Goal: Task Accomplishment & Management: Use online tool/utility

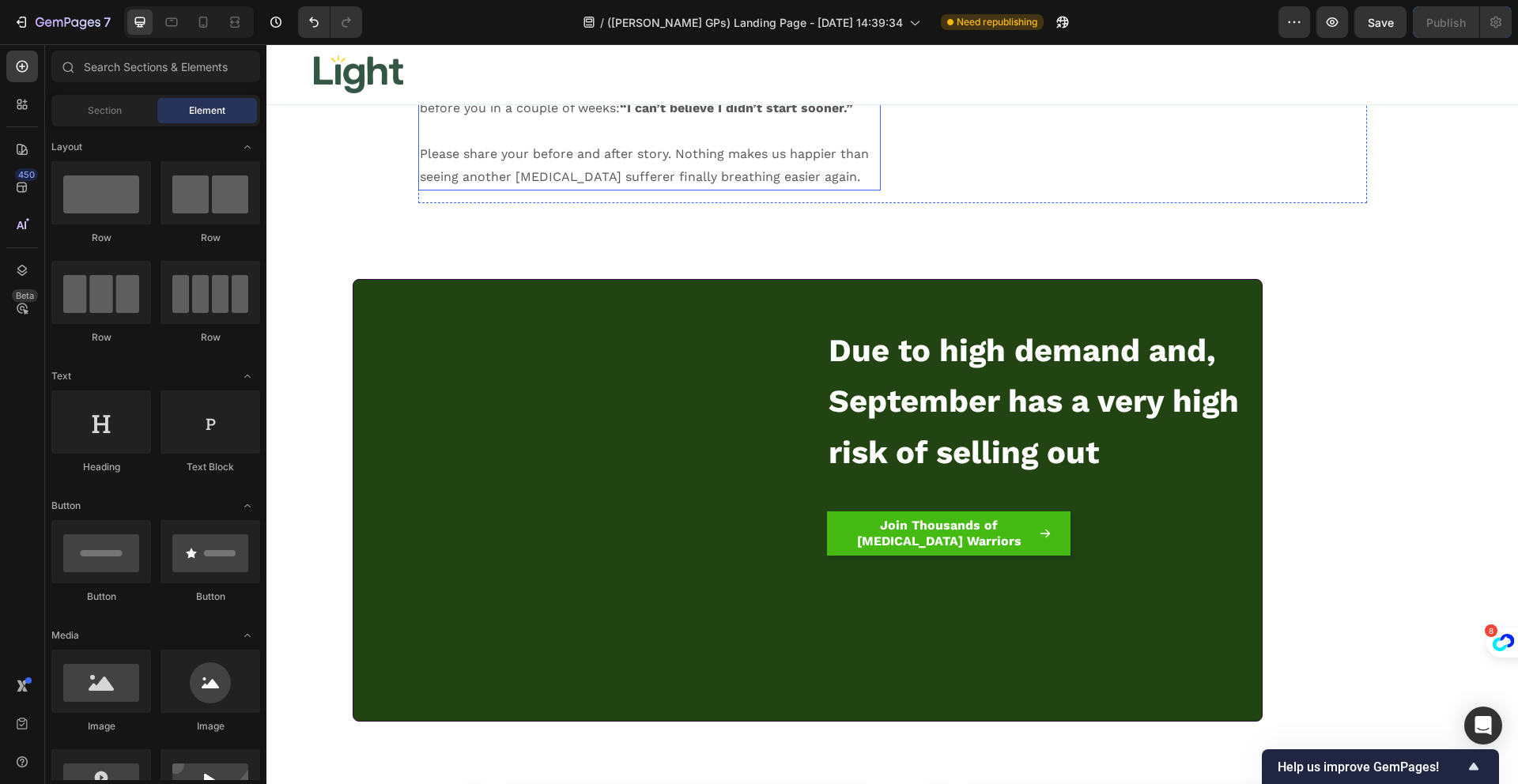
scroll to position [15075, 0]
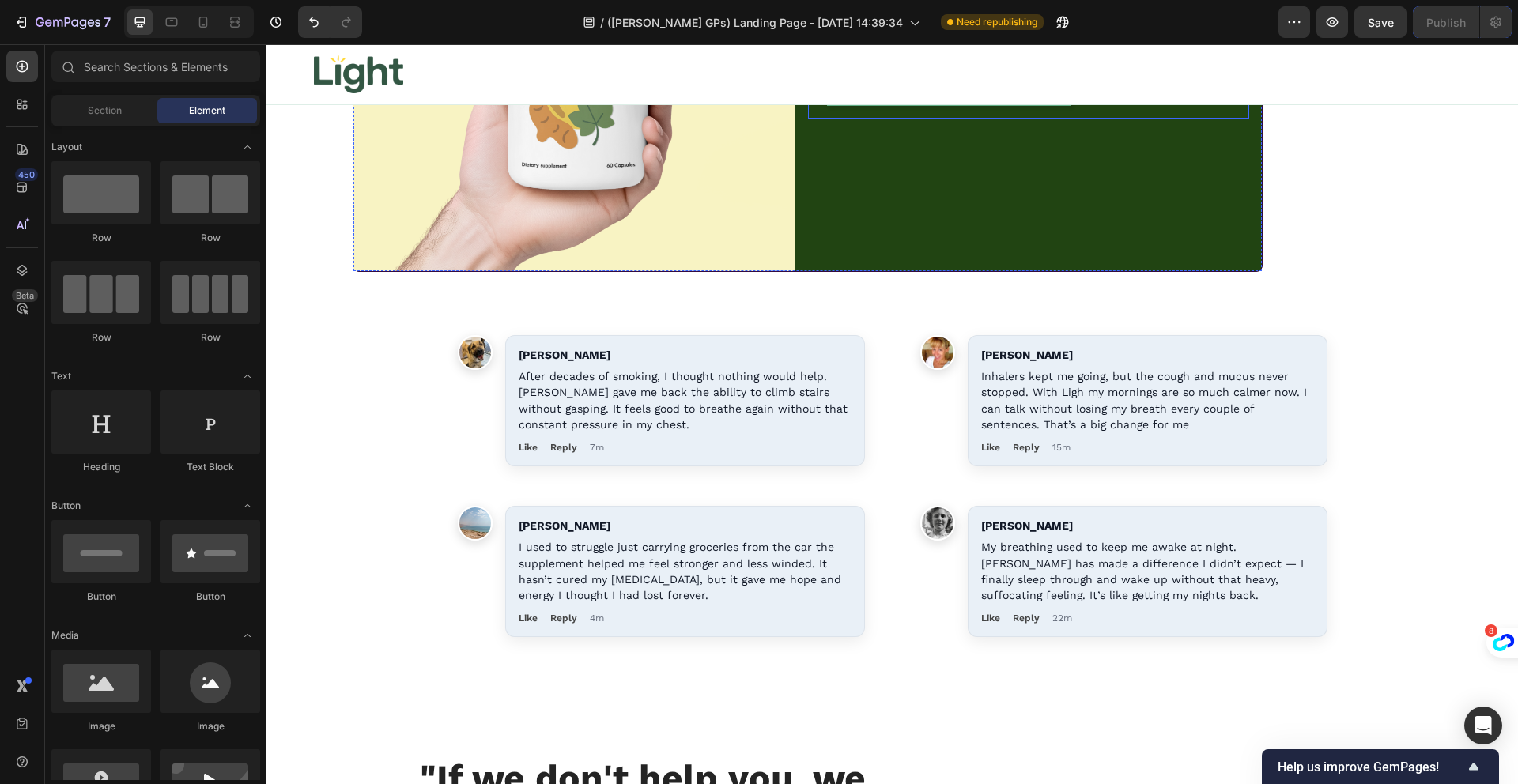
click at [893, 106] on link "Join Thousands of [MEDICAL_DATA] Warriors" at bounding box center [948, 83] width 243 height 44
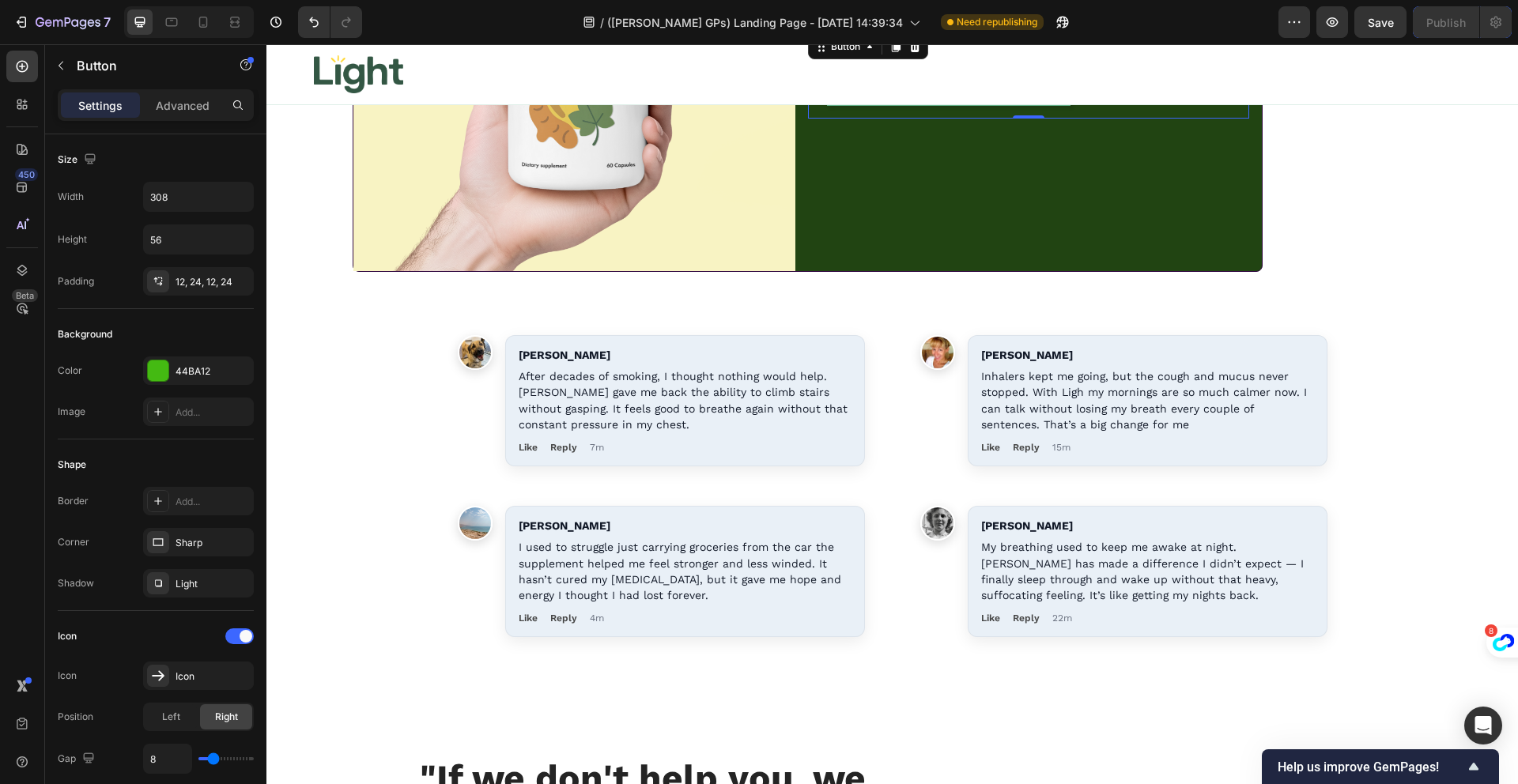
click at [892, 99] on strong "Join Thousands of [MEDICAL_DATA] Warriors" at bounding box center [938, 83] width 164 height 32
click at [828, 106] on link "Join Thousands of [MEDICAL_DATA] Warriors" at bounding box center [948, 83] width 243 height 44
drag, startPoint x: 881, startPoint y: 108, endPoint x: 881, endPoint y: 162, distance: 54.0
click at [891, 53] on icon at bounding box center [895, 47] width 9 height 11
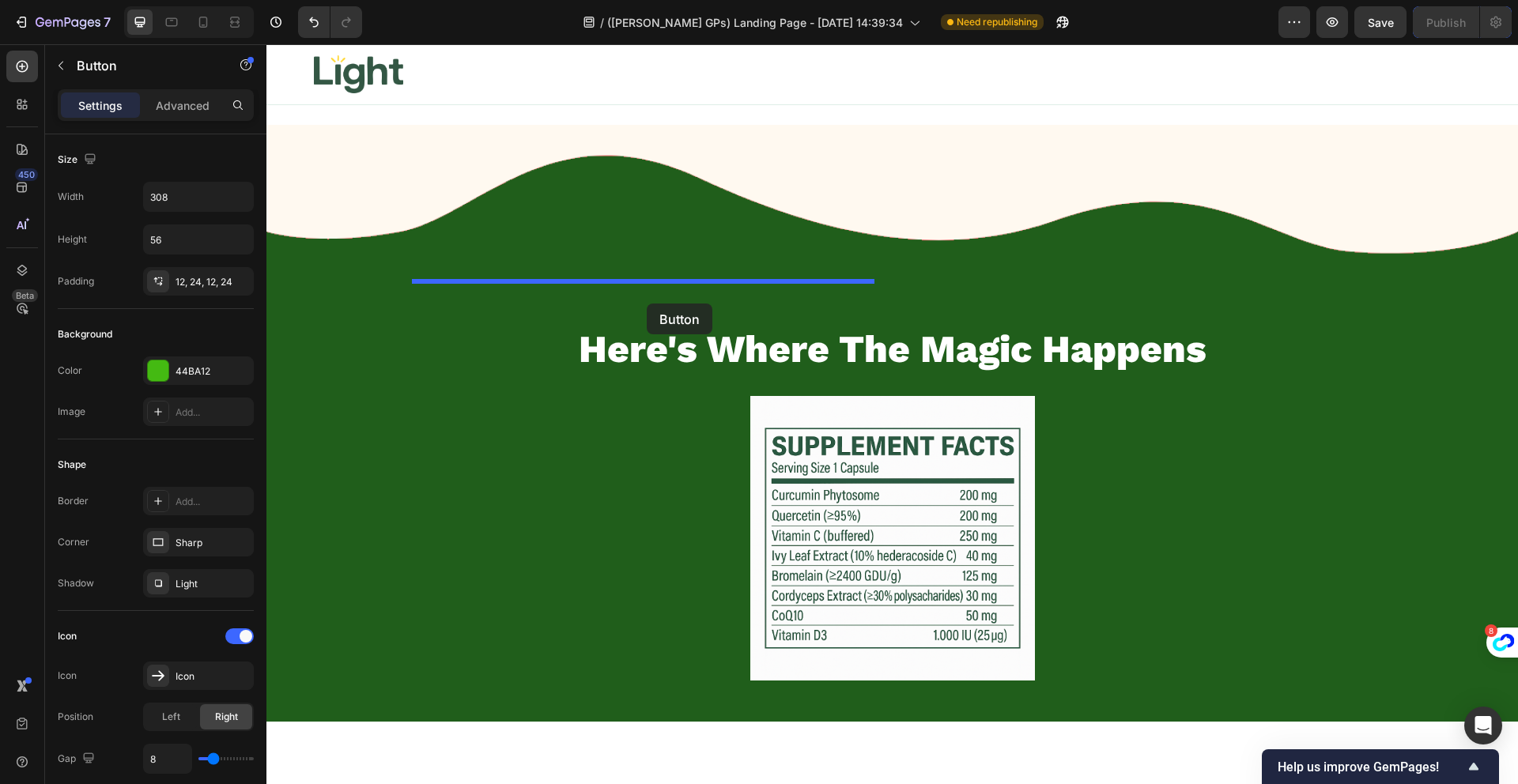
drag, startPoint x: 815, startPoint y: 198, endPoint x: 646, endPoint y: 303, distance: 199.0
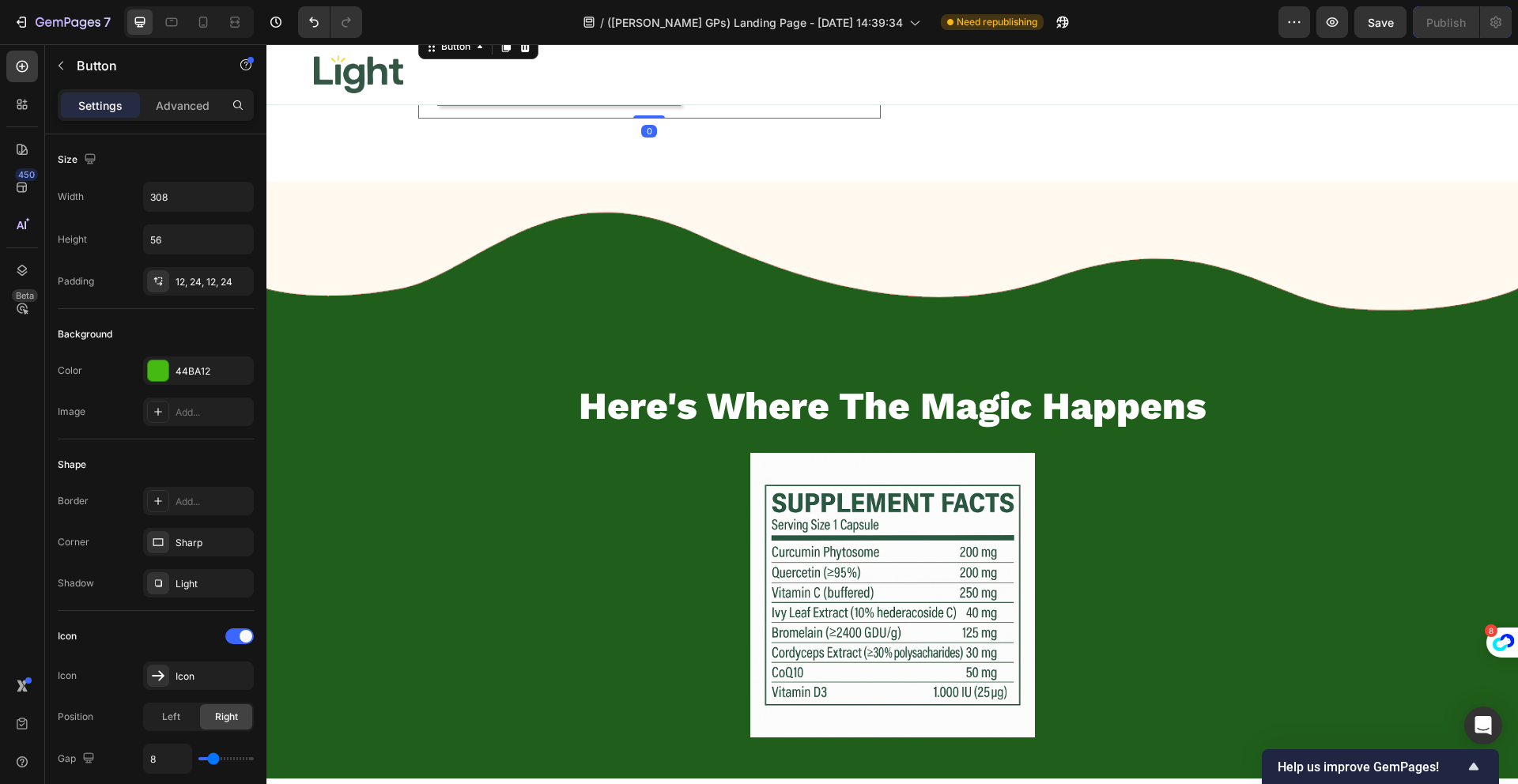
scroll to position [16001, 0]
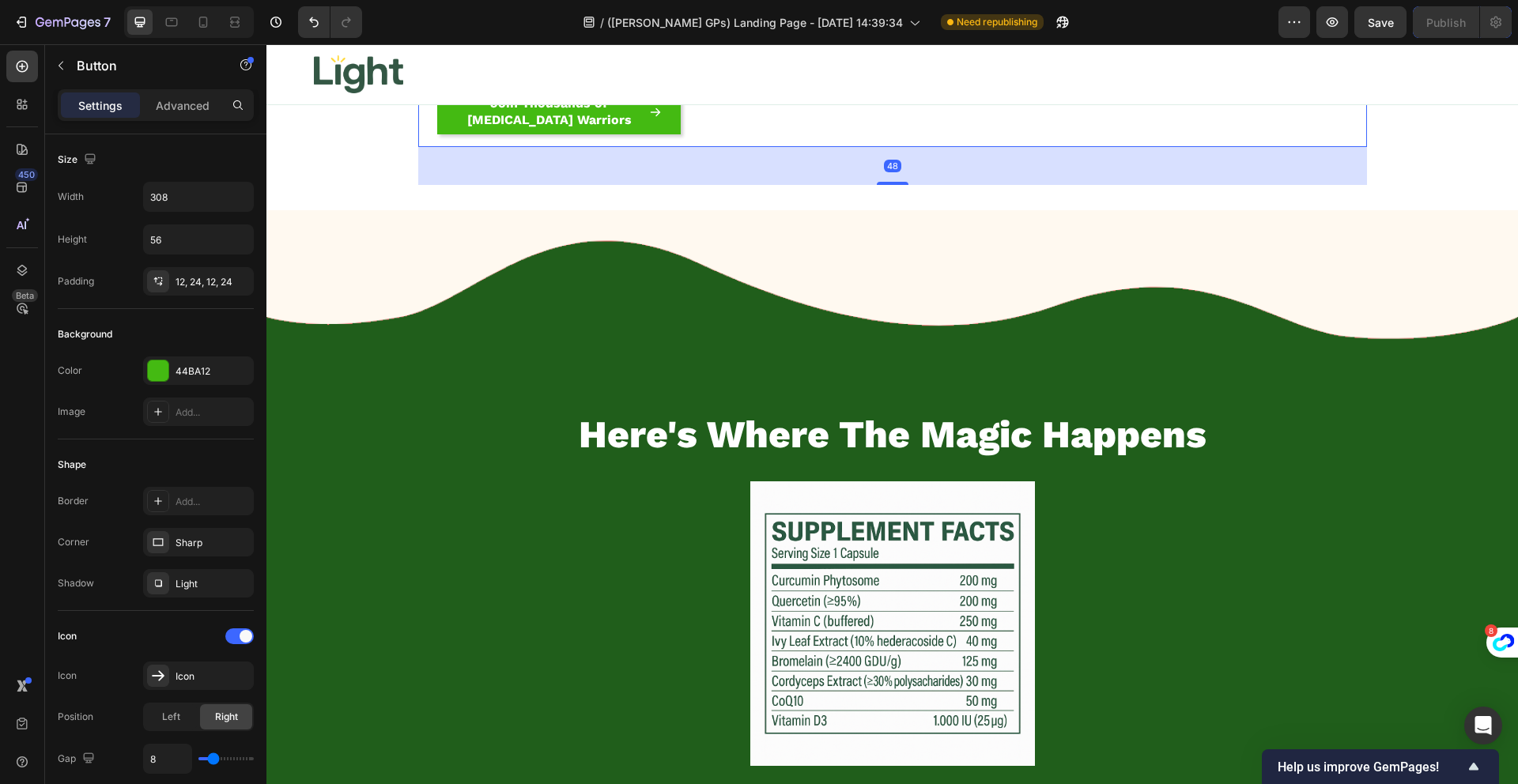
click at [780, 146] on div ""If we don't help you, we don't want your money!" Heading If our product doesn’…" at bounding box center [649, 11] width 462 height 272
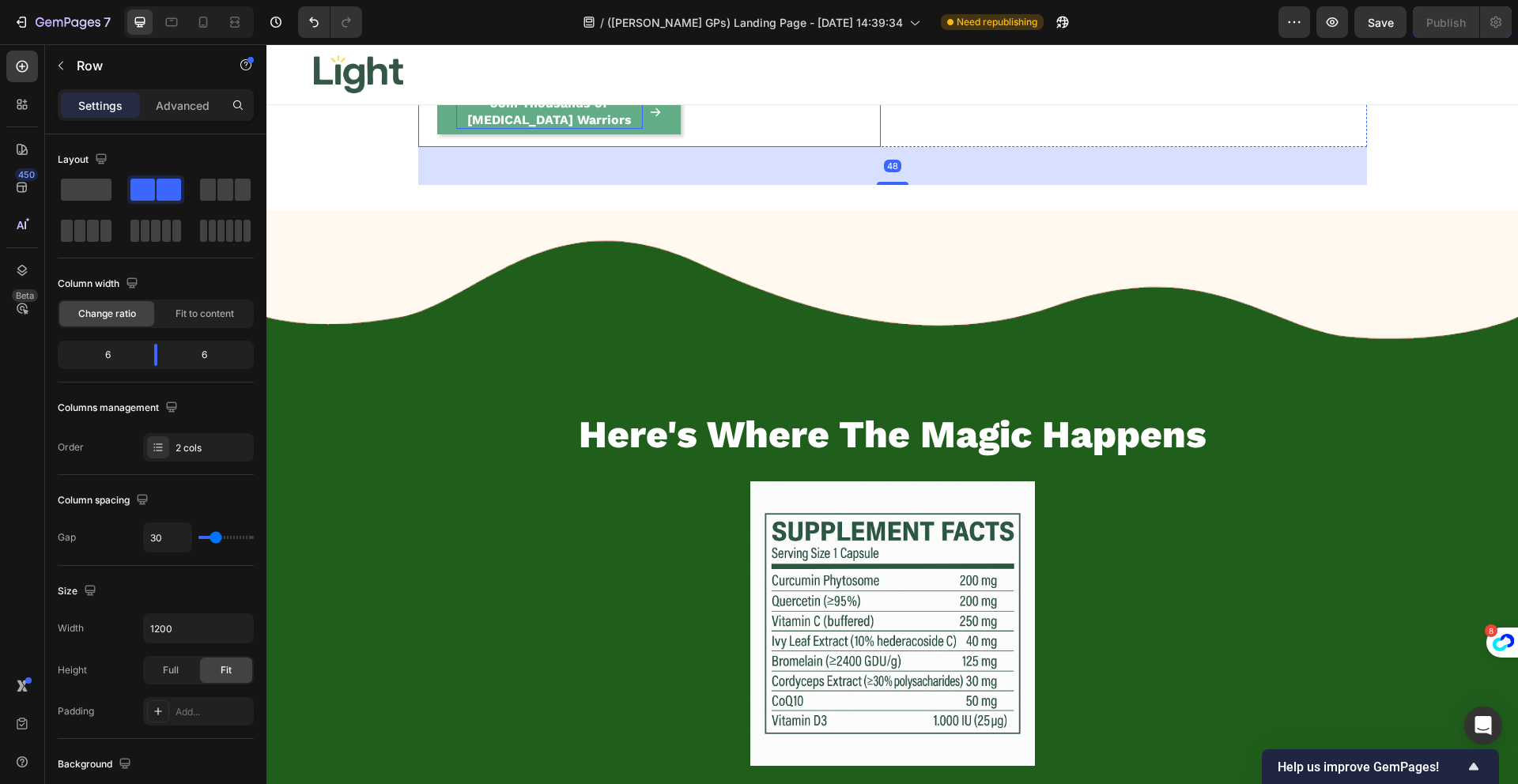
click at [581, 129] on p "Join Thousands of [MEDICAL_DATA] Warriors" at bounding box center [549, 112] width 186 height 33
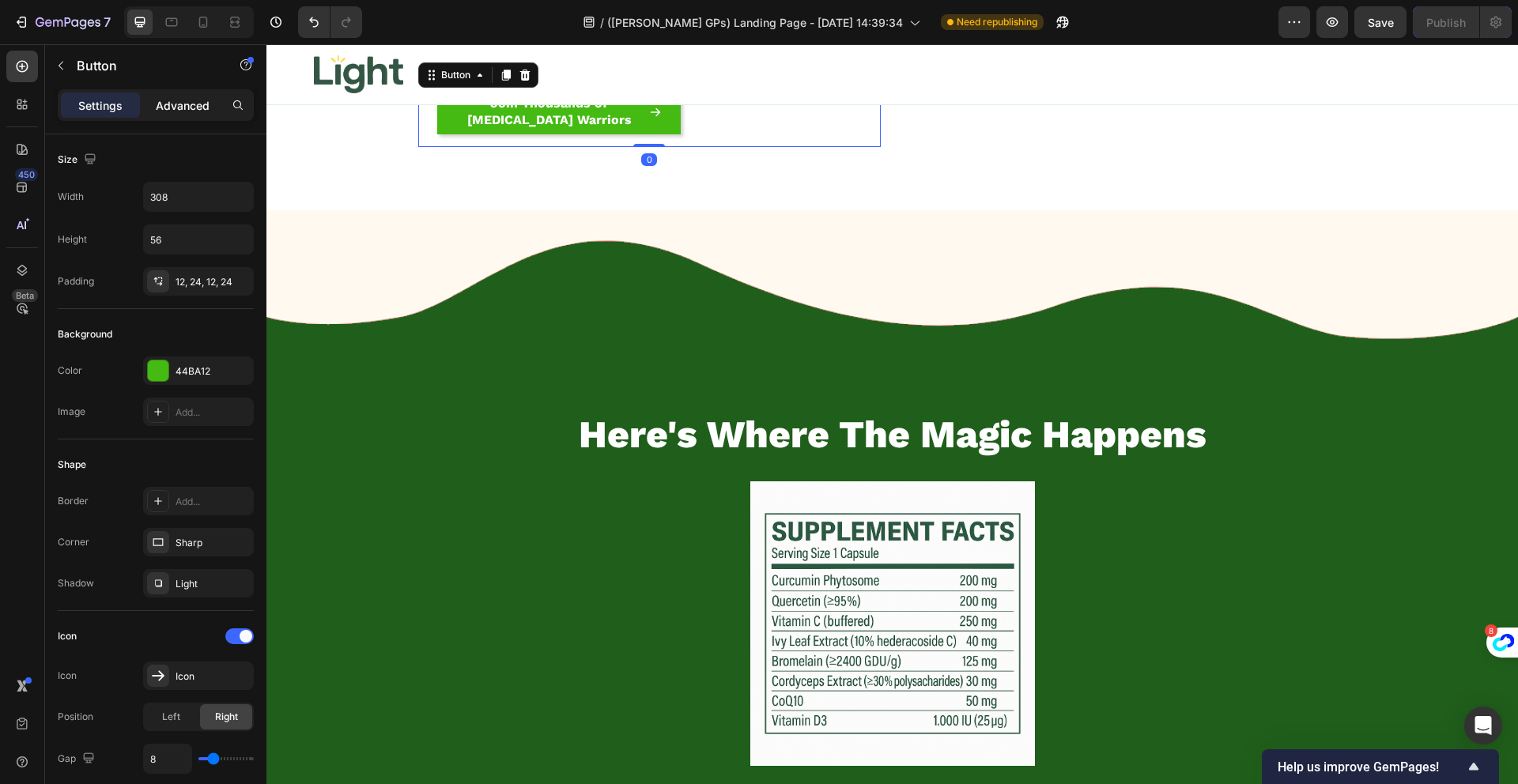
click at [170, 103] on p "Advanced" at bounding box center [182, 105] width 54 height 17
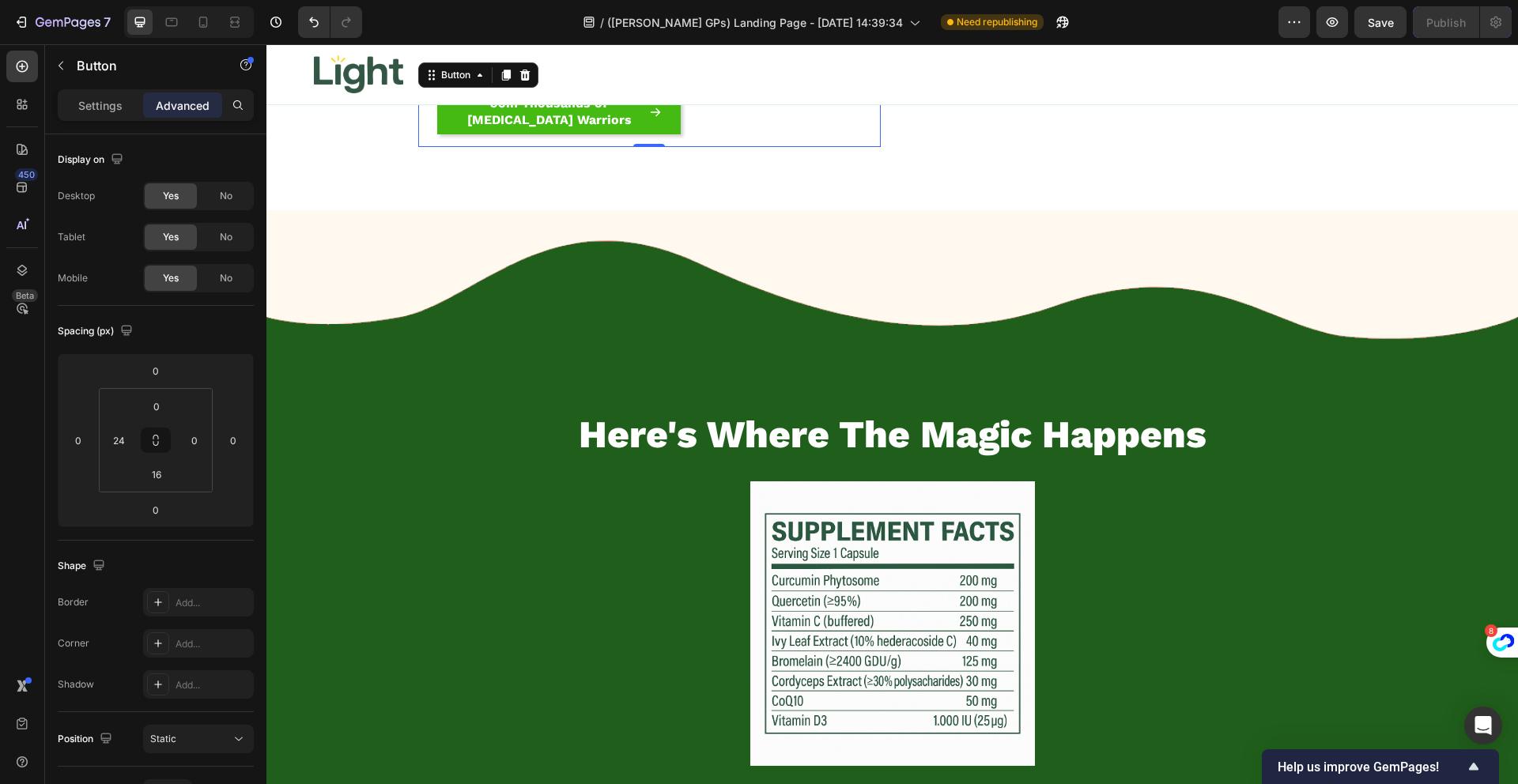
click at [418, 147] on div "Join Thousands of COPD Warriors Button 0" at bounding box center [649, 119] width 462 height 57
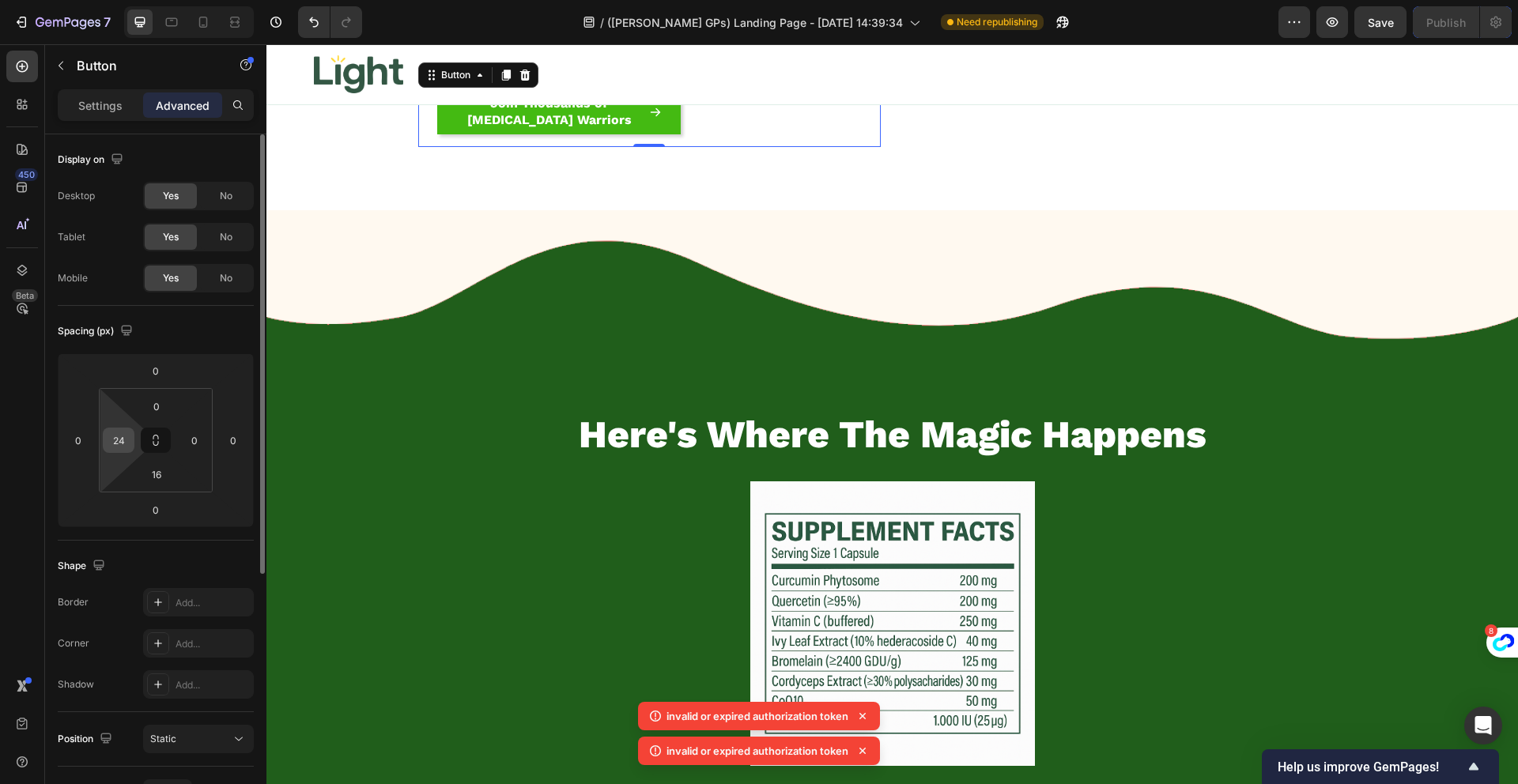
click at [130, 440] on div "24" at bounding box center [119, 440] width 32 height 25
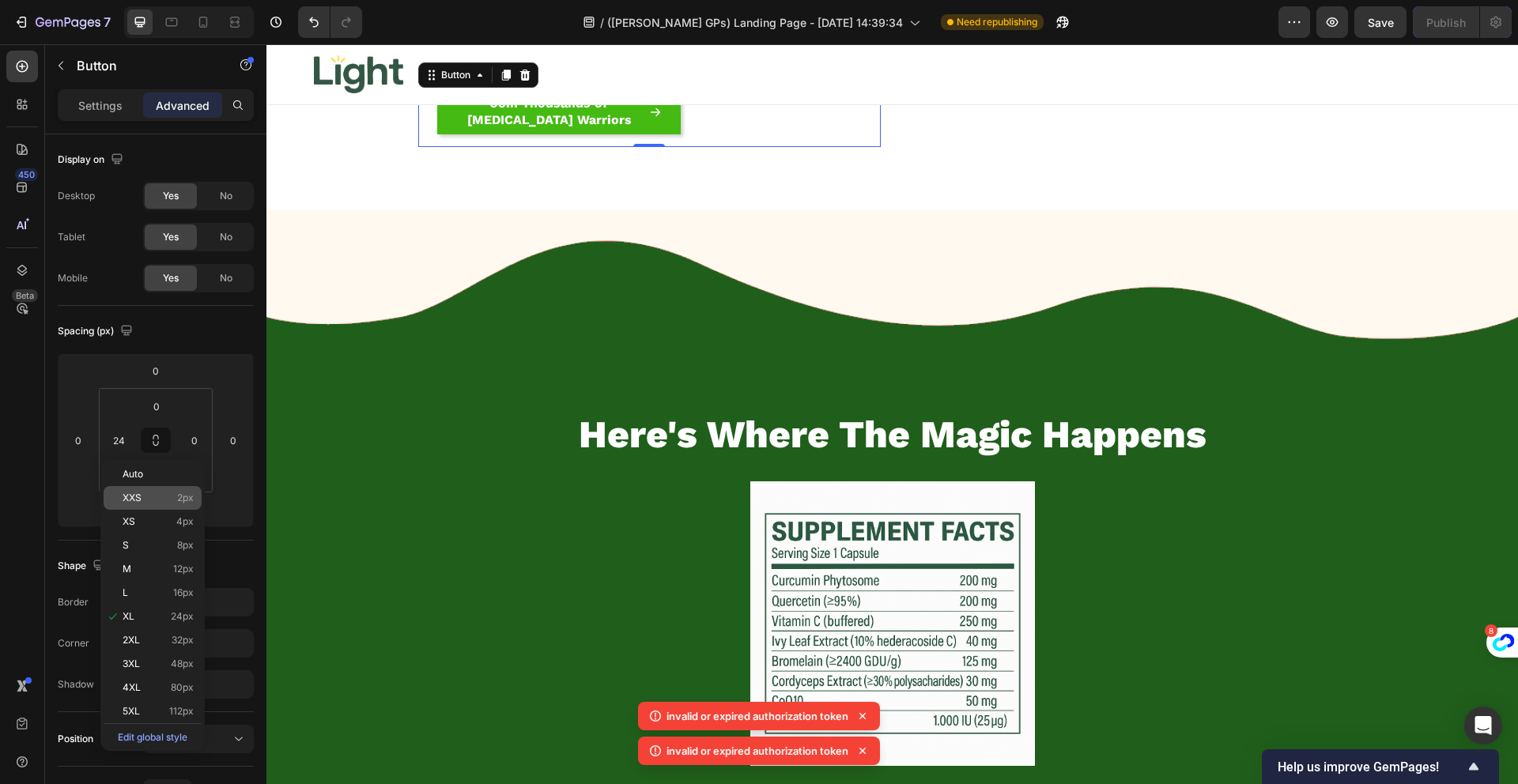
click at [162, 500] on p "XXS 2px" at bounding box center [157, 498] width 71 height 11
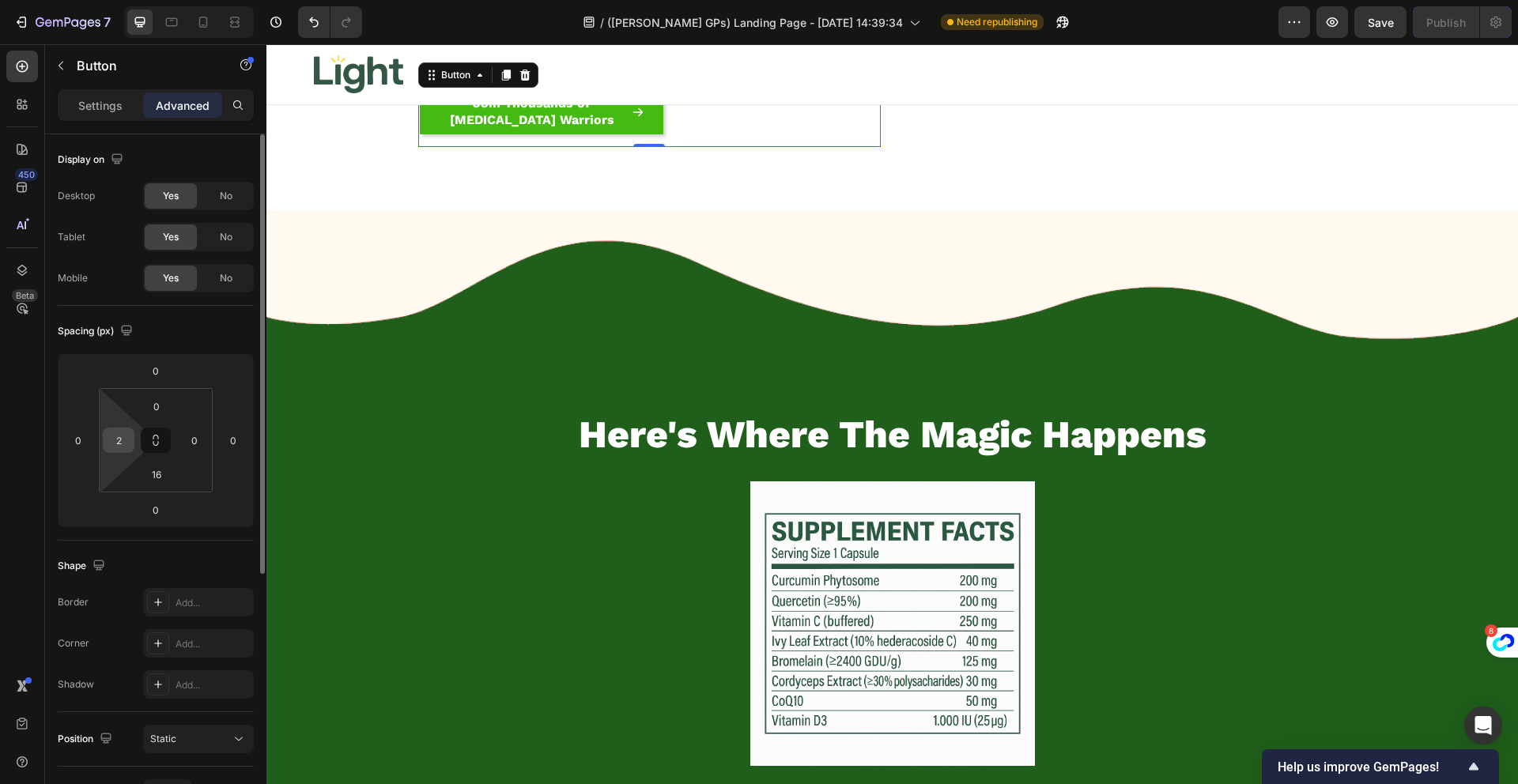
click at [122, 436] on input "2" at bounding box center [118, 440] width 24 height 24
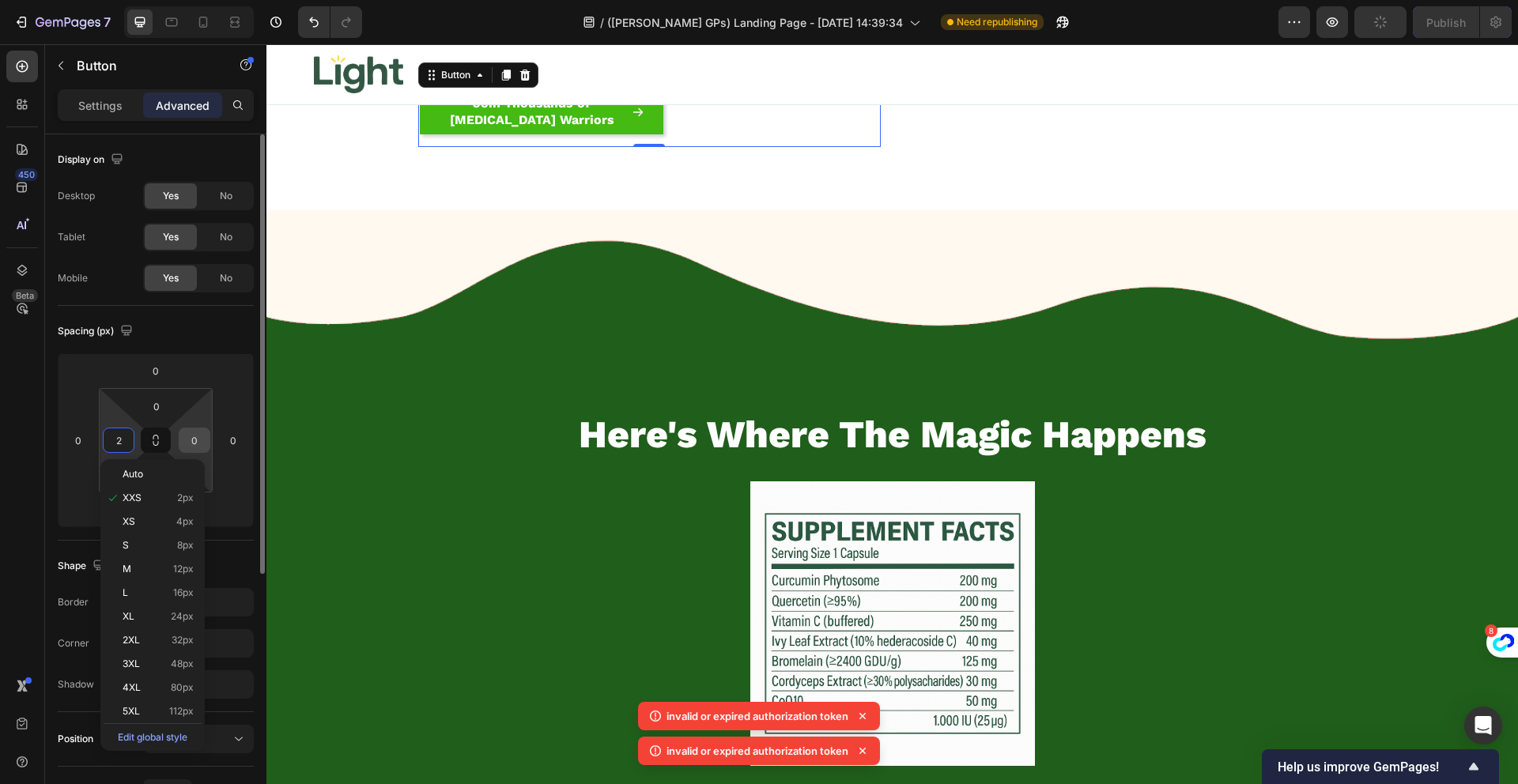
type input "0"
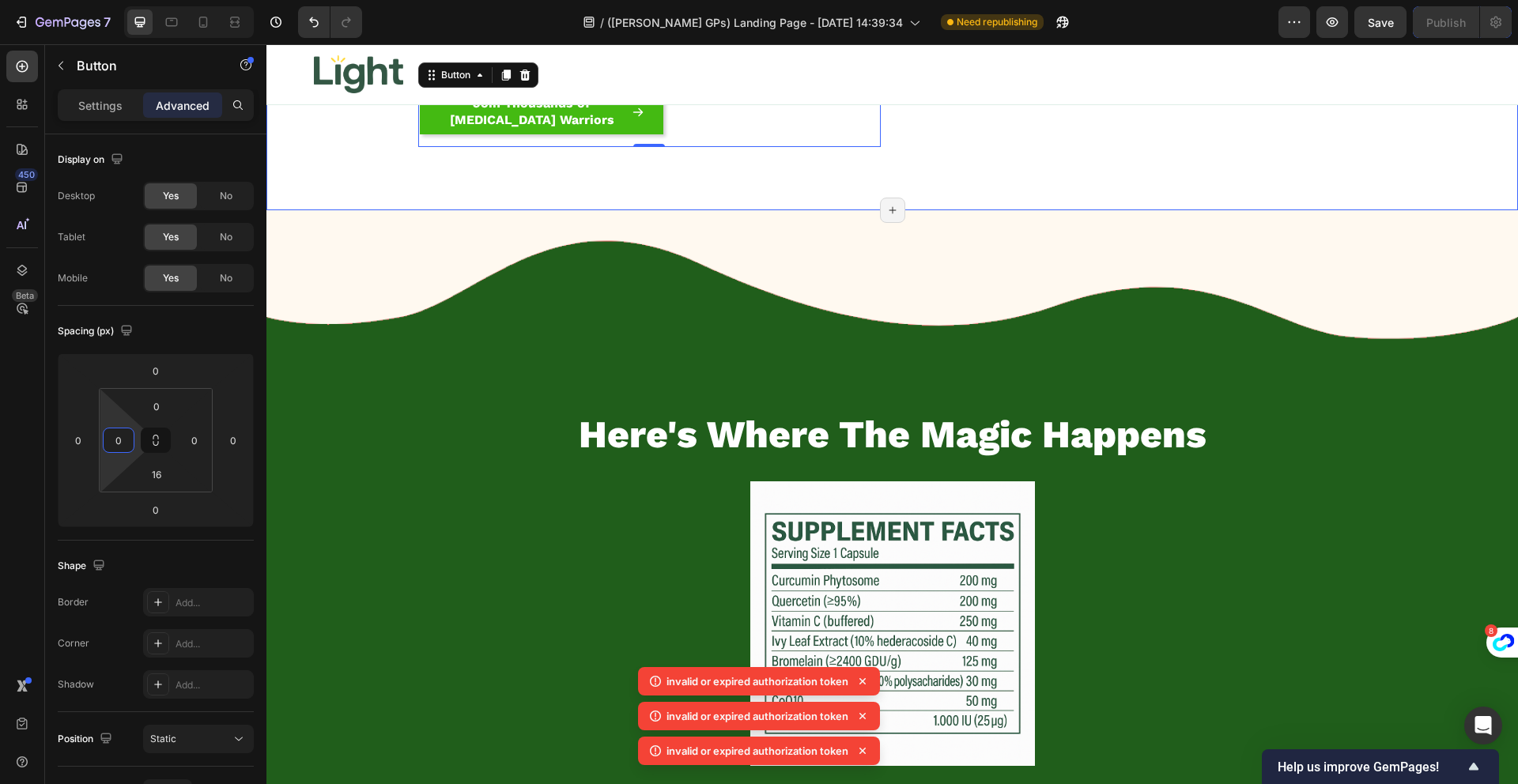
click at [403, 184] on div ""If we don't help you, we don't want your money!" Heading If our product doesn’…" at bounding box center [892, 11] width 1252 height 348
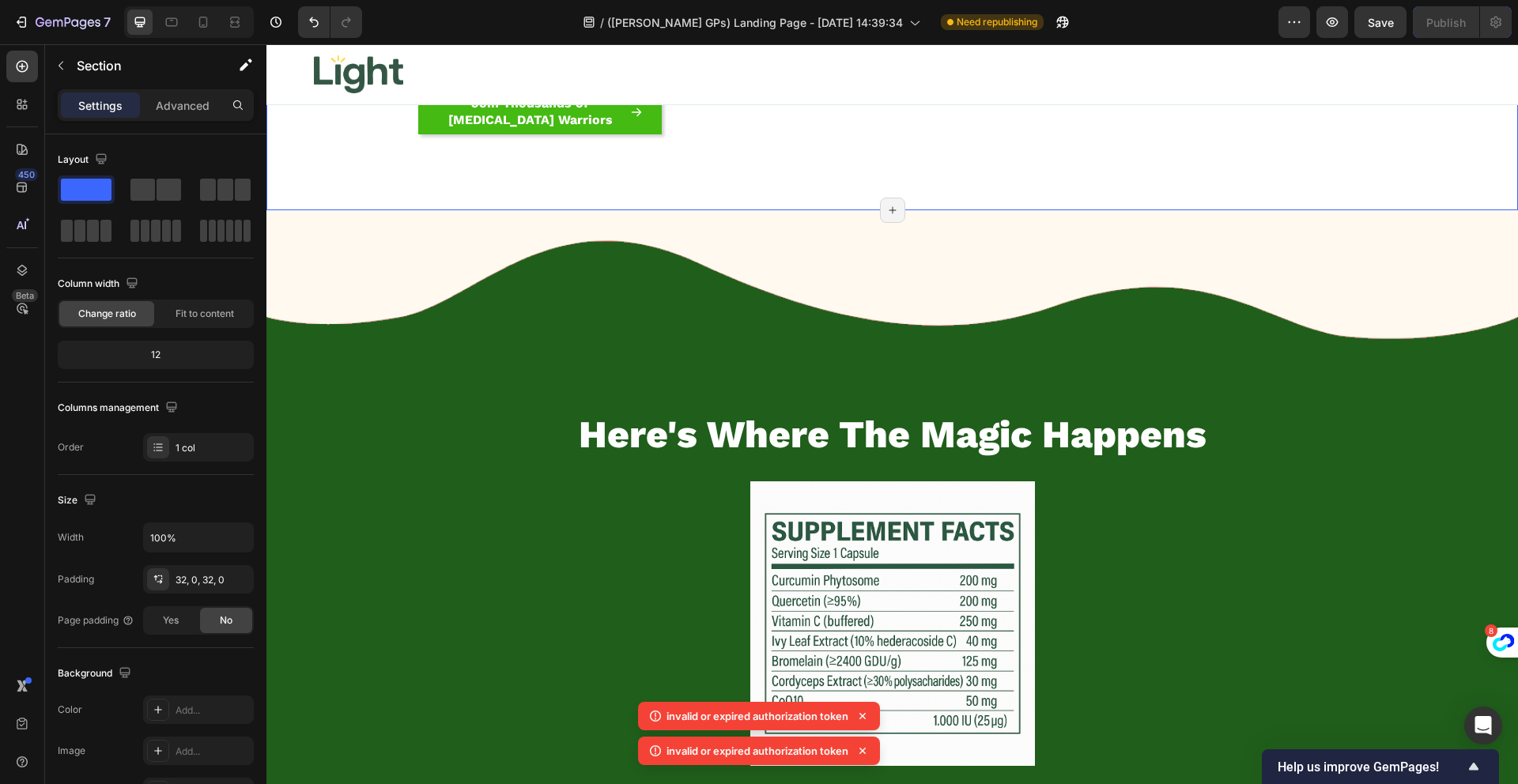
click at [867, 745] on icon at bounding box center [863, 751] width 16 height 16
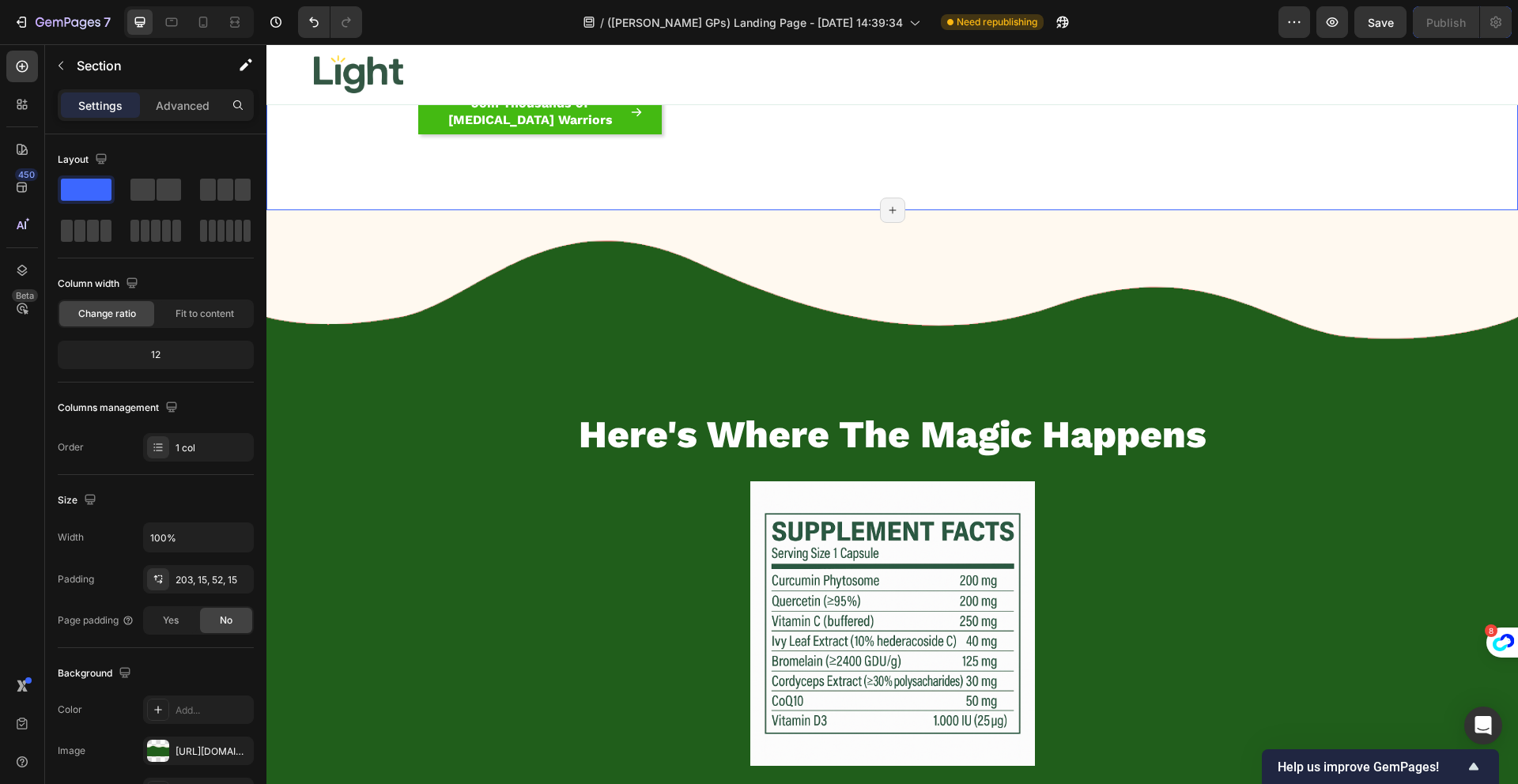
click at [867, 745] on div "Here's Where The Magic Happens Heading Image Row Section 21/25 Page has reached…" at bounding box center [892, 507] width 1252 height 596
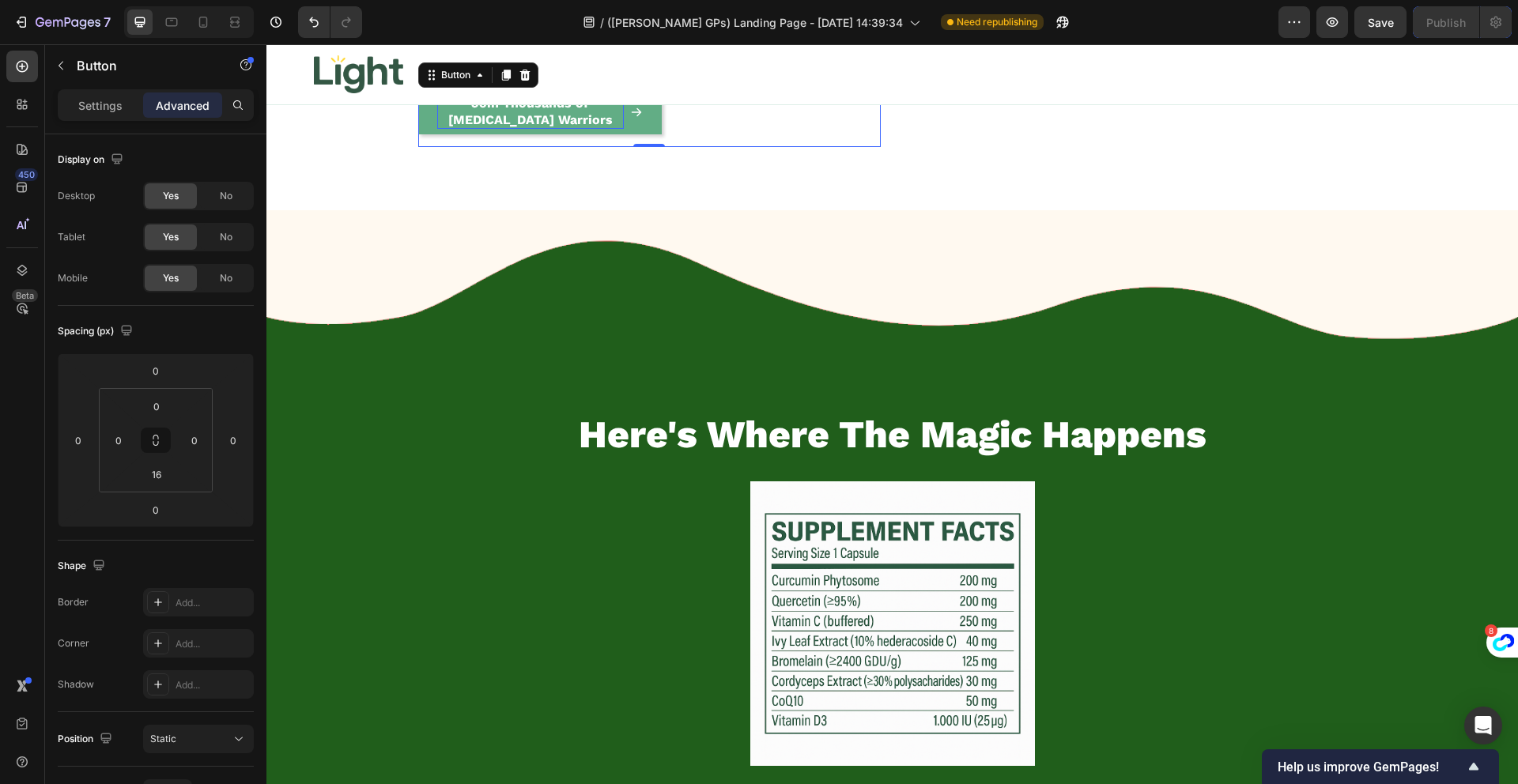
click at [582, 129] on p "Join Thousands of [MEDICAL_DATA] Warriors" at bounding box center [531, 112] width 186 height 33
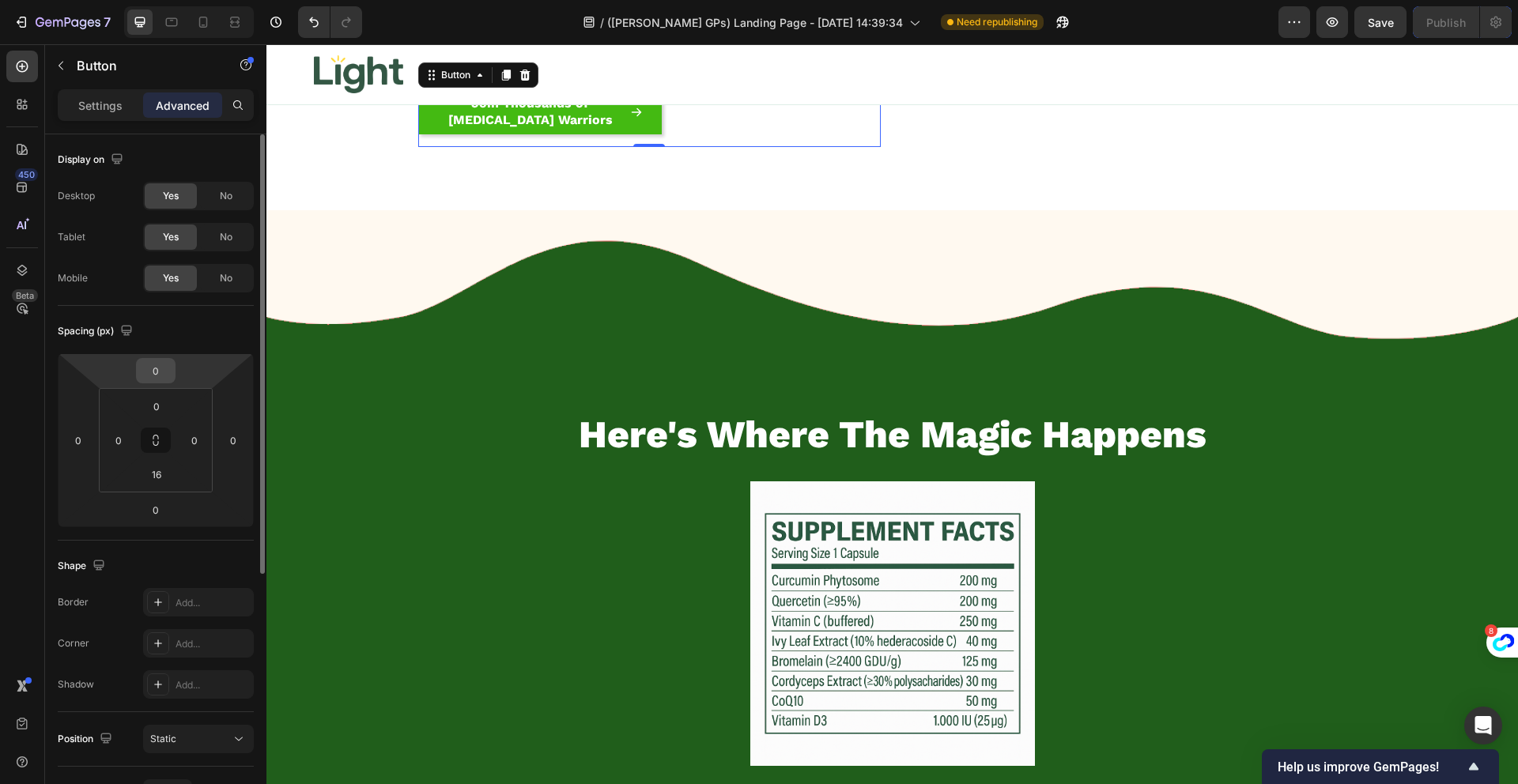
click at [155, 370] on input "0" at bounding box center [155, 370] width 32 height 24
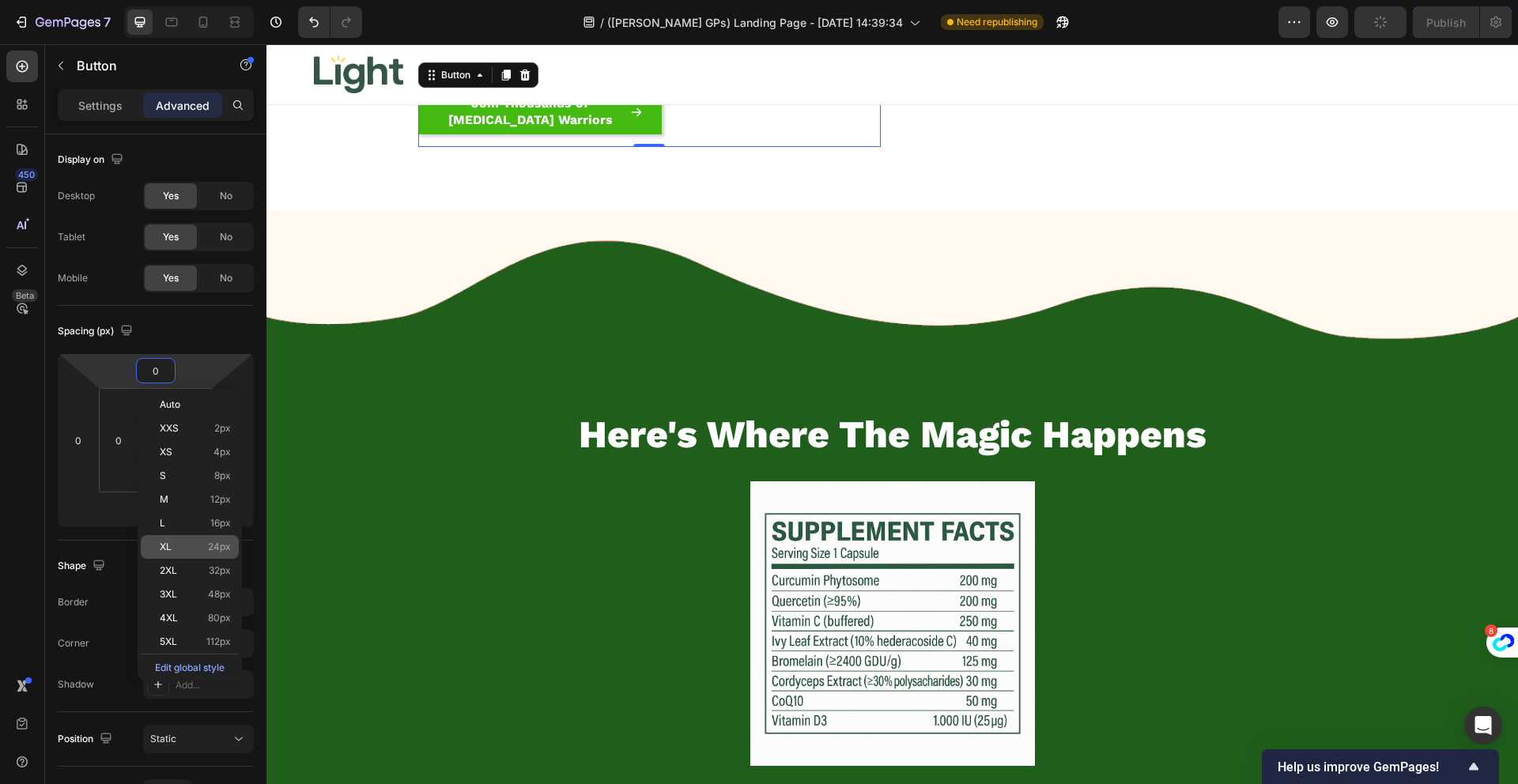
click at [177, 536] on div "XL 24px" at bounding box center [190, 546] width 98 height 24
type input "24"
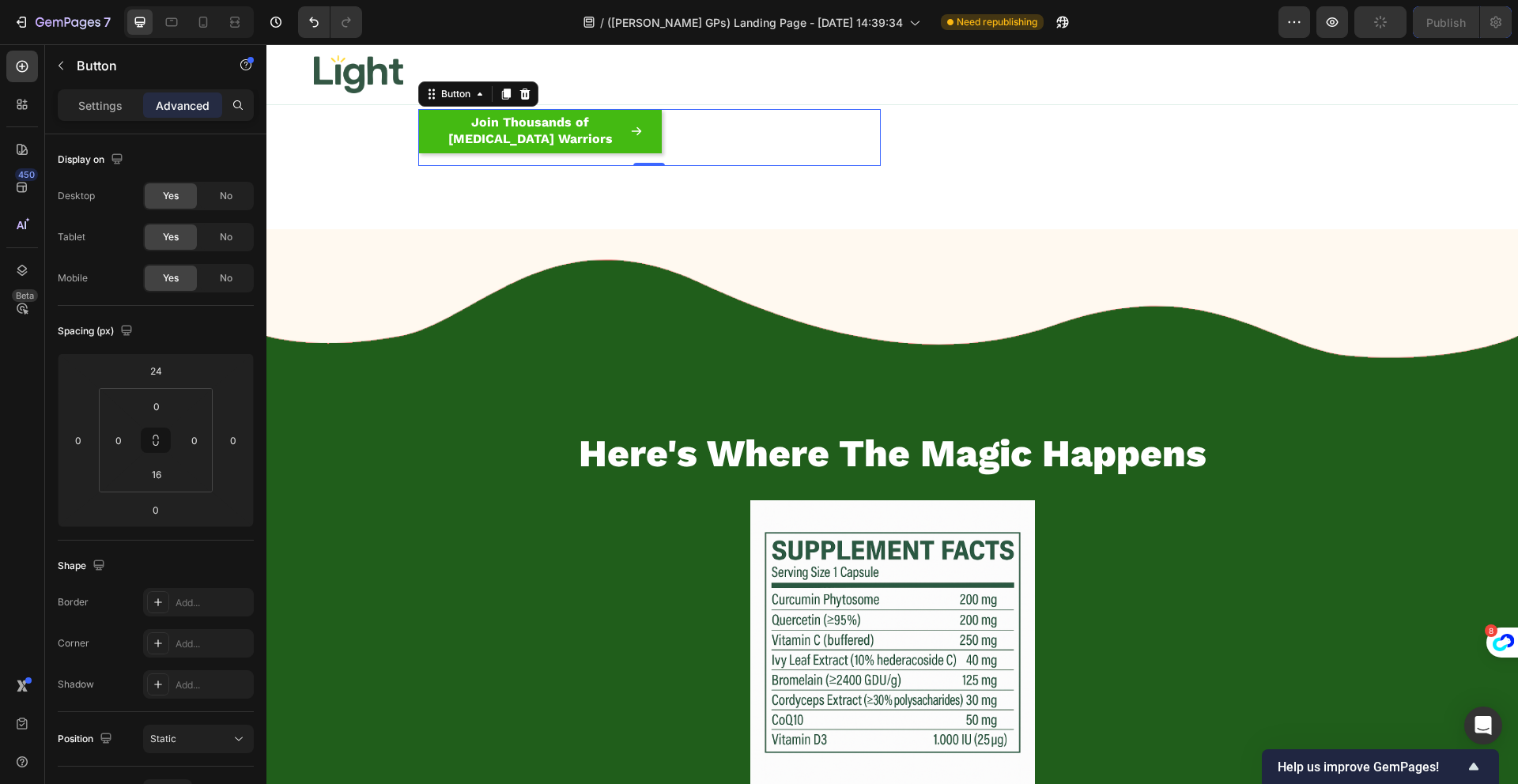
scroll to position [15992, 0]
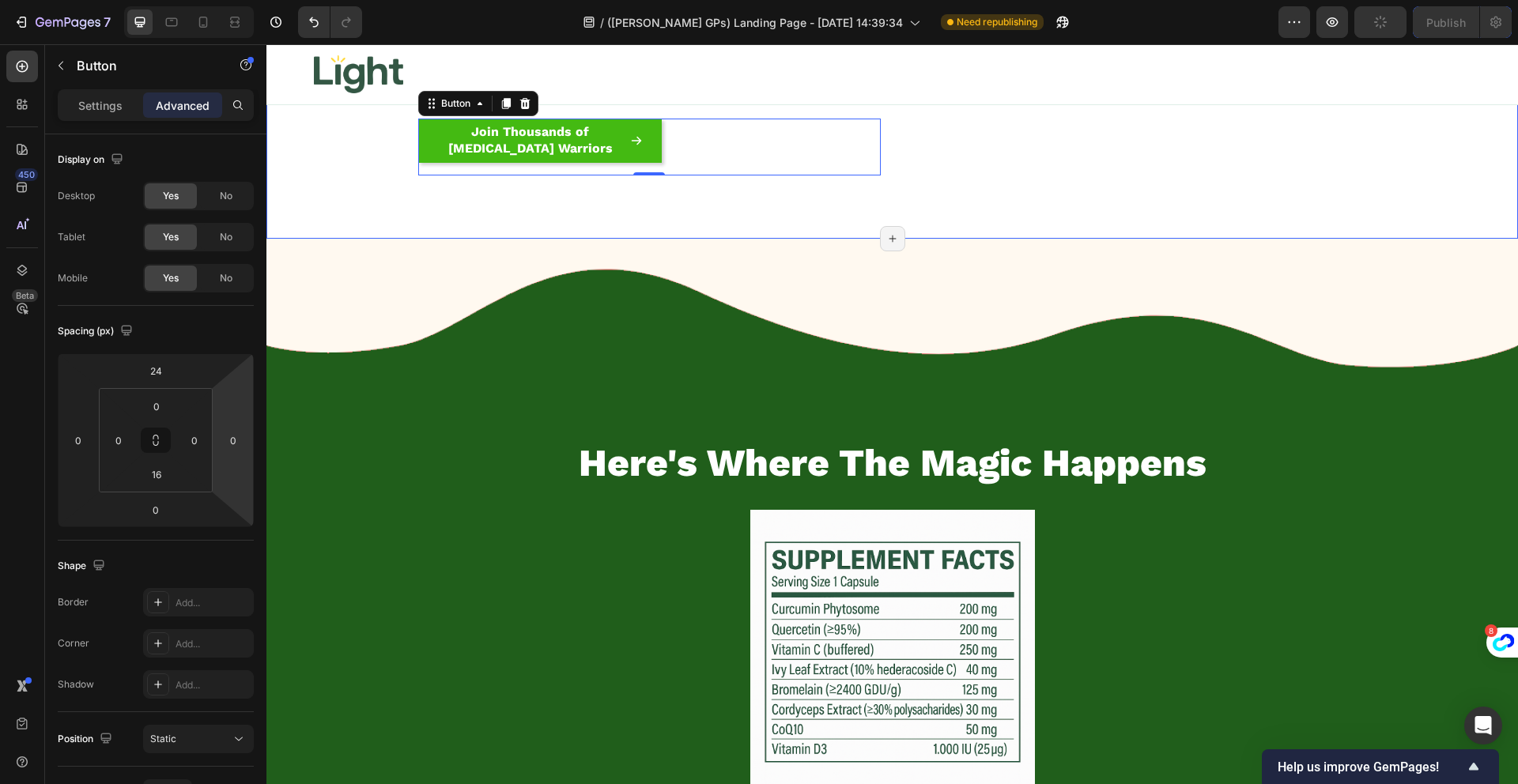
click at [580, 175] on div ""If we don't help you, we don't want your money!" Heading If our product doesn’…" at bounding box center [649, 29] width 462 height 291
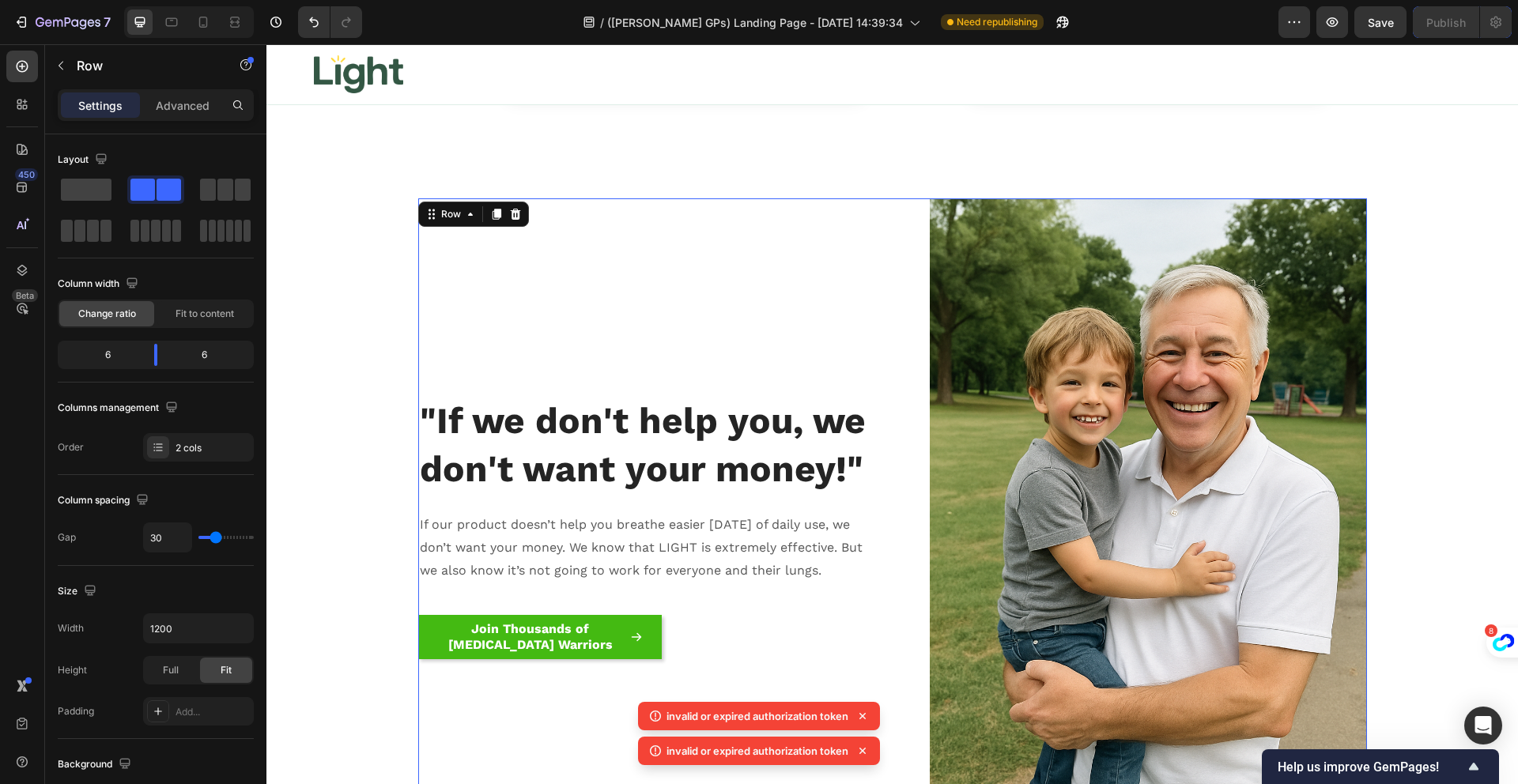
scroll to position [15618, 0]
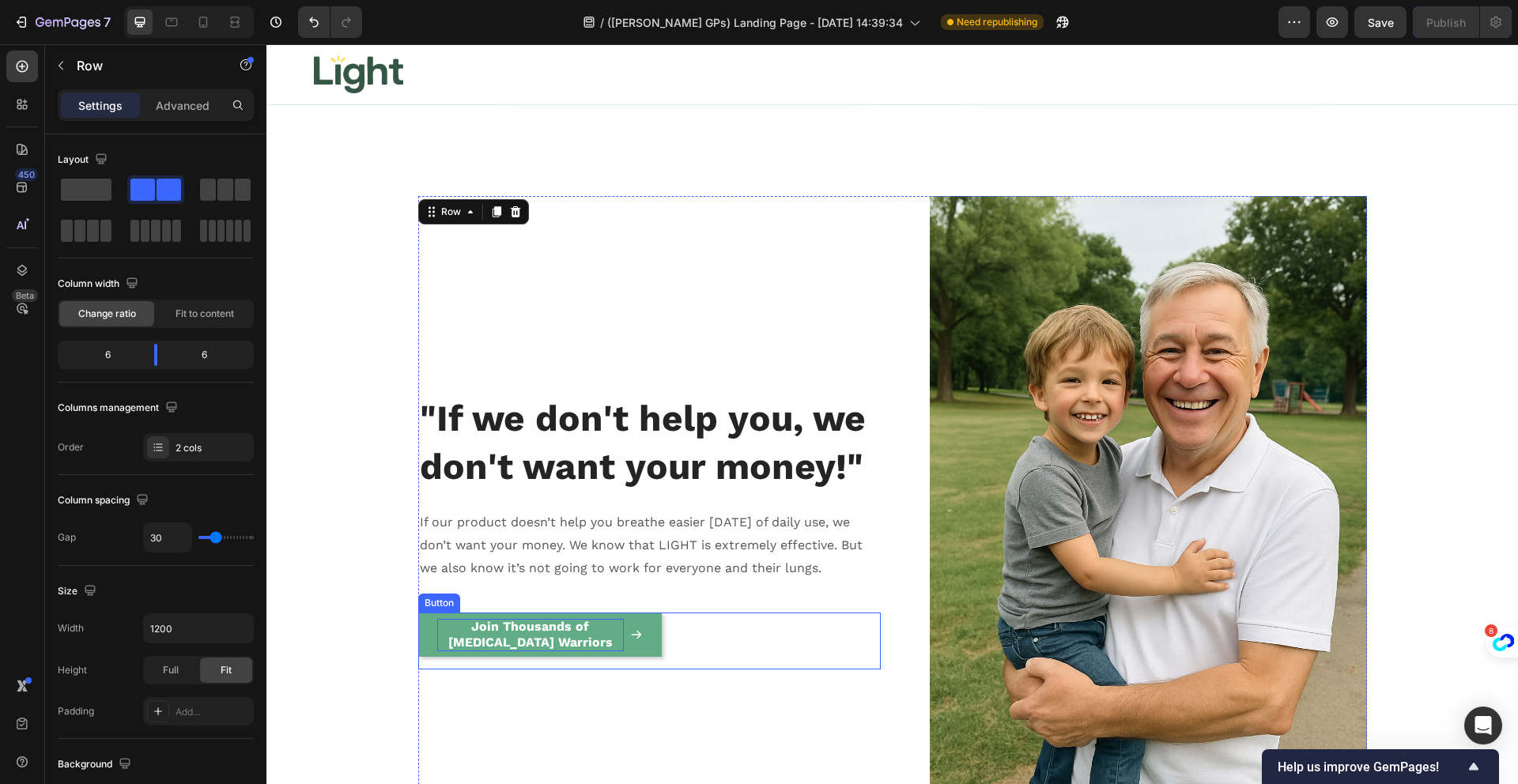
click at [541, 651] on strong "Join Thousands of [MEDICAL_DATA] Warriors" at bounding box center [530, 635] width 164 height 32
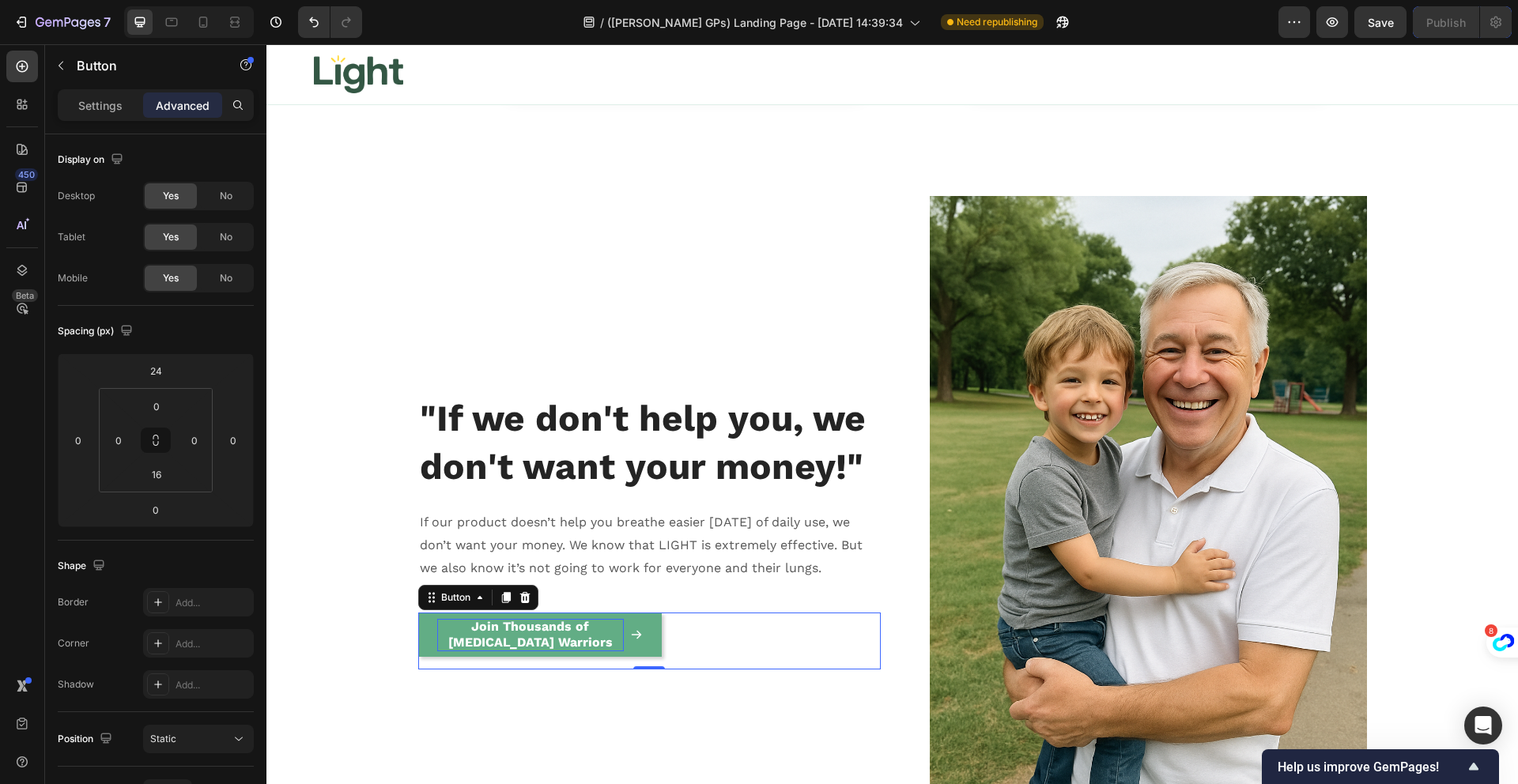
click at [543, 651] on strong "Join Thousands of [MEDICAL_DATA] Warriors" at bounding box center [530, 635] width 164 height 32
click at [544, 651] on strong "Join Thousands of [MEDICAL_DATA] Warriors" at bounding box center [530, 635] width 164 height 32
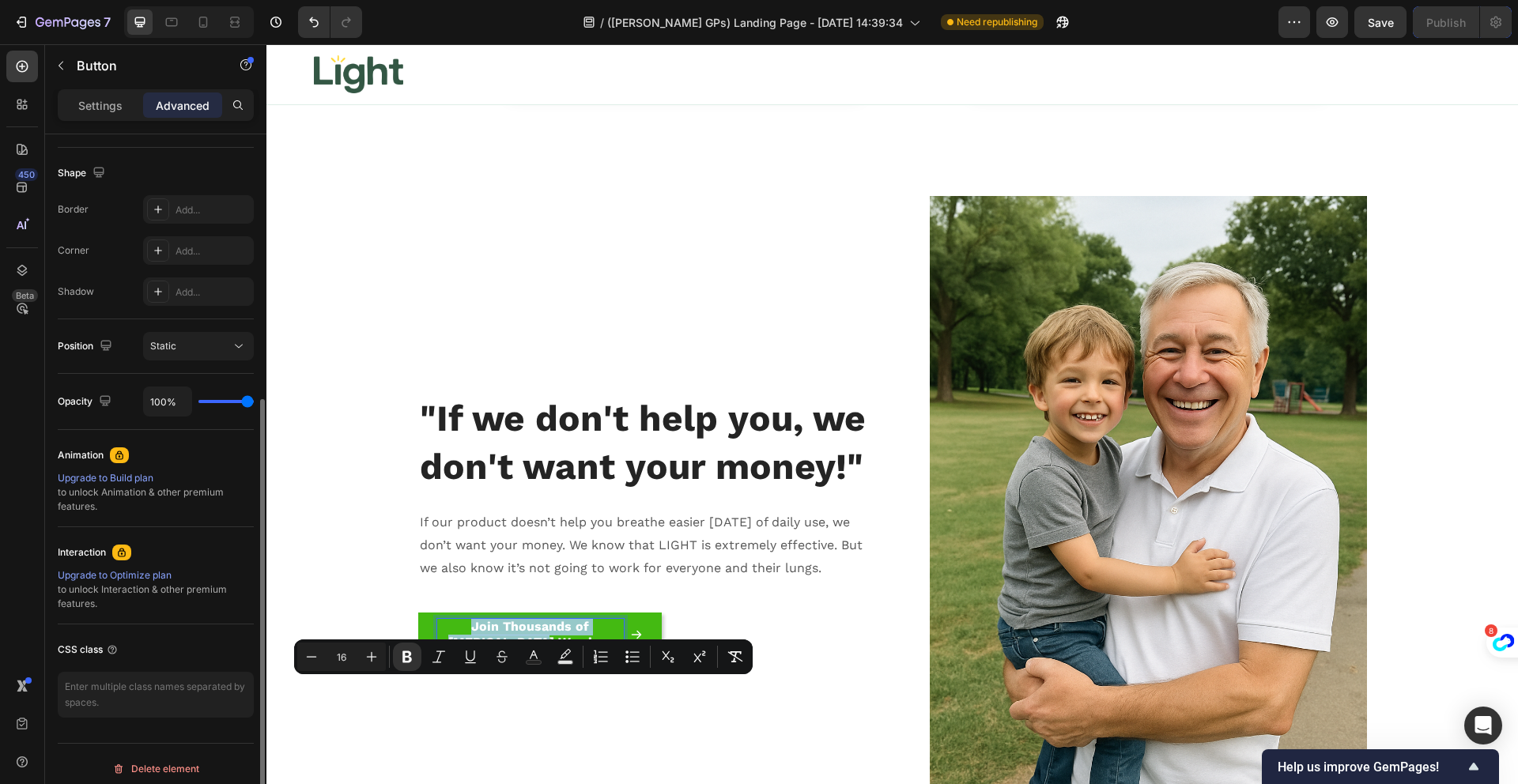
scroll to position [402, 0]
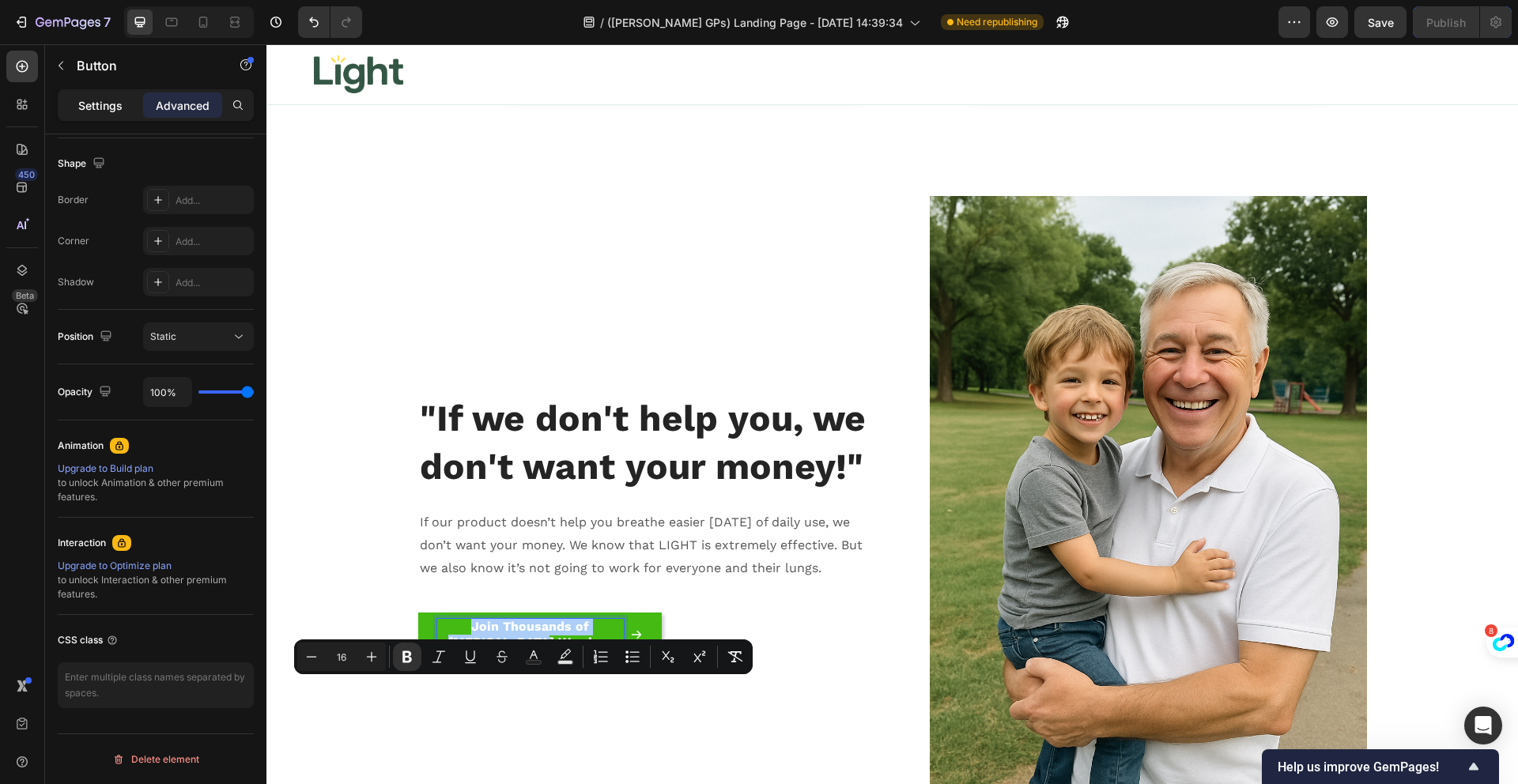
click at [118, 111] on p "Settings" at bounding box center [100, 105] width 44 height 17
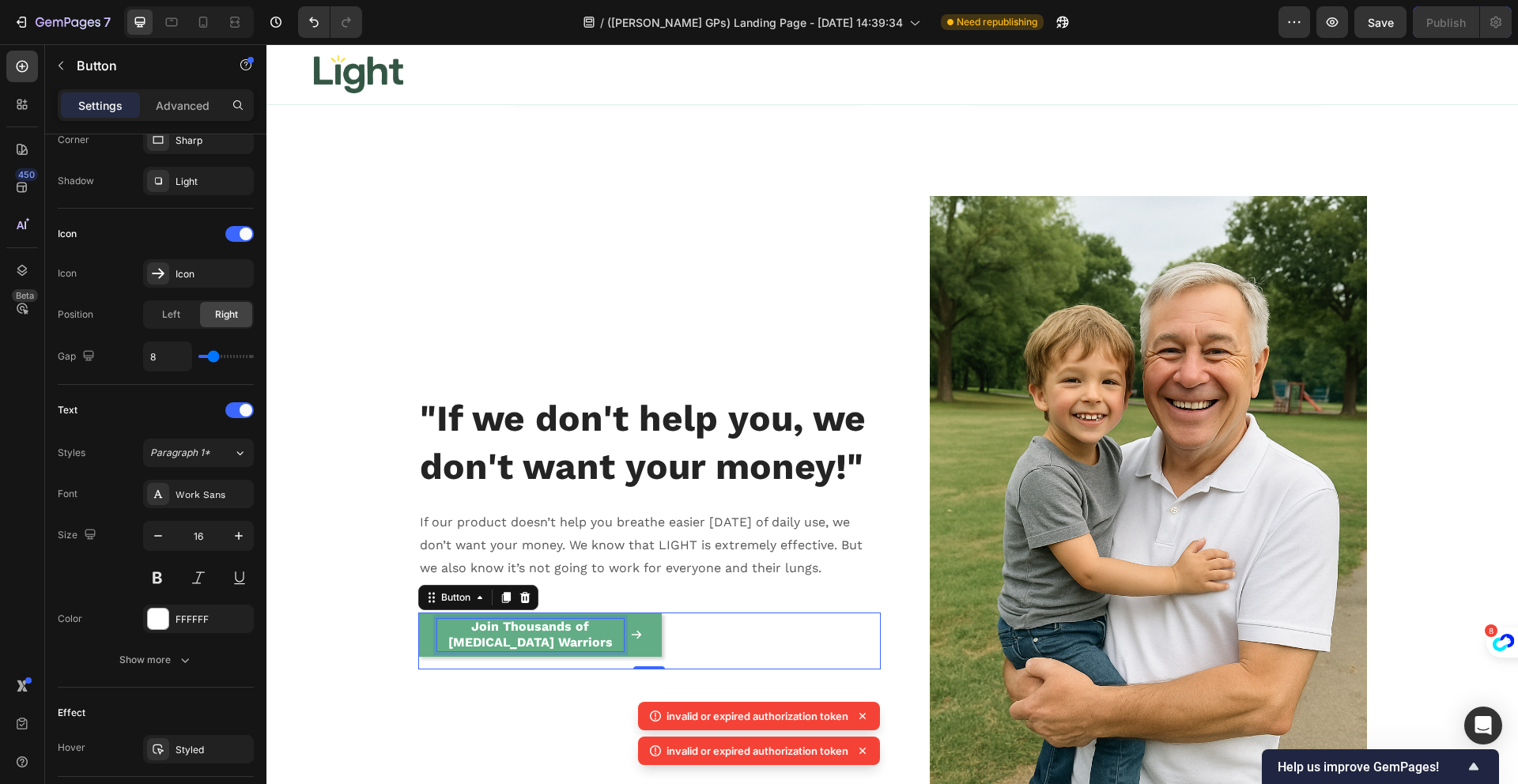
click at [514, 651] on strong "Join Thousands of [MEDICAL_DATA] Warriors" at bounding box center [530, 635] width 164 height 32
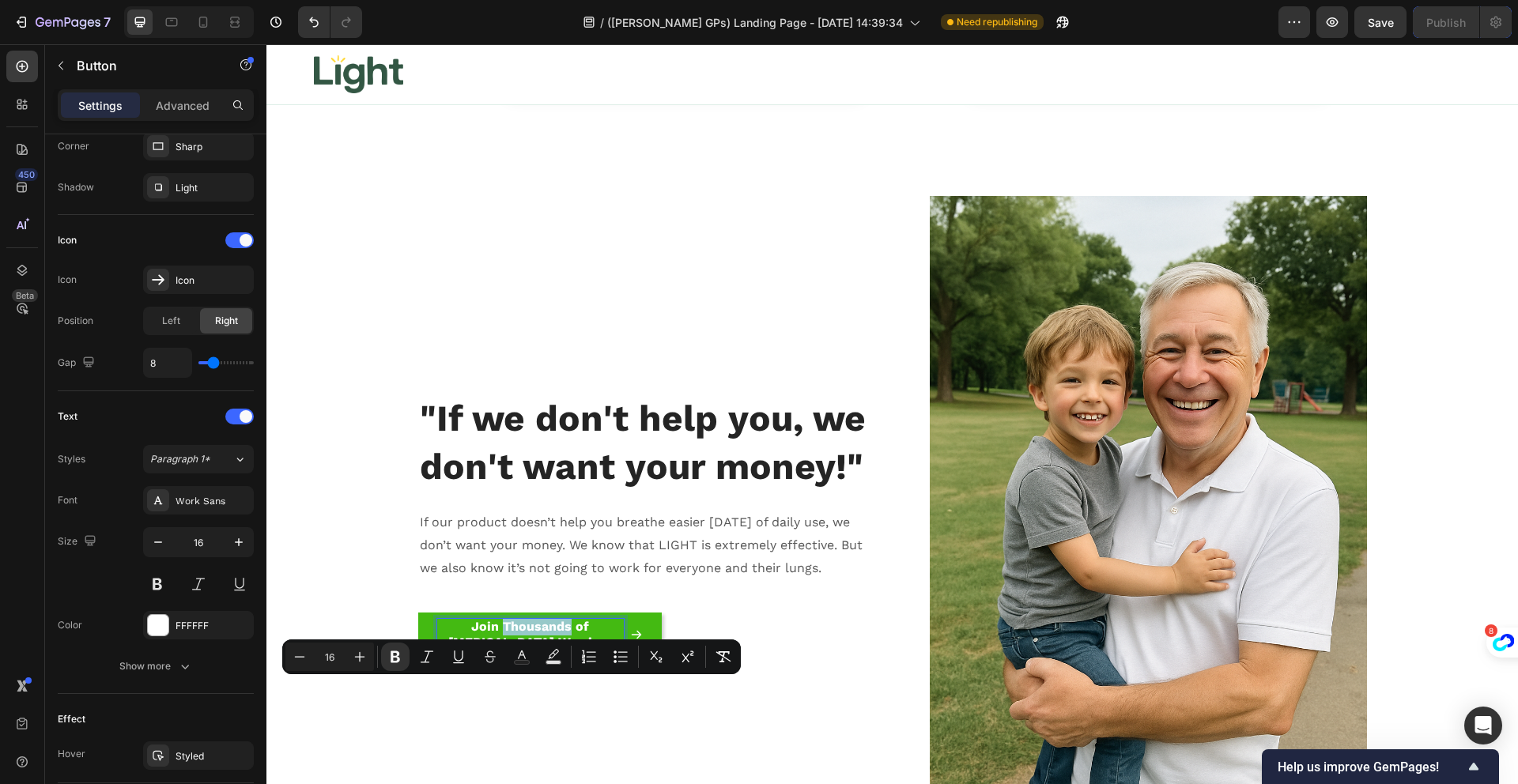
scroll to position [0, 0]
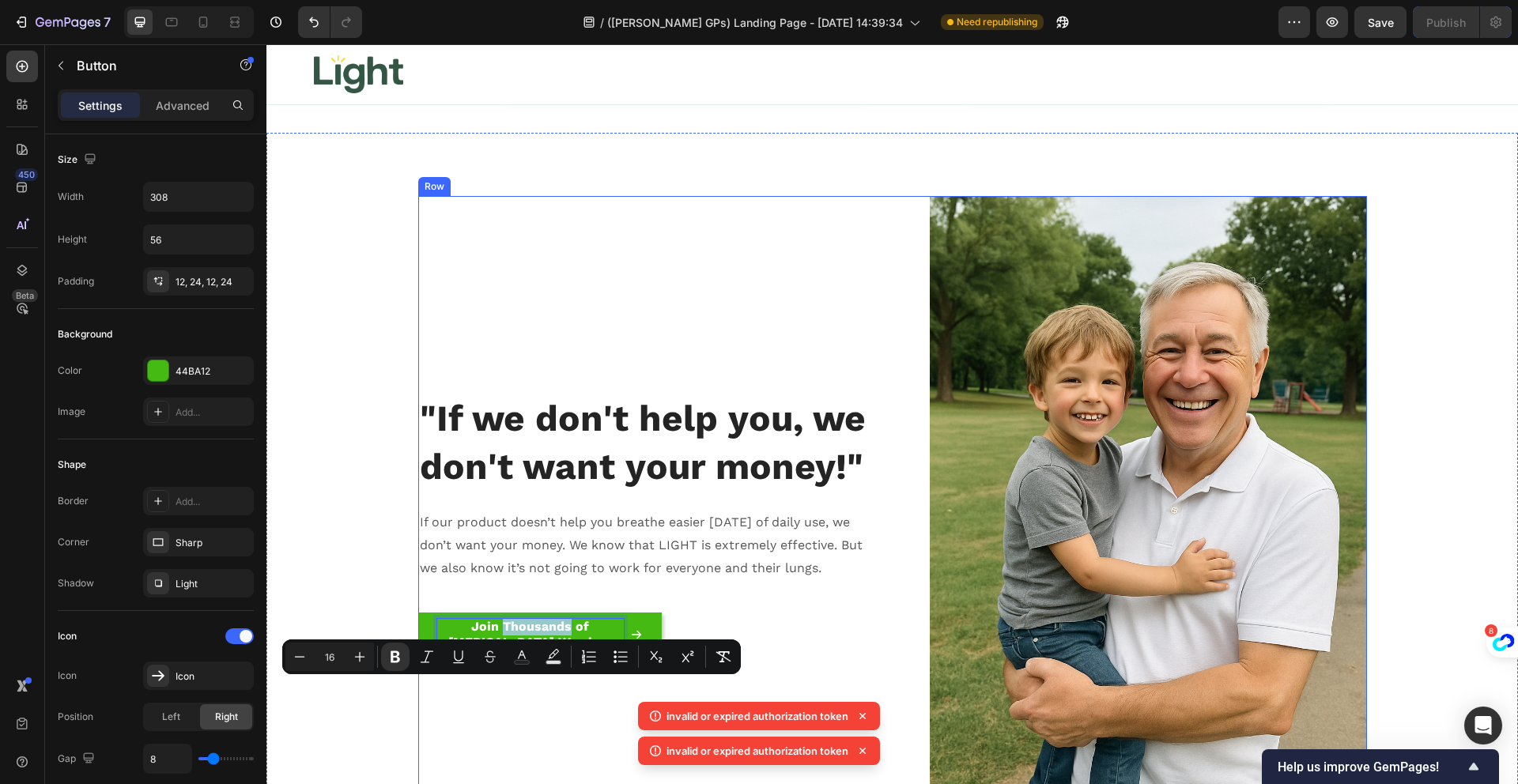
click at [526, 369] on div ""If we don't help you, we don't want your money!" Heading If our product doesn’…" at bounding box center [649, 523] width 462 height 656
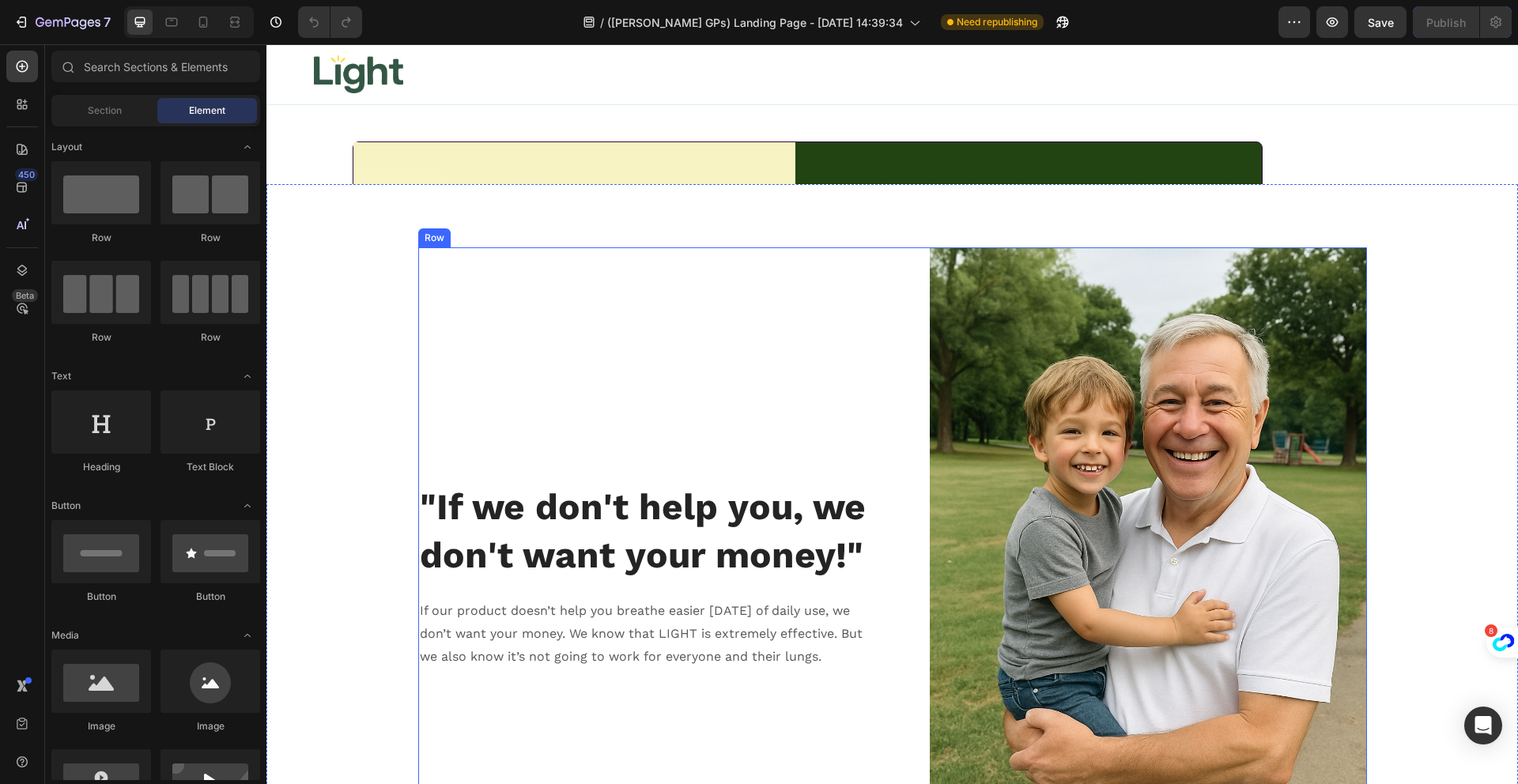
scroll to position [13875, 0]
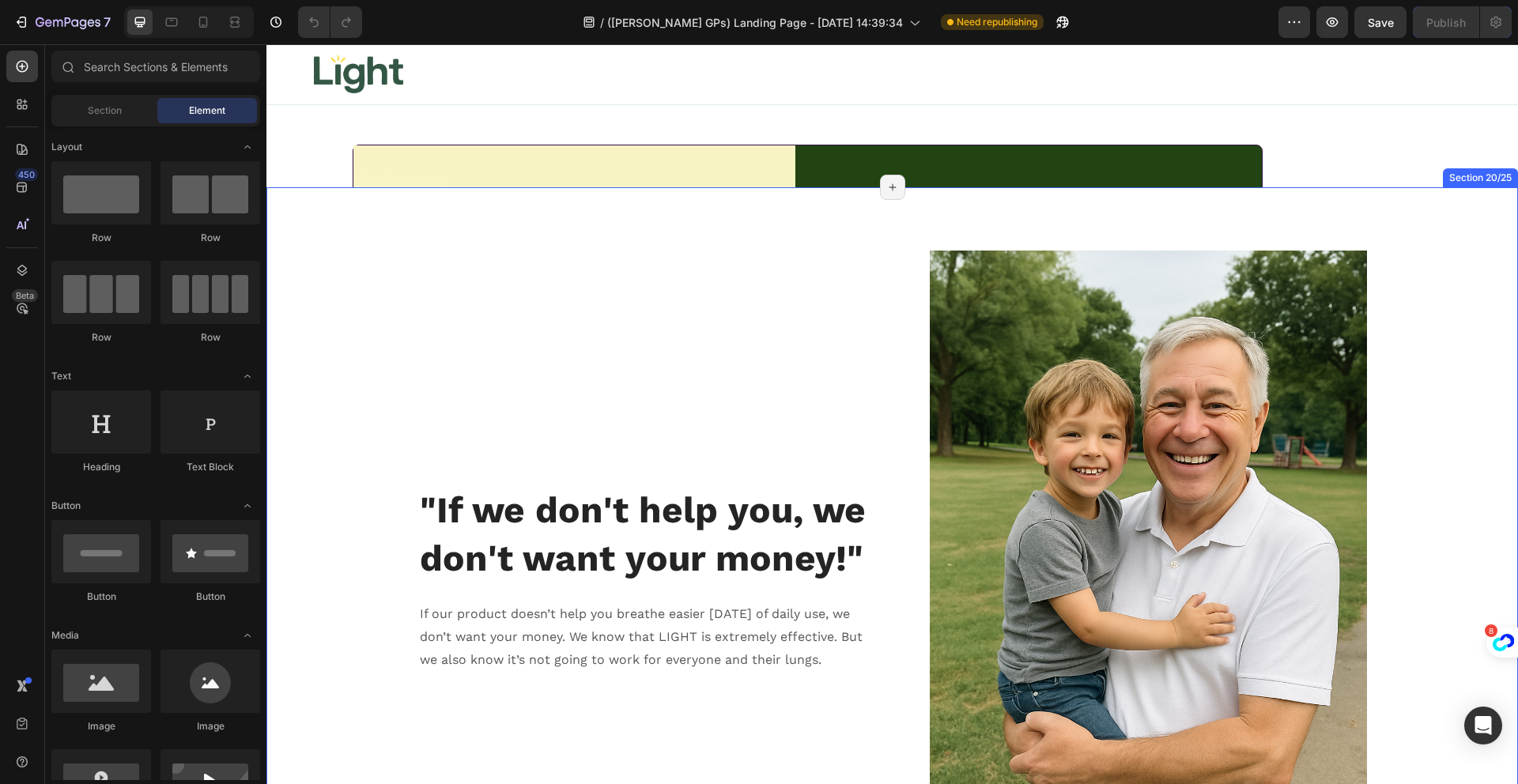
click at [351, 223] on div ""If we don't help you, we don't want your money!" Heading If our product doesn’…" at bounding box center [892, 578] width 1252 height 731
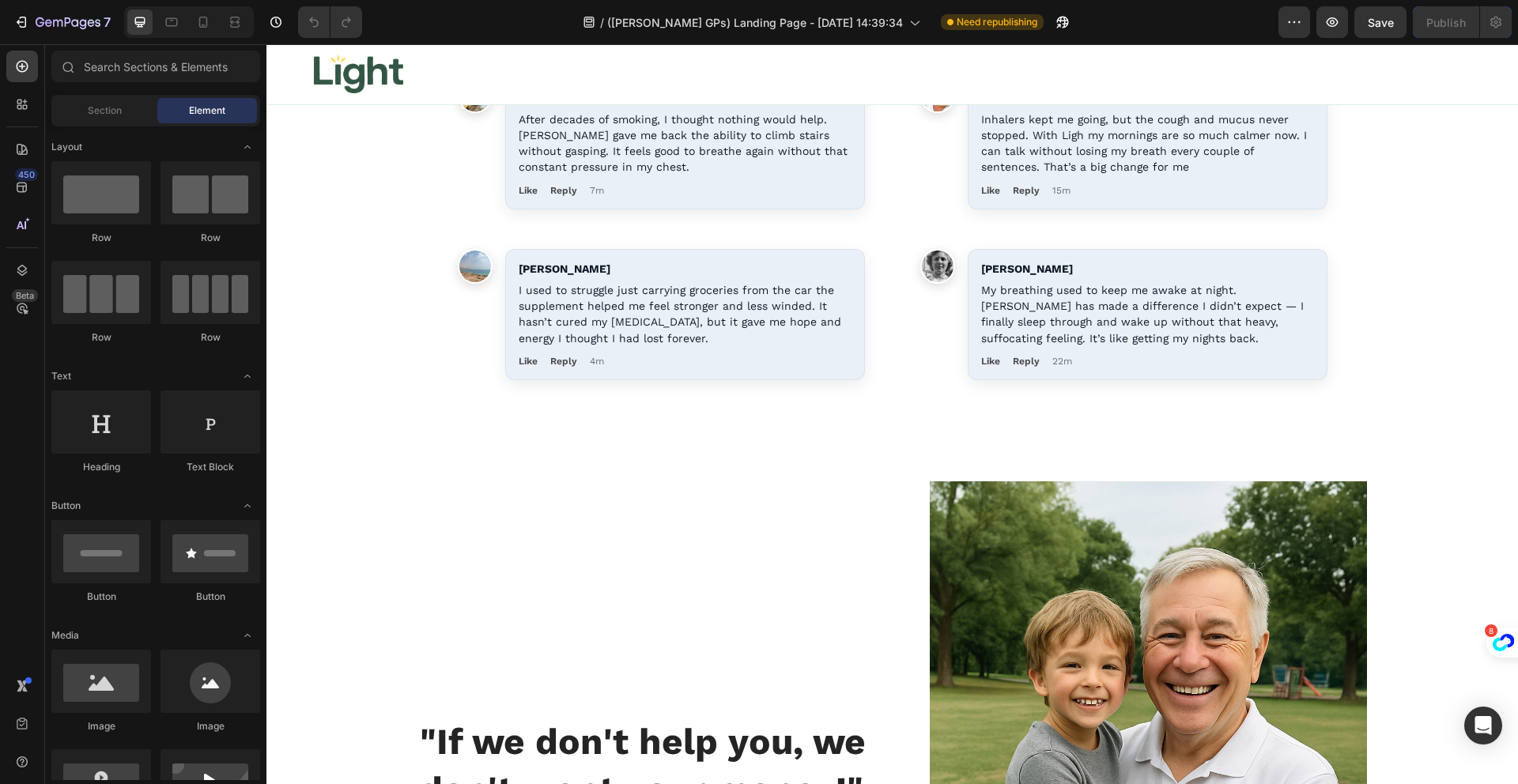
scroll to position [14813, 0]
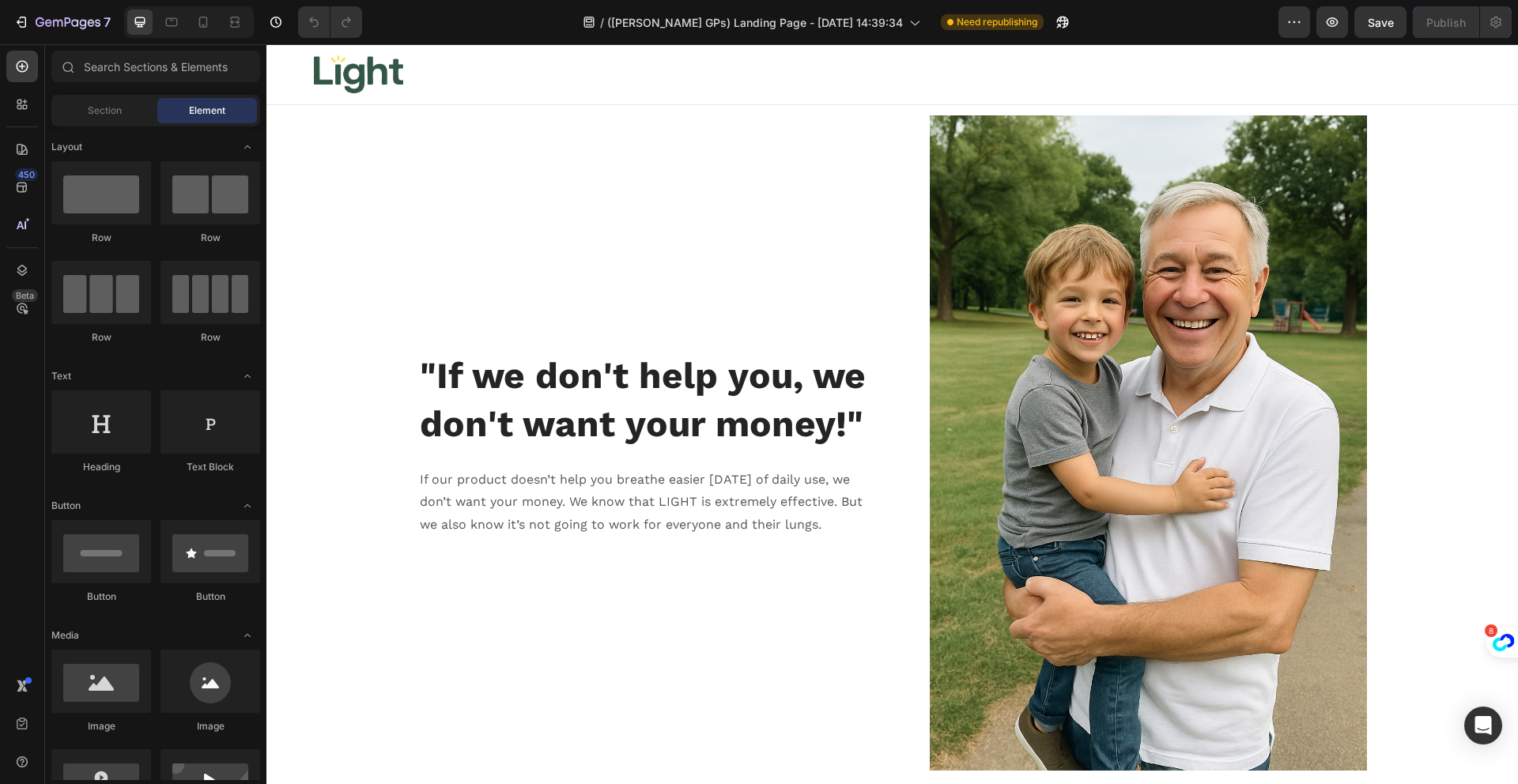
drag, startPoint x: 1512, startPoint y: 615, endPoint x: 1757, endPoint y: 691, distance: 256.5
click at [866, 234] on div ""If we don't help you, we don't want your money!" Heading If our product doesn’…" at bounding box center [649, 442] width 462 height 656
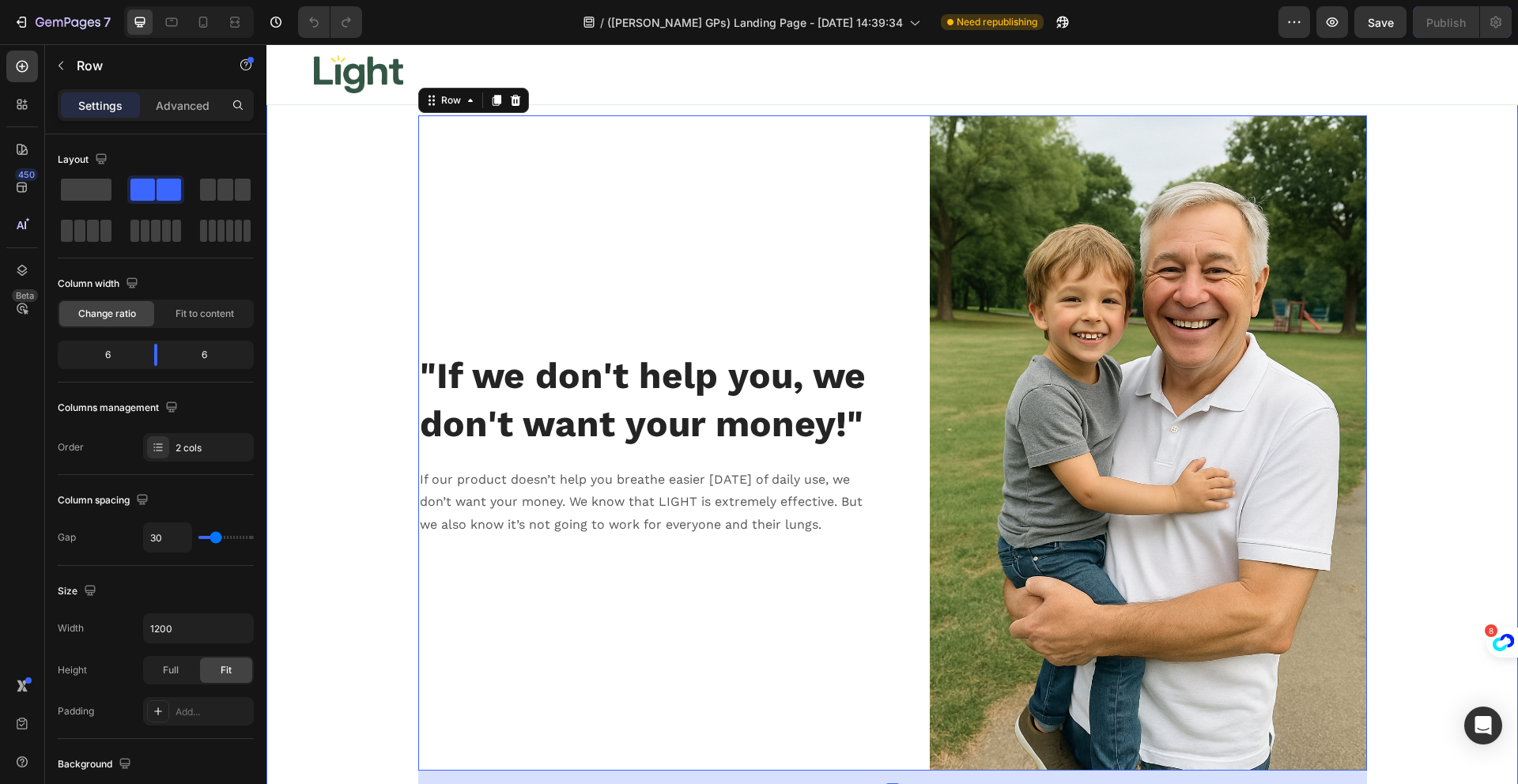
click at [387, 266] on div ""If we don't help you, we don't want your money!" Heading If our product doesn’…" at bounding box center [892, 442] width 1252 height 731
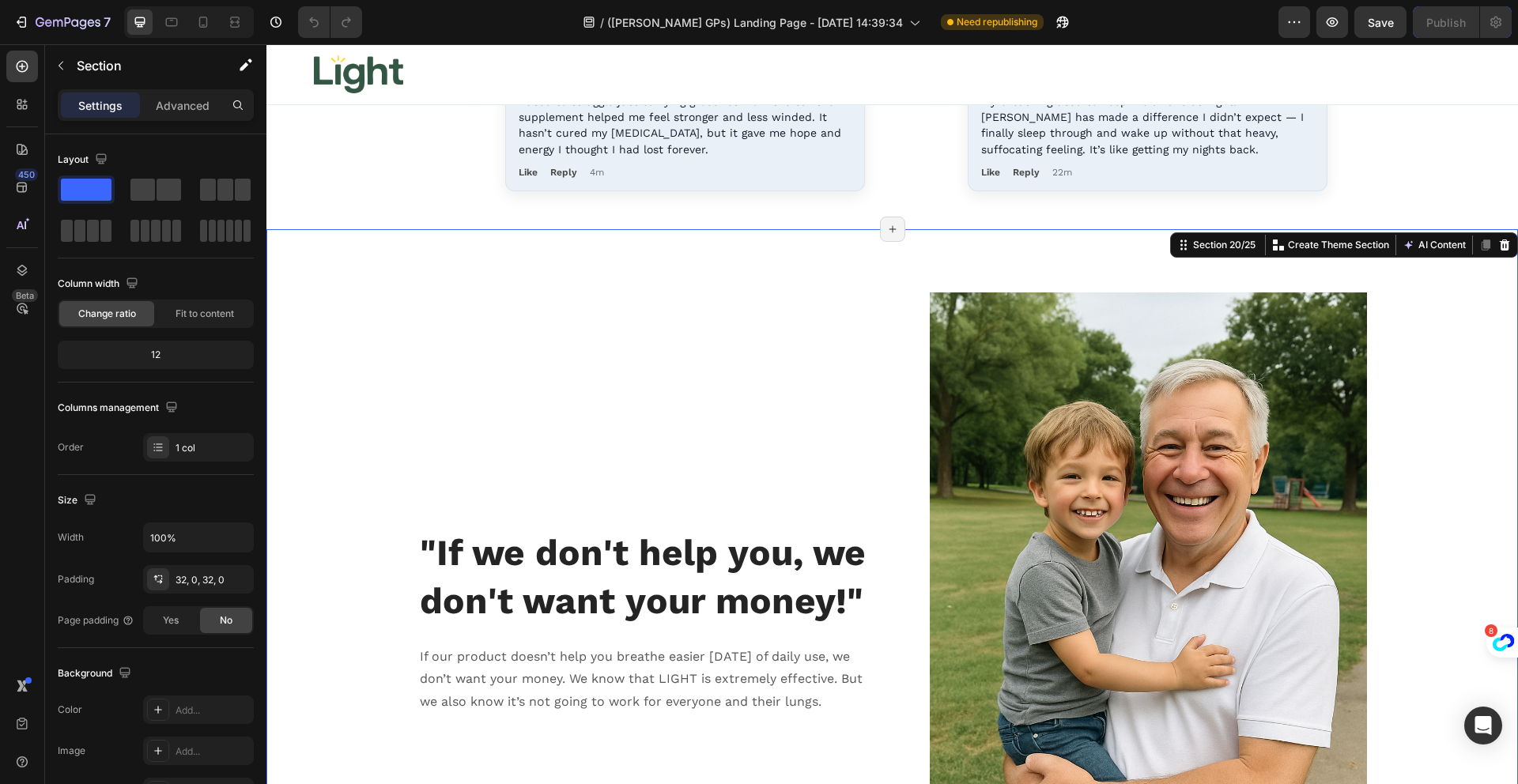
scroll to position [14554, 0]
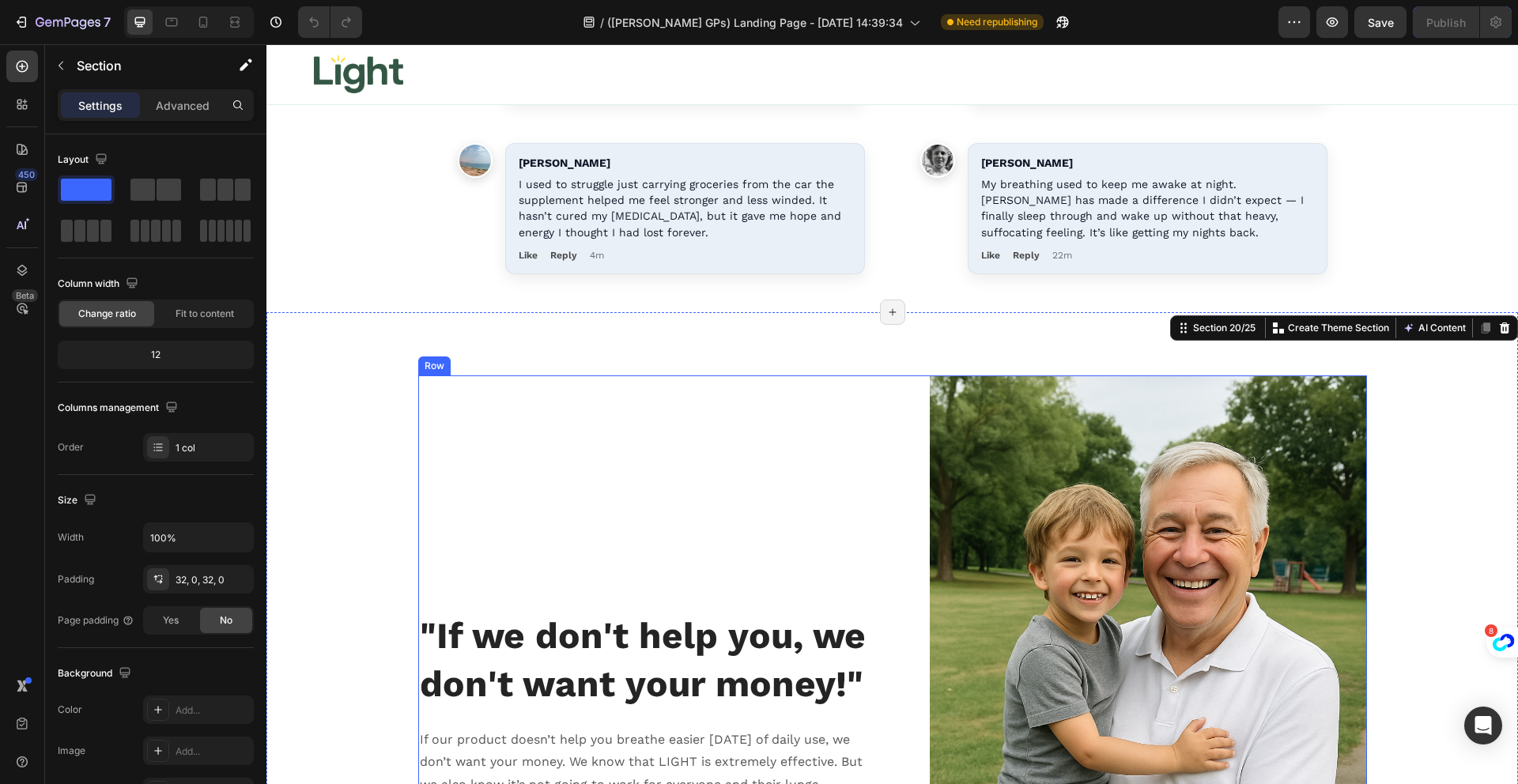
click at [755, 450] on div ""If we don't help you, we don't want your money!" Heading If our product doesn’…" at bounding box center [649, 702] width 462 height 656
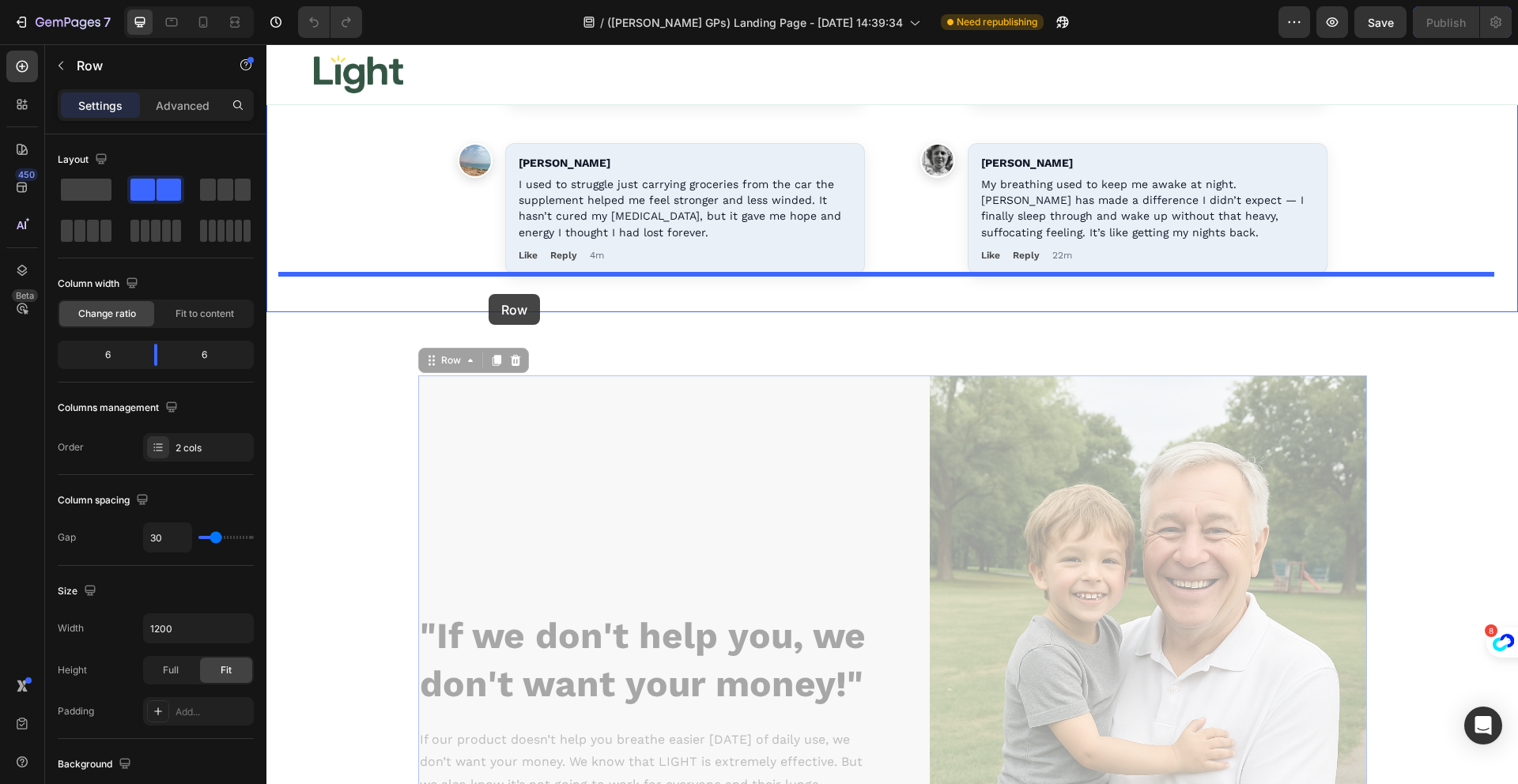
drag, startPoint x: 430, startPoint y: 353, endPoint x: 488, endPoint y: 294, distance: 82.7
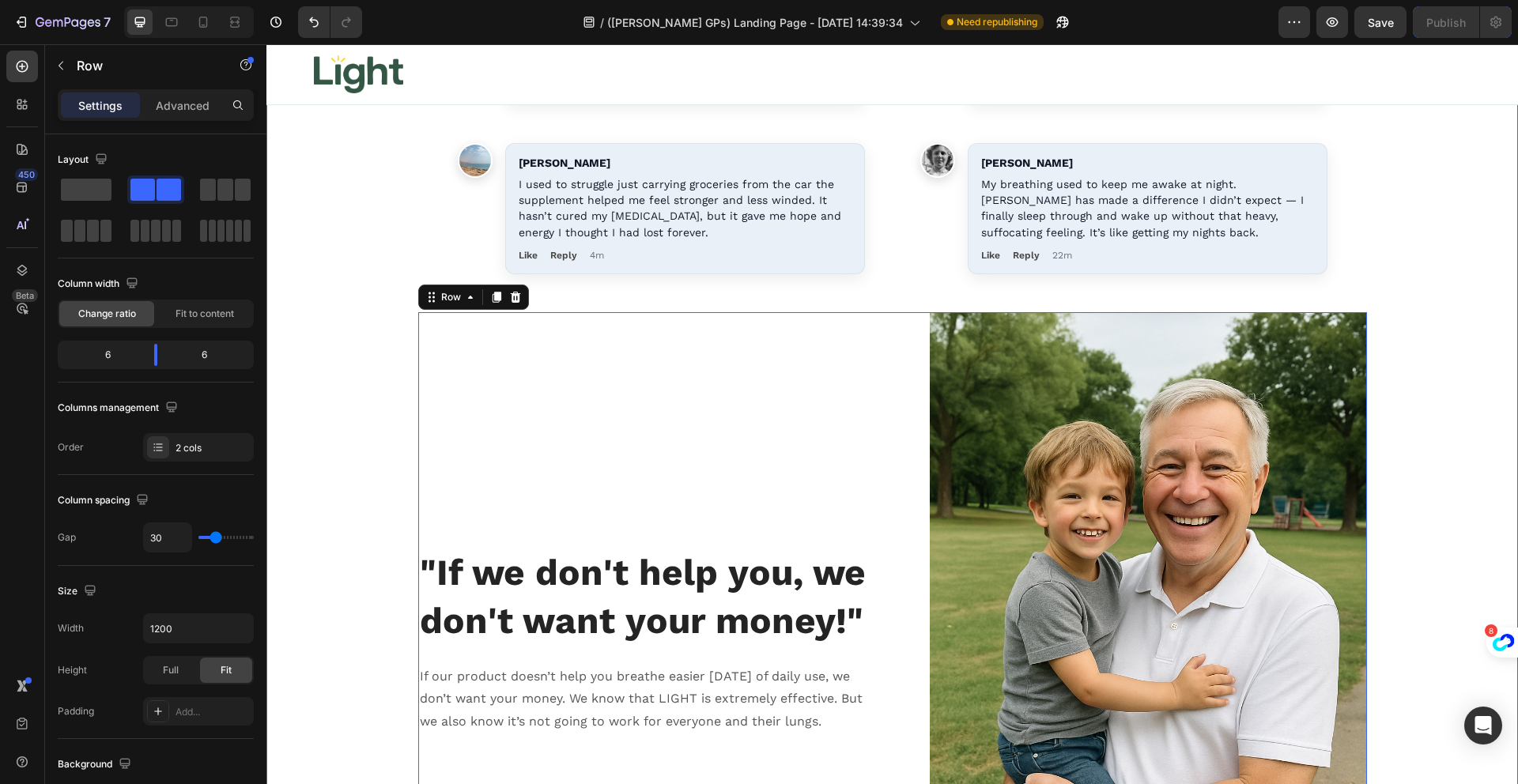
scroll to position [15283, 0]
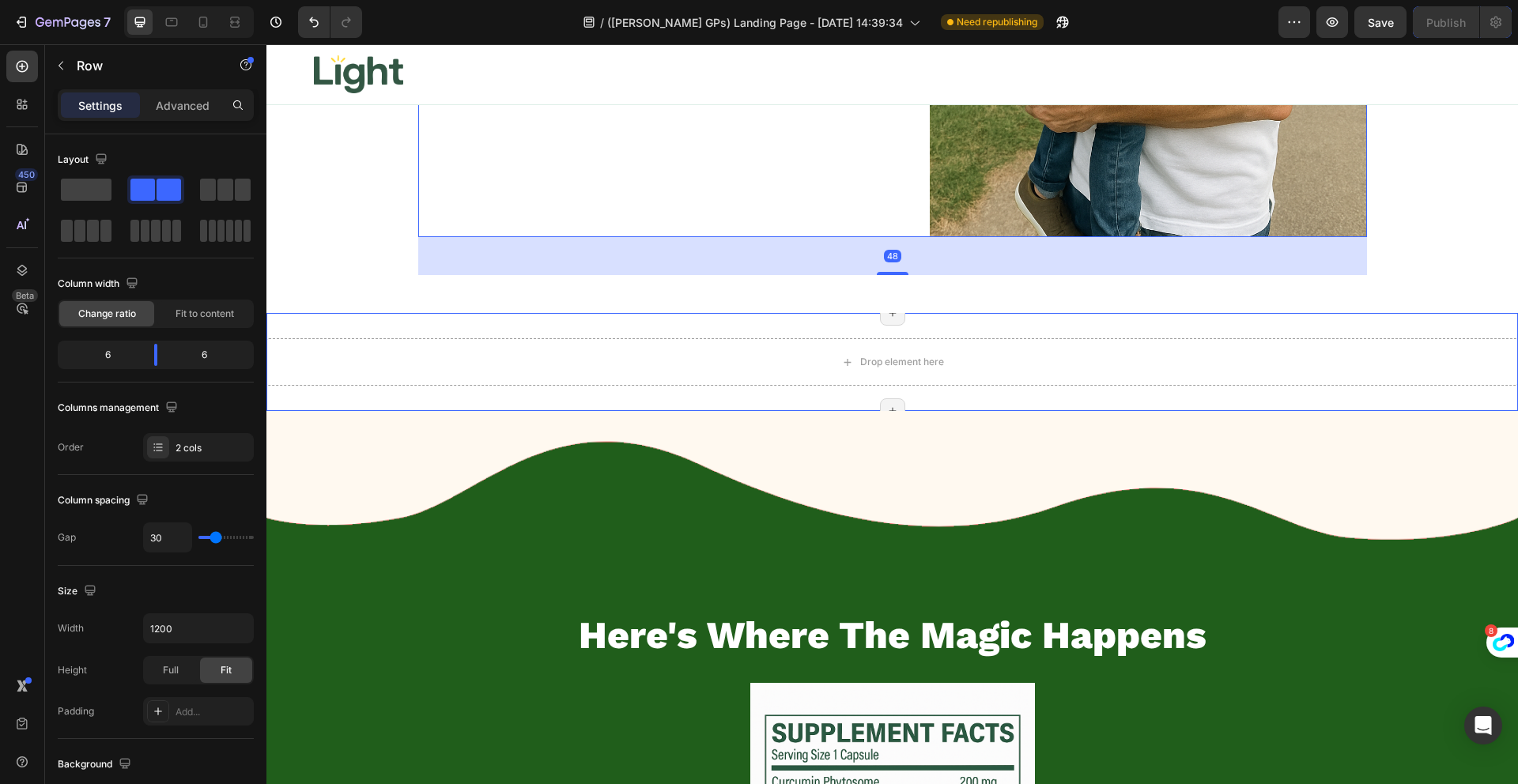
click at [480, 328] on div "Drop element here Section 20/25 Page has reached Shopify’s 25 section-limit Pag…" at bounding box center [892, 362] width 1252 height 98
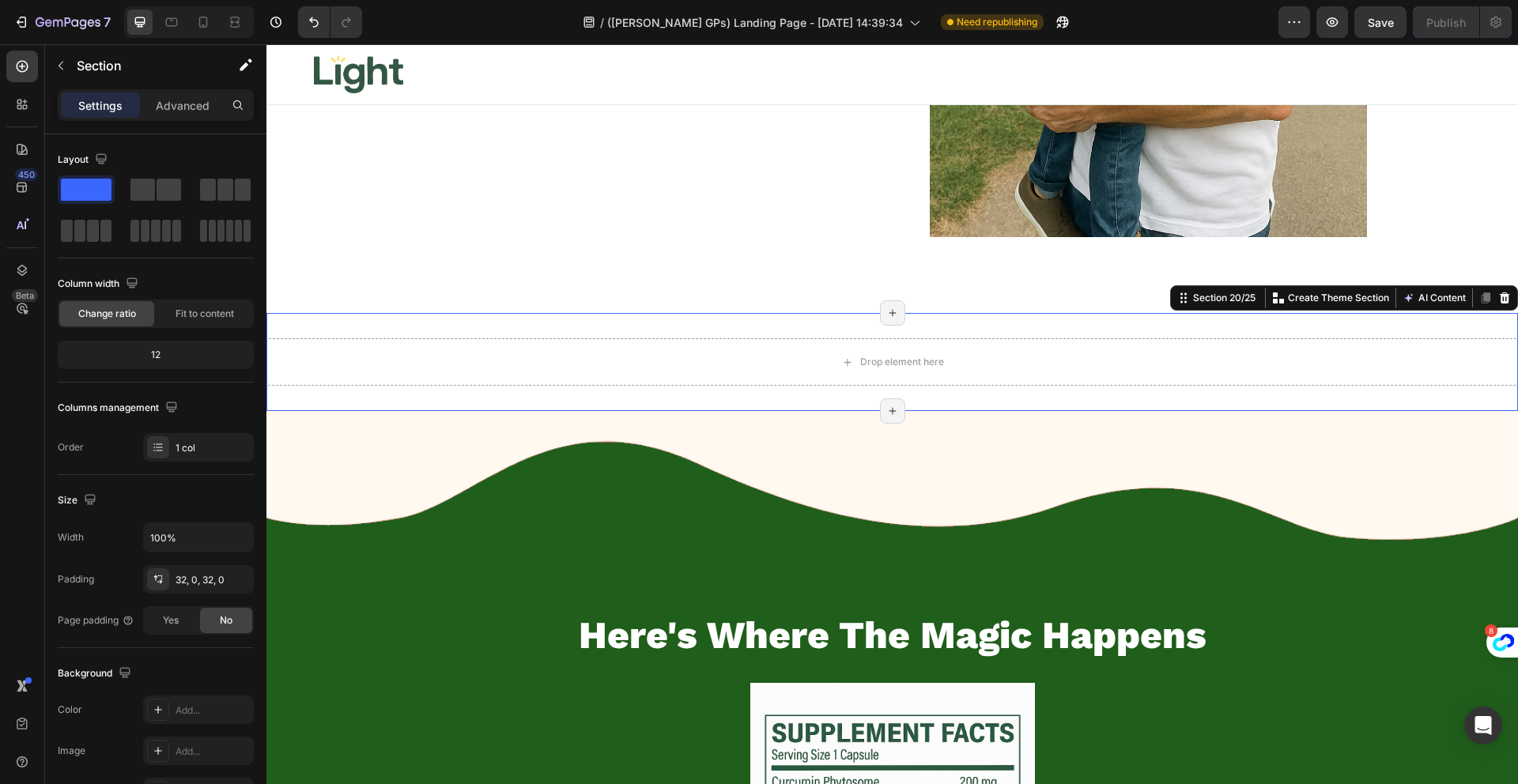
drag, startPoint x: 1496, startPoint y: 297, endPoint x: 1490, endPoint y: 304, distance: 9.2
click at [1498, 298] on icon at bounding box center [1504, 298] width 12 height 12
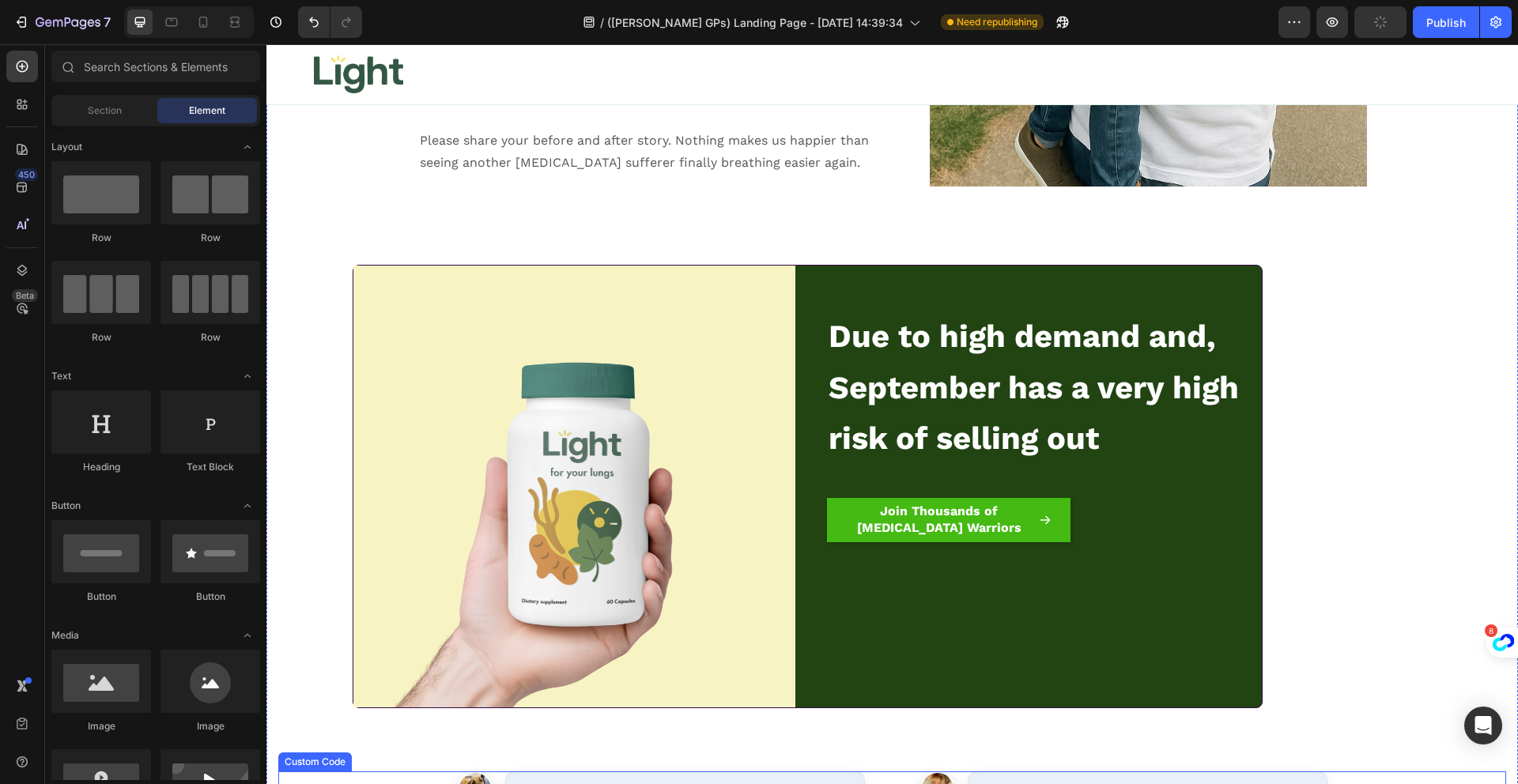
scroll to position [13749, 0]
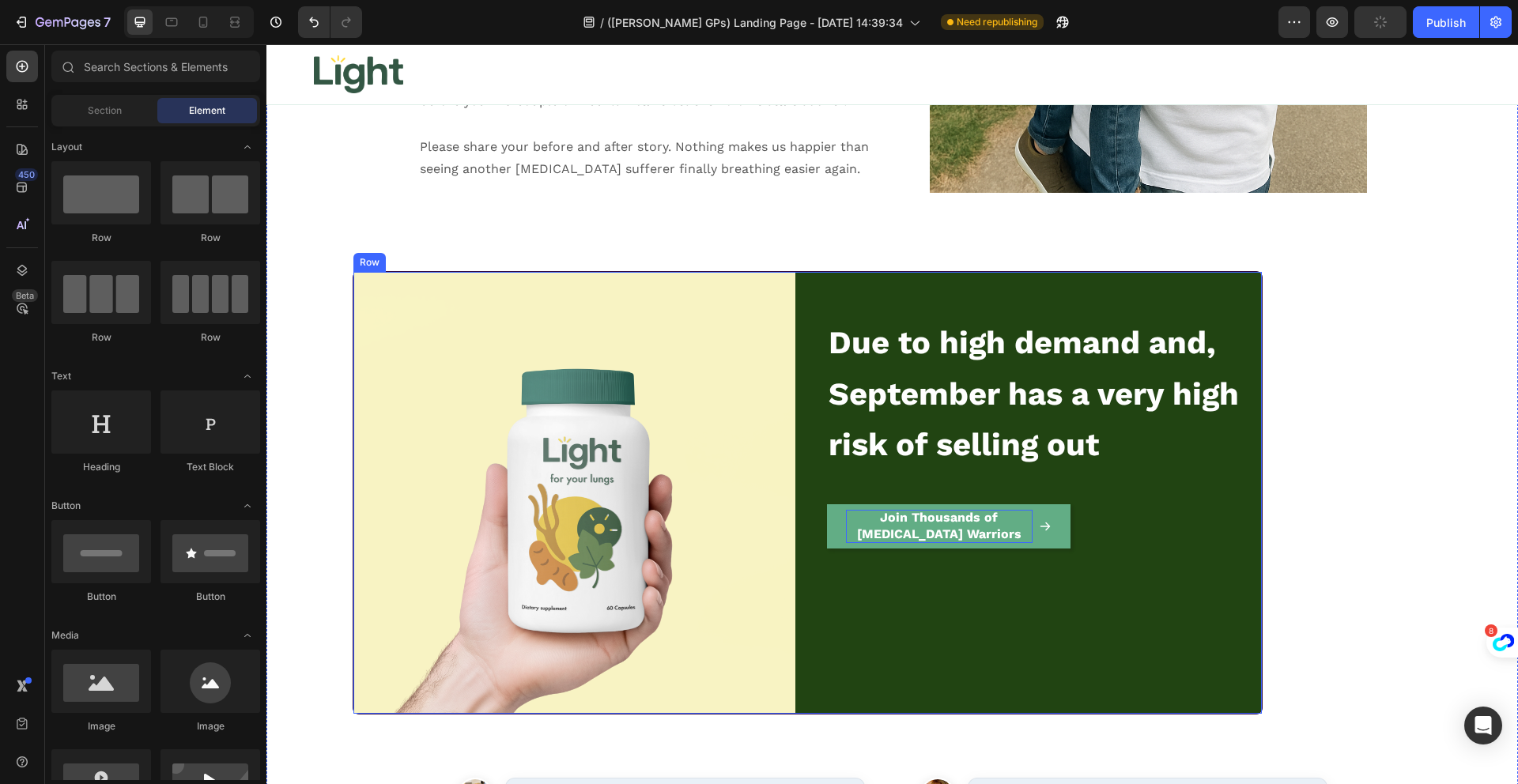
click at [908, 526] on strong "Join Thousands of [MEDICAL_DATA] Warriors" at bounding box center [938, 525] width 164 height 32
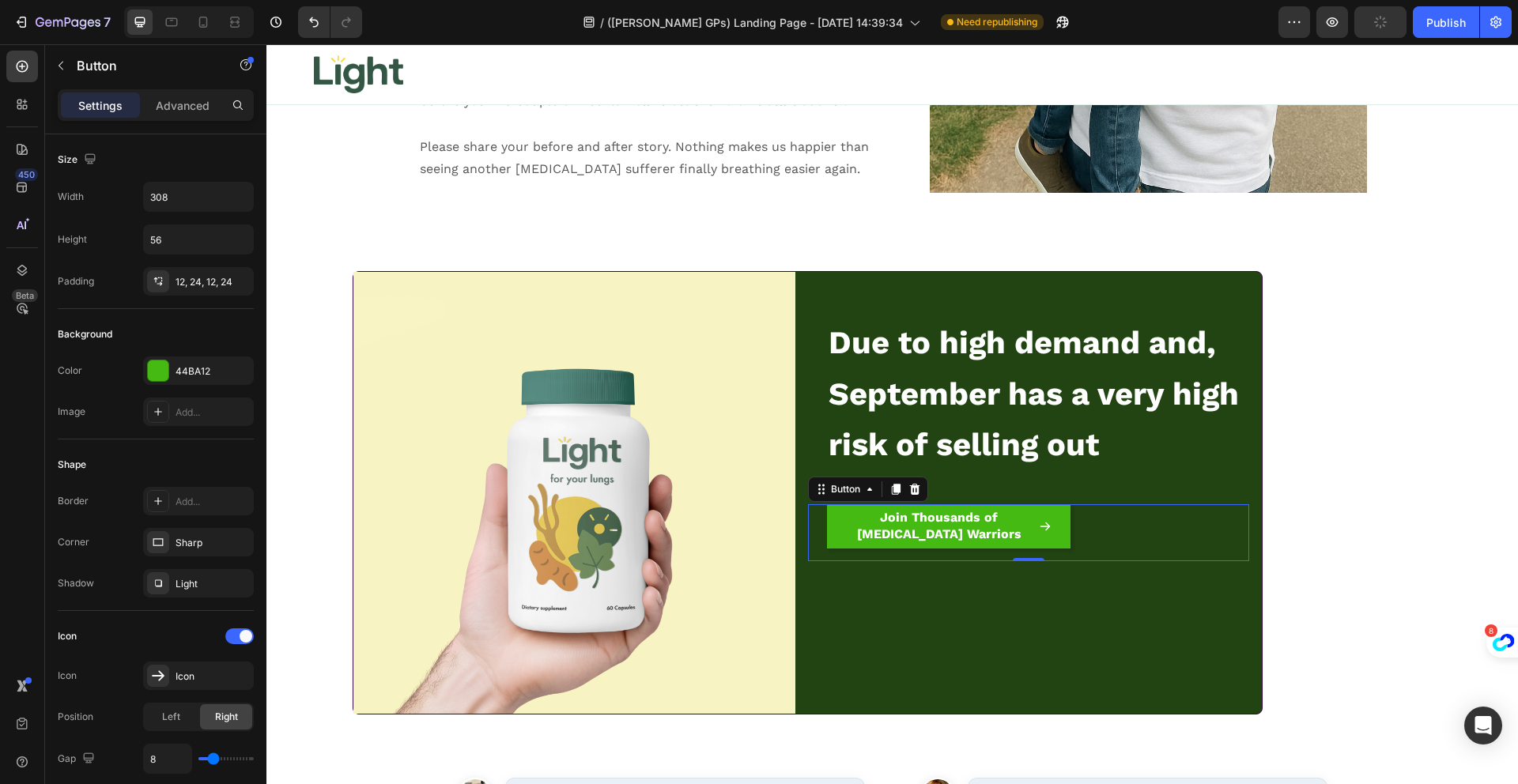
drag, startPoint x: 882, startPoint y: 496, endPoint x: 900, endPoint y: 436, distance: 62.6
click at [891, 494] on icon at bounding box center [895, 489] width 9 height 11
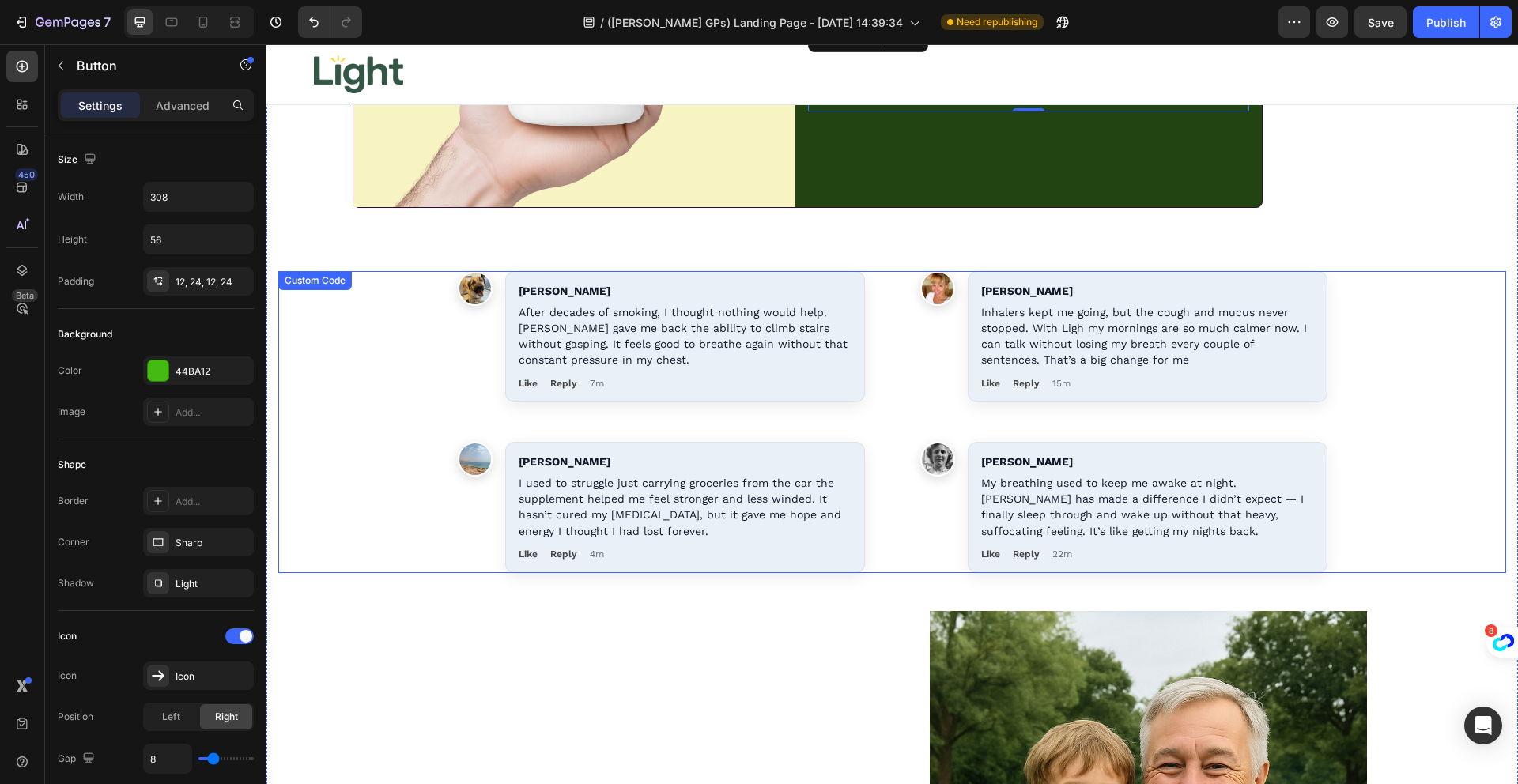
scroll to position [14252, 0]
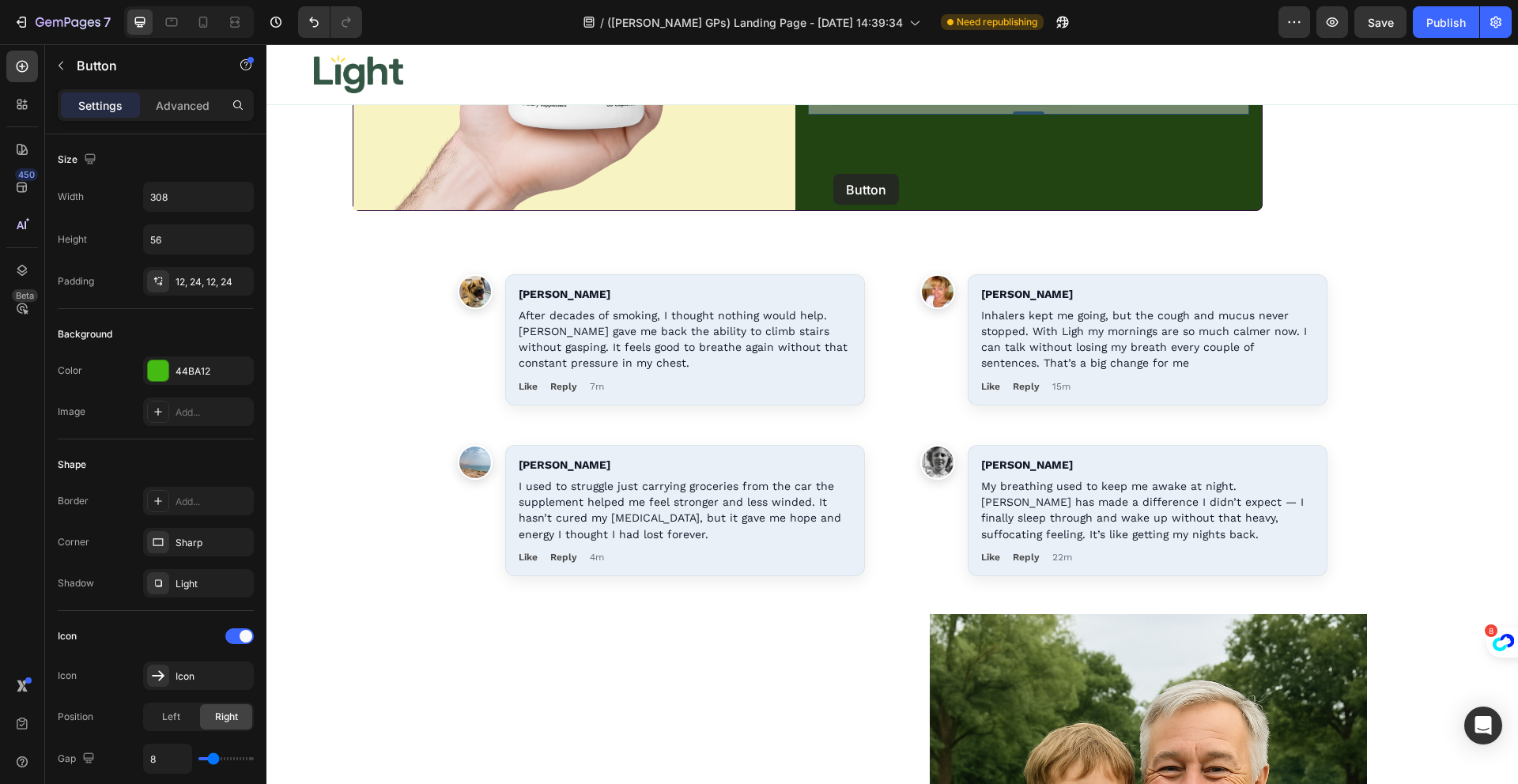
drag, startPoint x: 864, startPoint y: 115, endPoint x: 833, endPoint y: 174, distance: 66.6
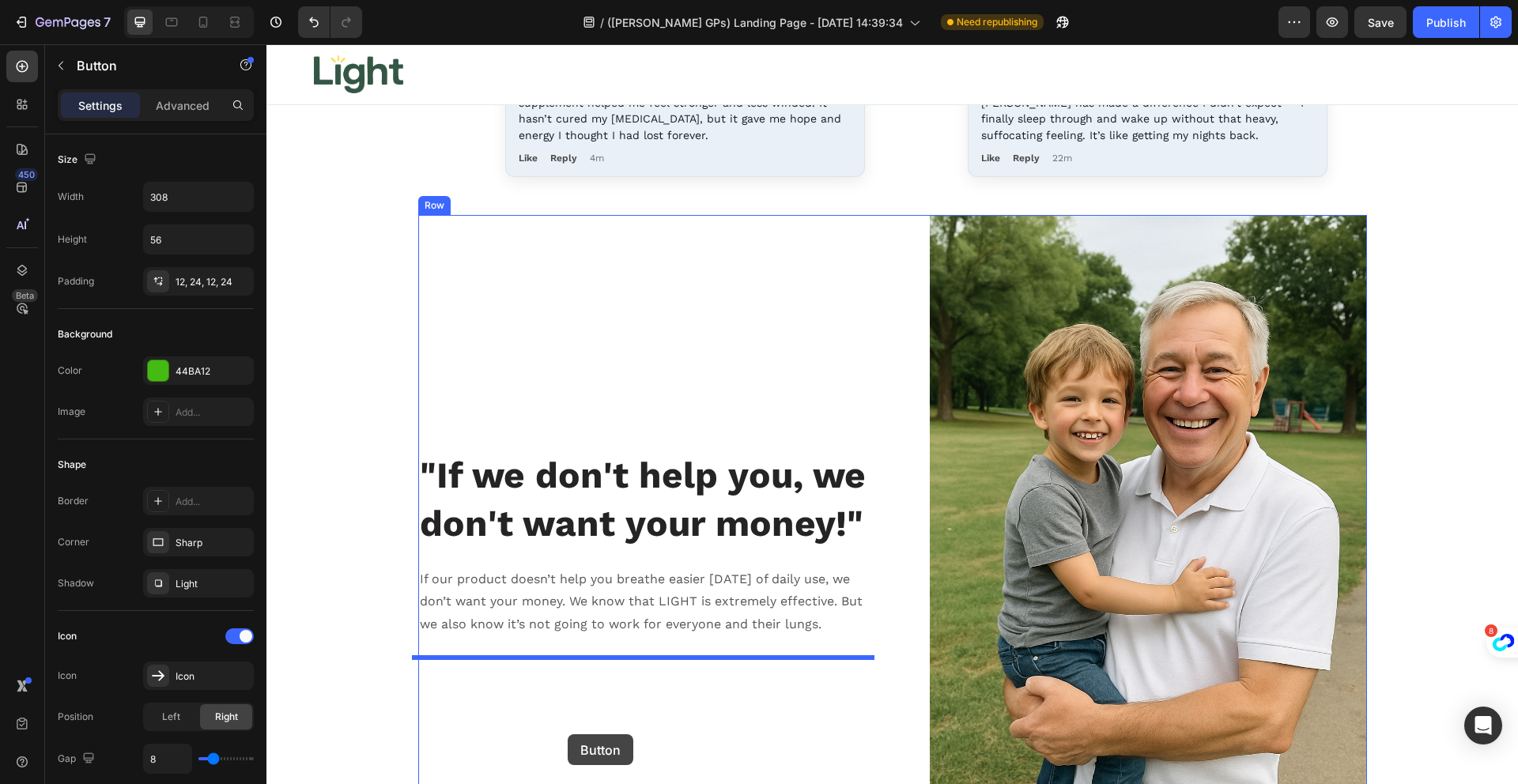
scroll to position [14657, 0]
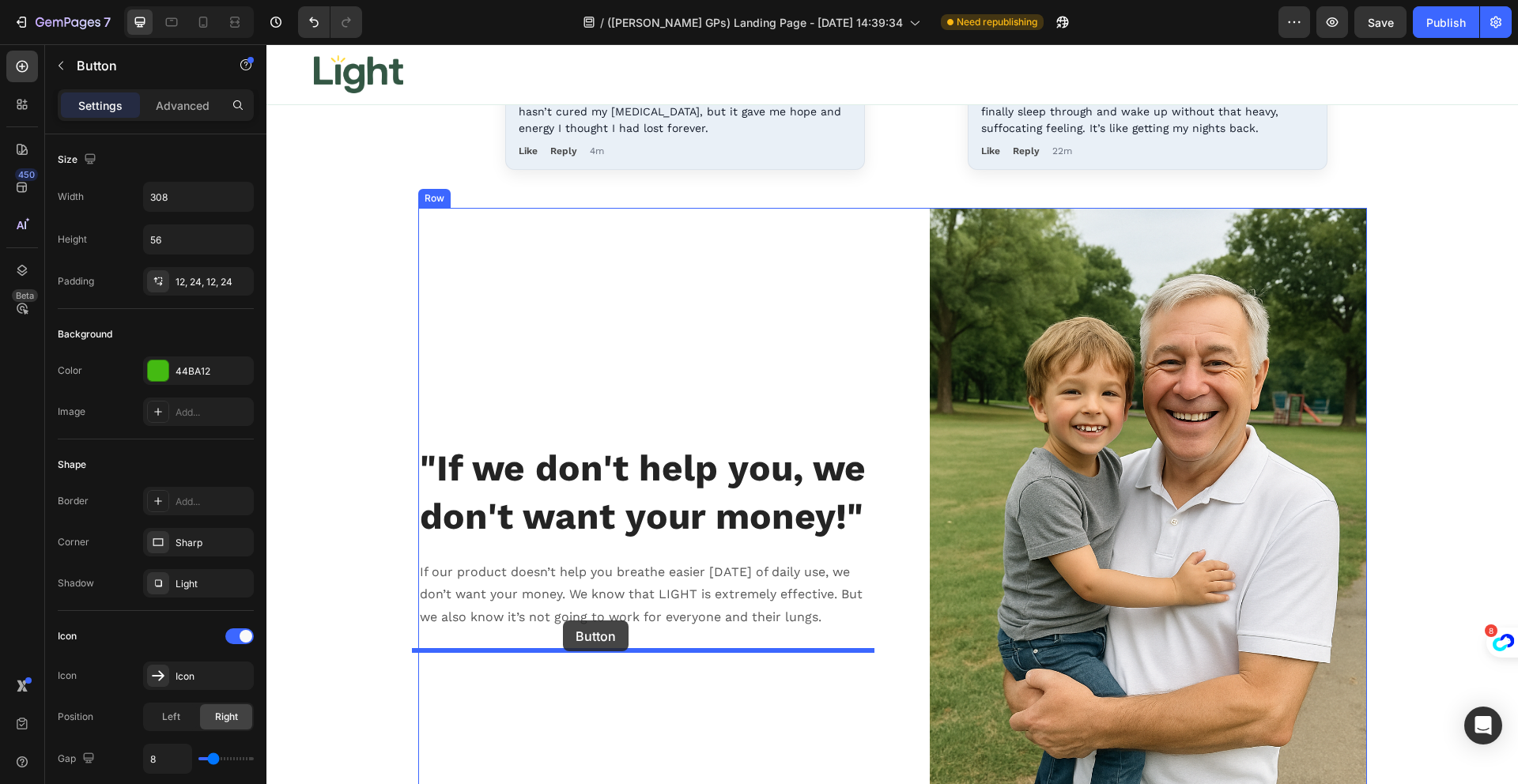
drag, startPoint x: 830, startPoint y: 119, endPoint x: 563, endPoint y: 620, distance: 567.7
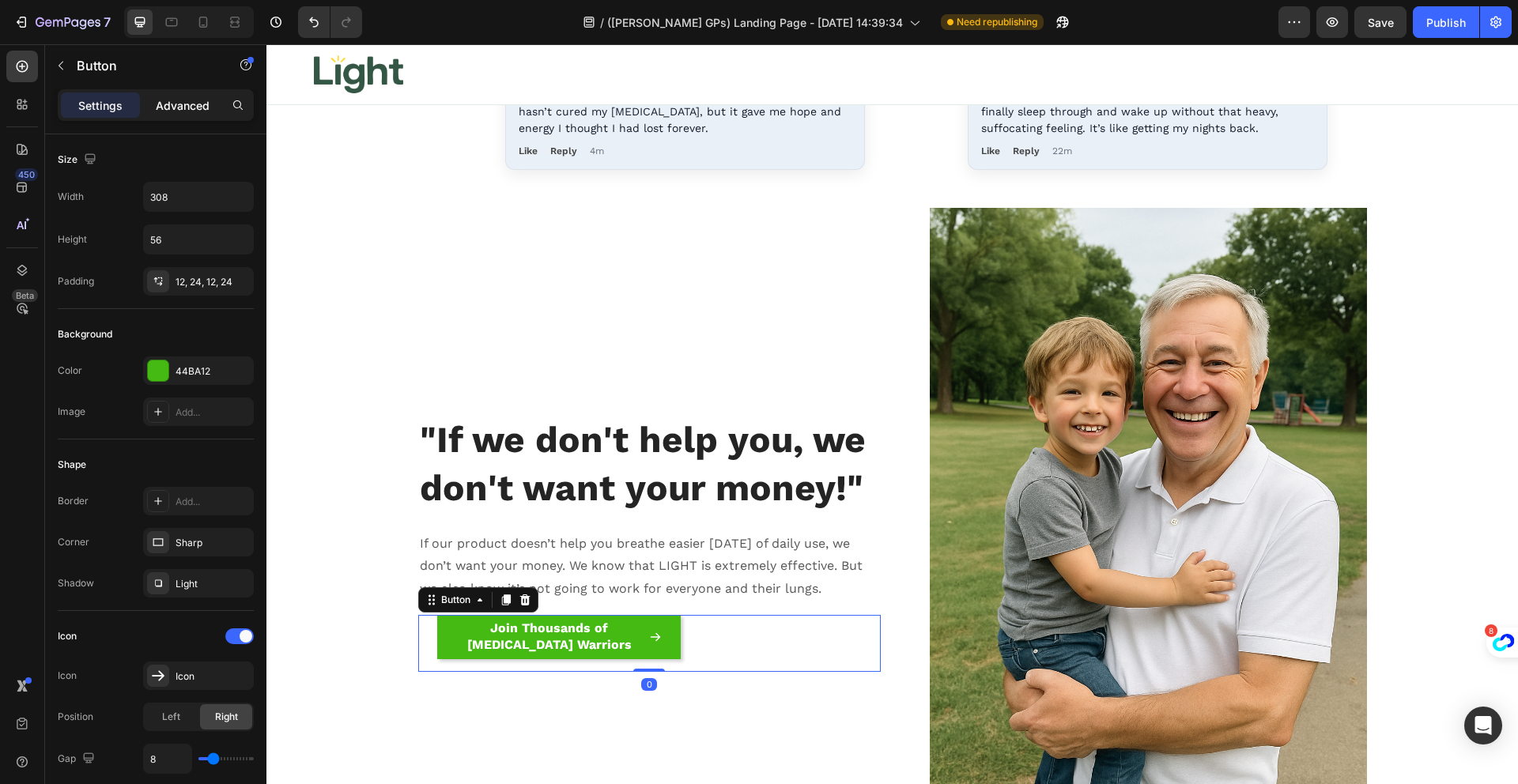
drag, startPoint x: 170, startPoint y: 97, endPoint x: 170, endPoint y: 111, distance: 14.0
click at [170, 97] on p "Advanced" at bounding box center [182, 105] width 54 height 17
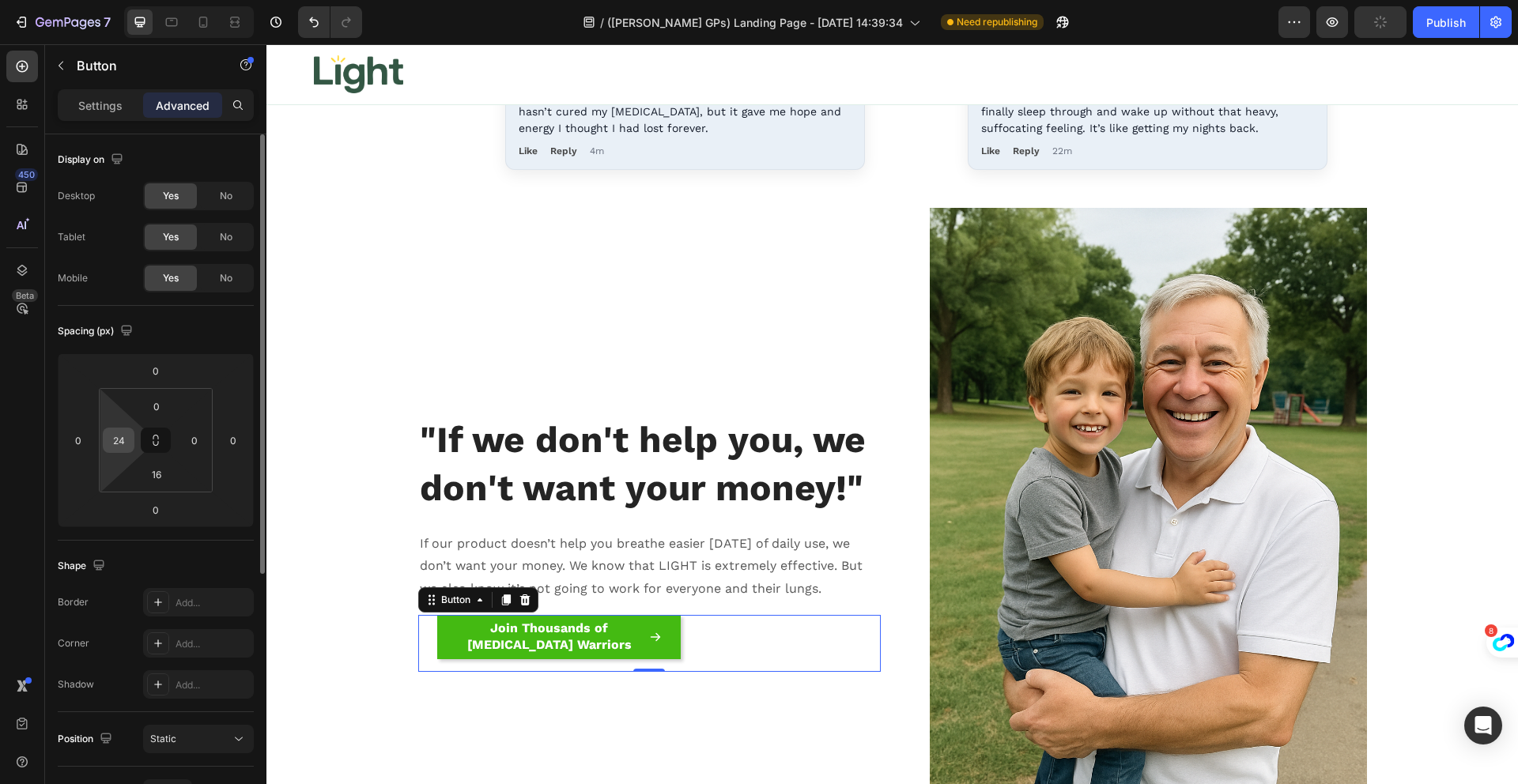
click at [125, 452] on div "24" at bounding box center [119, 440] width 32 height 25
click at [121, 435] on input "24" at bounding box center [118, 440] width 24 height 24
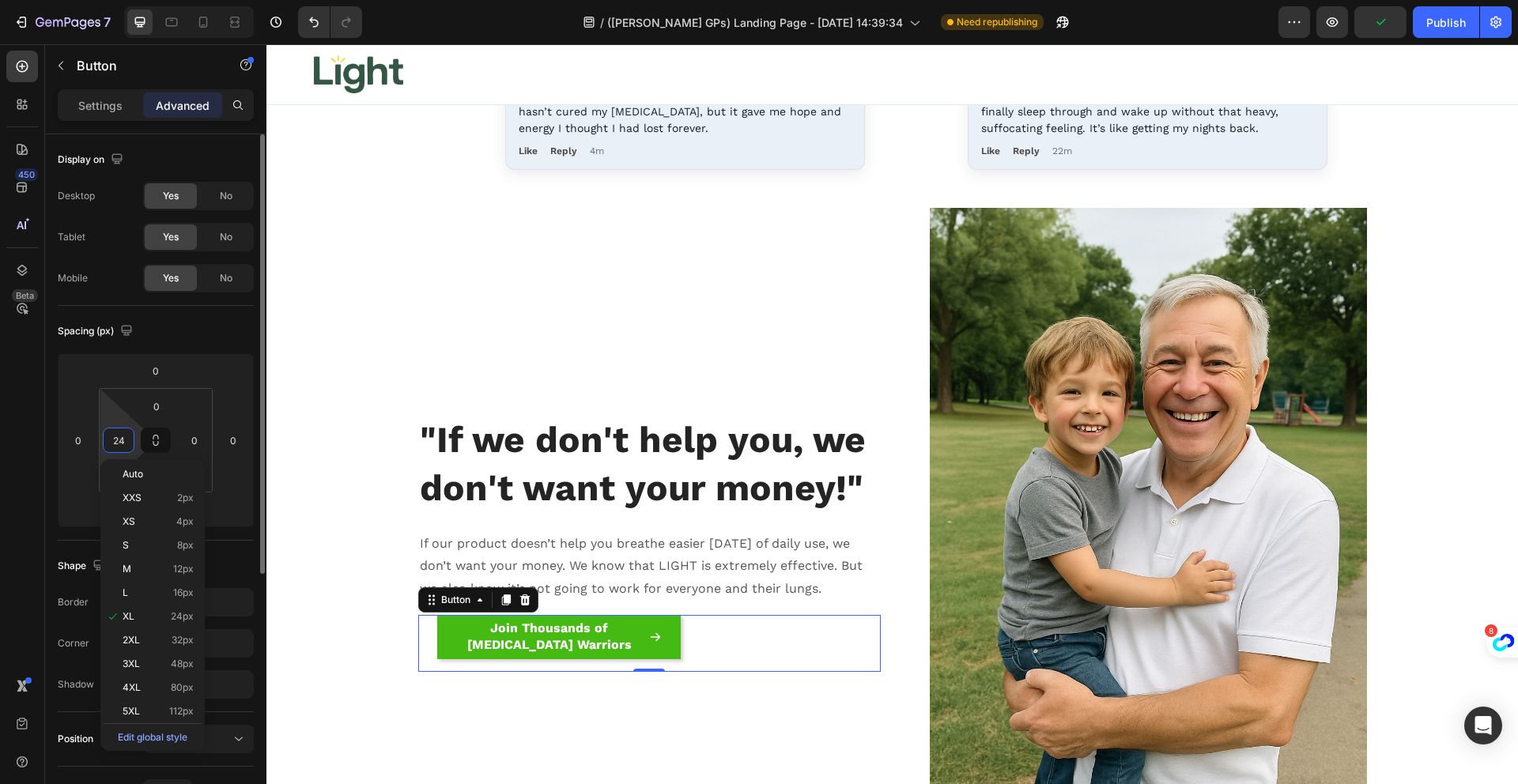
click at [121, 435] on input "24" at bounding box center [118, 440] width 24 height 24
click at [121, 435] on input "24" at bounding box center [118, 440] width 24 height 24
type input "0"
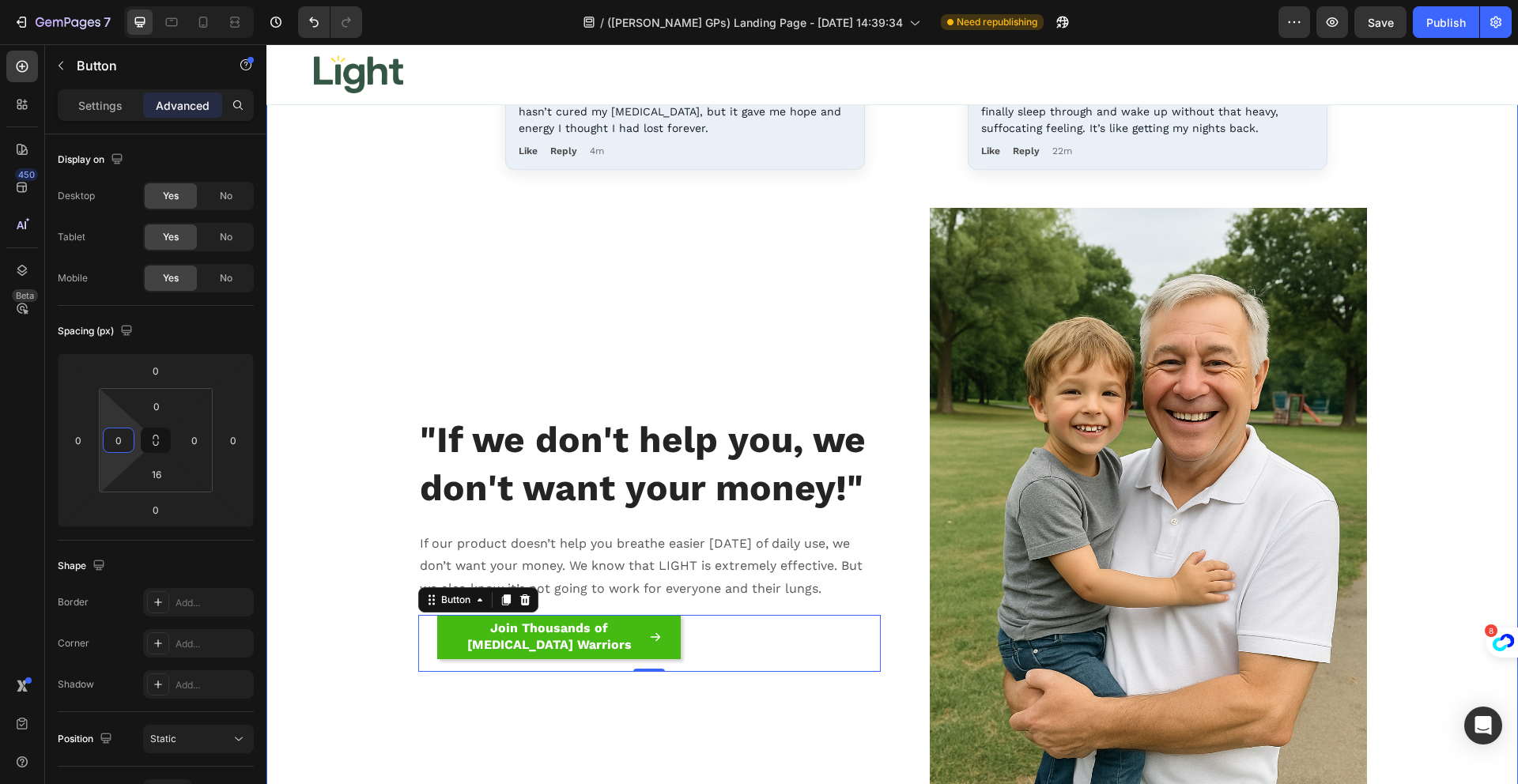
click at [607, 334] on div ""If we don't help you, we don't want your money!" Heading If our product doesn’…" at bounding box center [649, 536] width 462 height 656
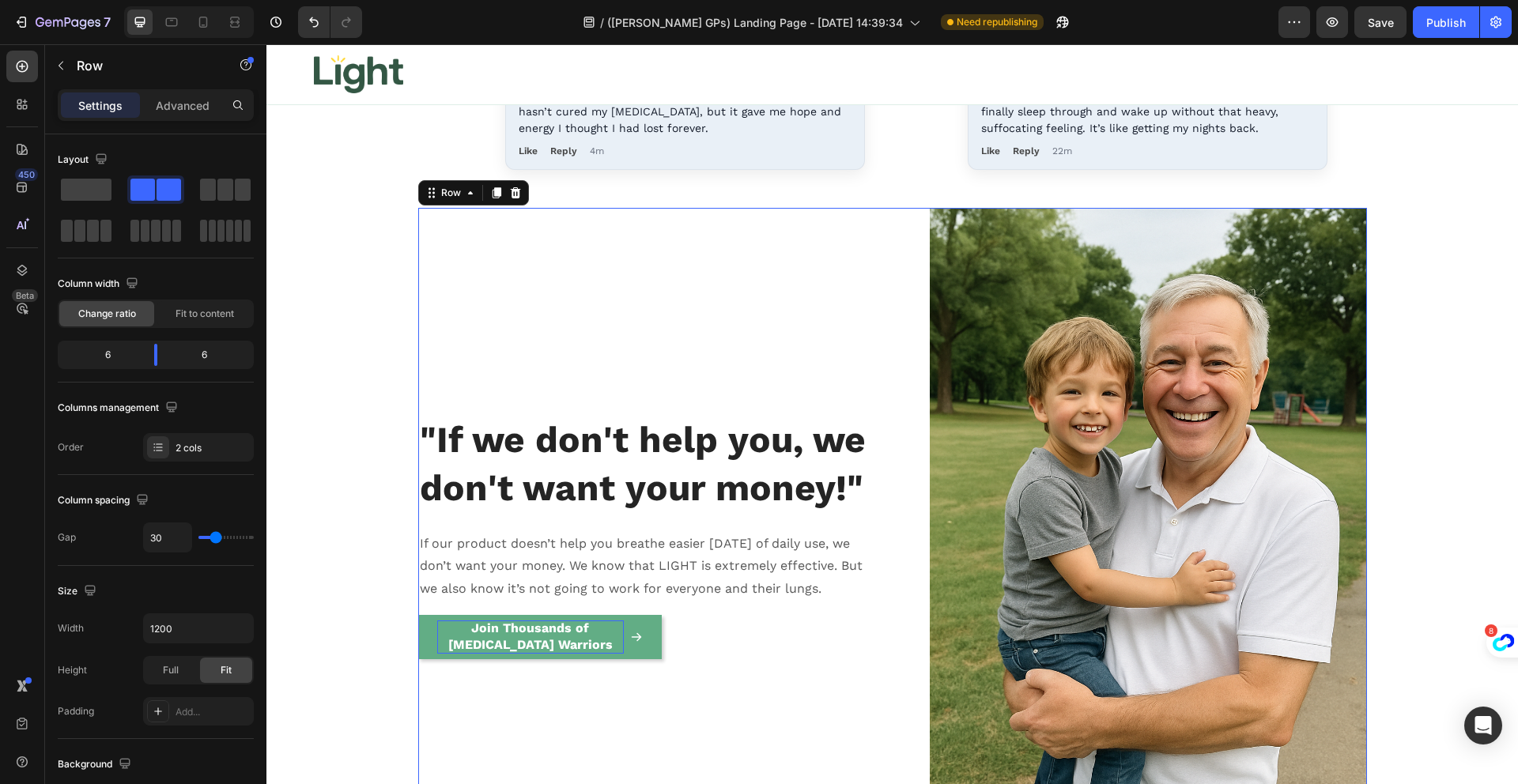
click at [566, 632] on strong "Join Thousands of [MEDICAL_DATA] Warriors" at bounding box center [530, 636] width 164 height 32
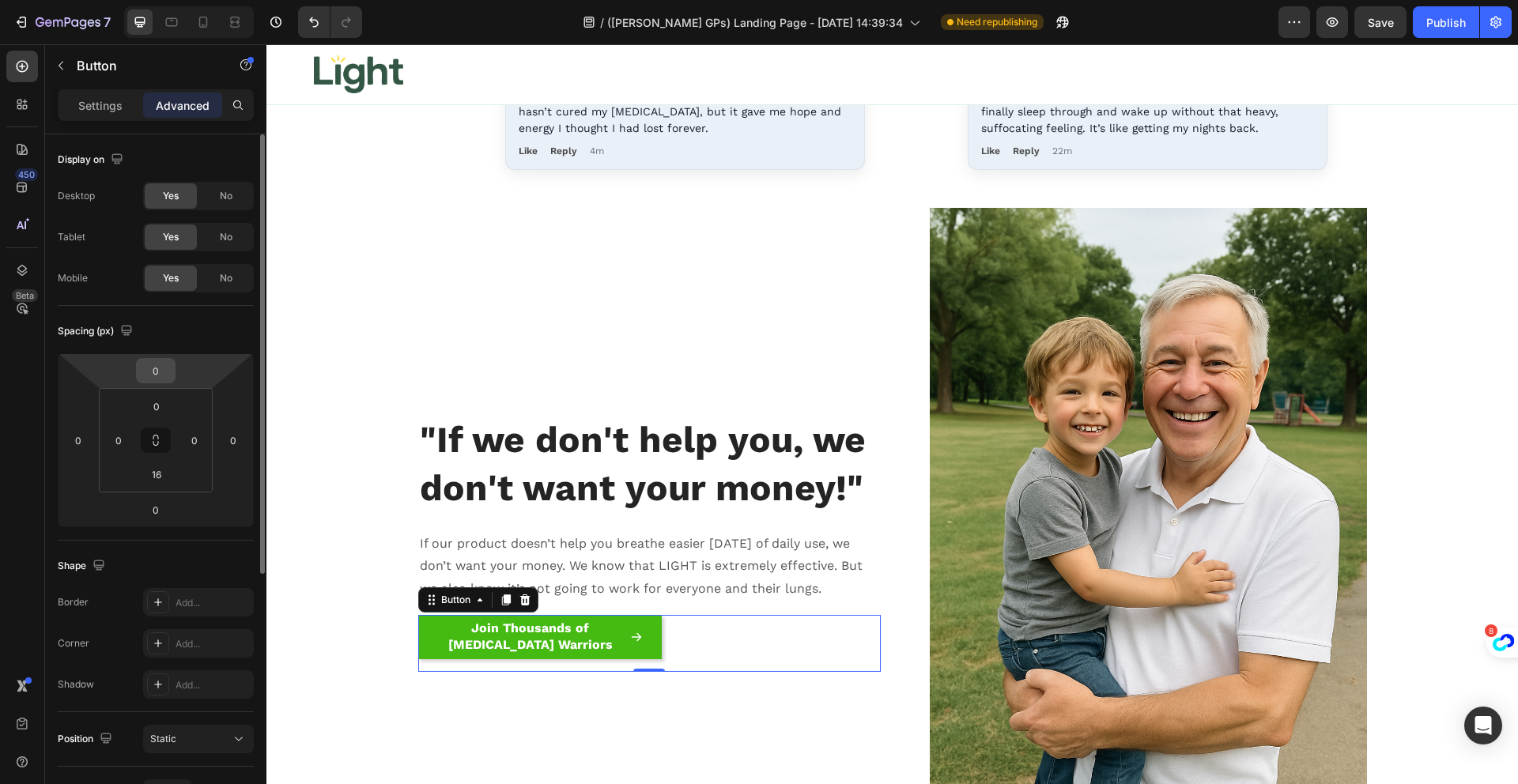
click at [163, 377] on input "0" at bounding box center [155, 370] width 32 height 24
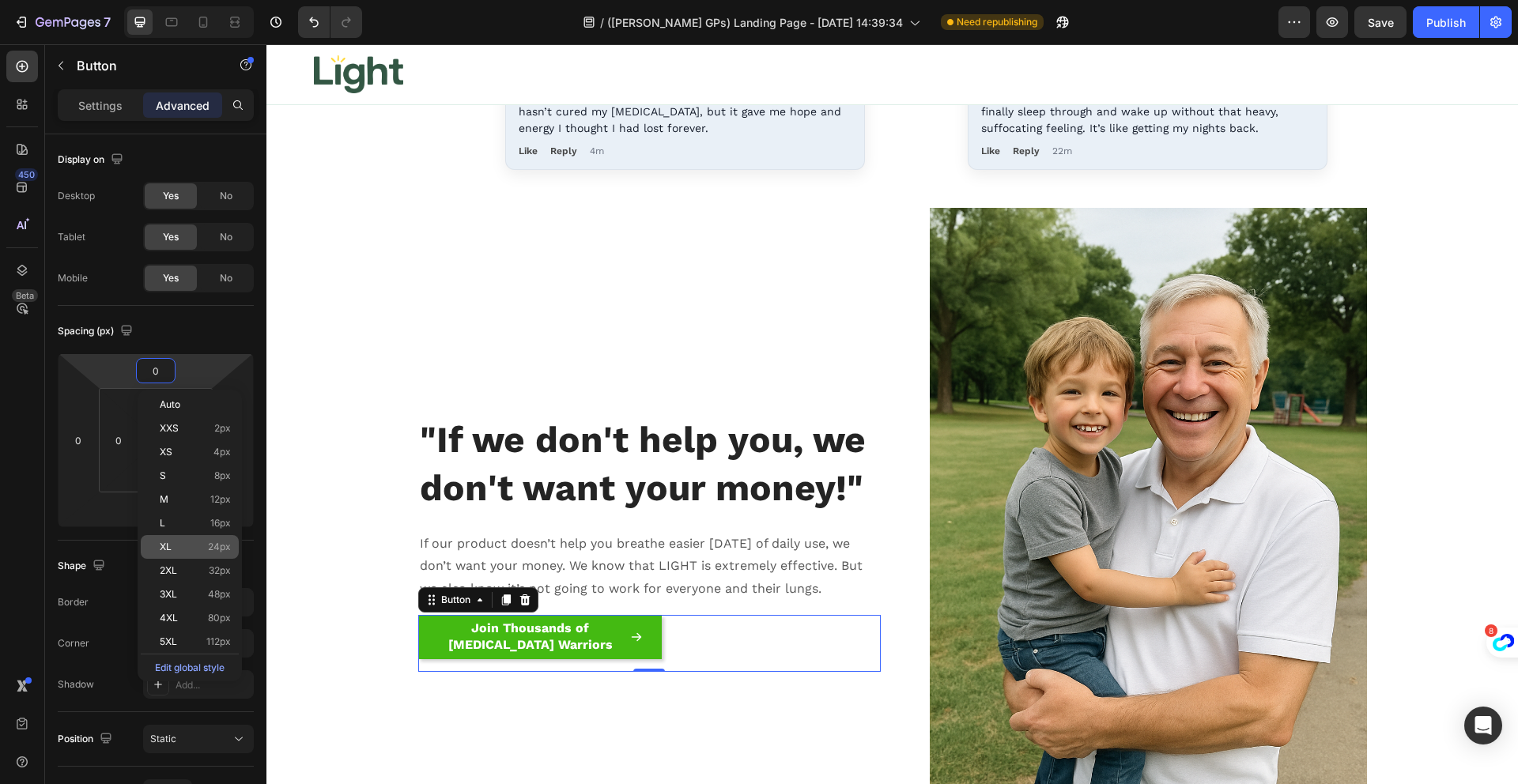
click at [192, 542] on p "XL 24px" at bounding box center [195, 546] width 71 height 11
type input "24"
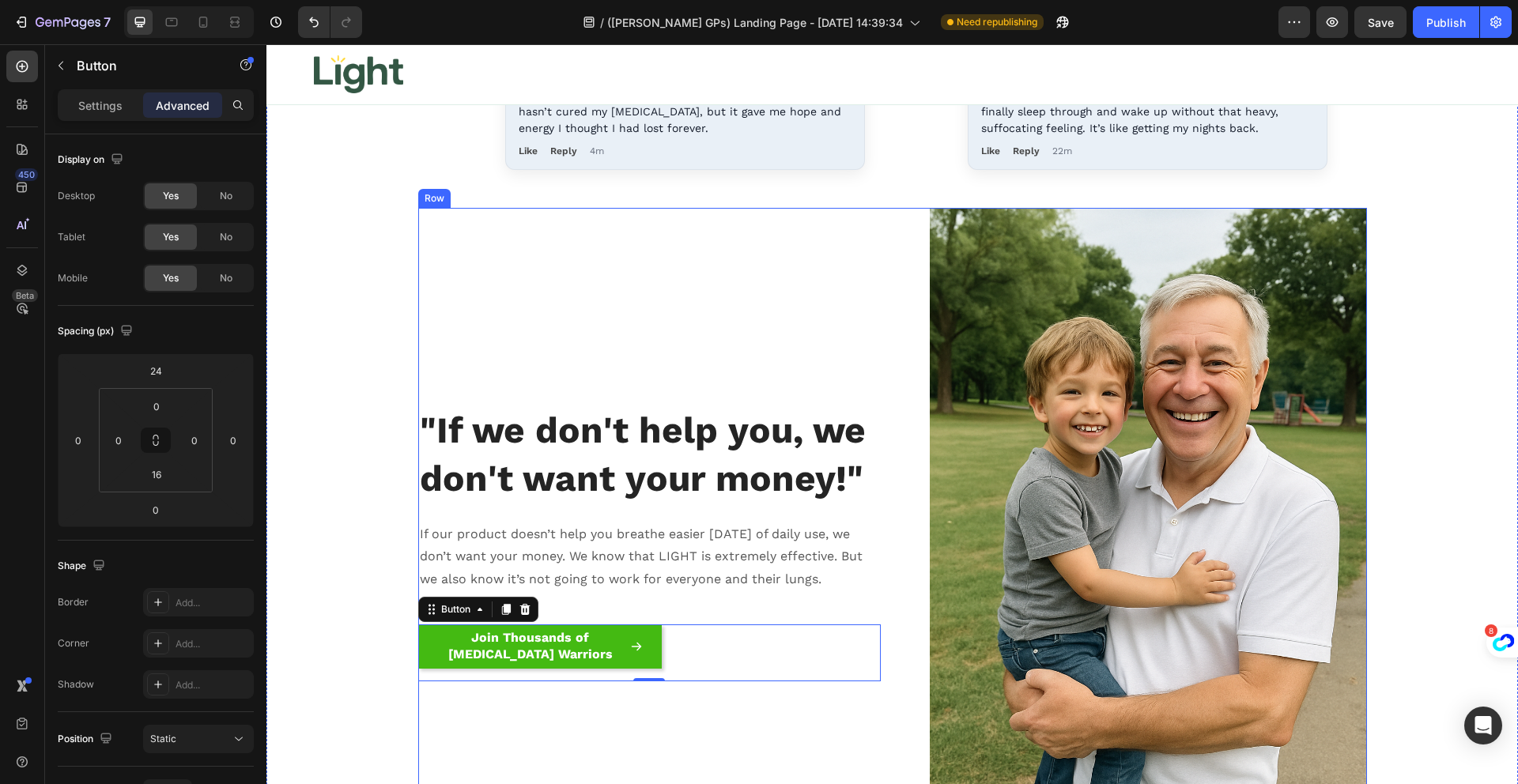
click at [659, 304] on div ""If we don't help you, we don't want your money!" Heading If our product doesn’…" at bounding box center [649, 536] width 462 height 656
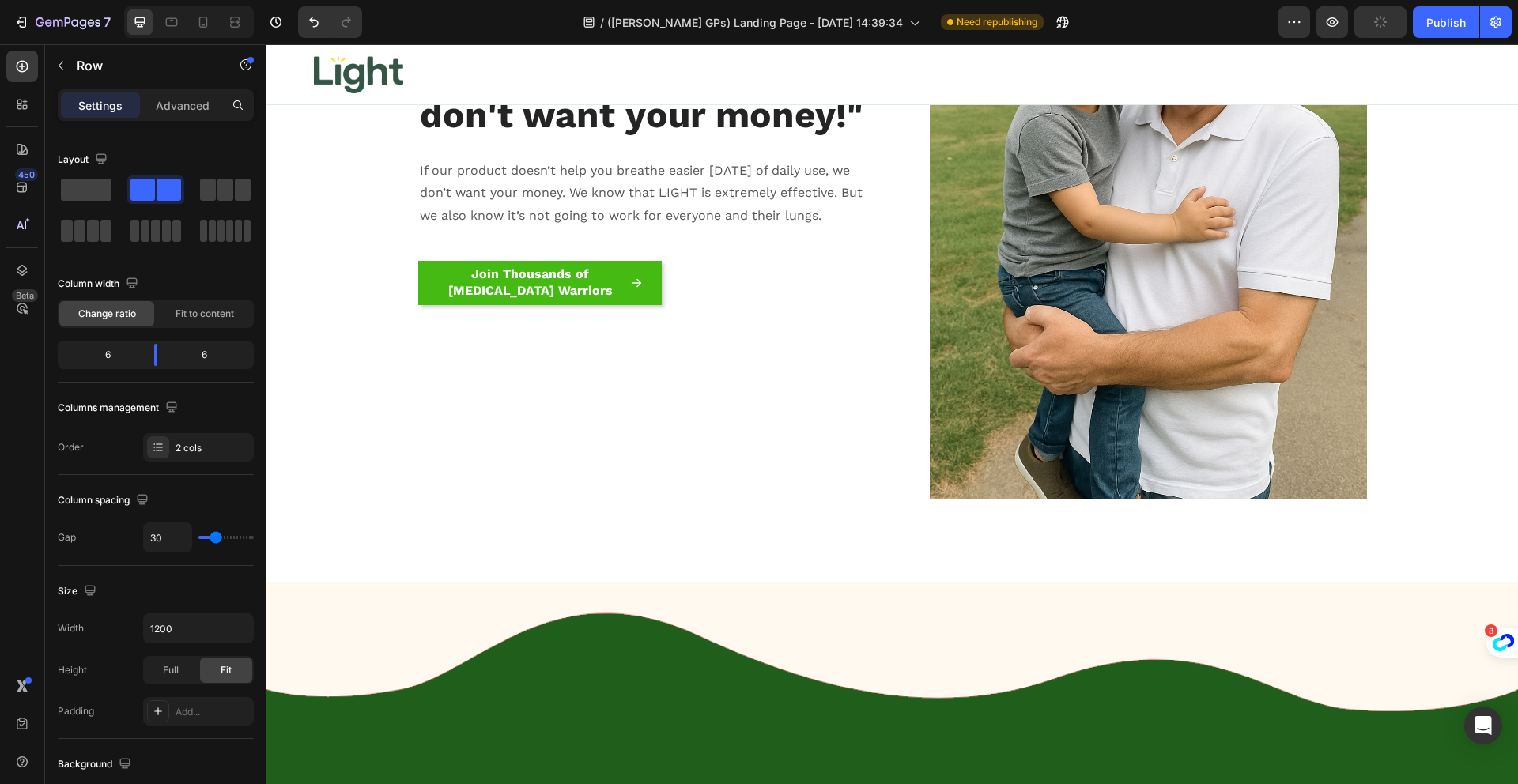
scroll to position [14964, 0]
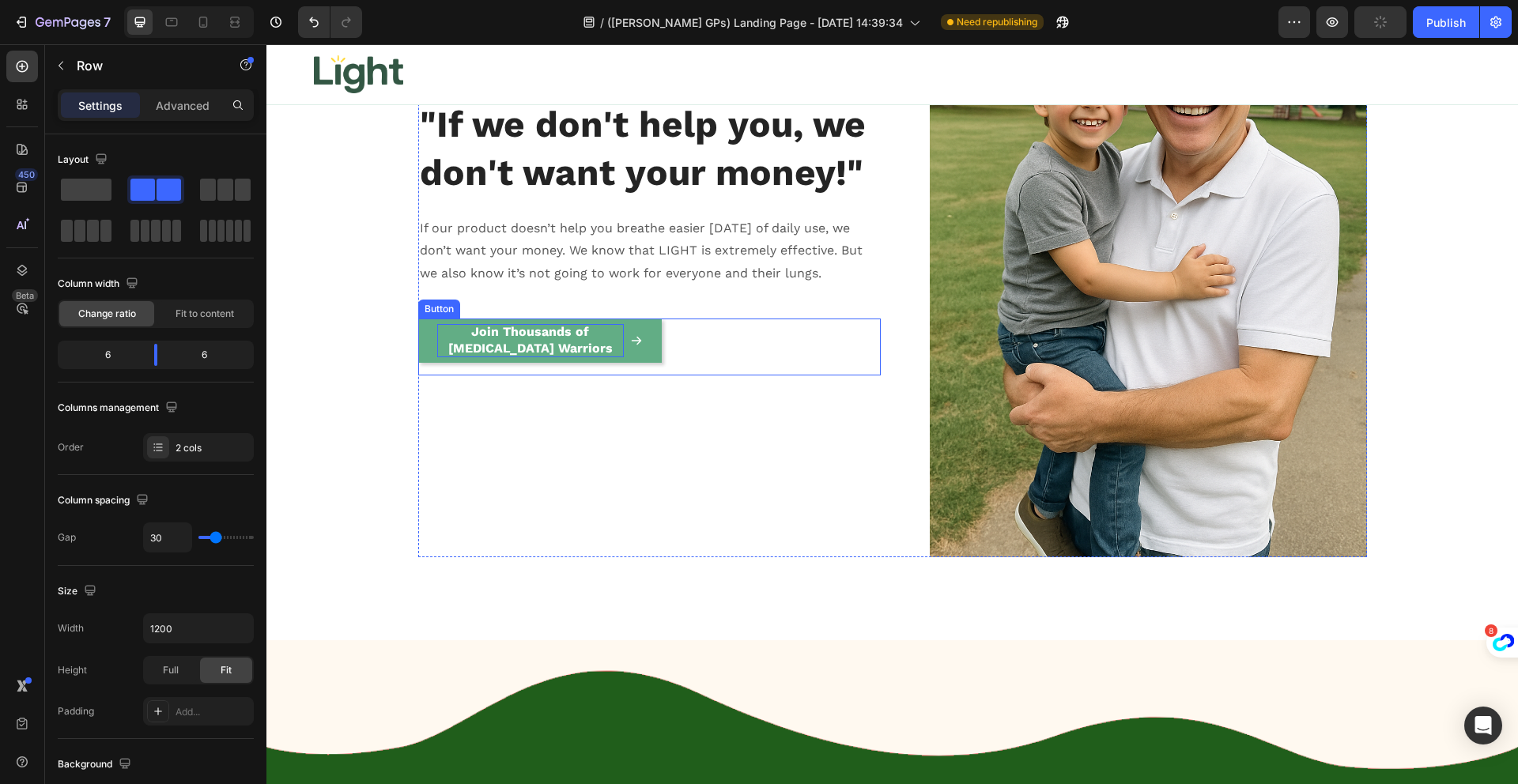
click at [510, 346] on p "Join Thousands of [MEDICAL_DATA] Warriors" at bounding box center [531, 341] width 186 height 33
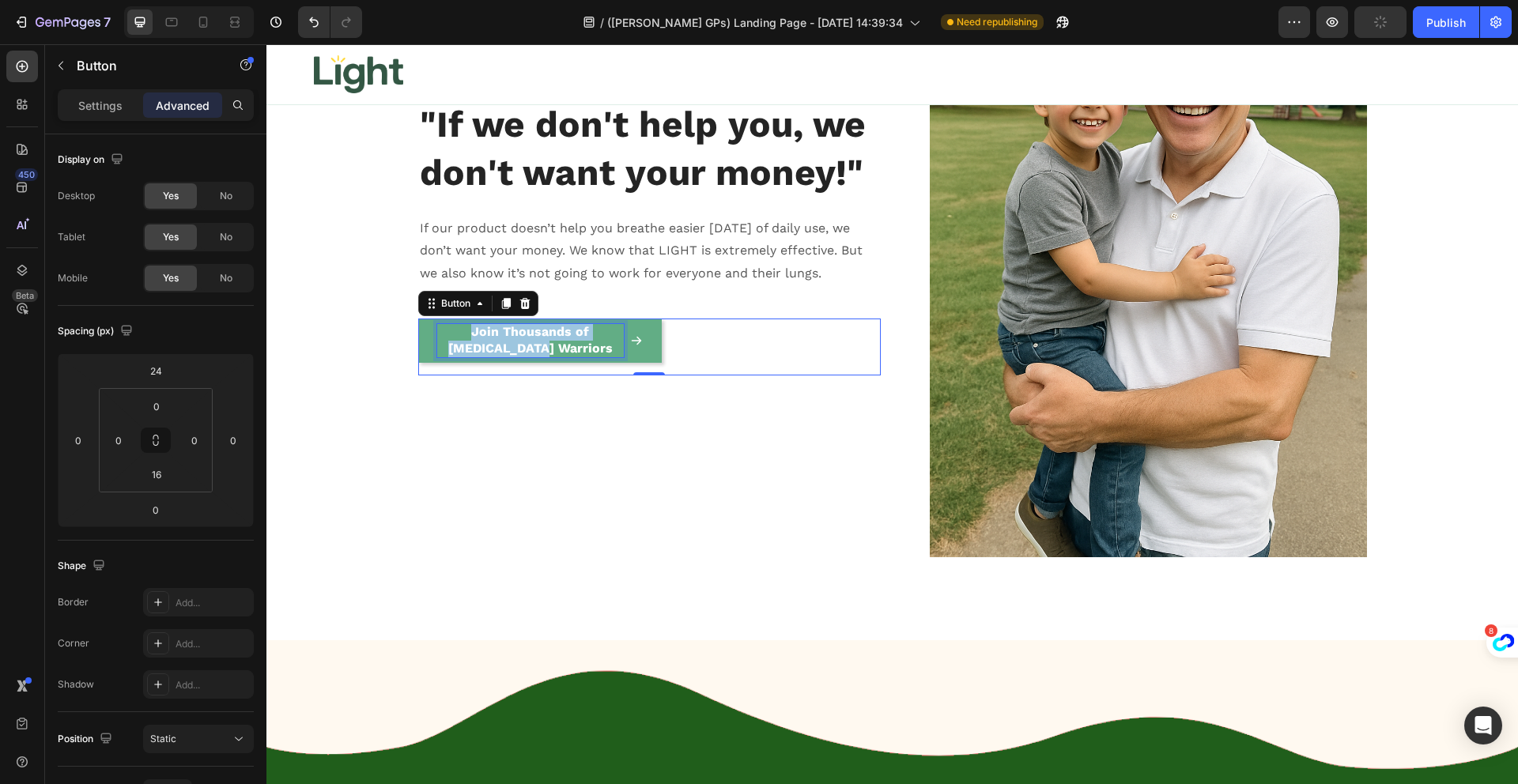
click at [510, 346] on p "Join Thousands of [MEDICAL_DATA] Warriors" at bounding box center [531, 341] width 186 height 33
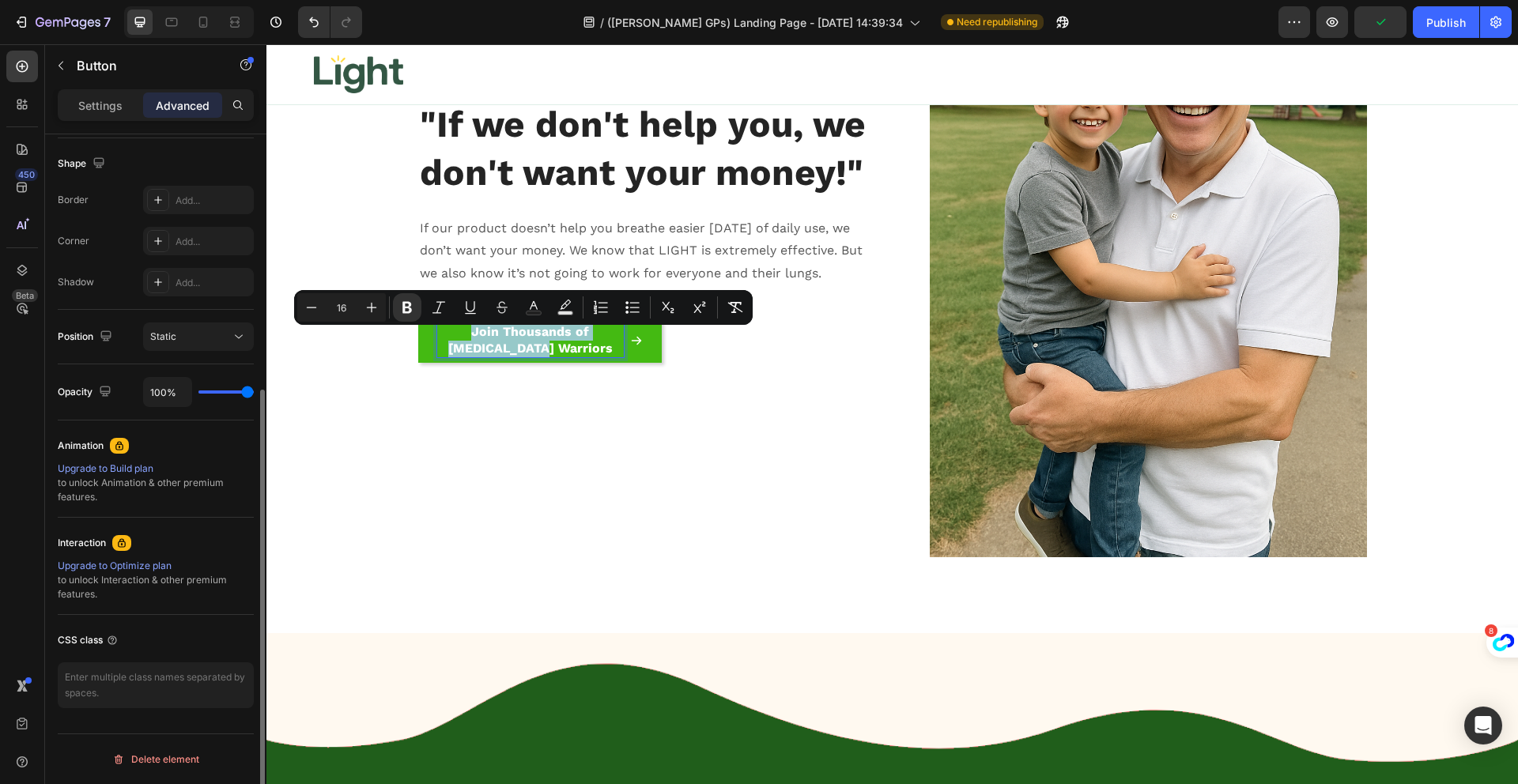
scroll to position [0, 0]
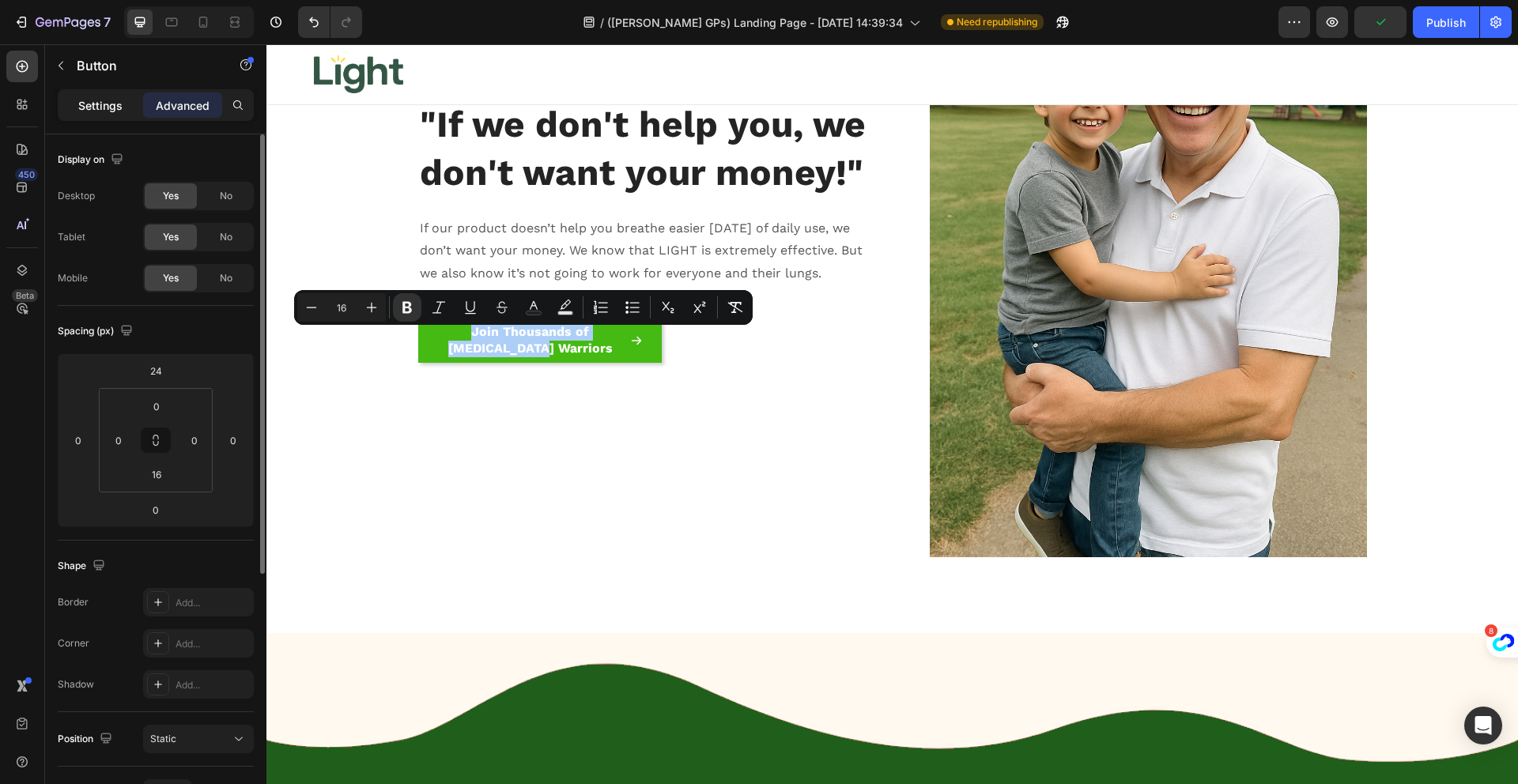
click at [114, 99] on p "Settings" at bounding box center [100, 105] width 44 height 17
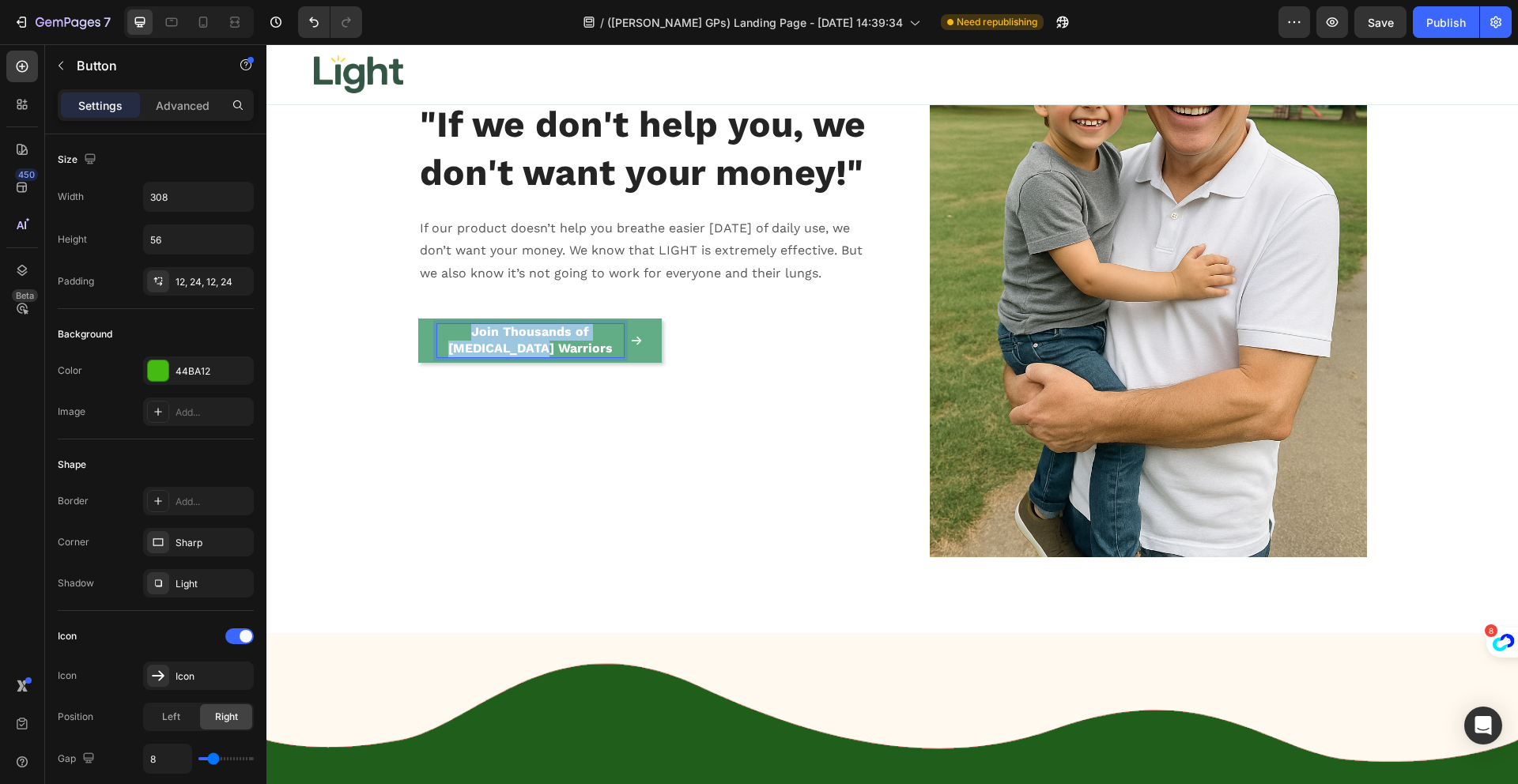
click at [481, 350] on p "Join Thousands of [MEDICAL_DATA] Warriors" at bounding box center [531, 341] width 186 height 33
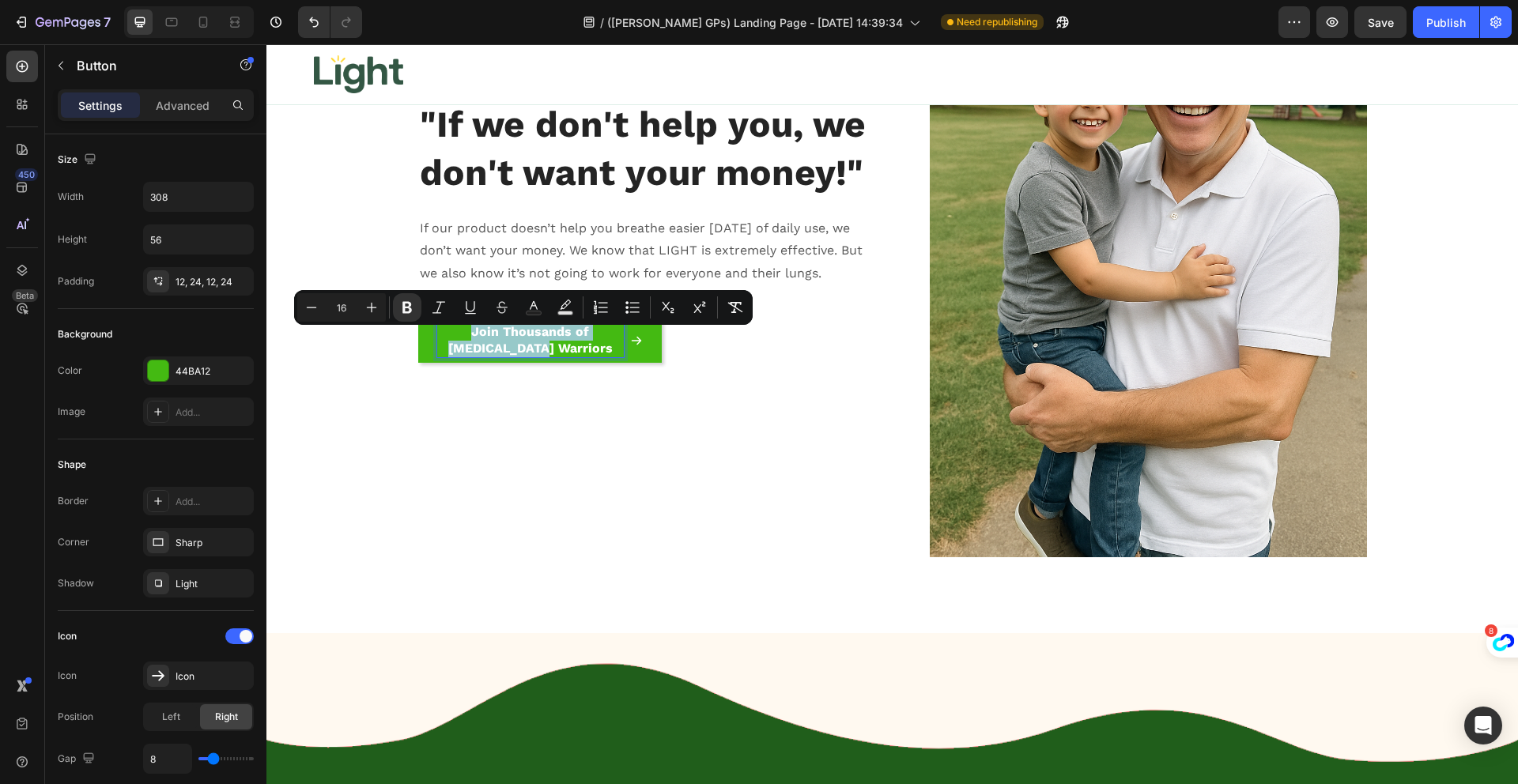
scroll to position [645, 0]
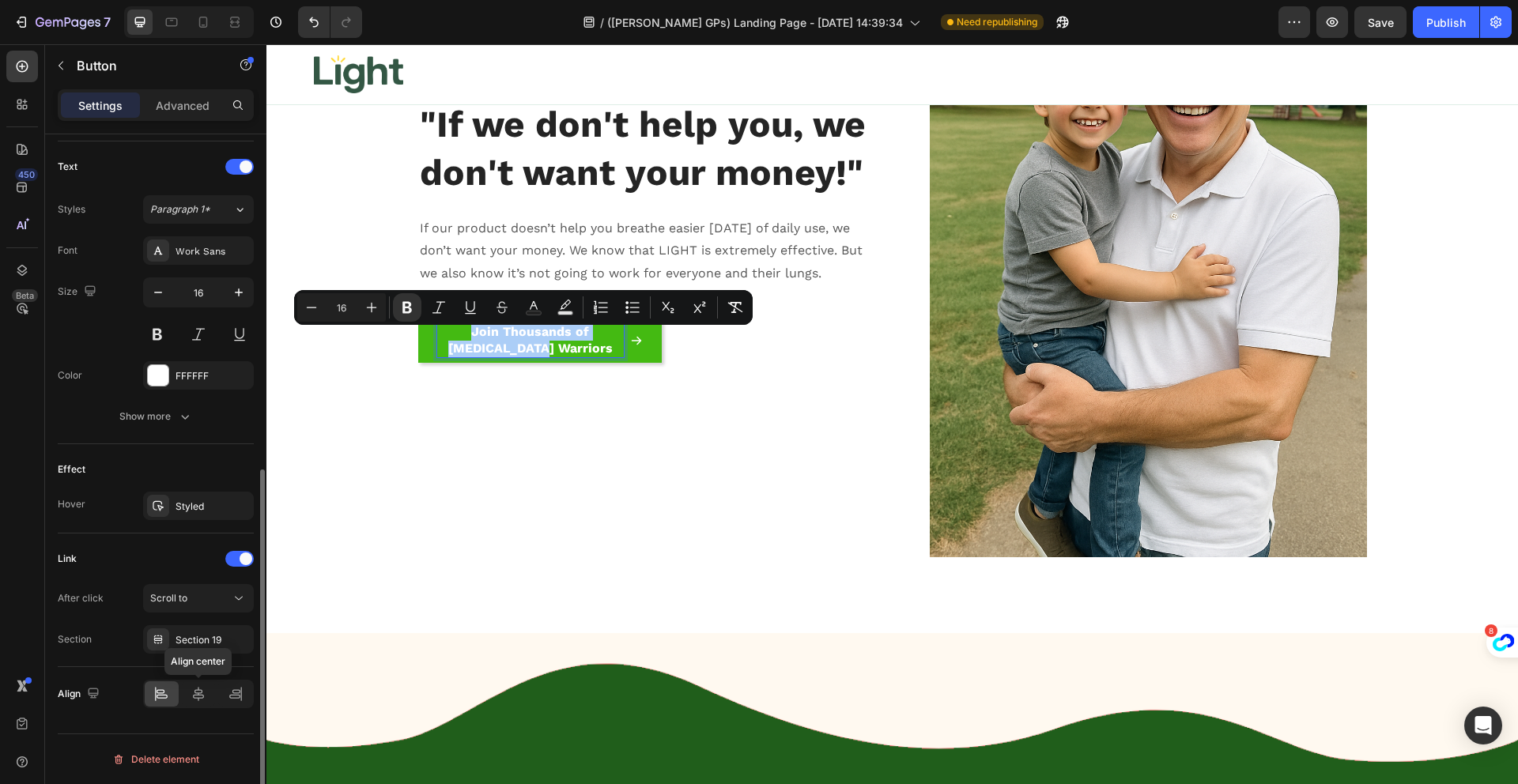
drag, startPoint x: 193, startPoint y: 689, endPoint x: 173, endPoint y: 690, distance: 20.0
click at [192, 690] on icon at bounding box center [199, 694] width 16 height 16
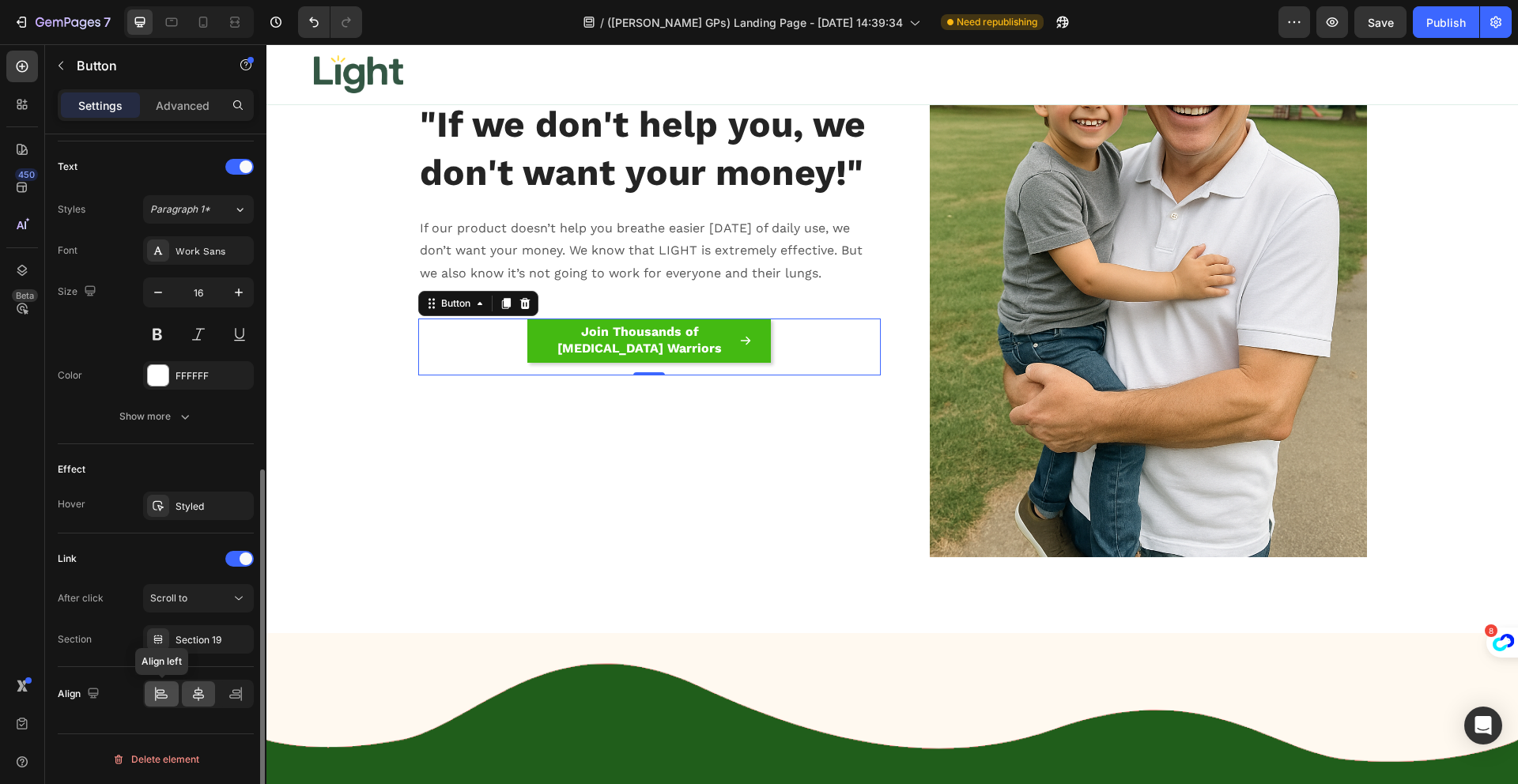
click at [170, 689] on div at bounding box center [162, 694] width 34 height 25
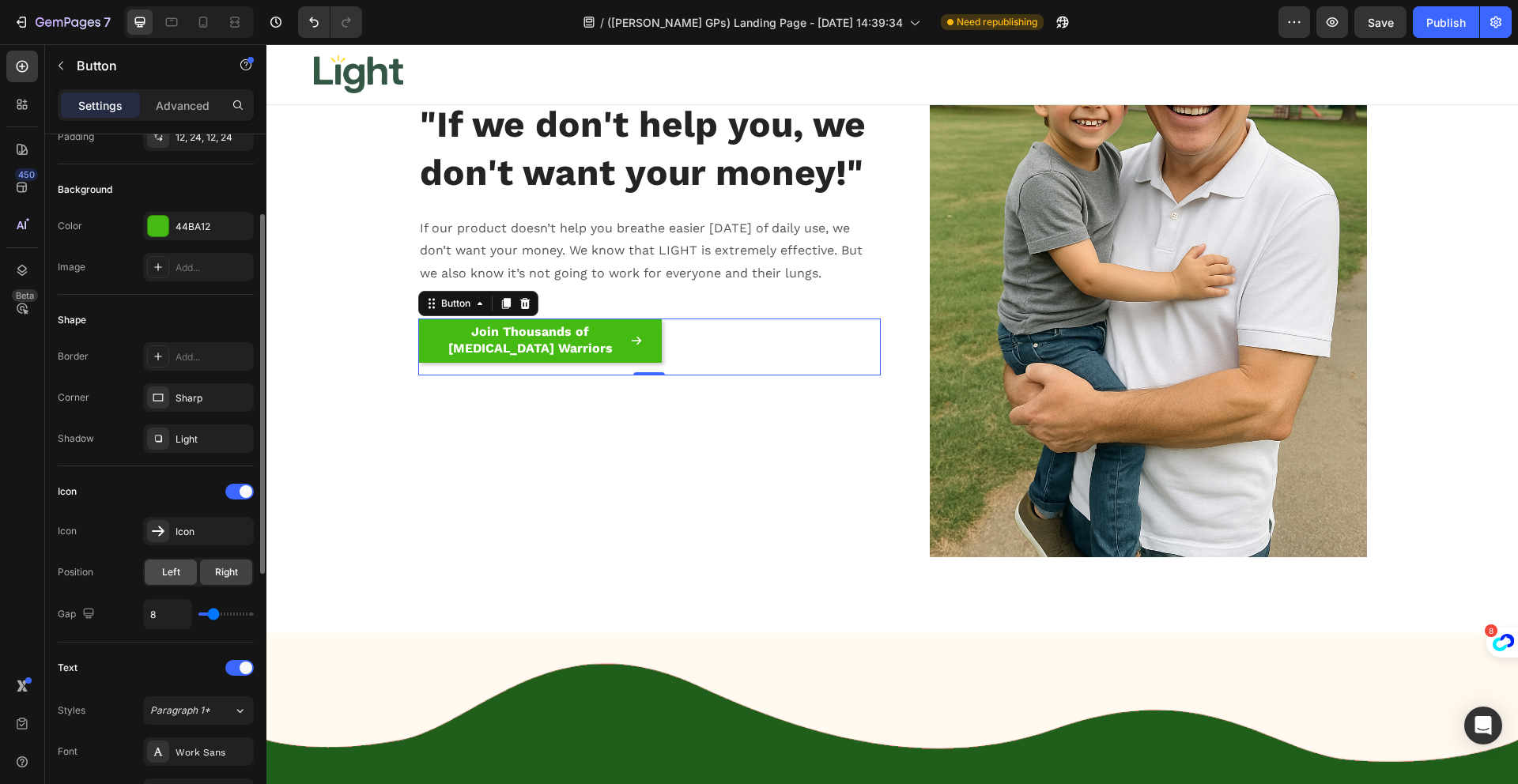
scroll to position [464, 0]
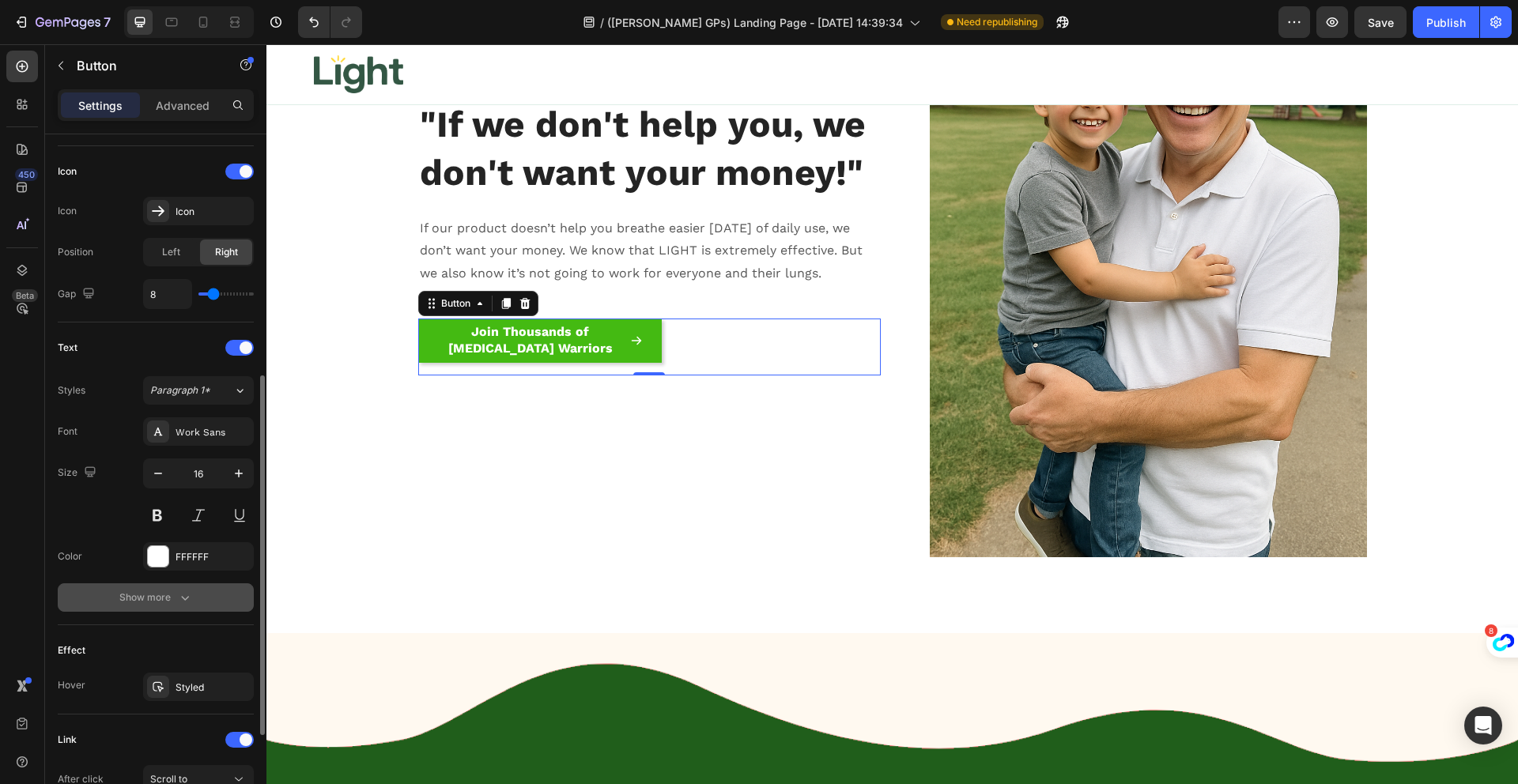
click at [147, 591] on div "Show more" at bounding box center [156, 597] width 74 height 16
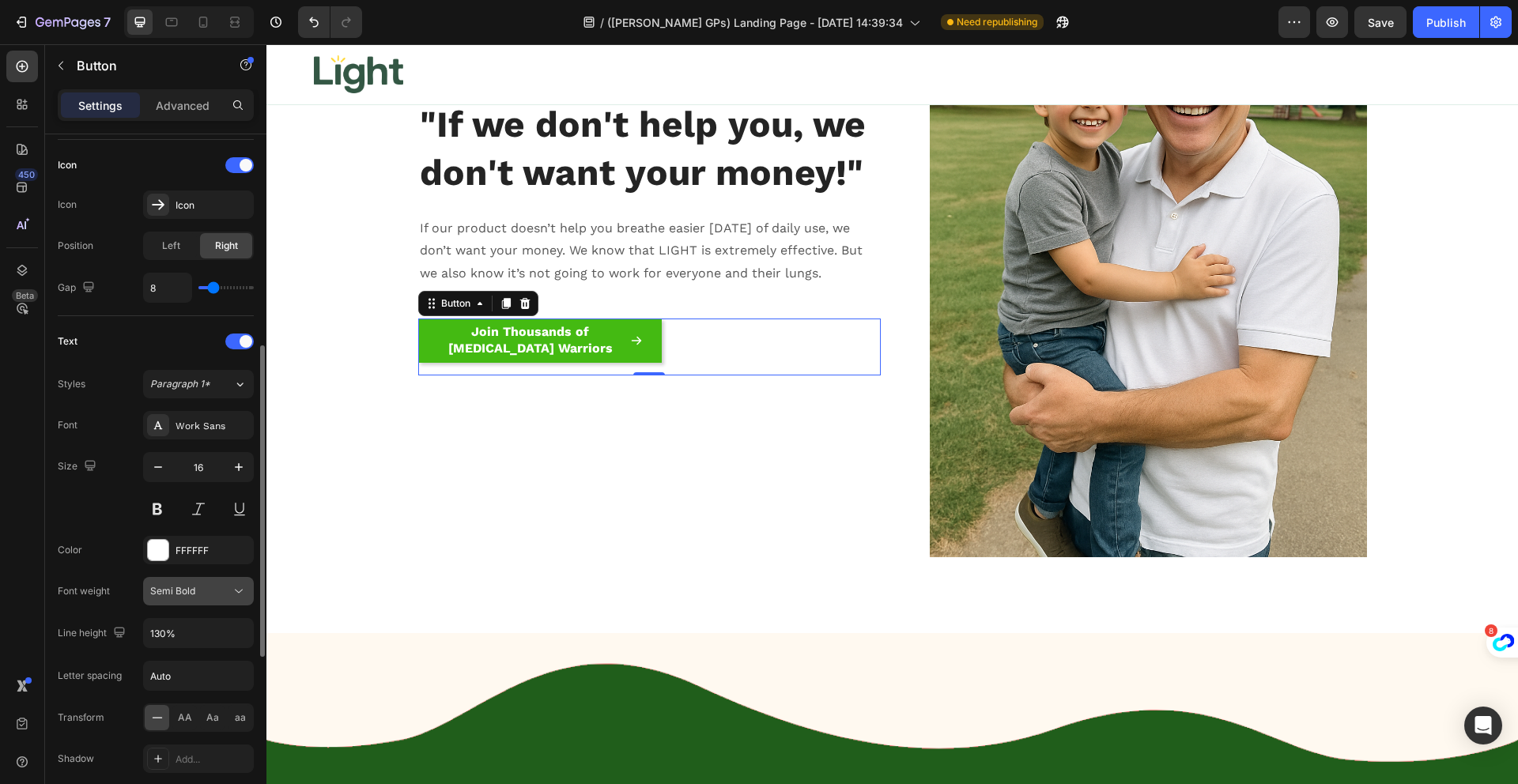
scroll to position [0, 0]
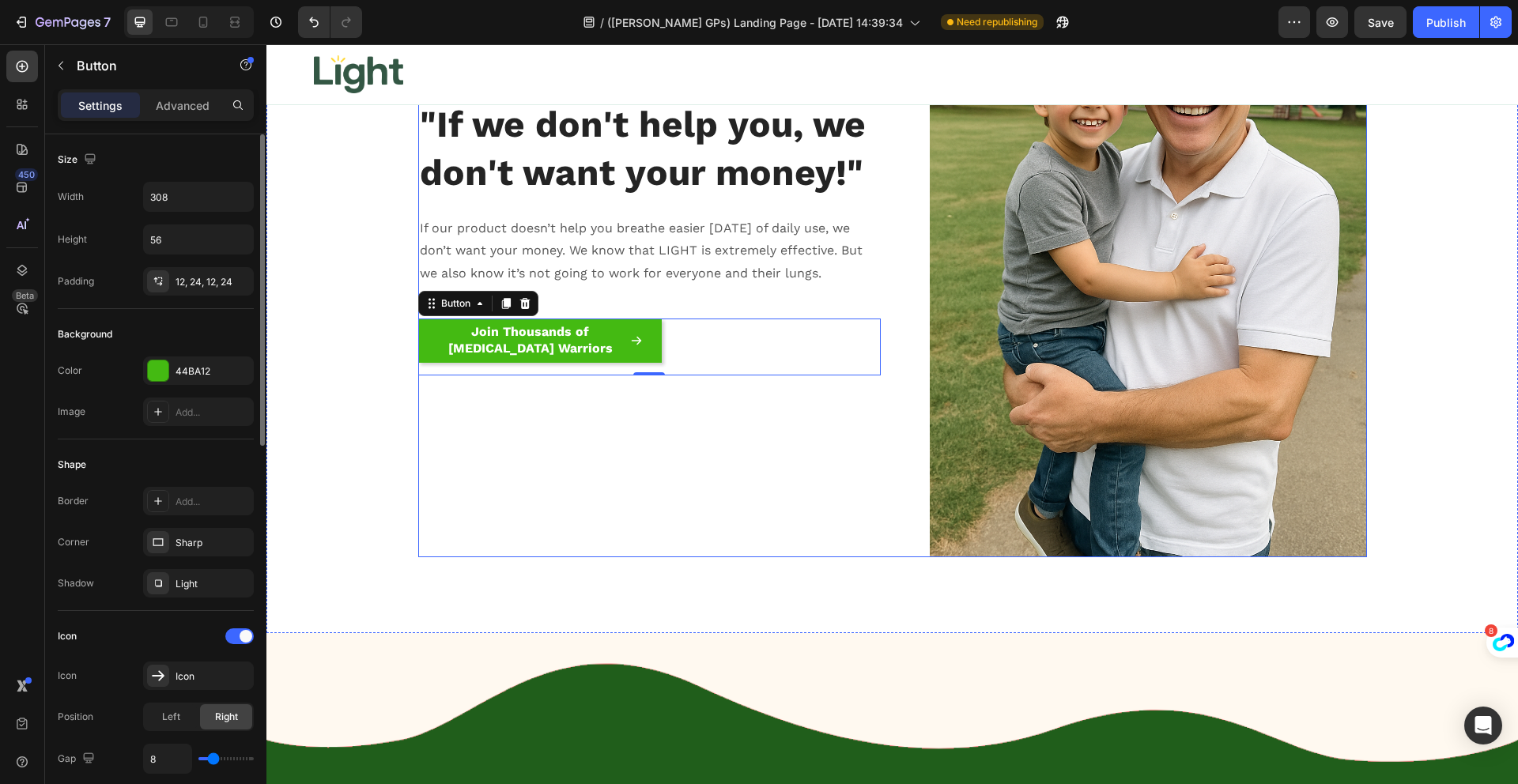
click at [587, 494] on div ""If we don't help you, we don't want your money!" Heading If our product doesn’…" at bounding box center [649, 229] width 462 height 656
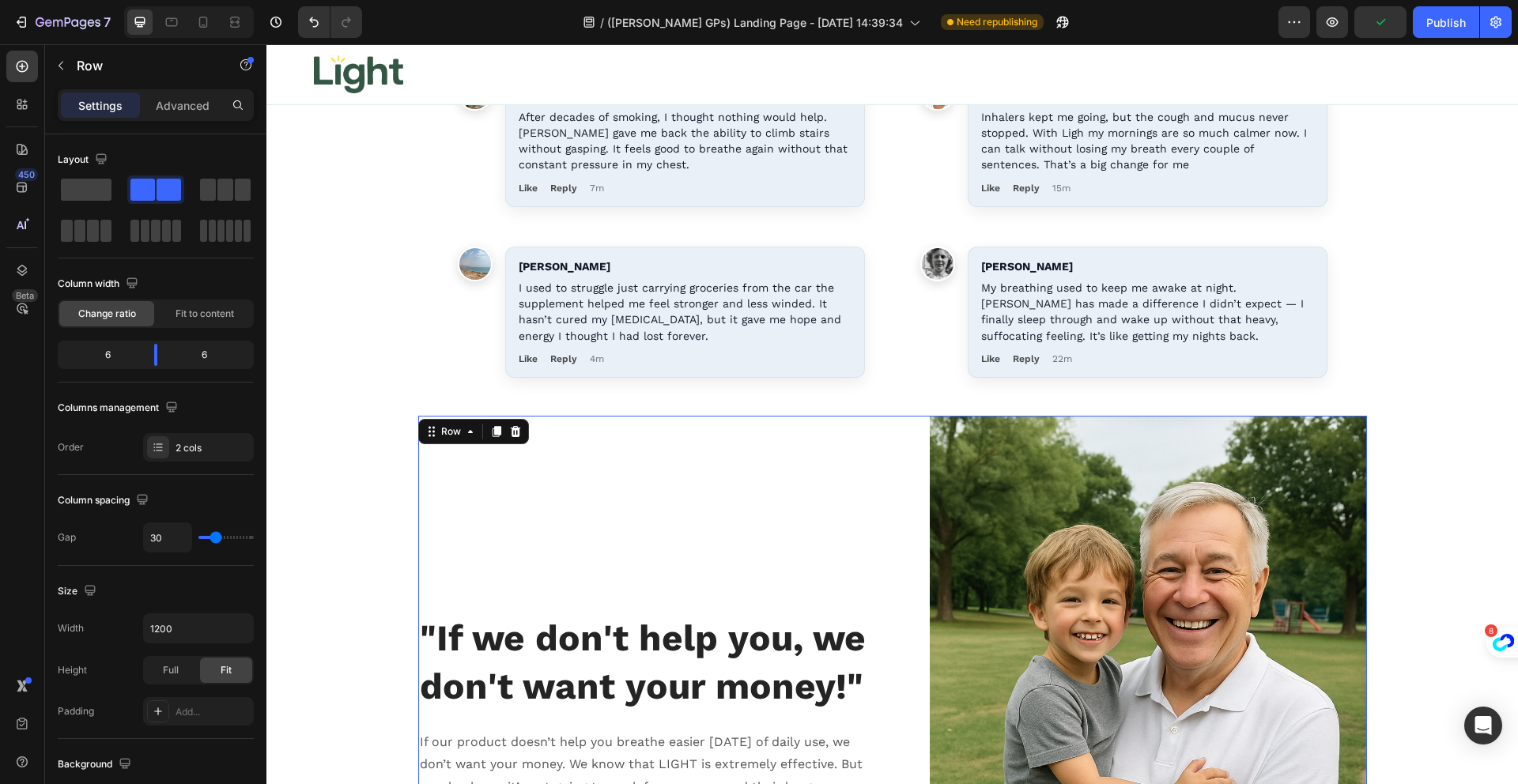
scroll to position [14770, 0]
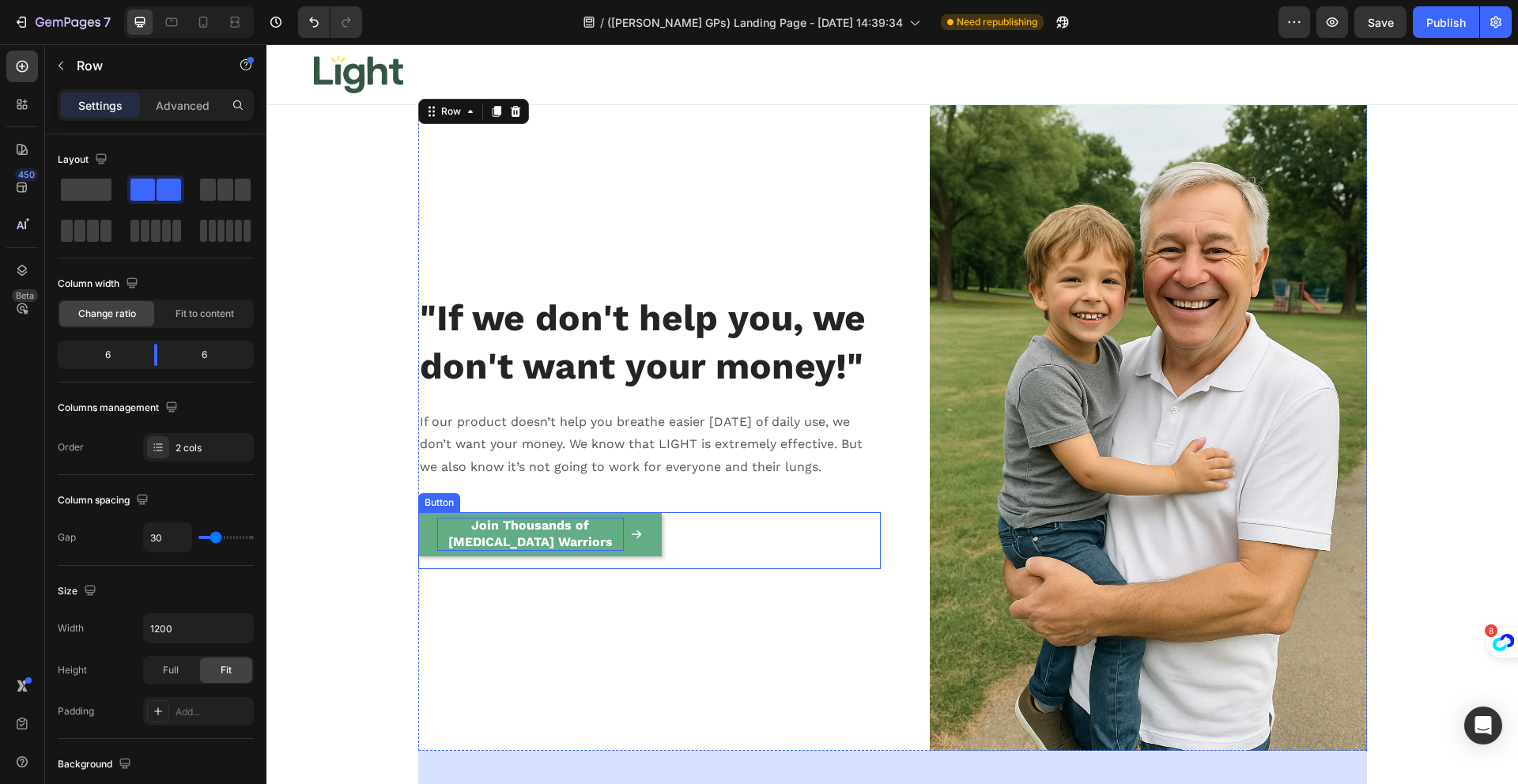
click at [532, 541] on strong "Join Thousands of [MEDICAL_DATA] Warriors" at bounding box center [530, 533] width 164 height 32
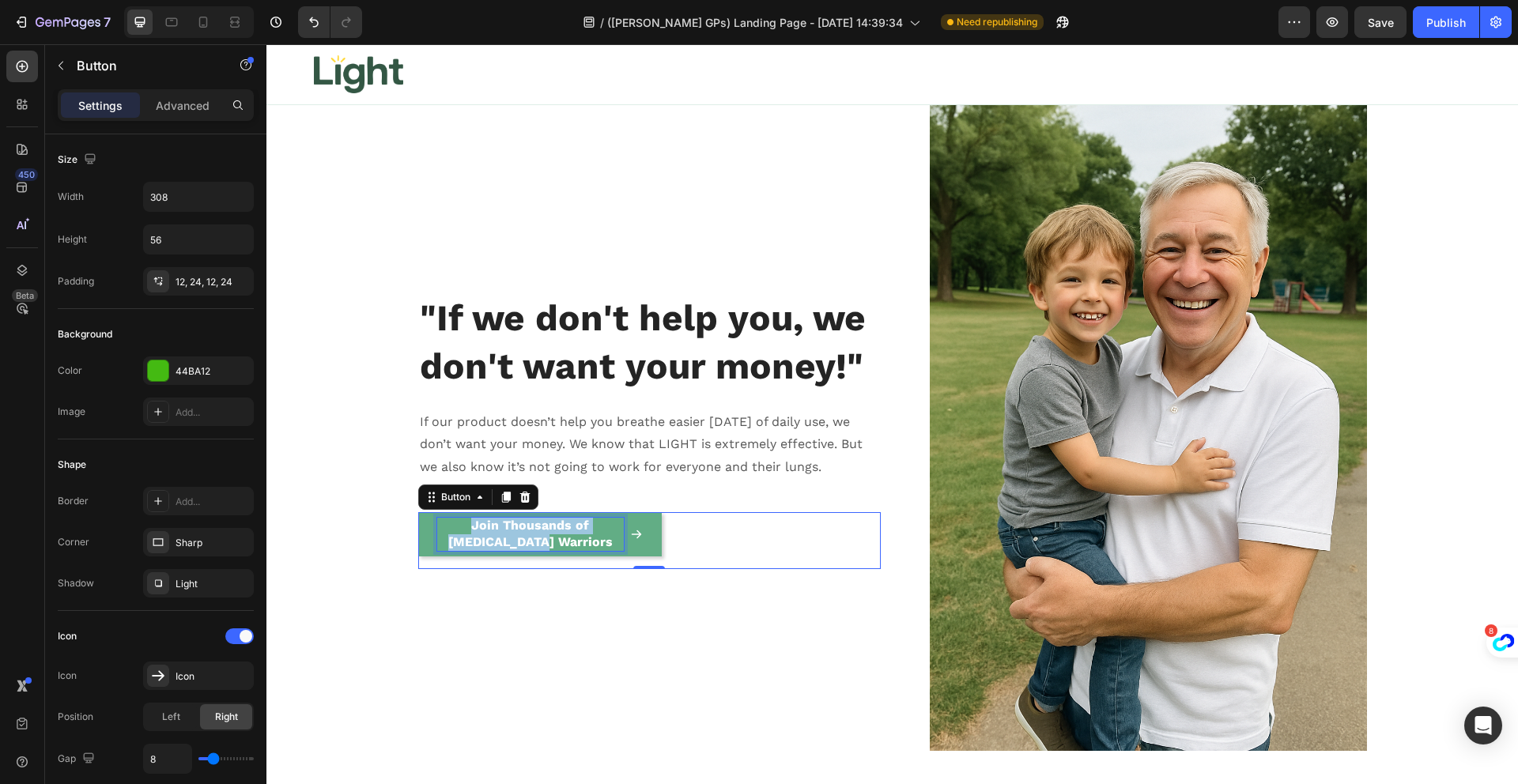
click at [532, 541] on strong "Join Thousands of [MEDICAL_DATA] Warriors" at bounding box center [530, 533] width 164 height 32
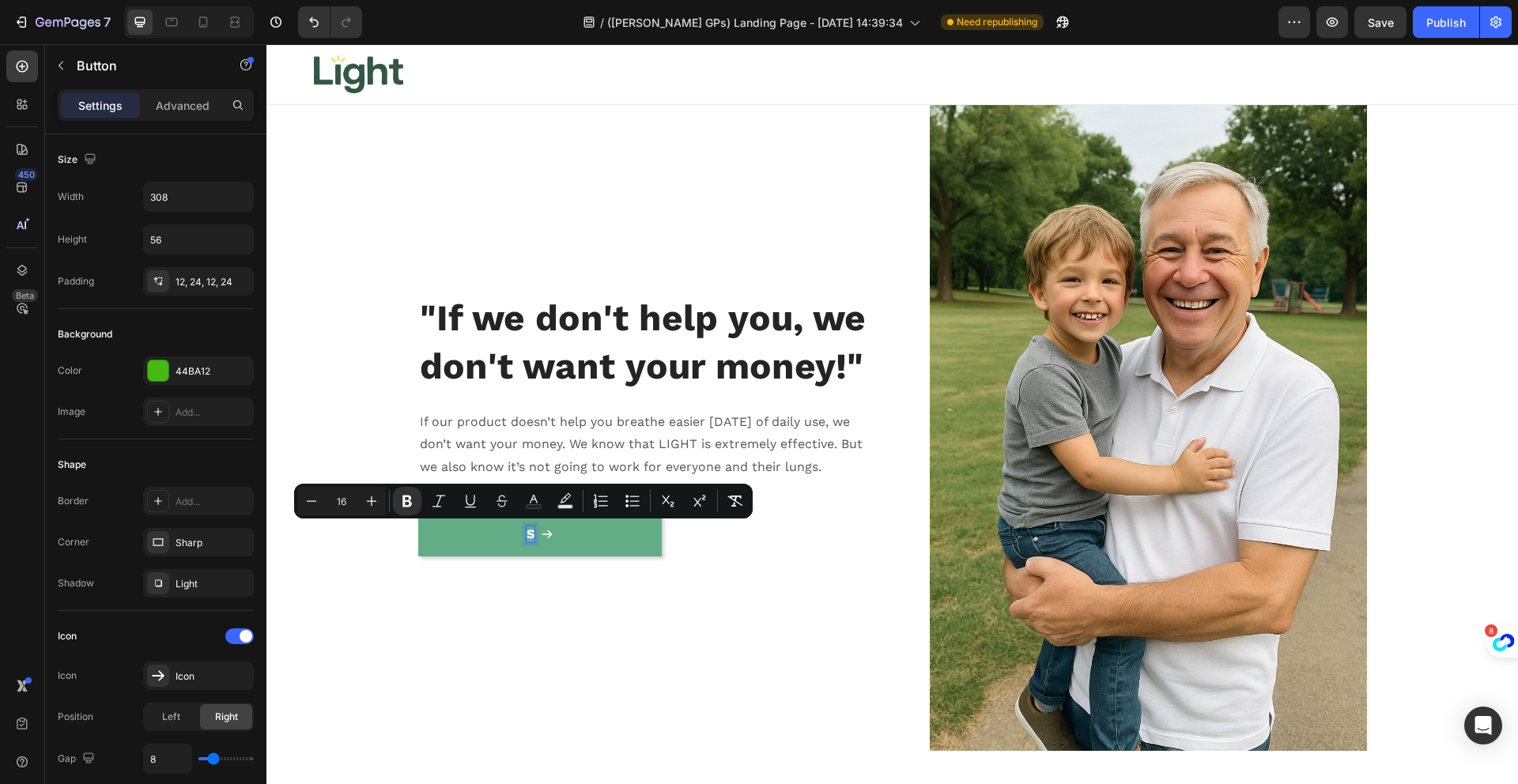
scroll to position [14777, 0]
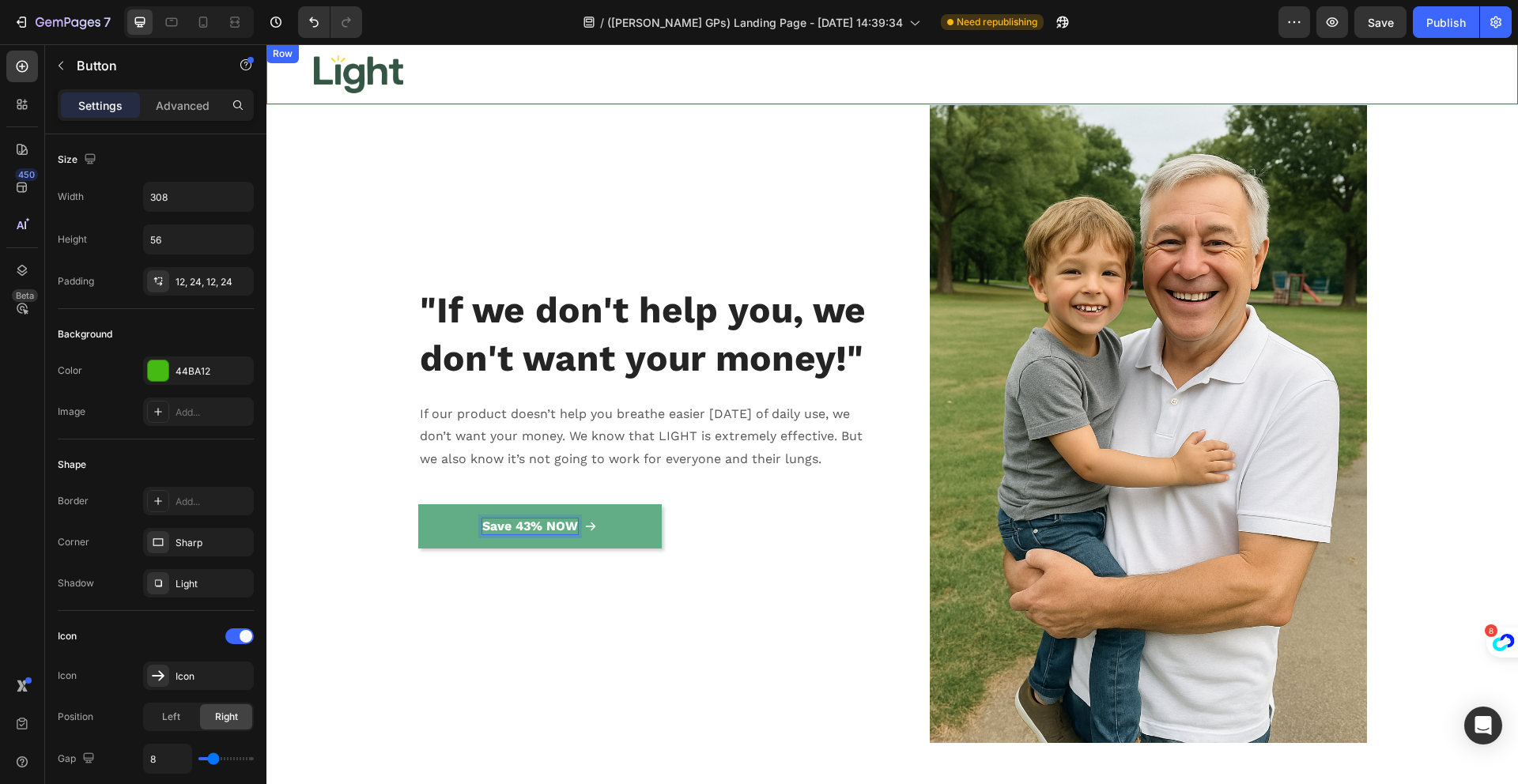
click at [536, 102] on div "Image Row" at bounding box center [892, 74] width 1252 height 60
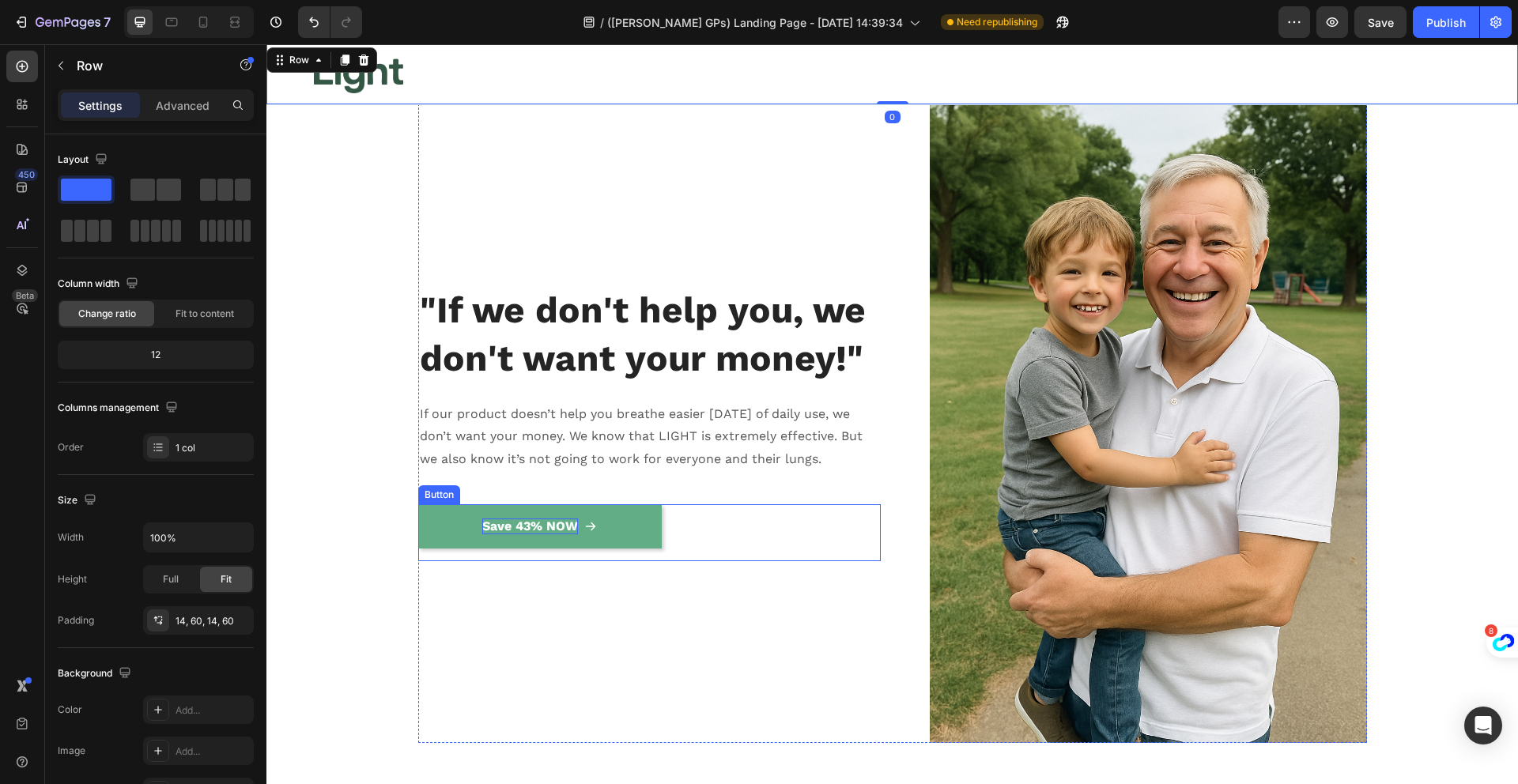
click at [537, 533] on strong "Save 43% NOW" at bounding box center [530, 525] width 96 height 15
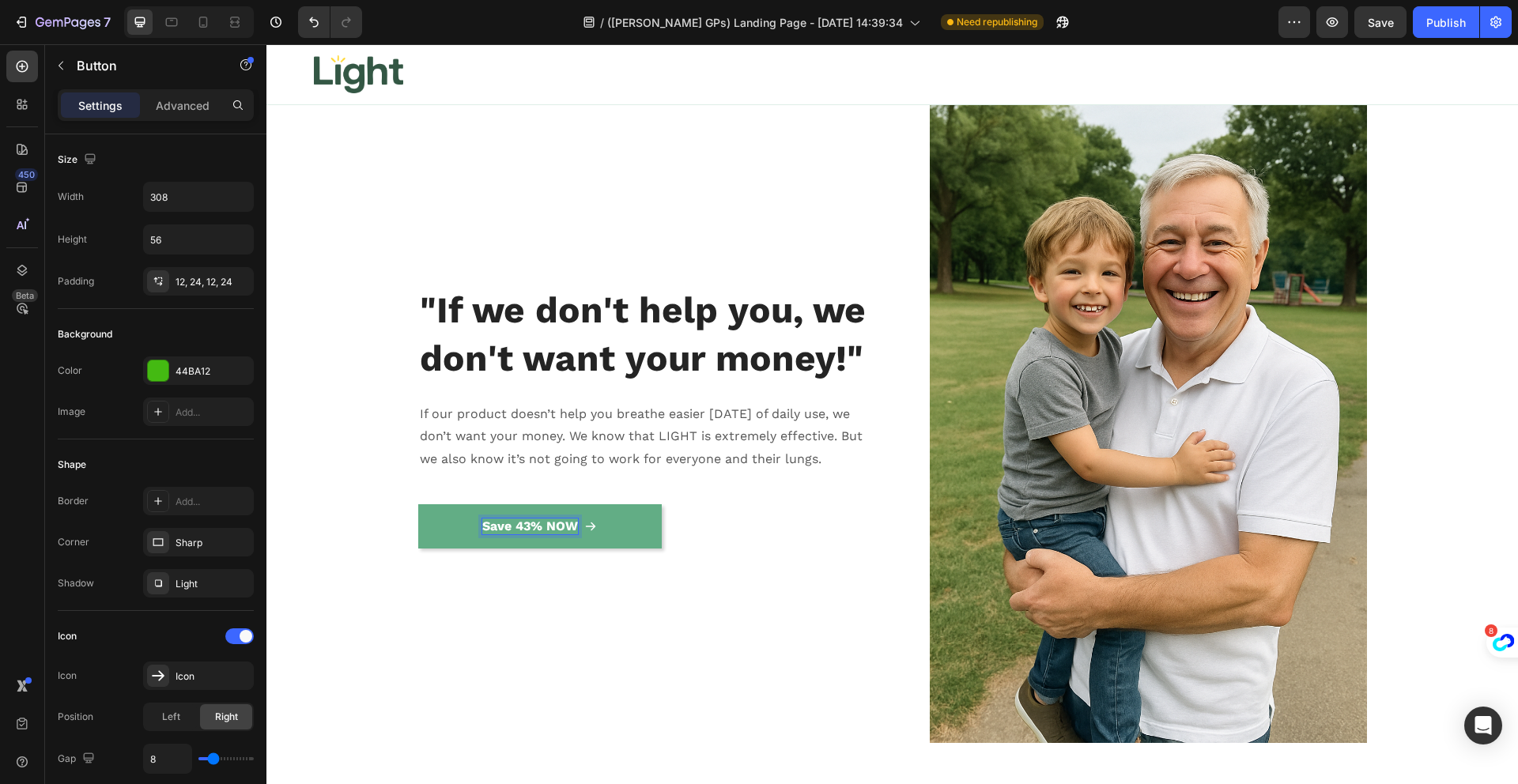
click at [535, 532] on strong "Save 43% NOW" at bounding box center [530, 525] width 96 height 15
click at [541, 531] on strong "Save 43% NOW" at bounding box center [530, 525] width 96 height 15
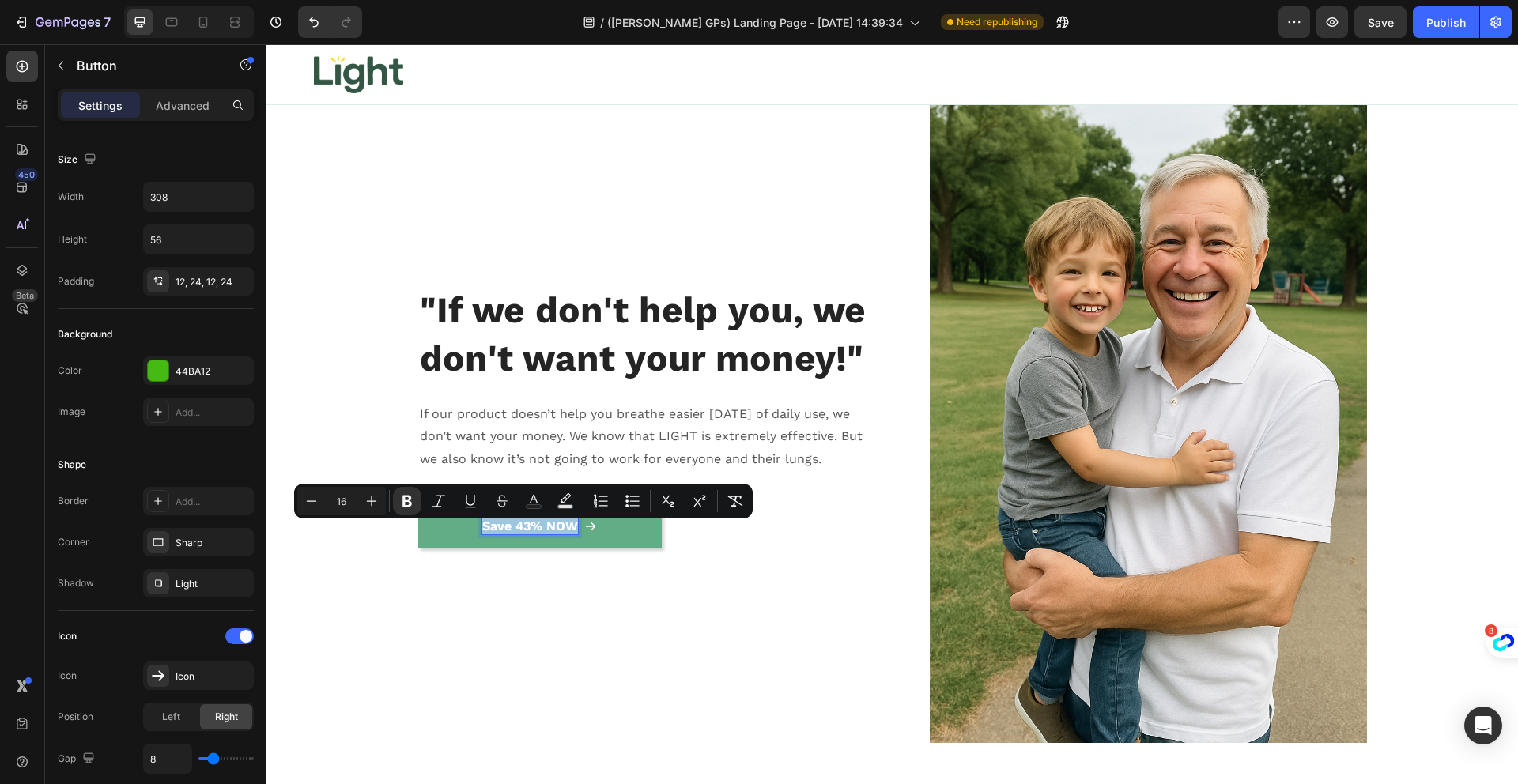
click at [535, 533] on strong "Save 43% NOW" at bounding box center [530, 525] width 96 height 15
drag, startPoint x: 538, startPoint y: 535, endPoint x: 478, endPoint y: 535, distance: 60.0
click at [482, 533] on strong "Save 43% NOW" at bounding box center [530, 525] width 96 height 15
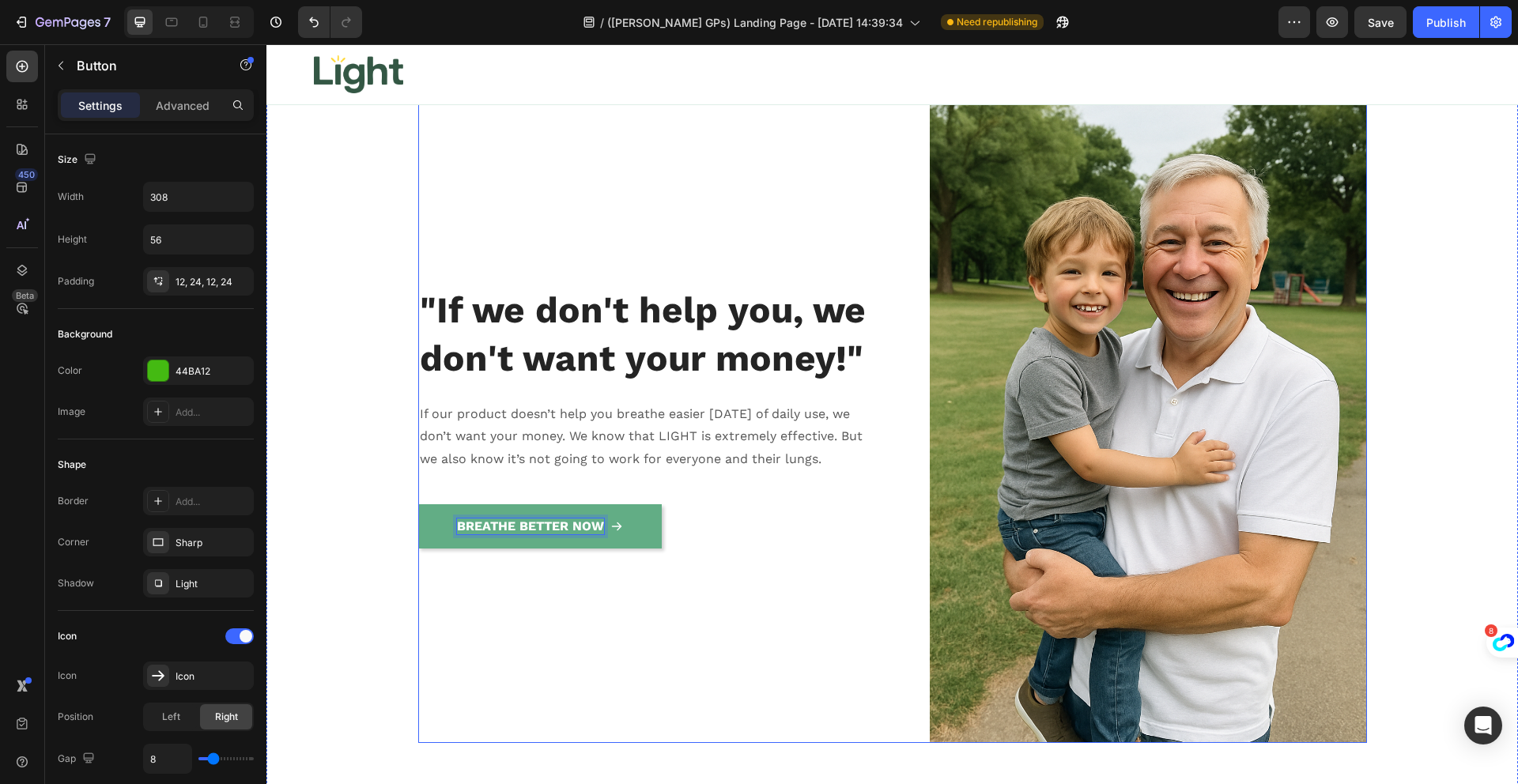
click at [683, 601] on div ""If we don't help you, we don't want your money!" Heading If our product doesn’…" at bounding box center [649, 415] width 462 height 656
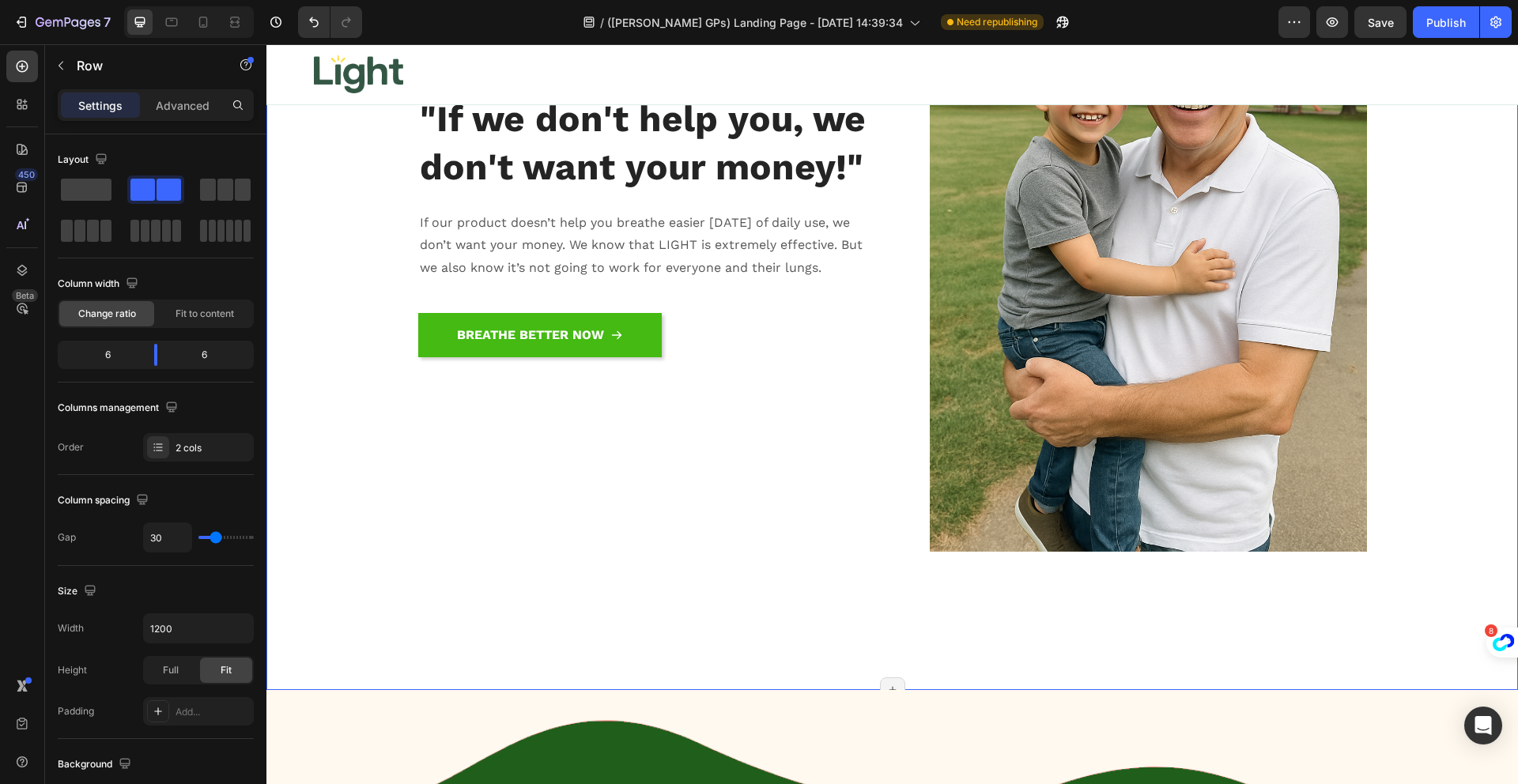
scroll to position [15078, 0]
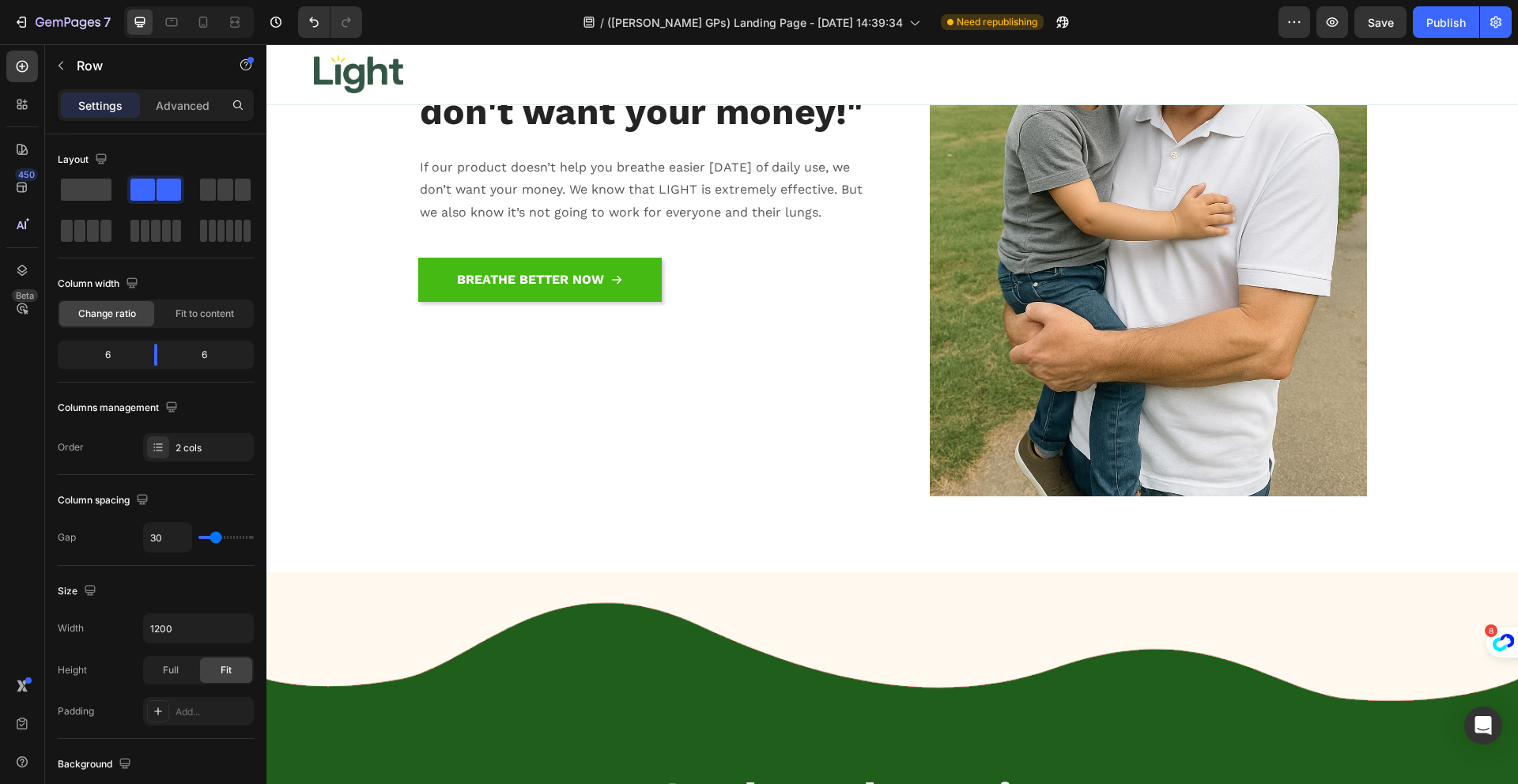
click at [645, 469] on div ""If we don't help you, we don't want your money!" Heading If our product doesn’…" at bounding box center [649, 169] width 462 height 656
click at [1124, 313] on img at bounding box center [1148, 169] width 437 height 656
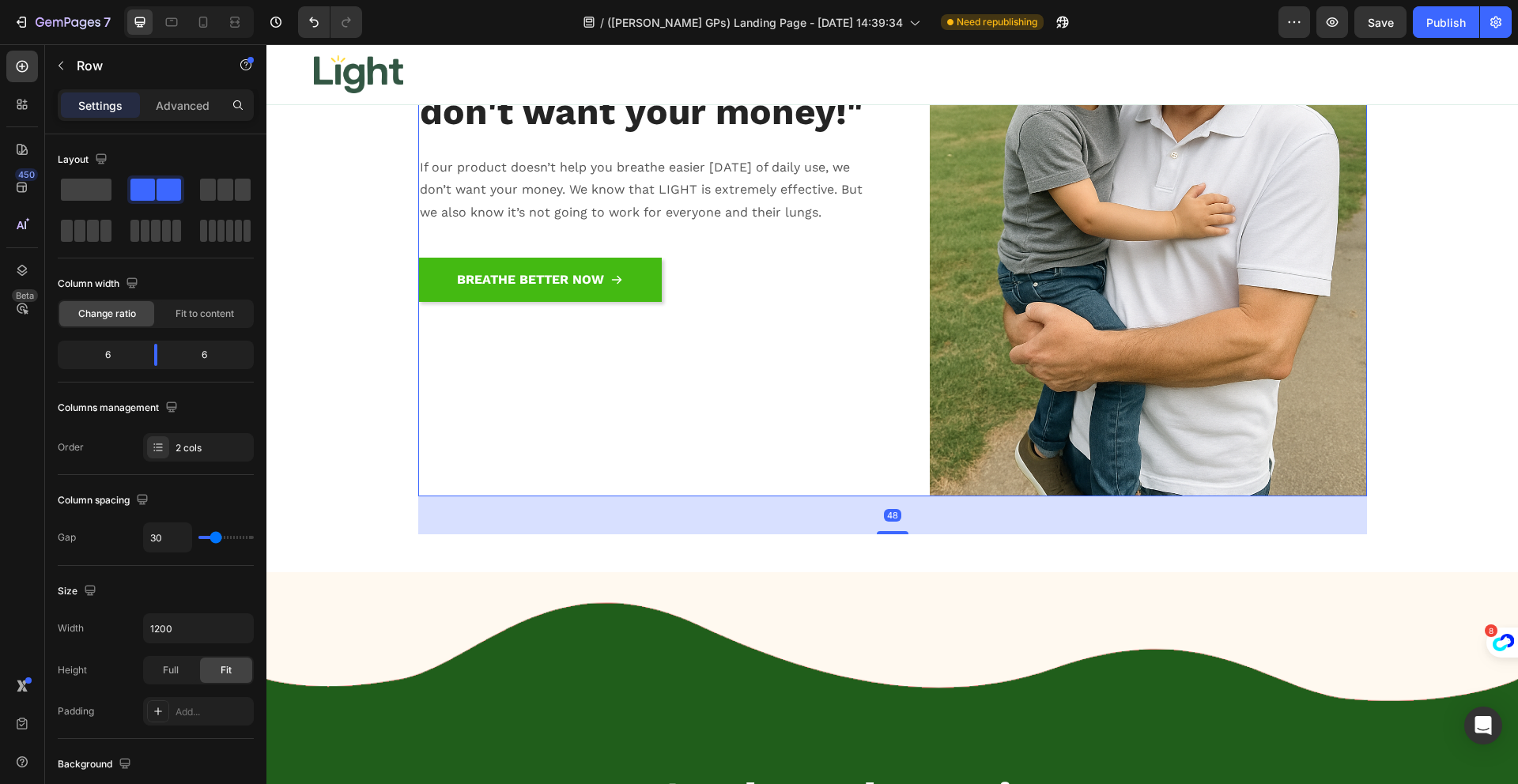
click at [800, 423] on div ""If we don't help you, we don't want your money!" Heading If our product doesn’…" at bounding box center [649, 169] width 462 height 656
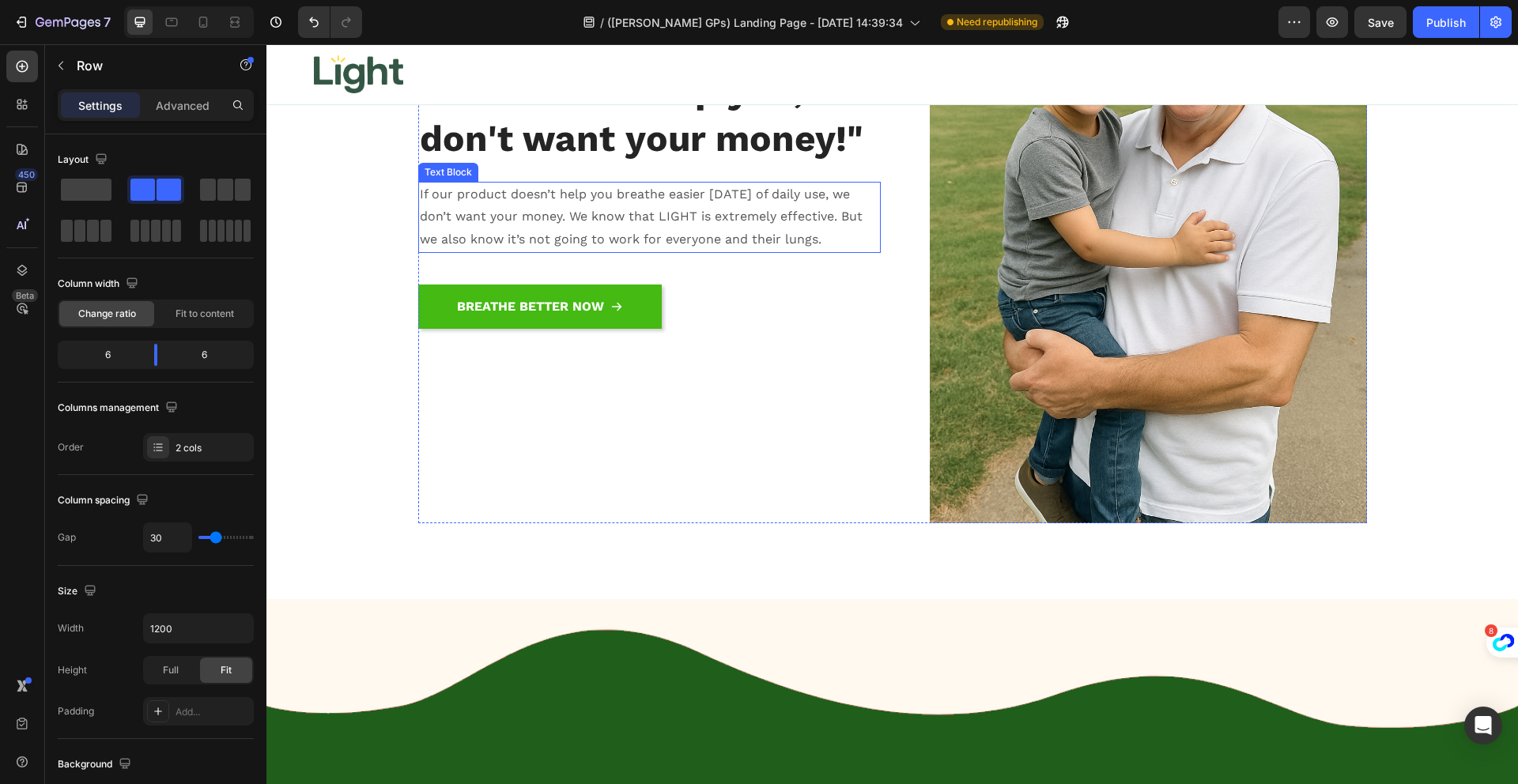
scroll to position [14842, 0]
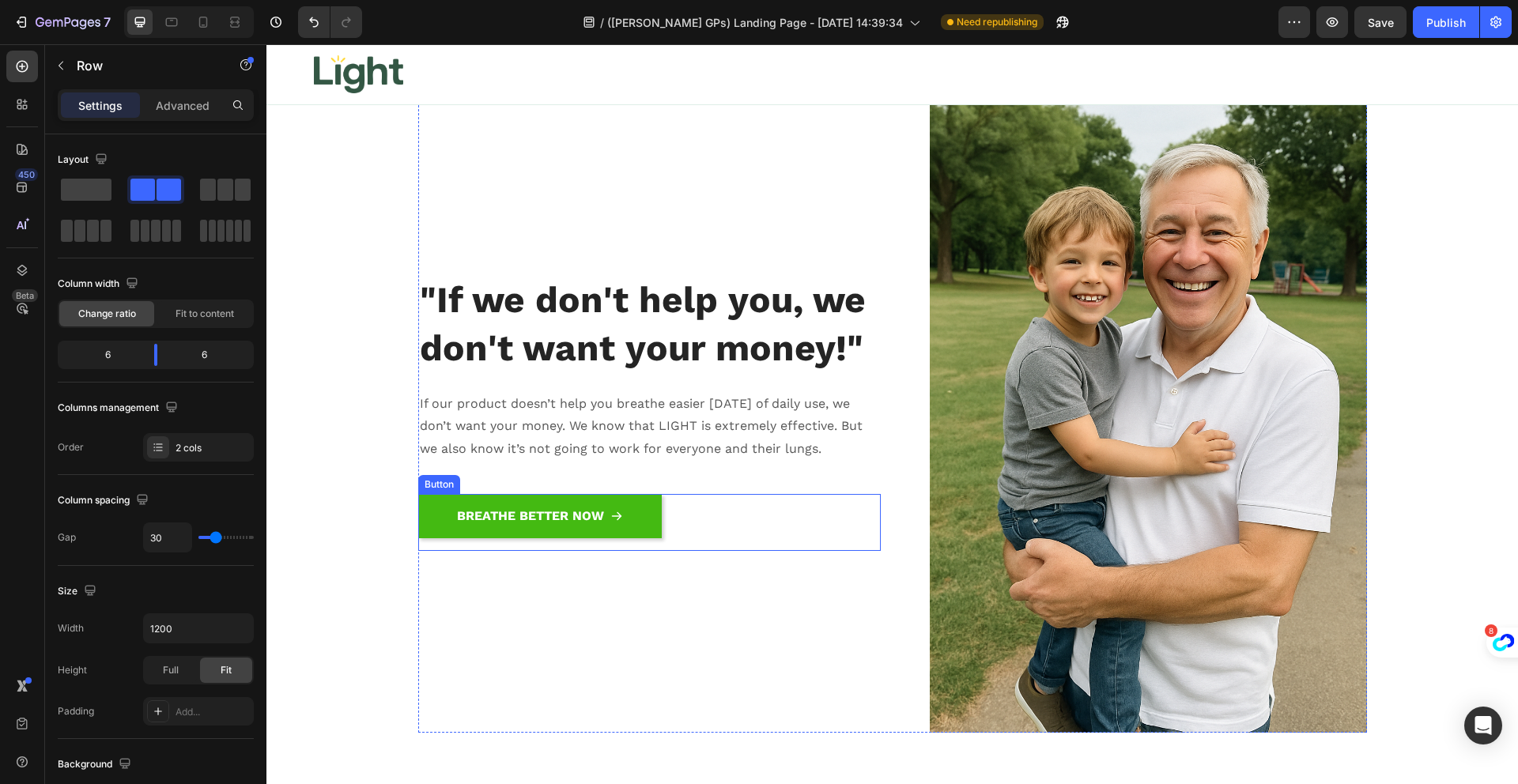
click at [845, 550] on div "BREATHE BETTER NOW Button" at bounding box center [649, 521] width 462 height 57
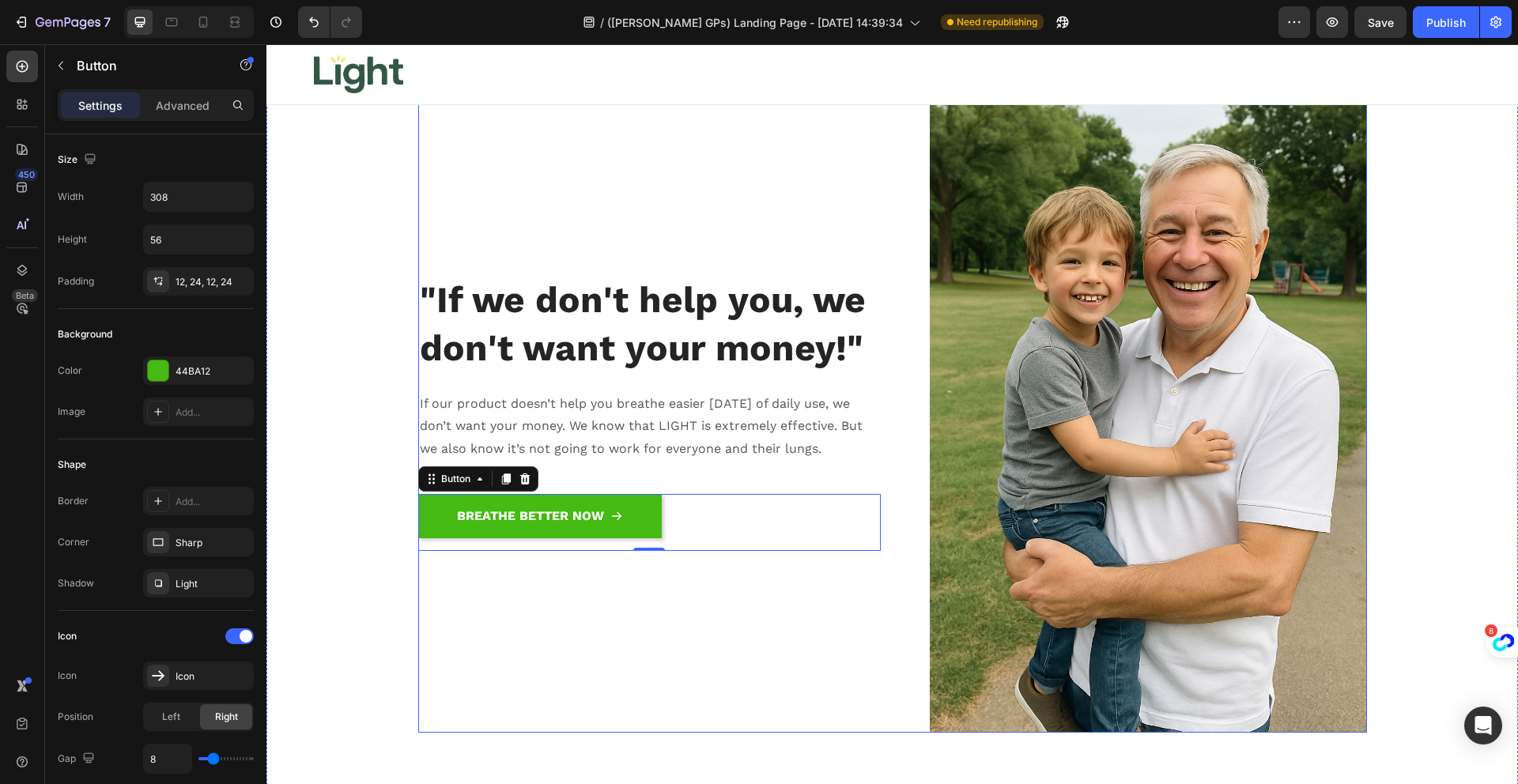
click at [855, 634] on div ""If we don't help you, we don't want your money!" Heading If our product doesn’…" at bounding box center [649, 405] width 462 height 656
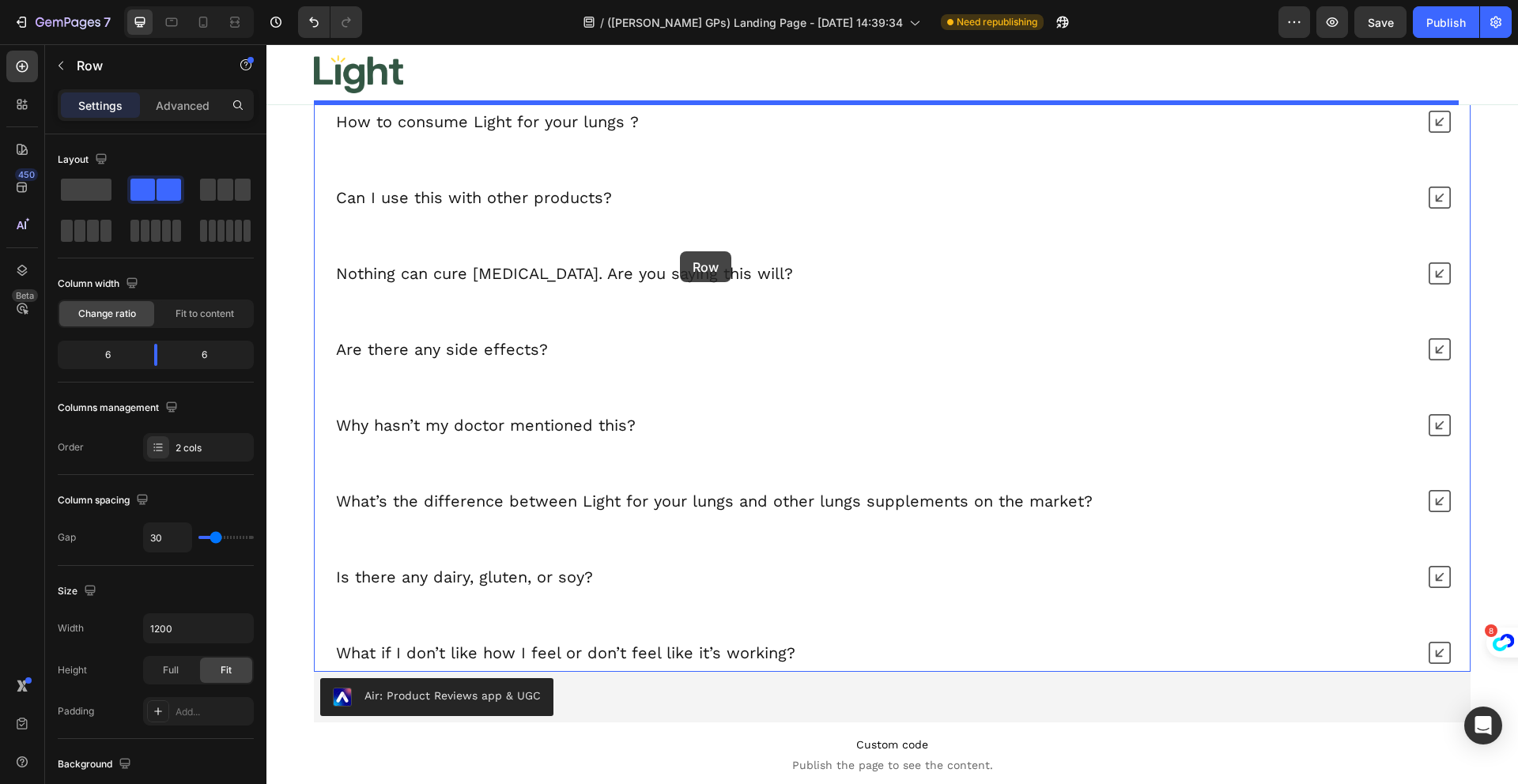
scroll to position [16030, 0]
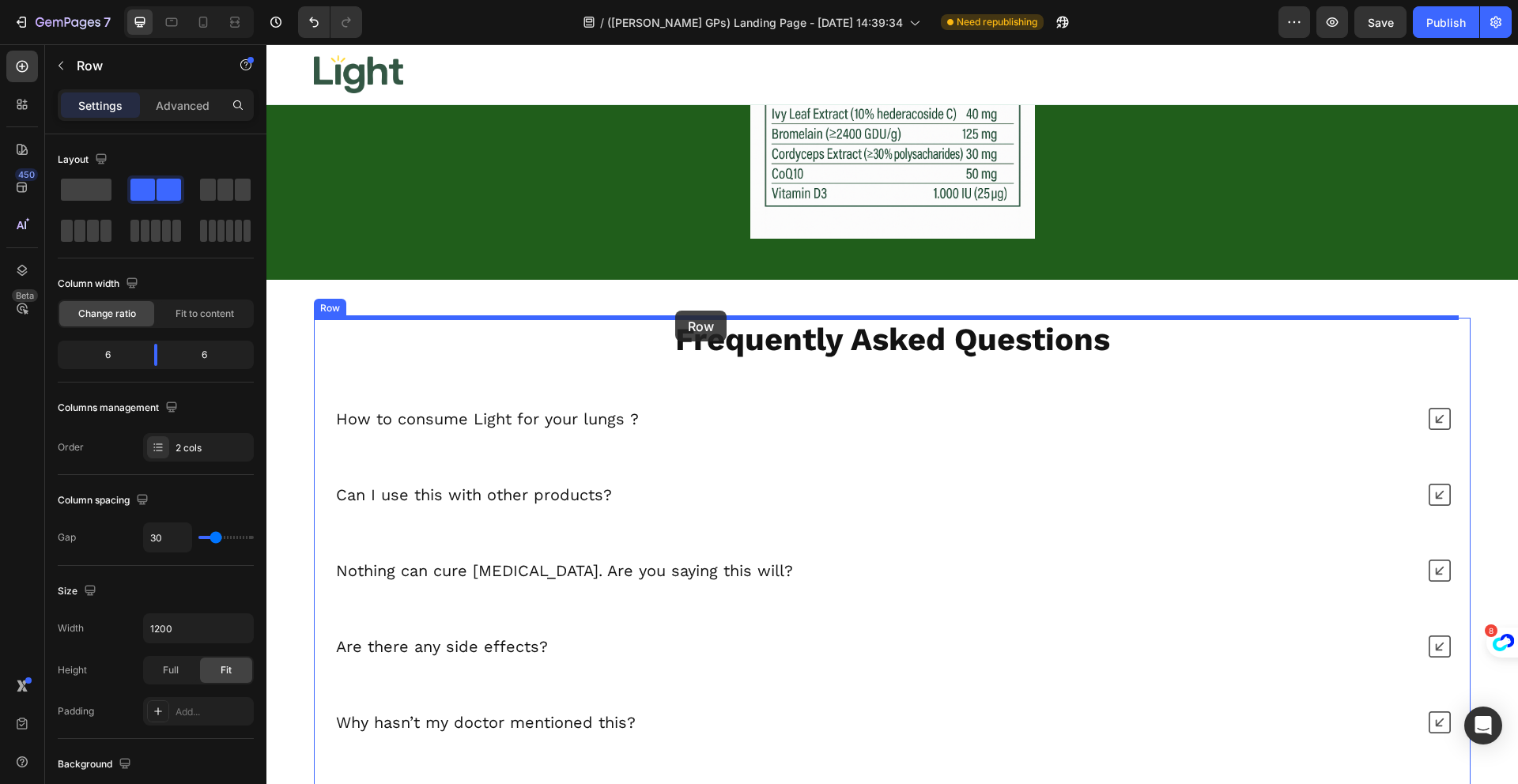
drag, startPoint x: 425, startPoint y: 122, endPoint x: 675, endPoint y: 311, distance: 313.4
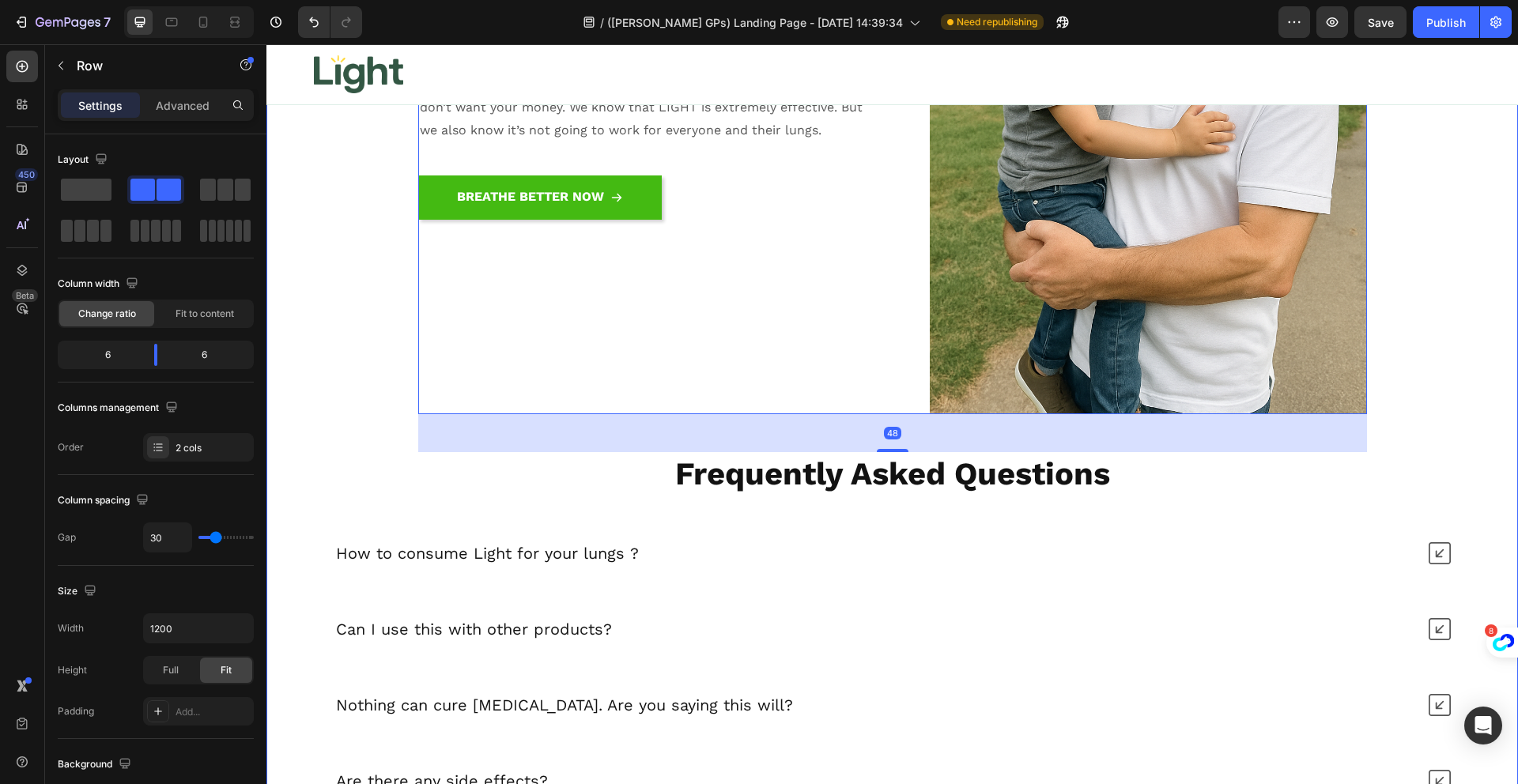
scroll to position [16748, 0]
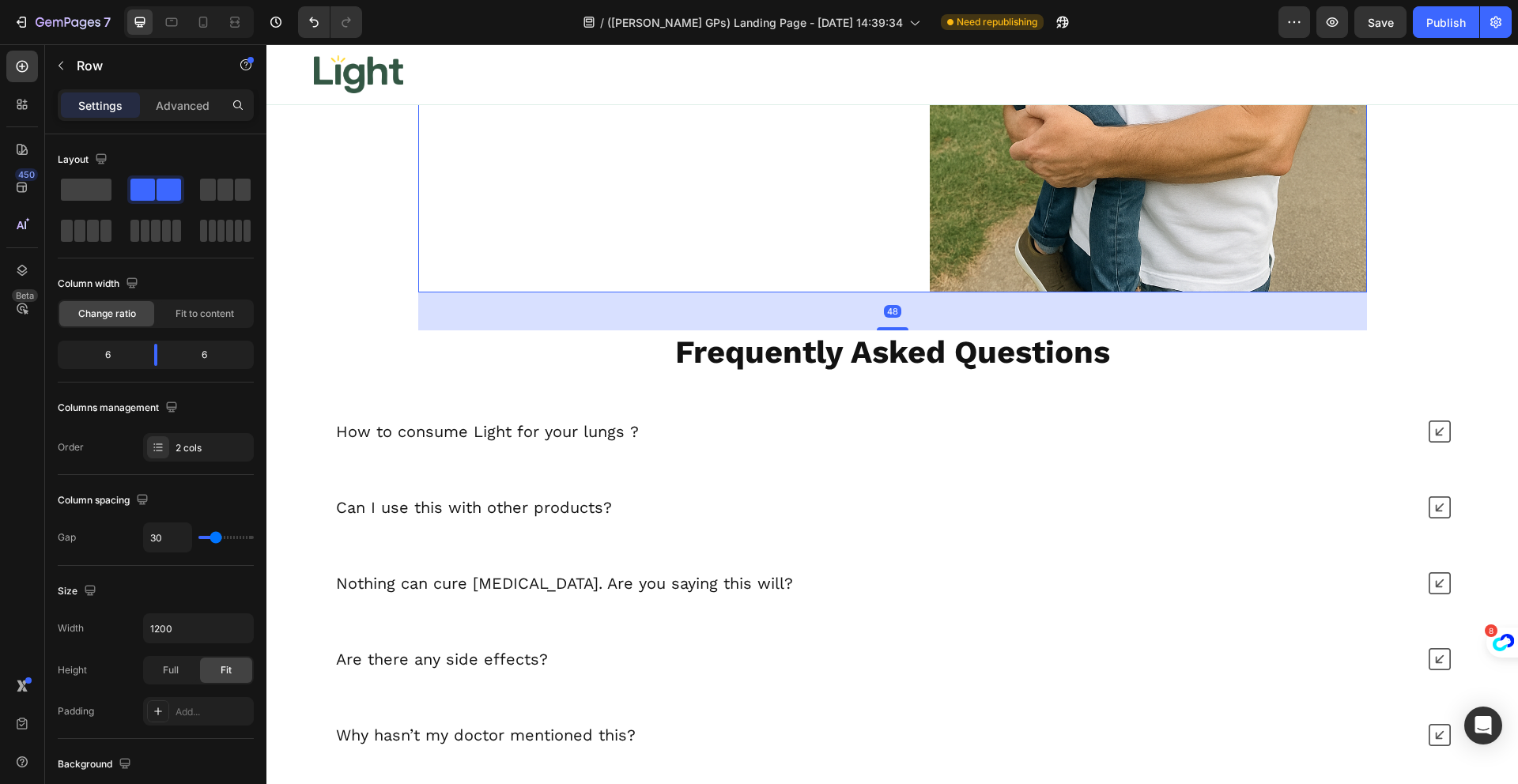
click at [672, 503] on div "Can I use this with other products?" at bounding box center [875, 507] width 1082 height 25
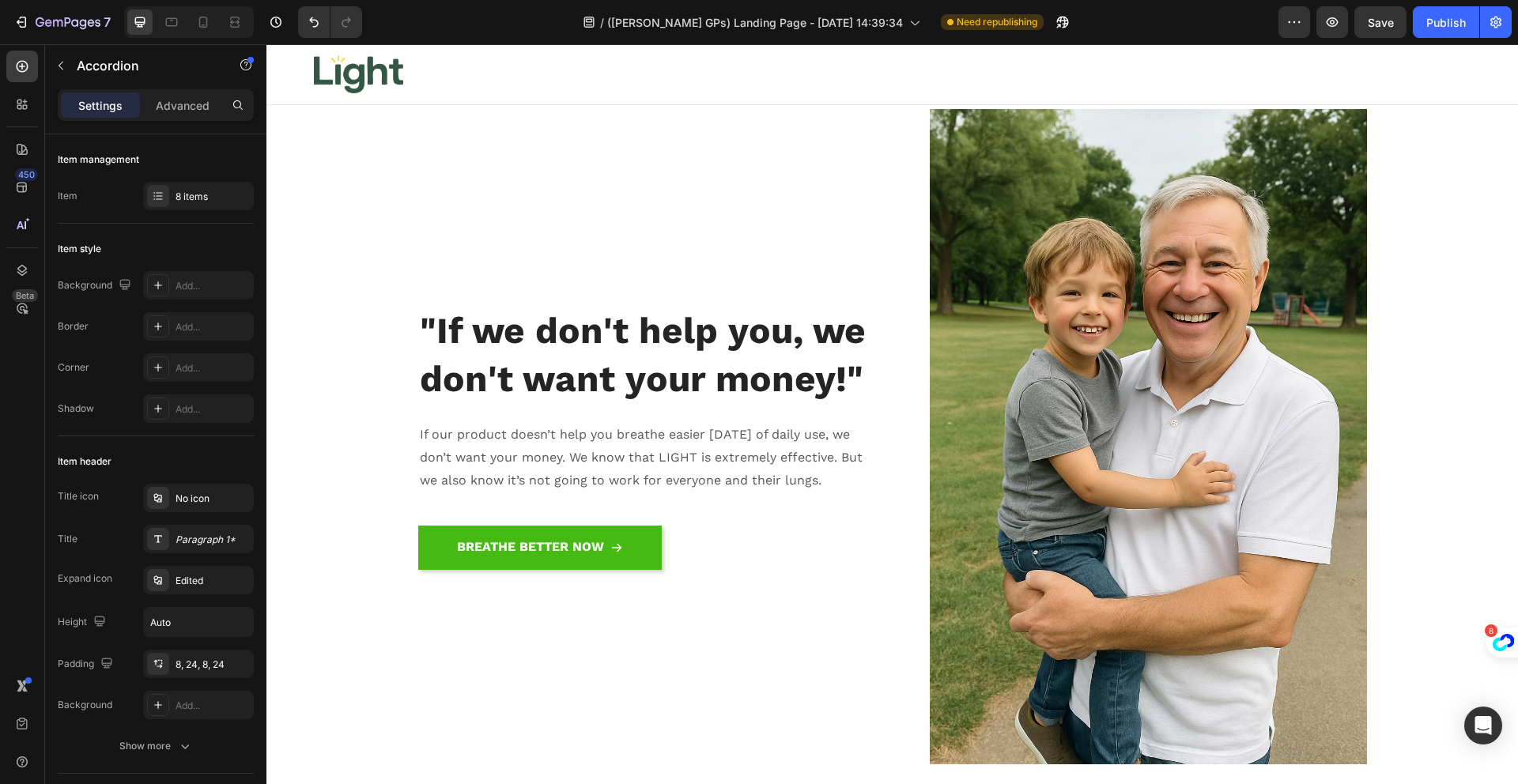
scroll to position [16203, 0]
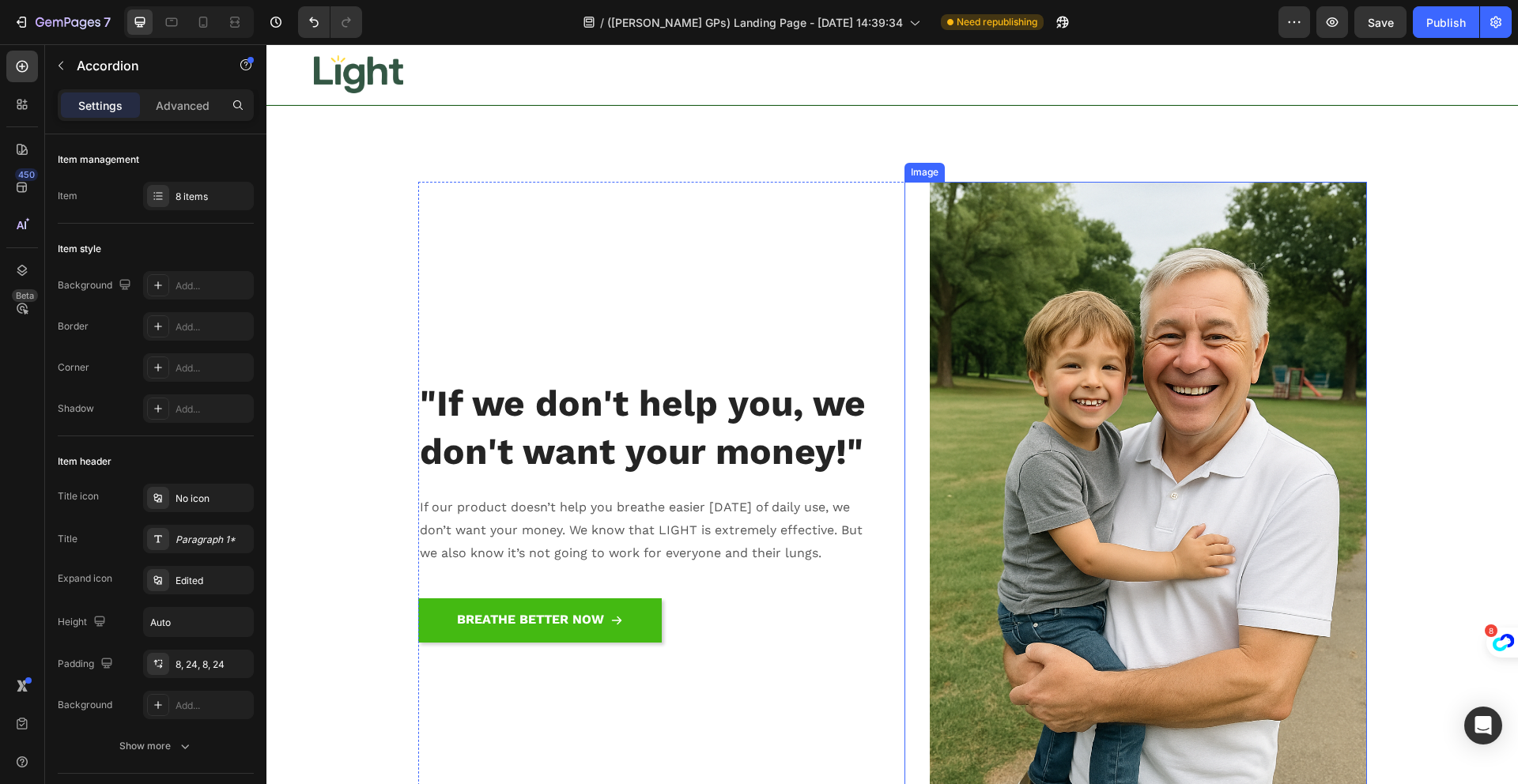
click at [1153, 341] on img at bounding box center [1148, 509] width 437 height 656
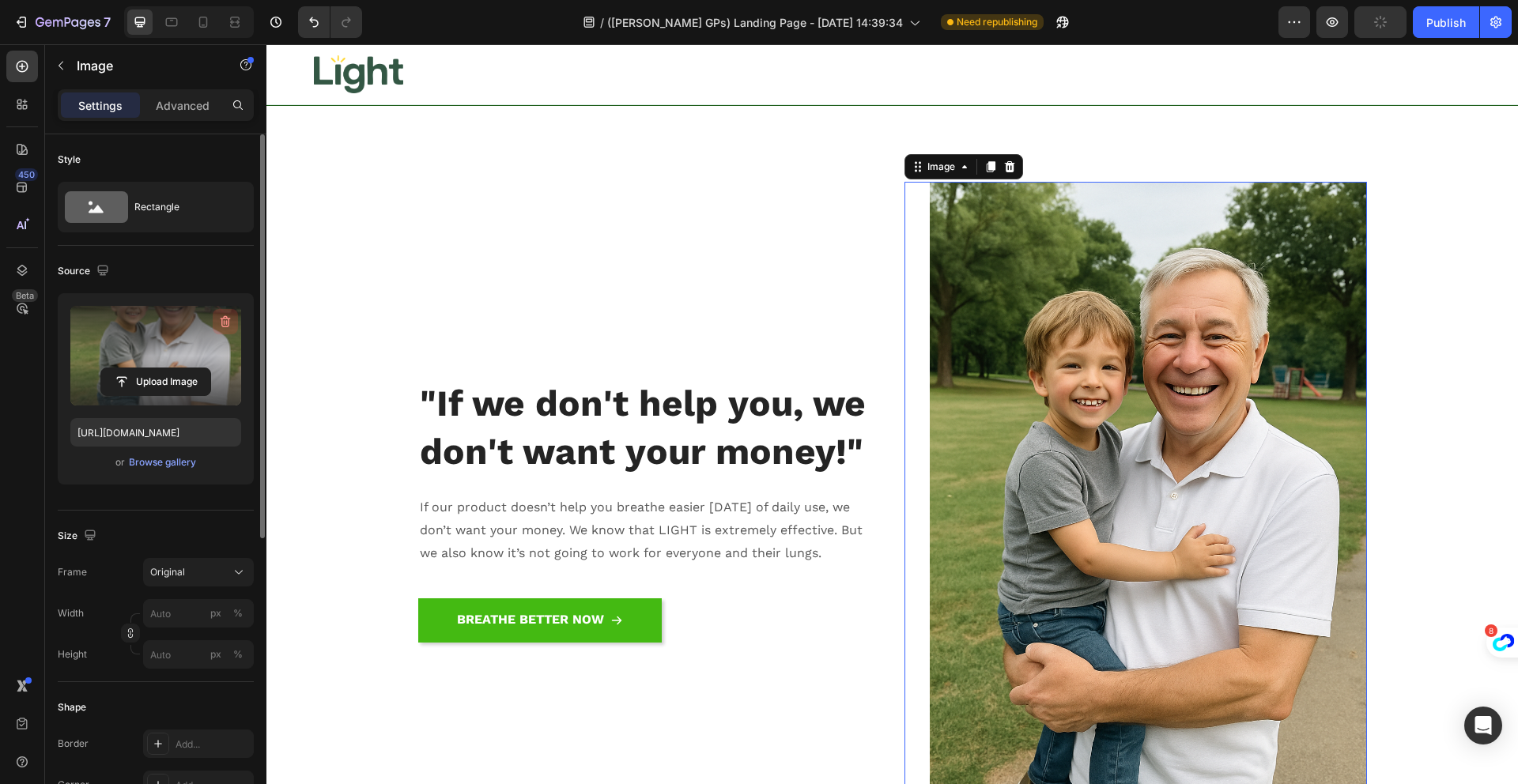
click at [225, 322] on icon "button" at bounding box center [225, 321] width 16 height 16
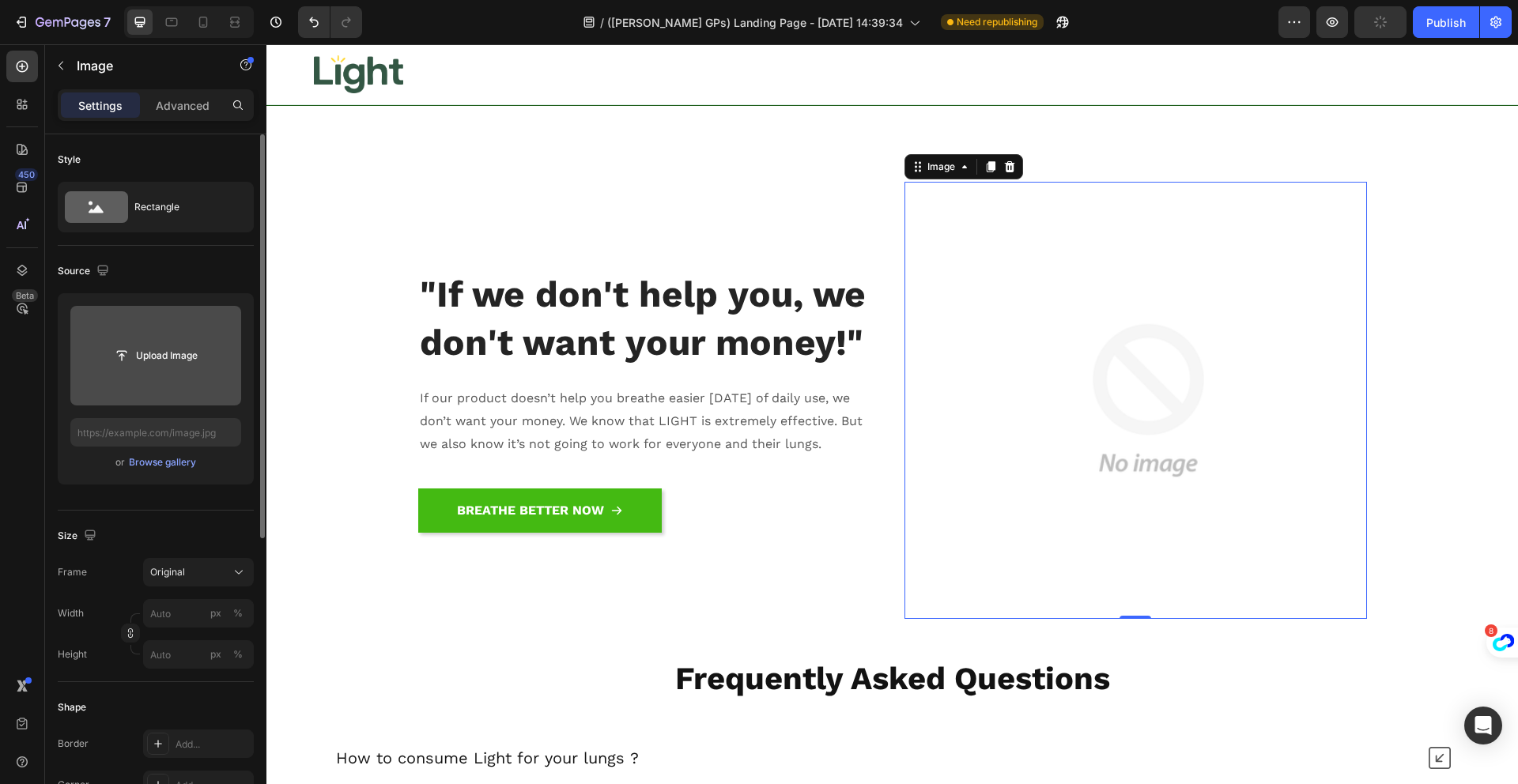
click at [206, 336] on input "file" at bounding box center [155, 355] width 170 height 99
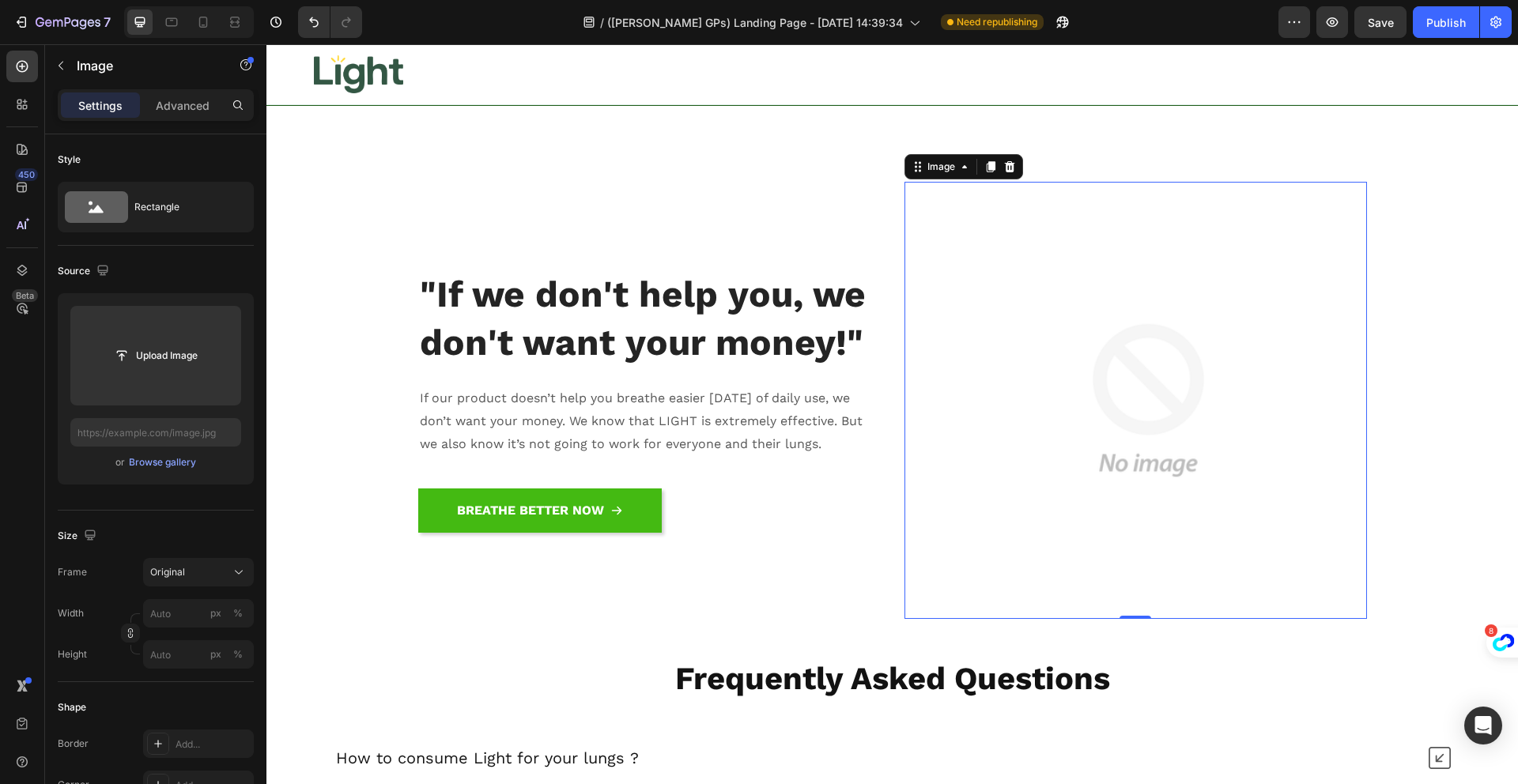
click at [1030, 351] on img at bounding box center [1148, 400] width 437 height 437
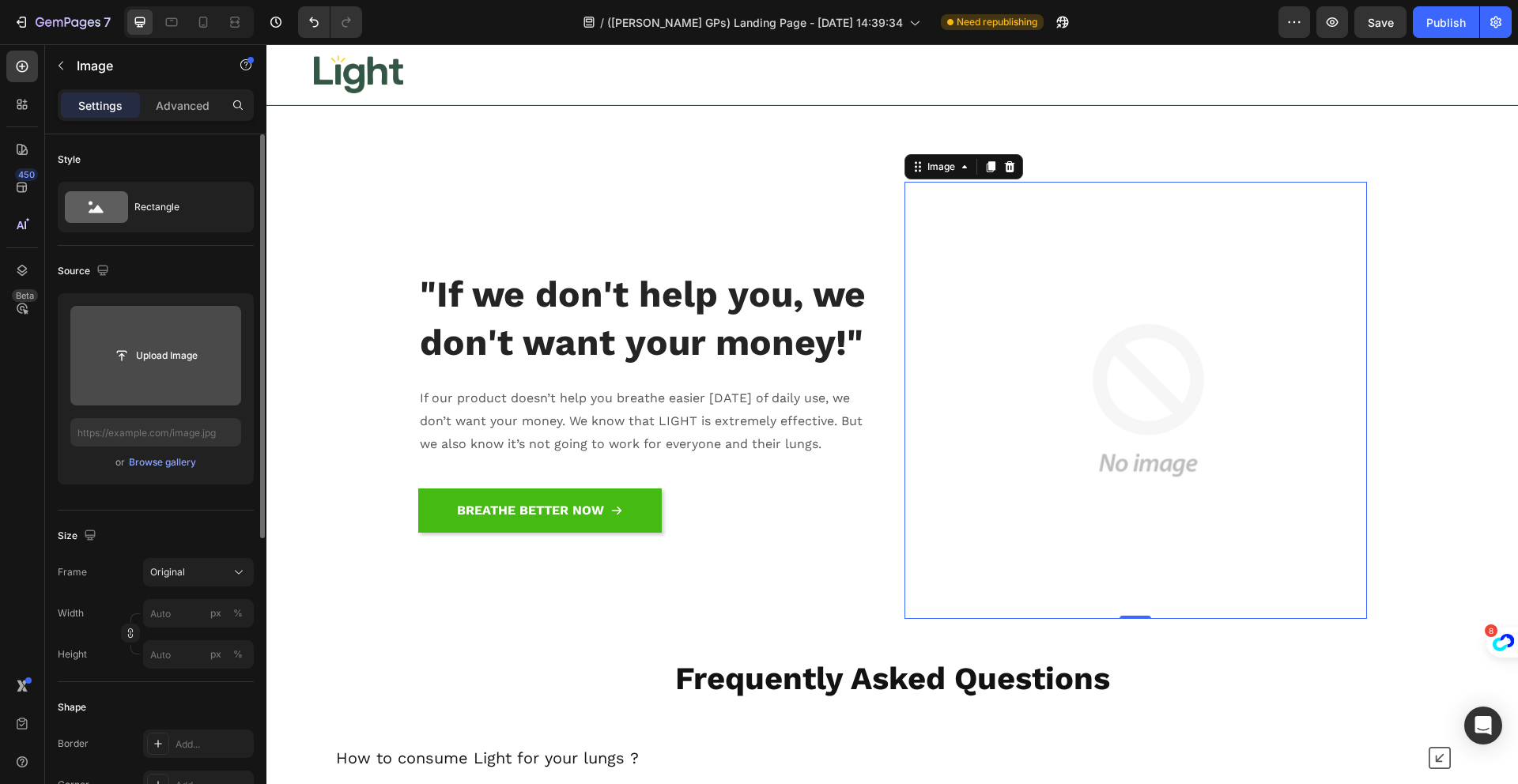
click at [210, 327] on input "file" at bounding box center [155, 355] width 170 height 99
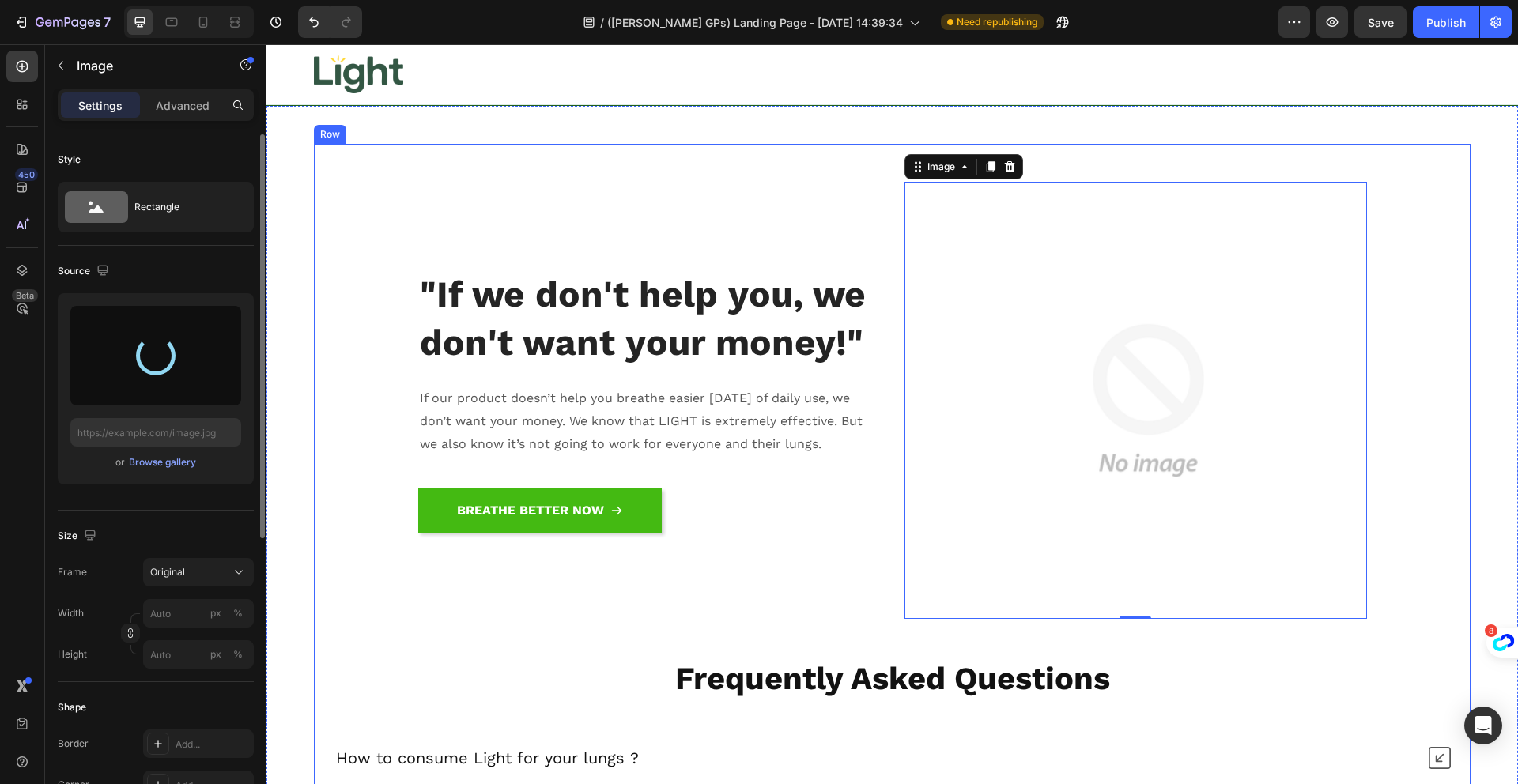
type input "[URL][DOMAIN_NAME]"
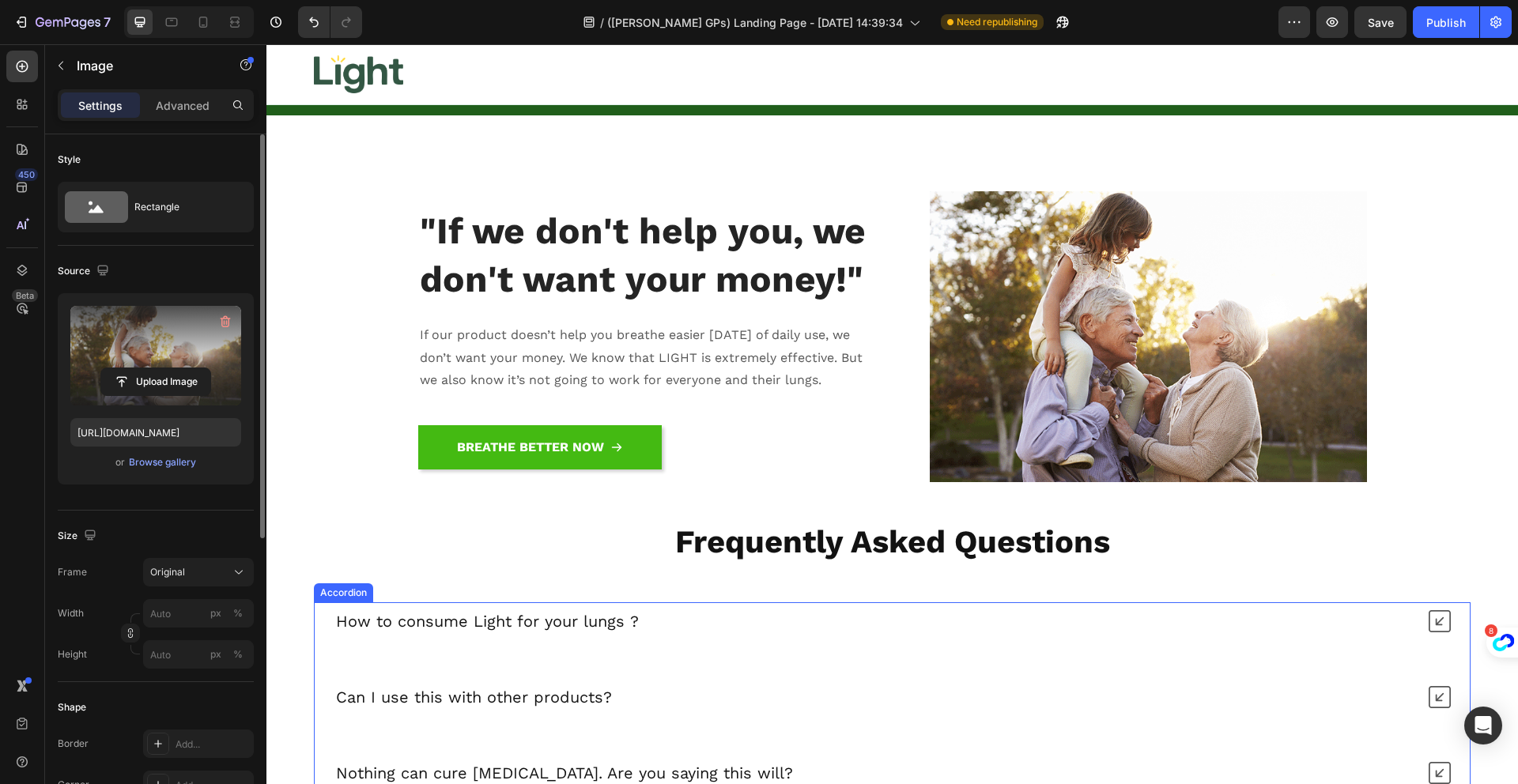
scroll to position [16144, 0]
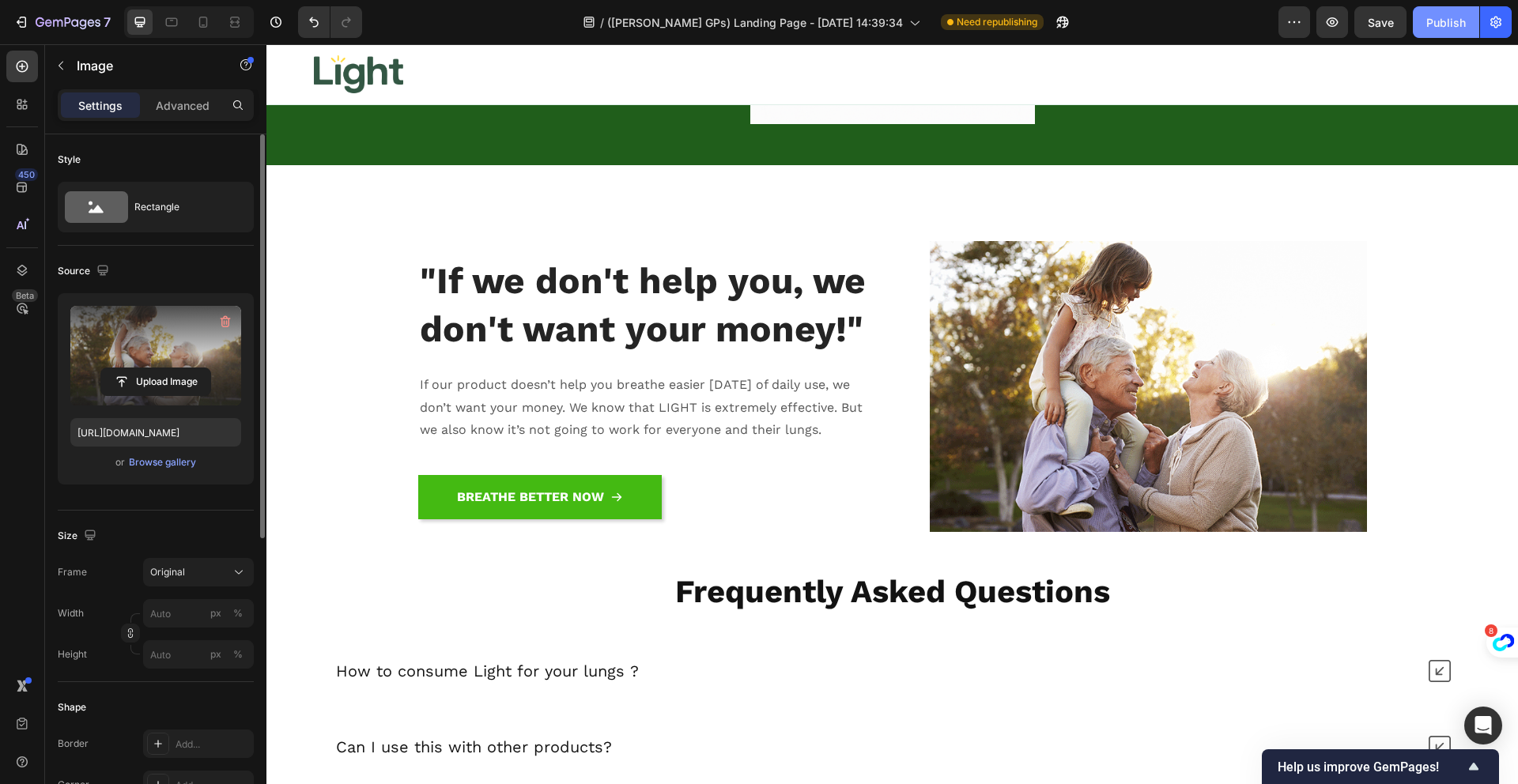
click at [1445, 20] on div "Publish" at bounding box center [1445, 22] width 40 height 17
click at [844, 490] on div "BREATHE BETTER NOW Button" at bounding box center [649, 503] width 462 height 57
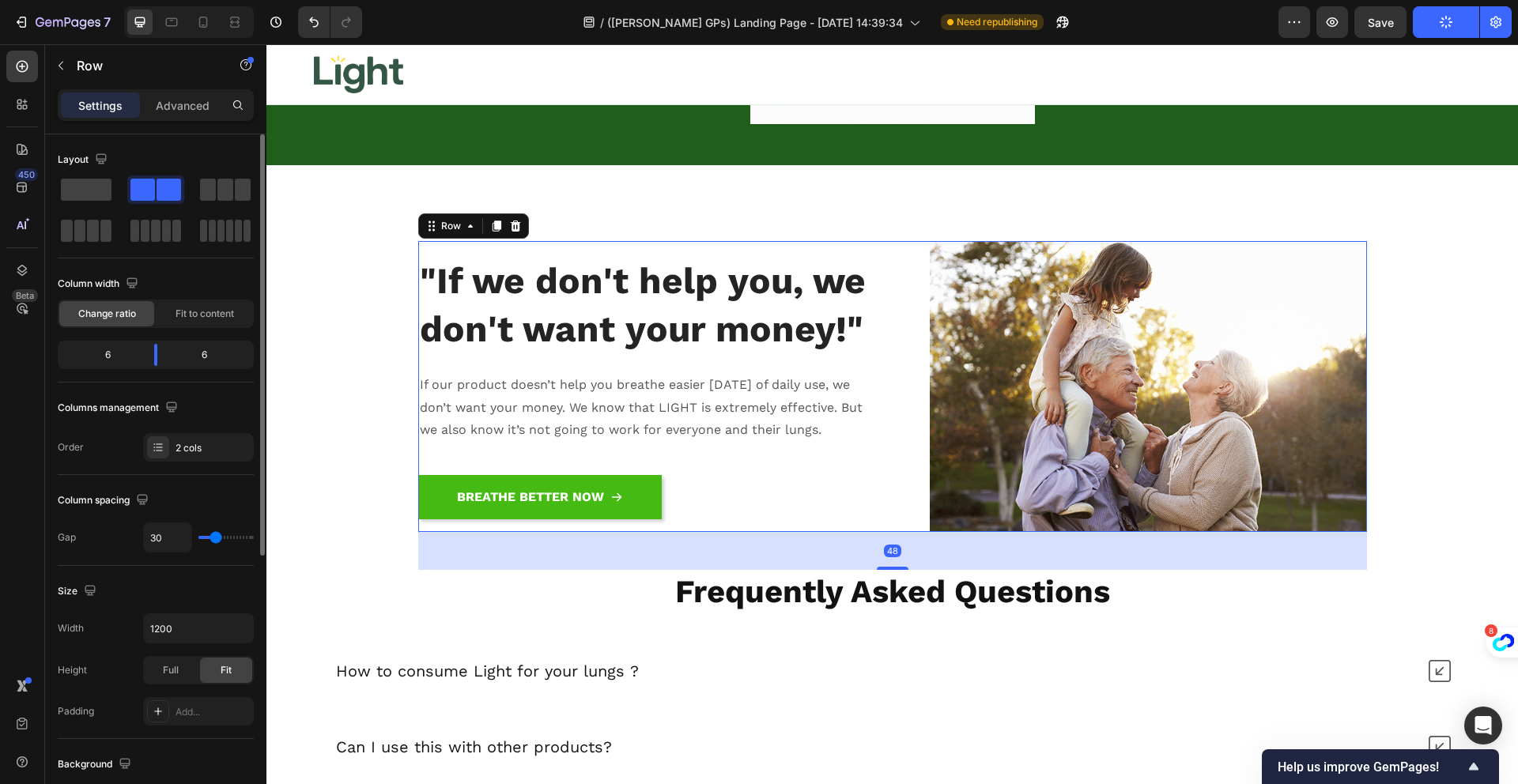
click at [888, 474] on div ""If we don't help you, we don't want your money!" Heading If our product doesn’…" at bounding box center [893, 386] width 949 height 291
click at [199, 109] on p "Advanced" at bounding box center [182, 105] width 54 height 17
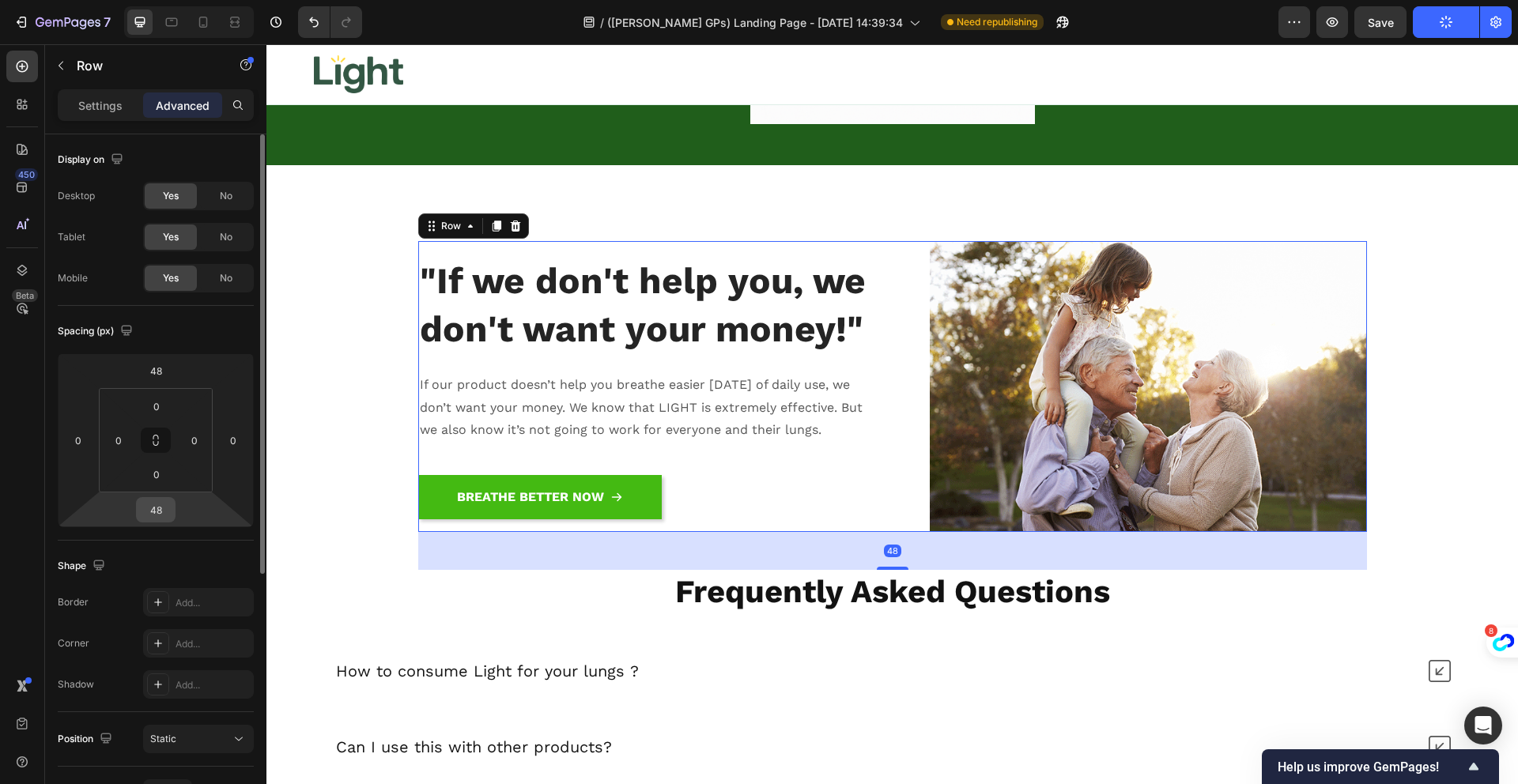
click at [170, 504] on input "48" at bounding box center [155, 509] width 32 height 24
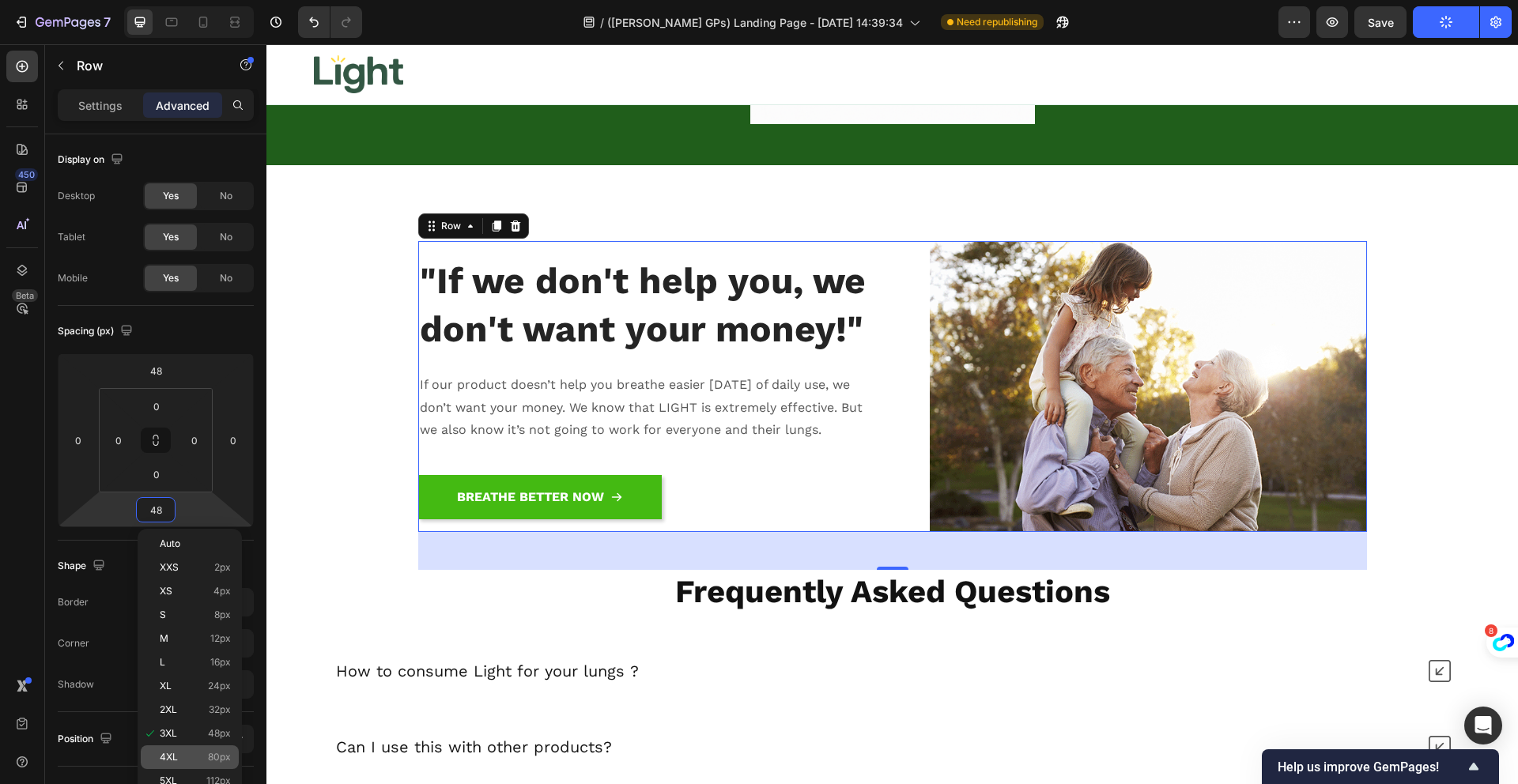
click at [193, 753] on p "4XL 80px" at bounding box center [195, 757] width 71 height 11
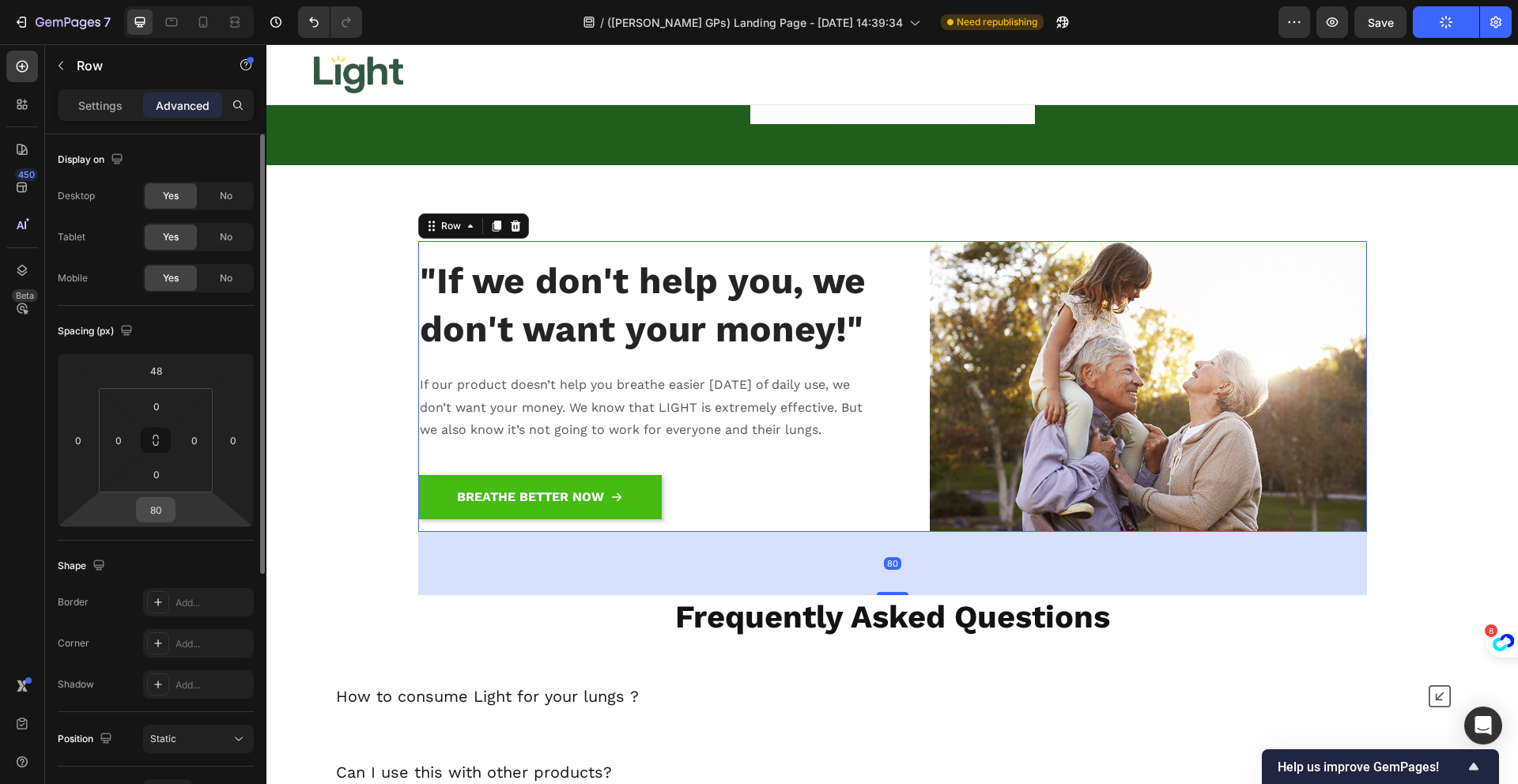
click at [155, 501] on input "80" at bounding box center [155, 509] width 32 height 24
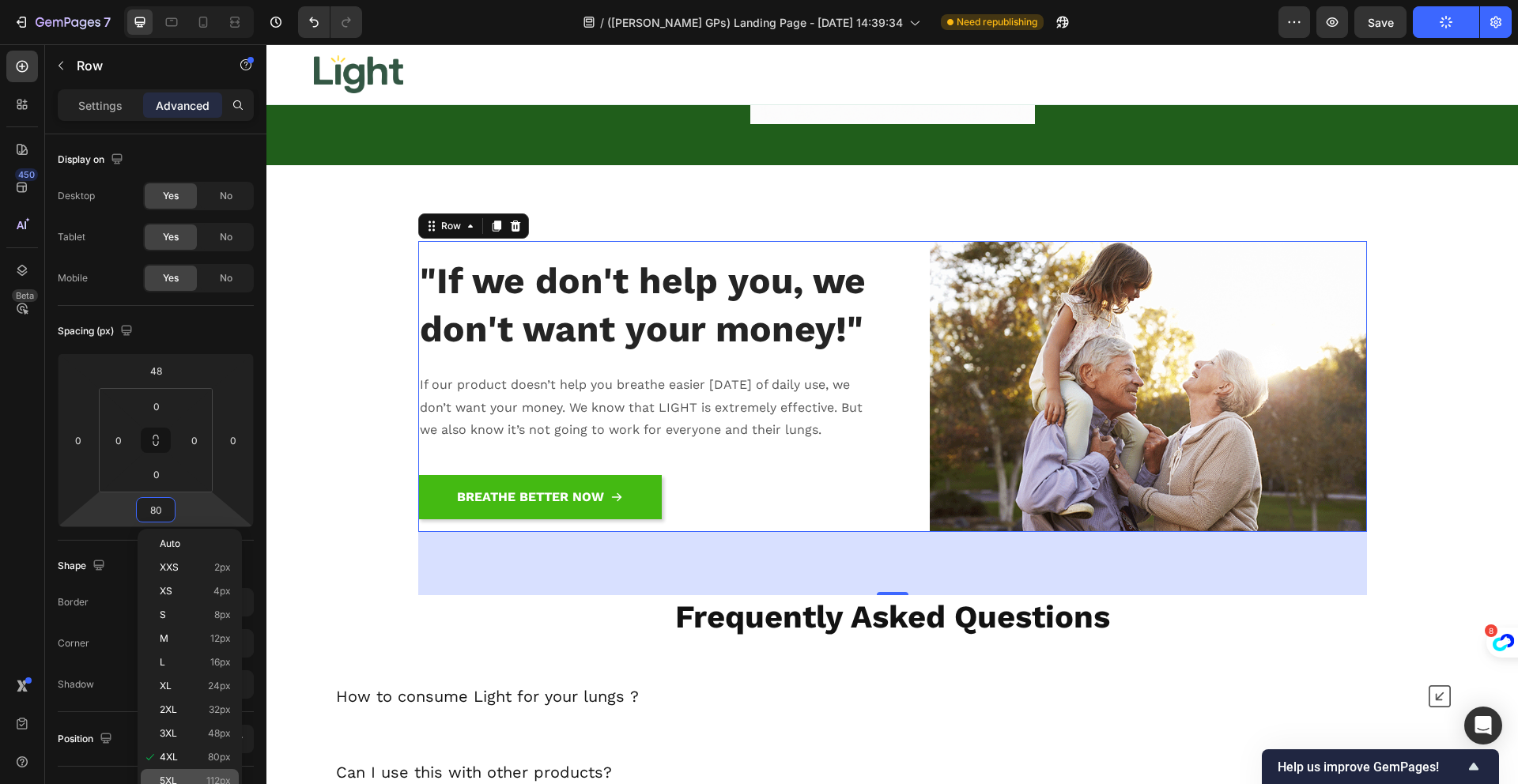
click at [213, 769] on div "5XL 112px" at bounding box center [190, 780] width 98 height 24
type input "112"
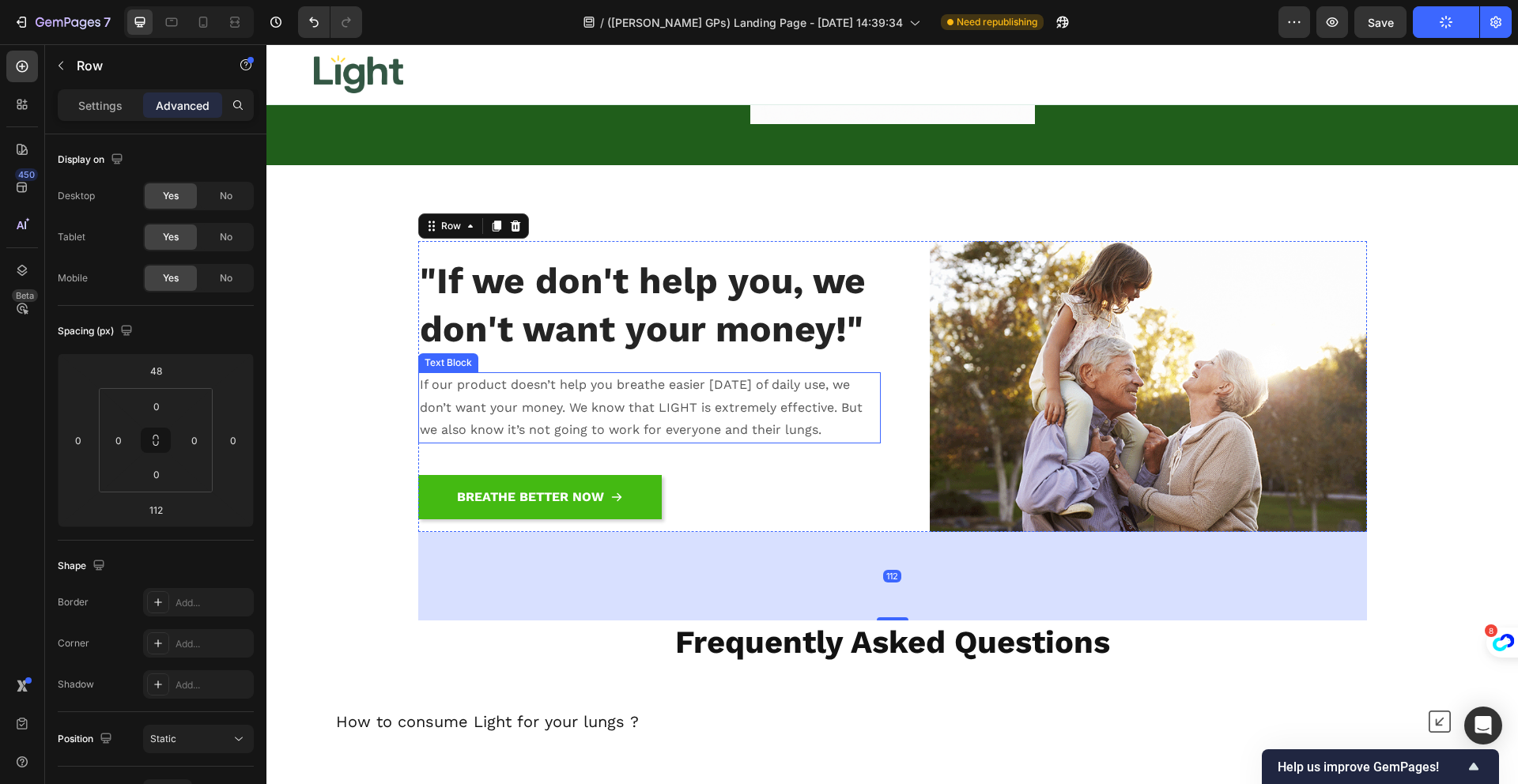
click at [750, 380] on p "If our product doesn’t help you breathe easier [DATE] of daily use, we don’t wa…" at bounding box center [649, 407] width 459 height 68
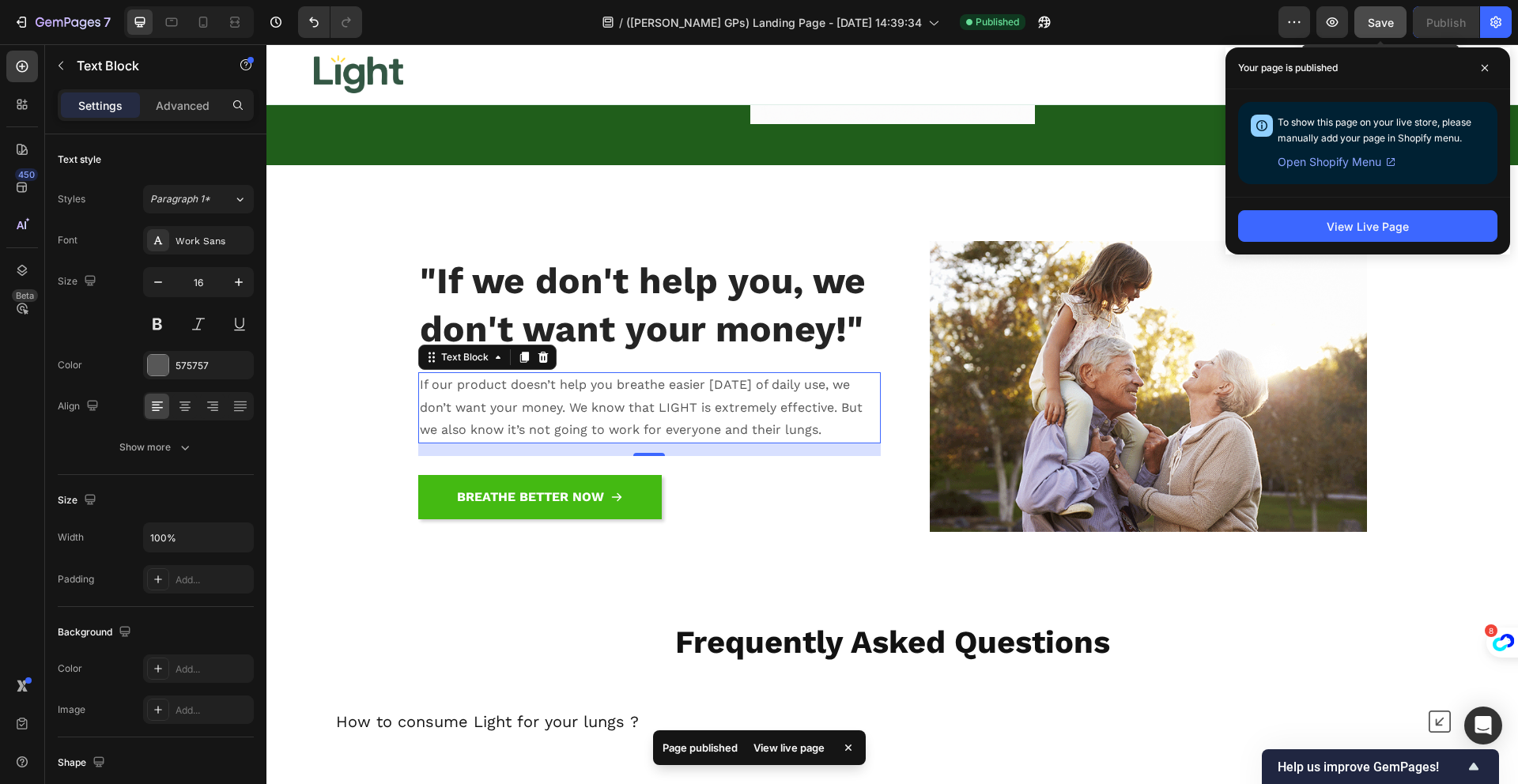
click at [1374, 29] on div "Save" at bounding box center [1381, 22] width 26 height 17
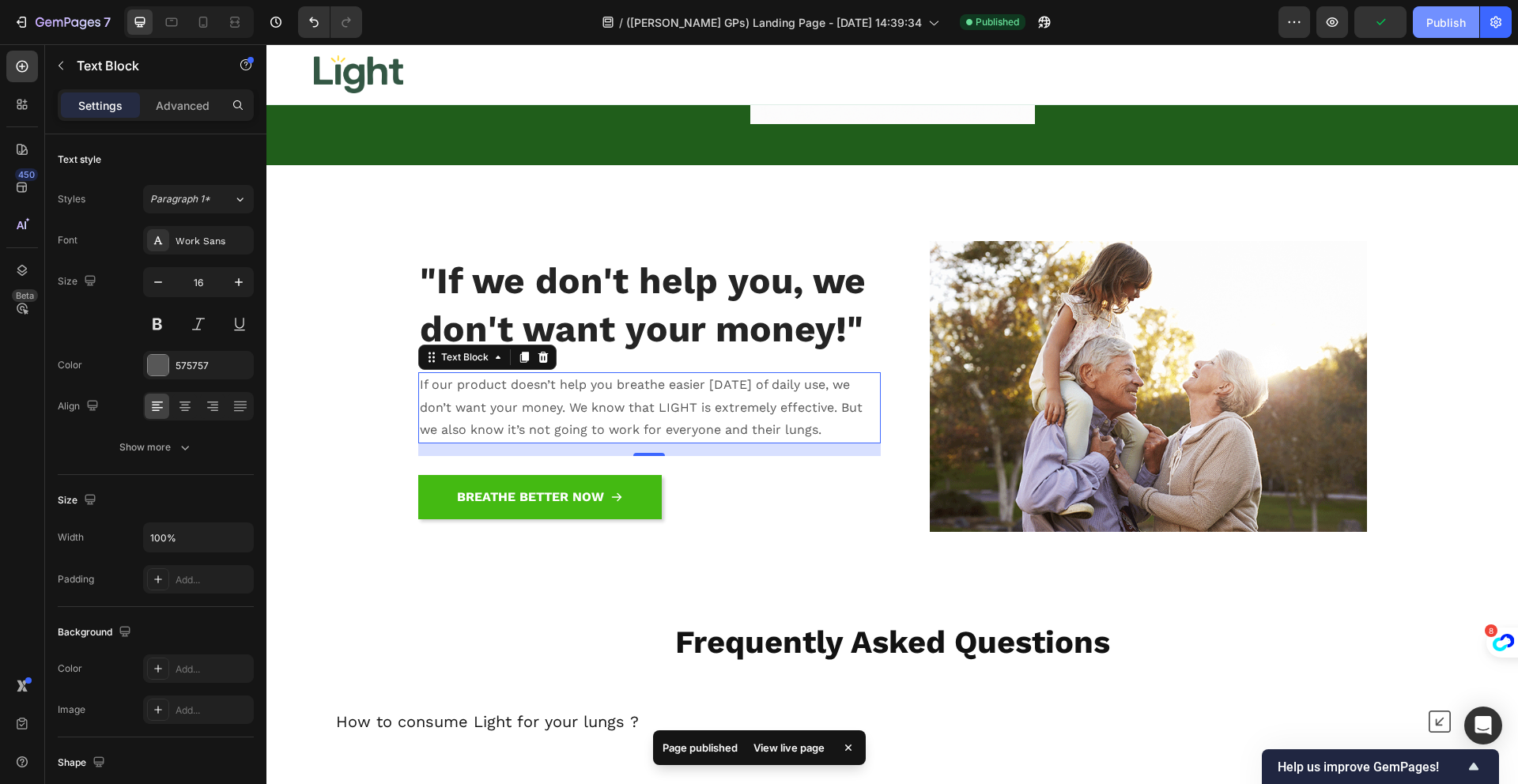
drag, startPoint x: 1457, startPoint y: 27, endPoint x: 1154, endPoint y: 30, distance: 303.0
click at [1457, 27] on div "Publish" at bounding box center [1445, 22] width 40 height 17
click at [197, 16] on icon at bounding box center [203, 22] width 16 height 16
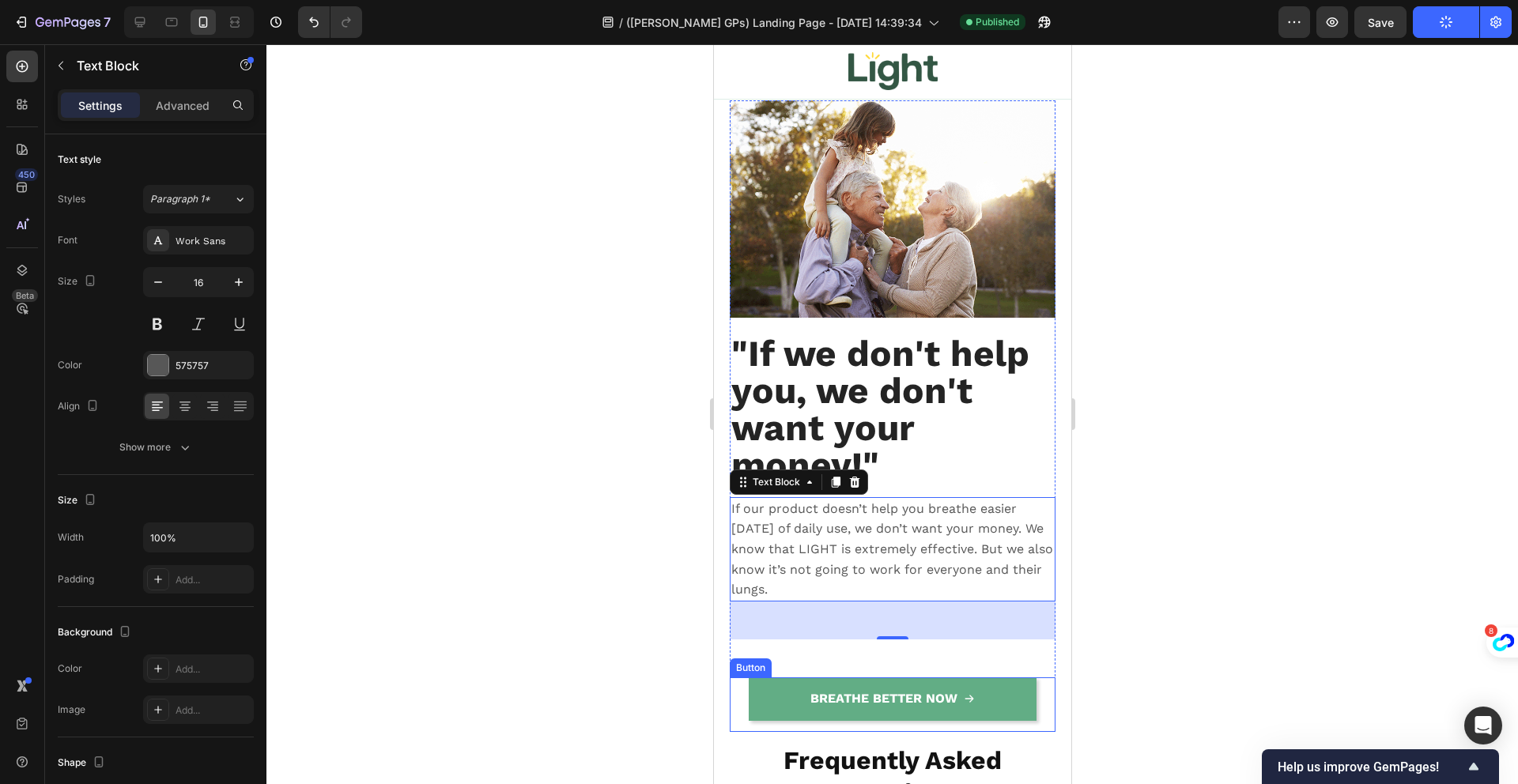
scroll to position [16007, 0]
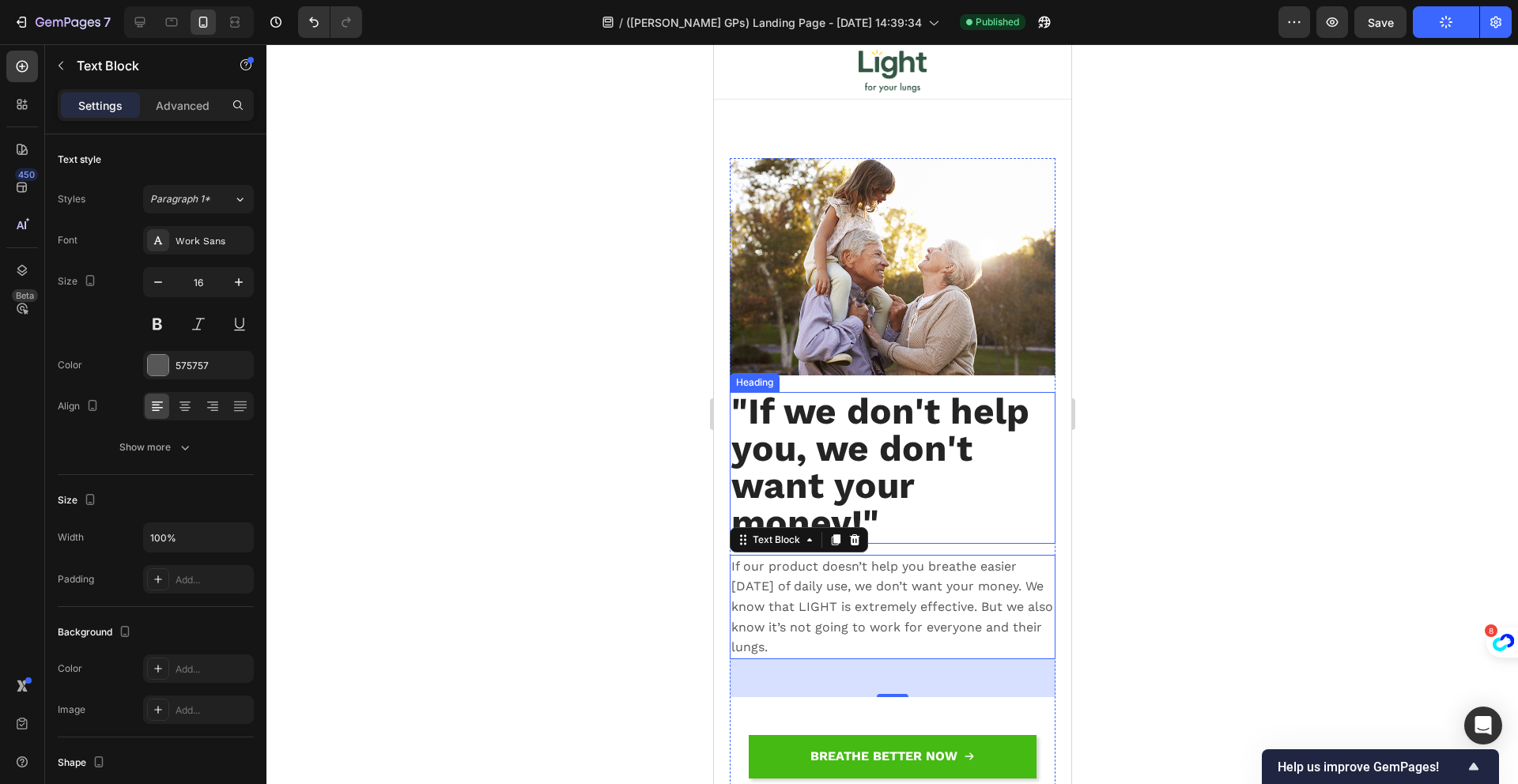
click at [989, 439] on h2 ""If we don't help you, we don't want your money!"" at bounding box center [892, 467] width 326 height 152
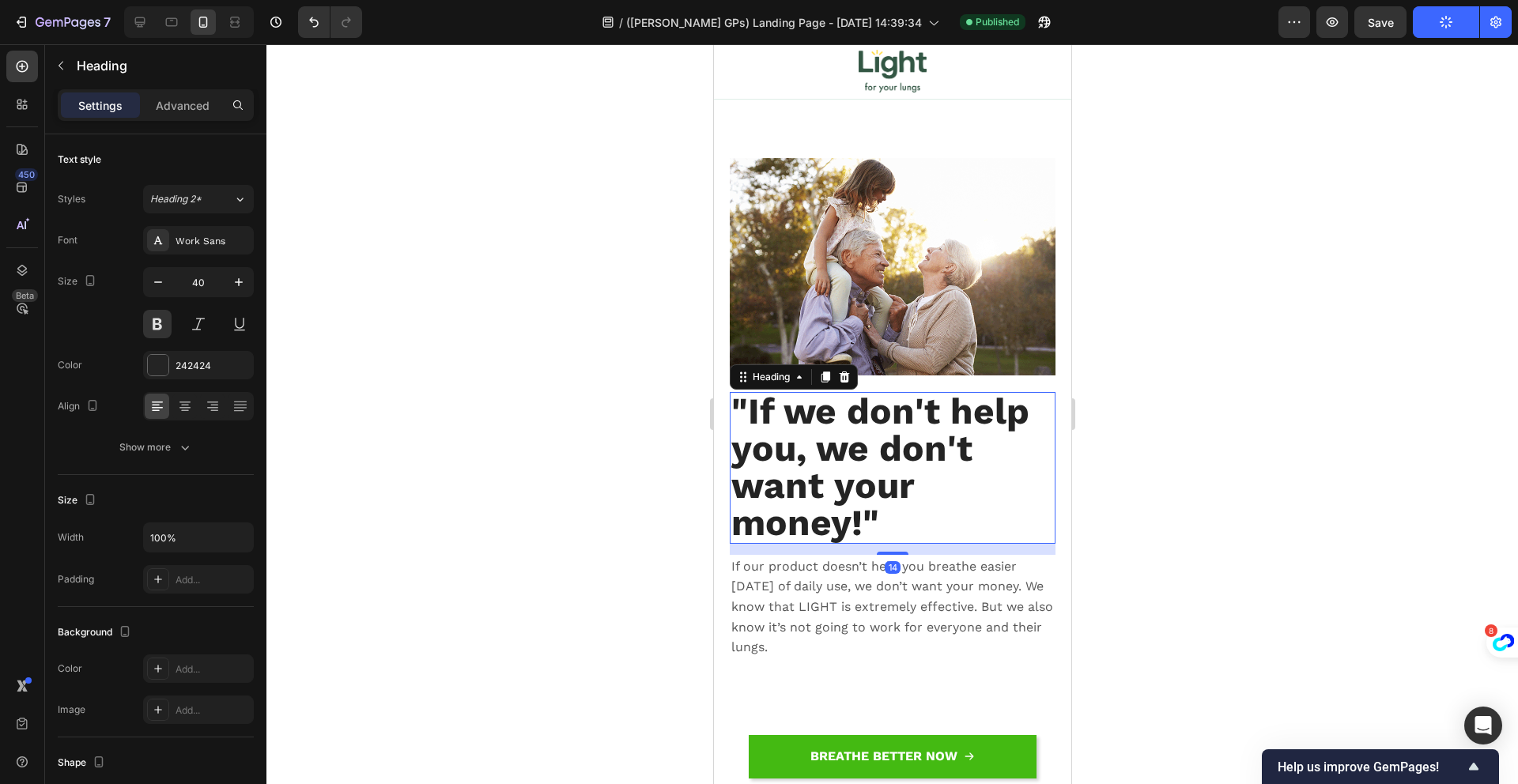
click at [980, 439] on h2 ""If we don't help you, we don't want your money!"" at bounding box center [892, 467] width 326 height 152
click at [980, 439] on p ""If we don't help you, we don't want your money!"" at bounding box center [891, 467] width 322 height 148
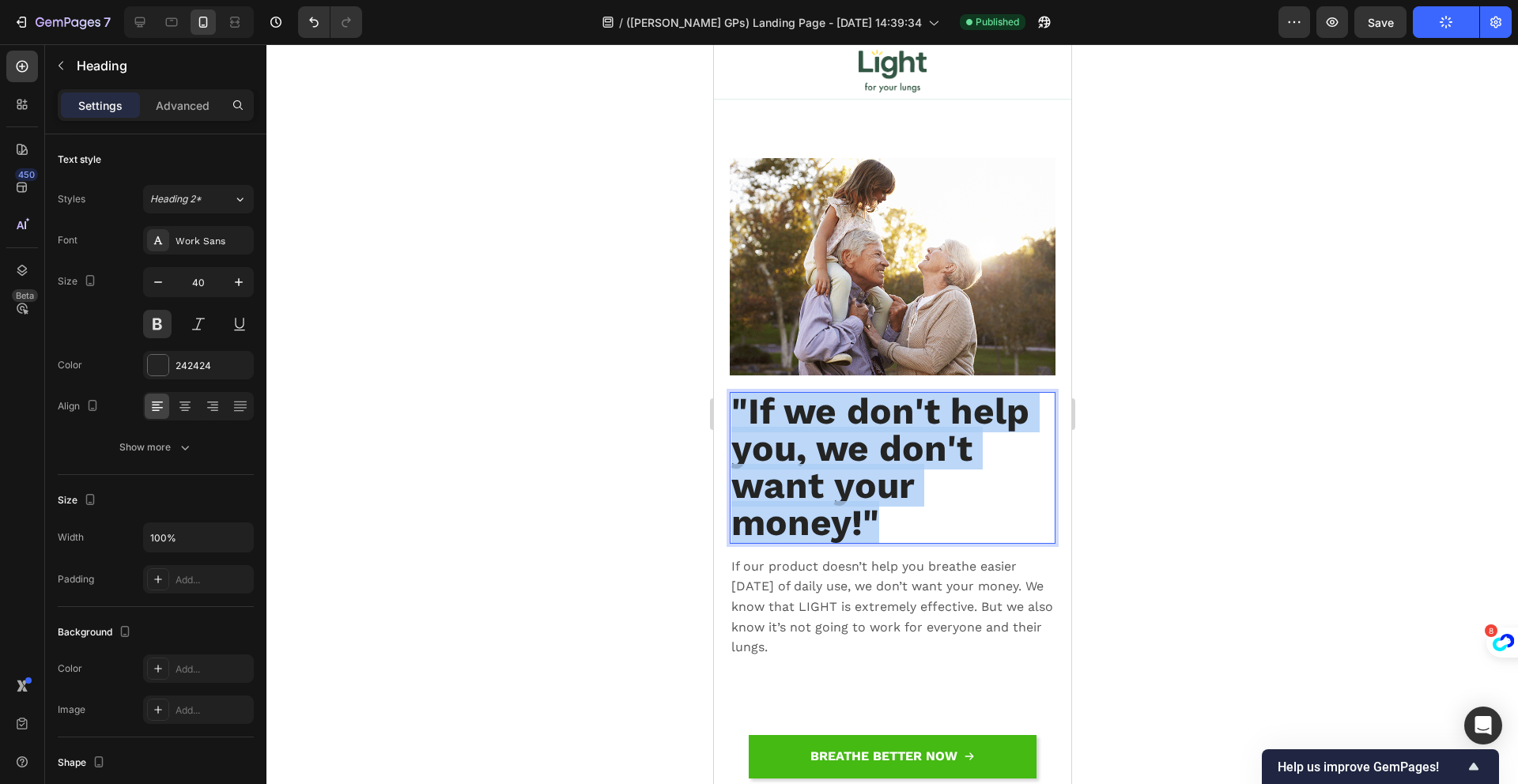
click at [980, 439] on p ""If we don't help you, we don't want your money!"" at bounding box center [891, 467] width 322 height 148
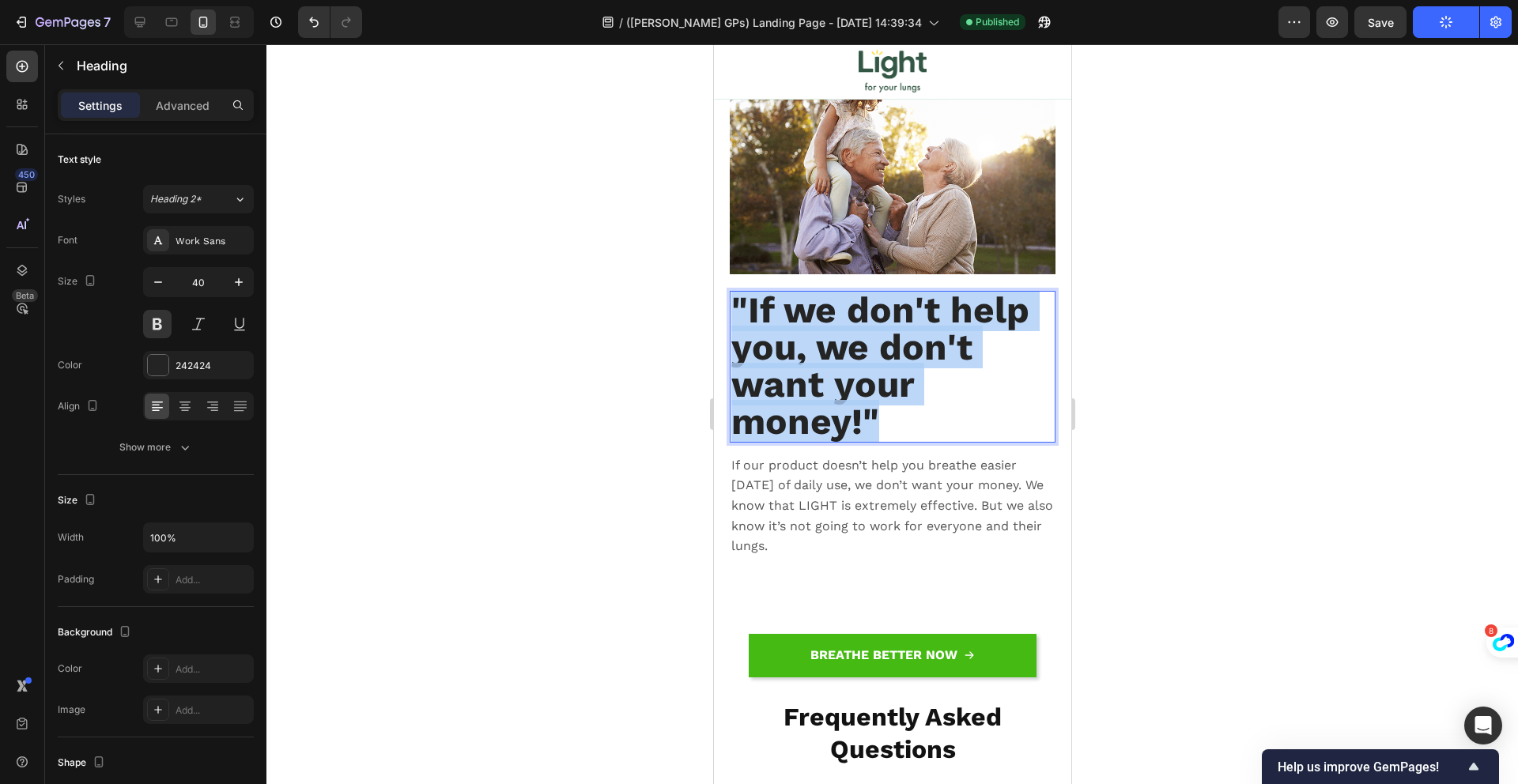
scroll to position [15893, 0]
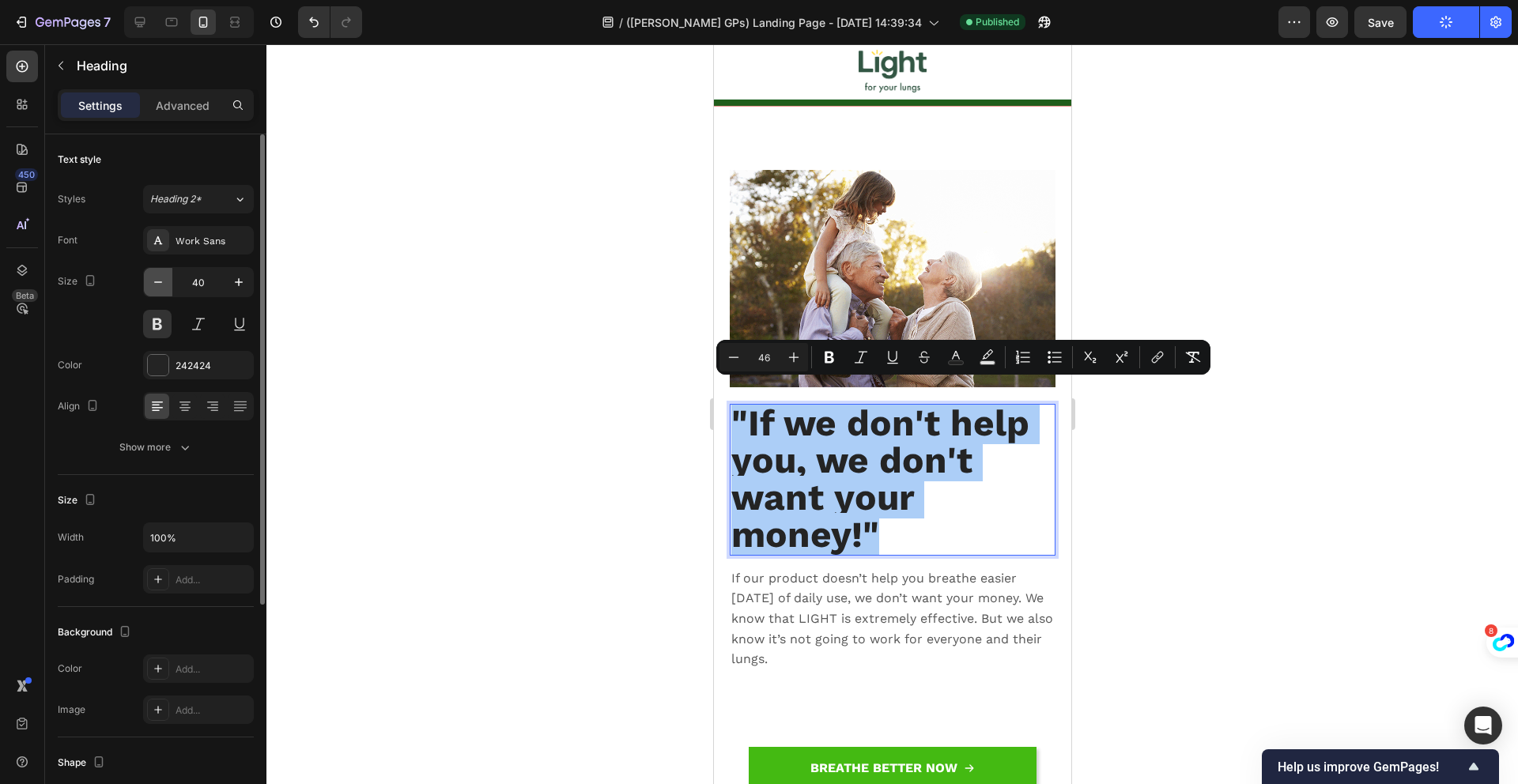
click at [155, 280] on icon "button" at bounding box center [158, 282] width 16 height 16
type input "39"
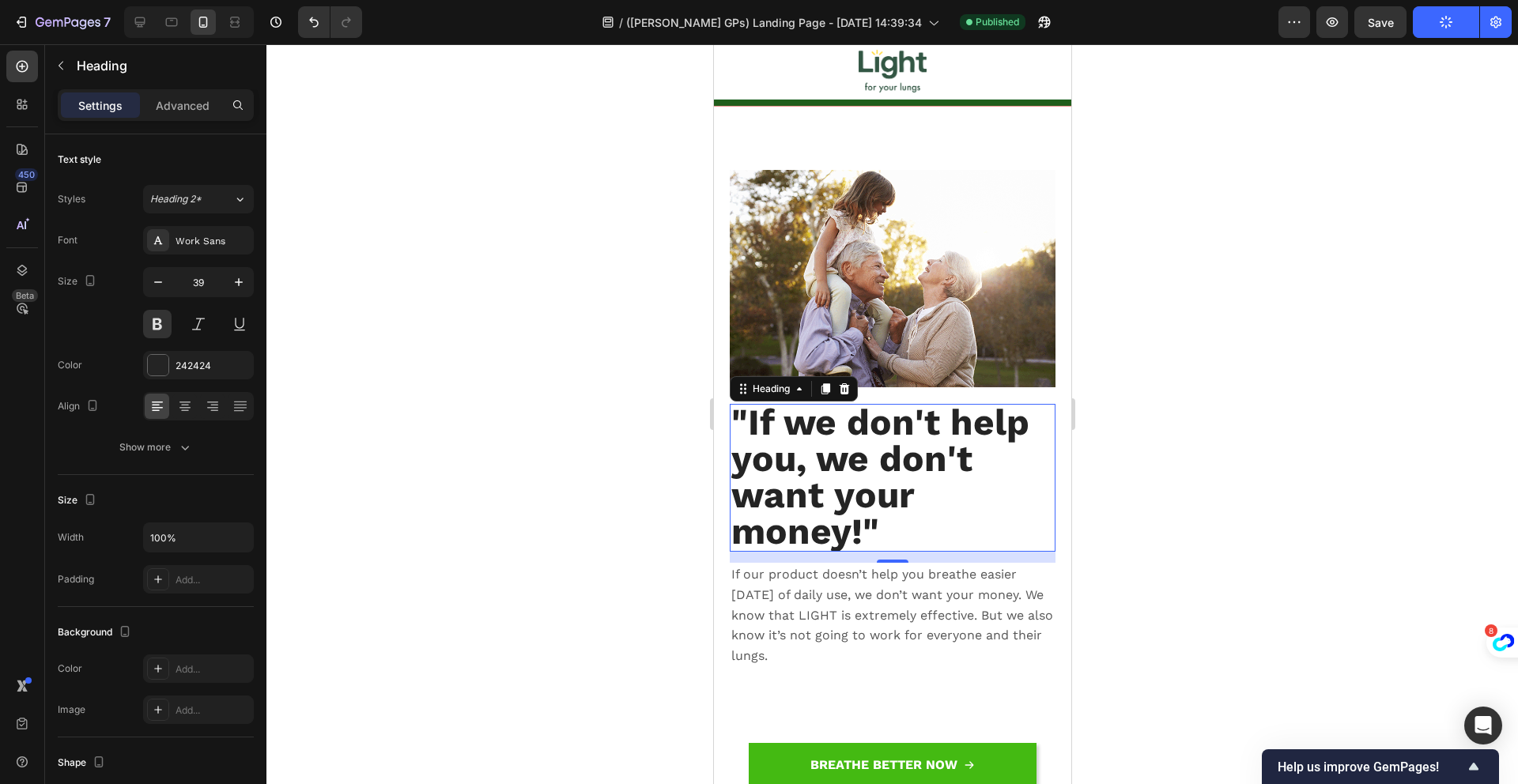
click at [810, 422] on span ""If we don't help you, we don't want your money!"" at bounding box center [878, 476] width 298 height 152
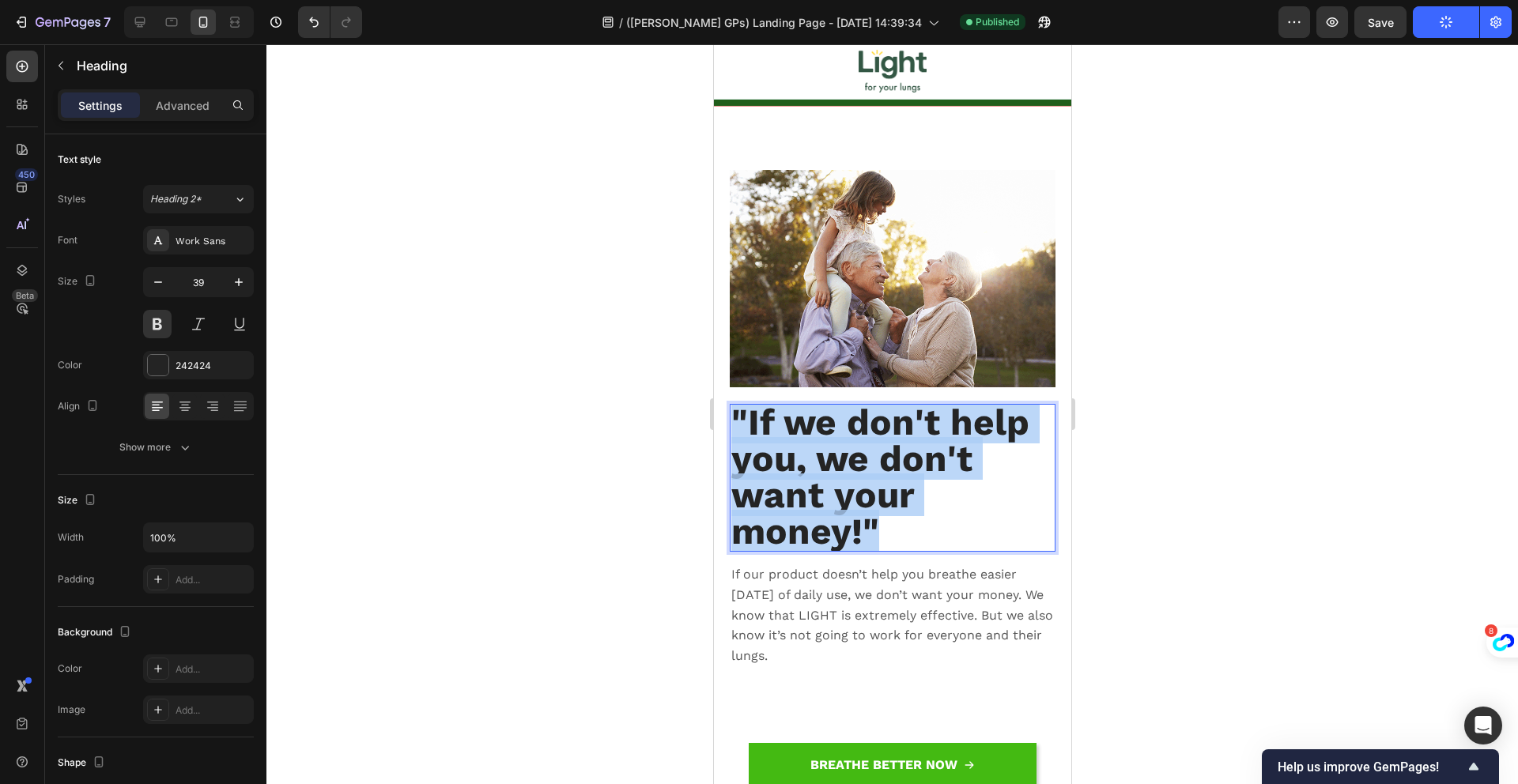
click at [810, 422] on span ""If we don't help you, we don't want your money!"" at bounding box center [878, 476] width 298 height 152
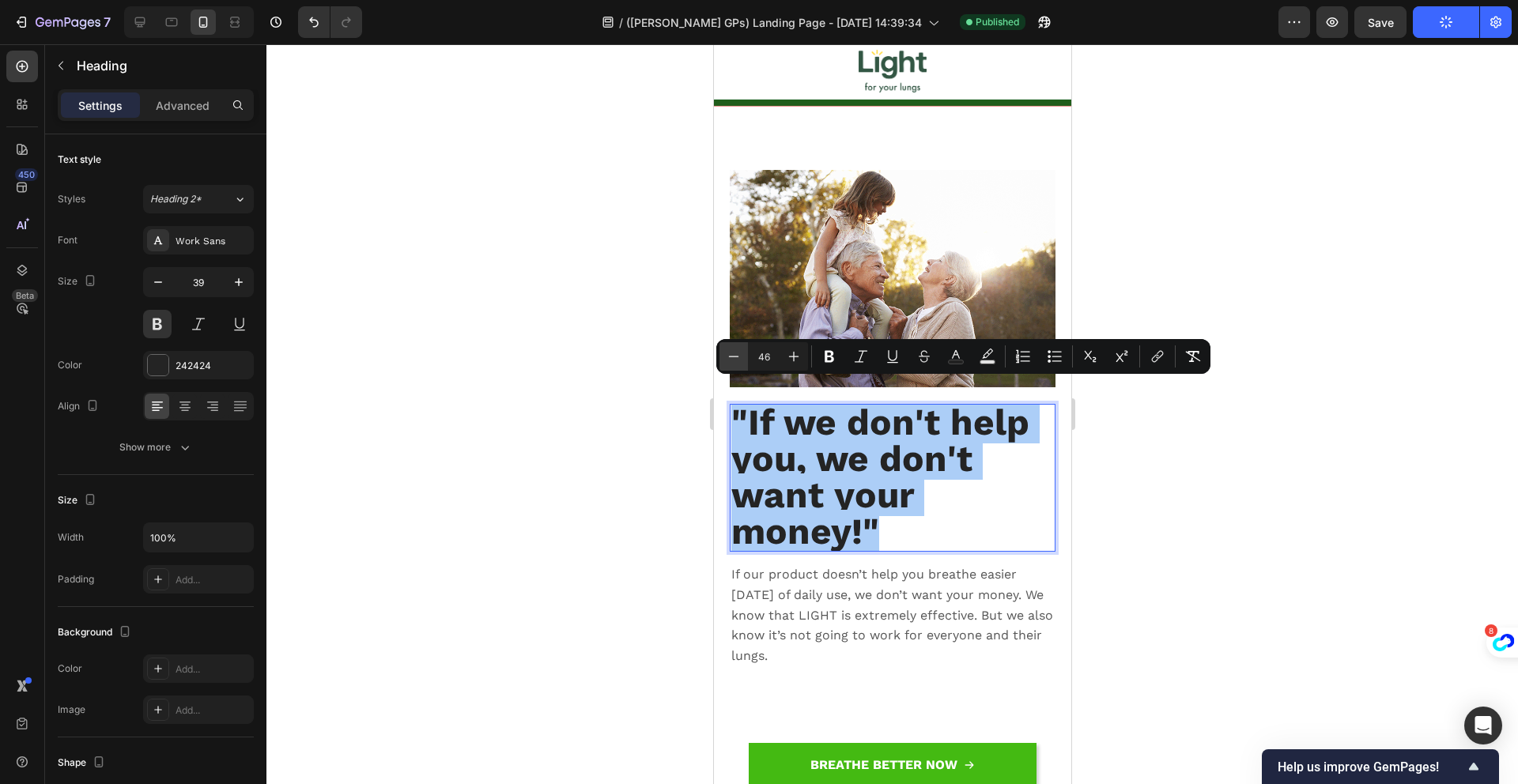
click at [741, 359] on button "Minus" at bounding box center [734, 356] width 28 height 28
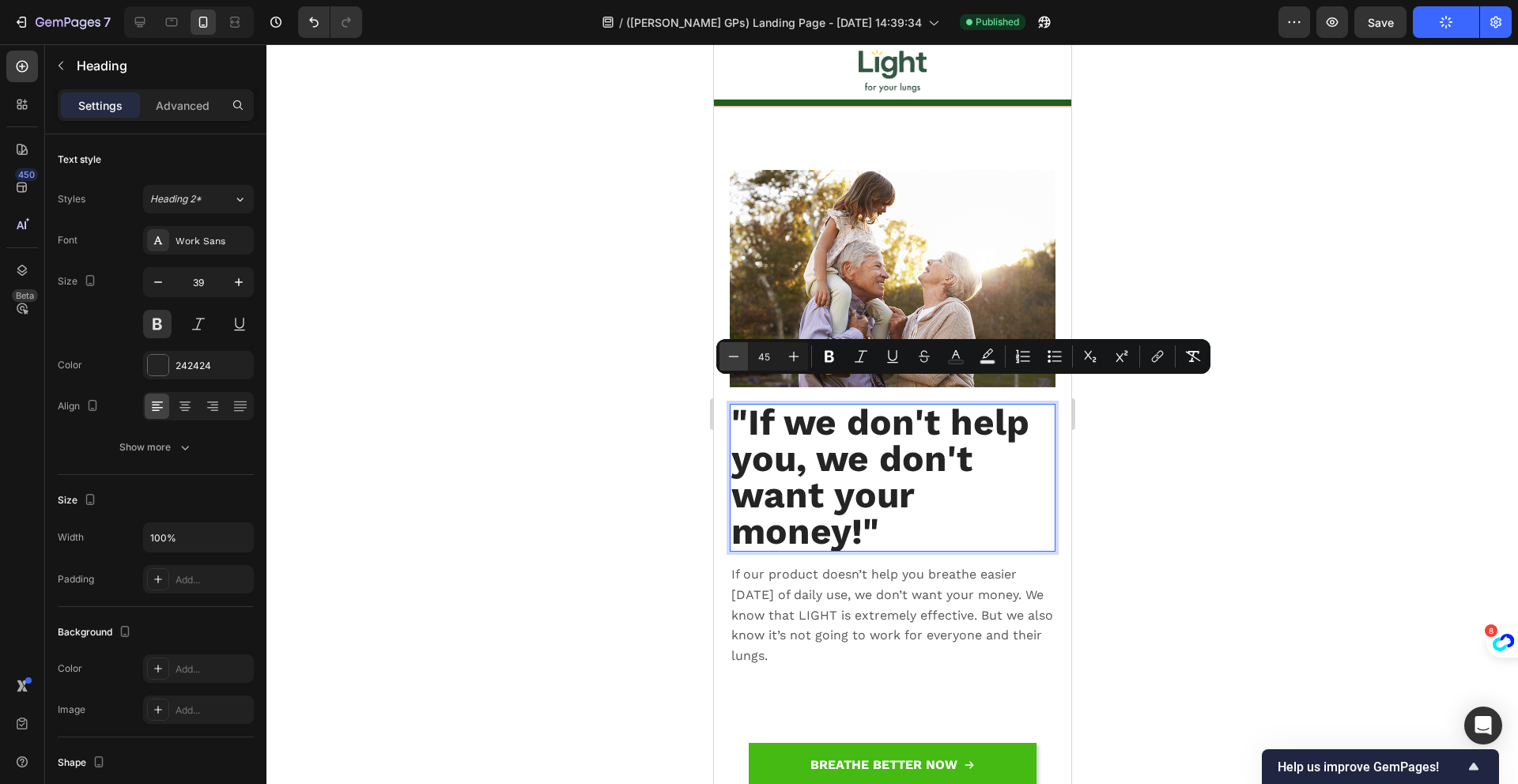
click at [741, 359] on button "Minus" at bounding box center [734, 356] width 28 height 28
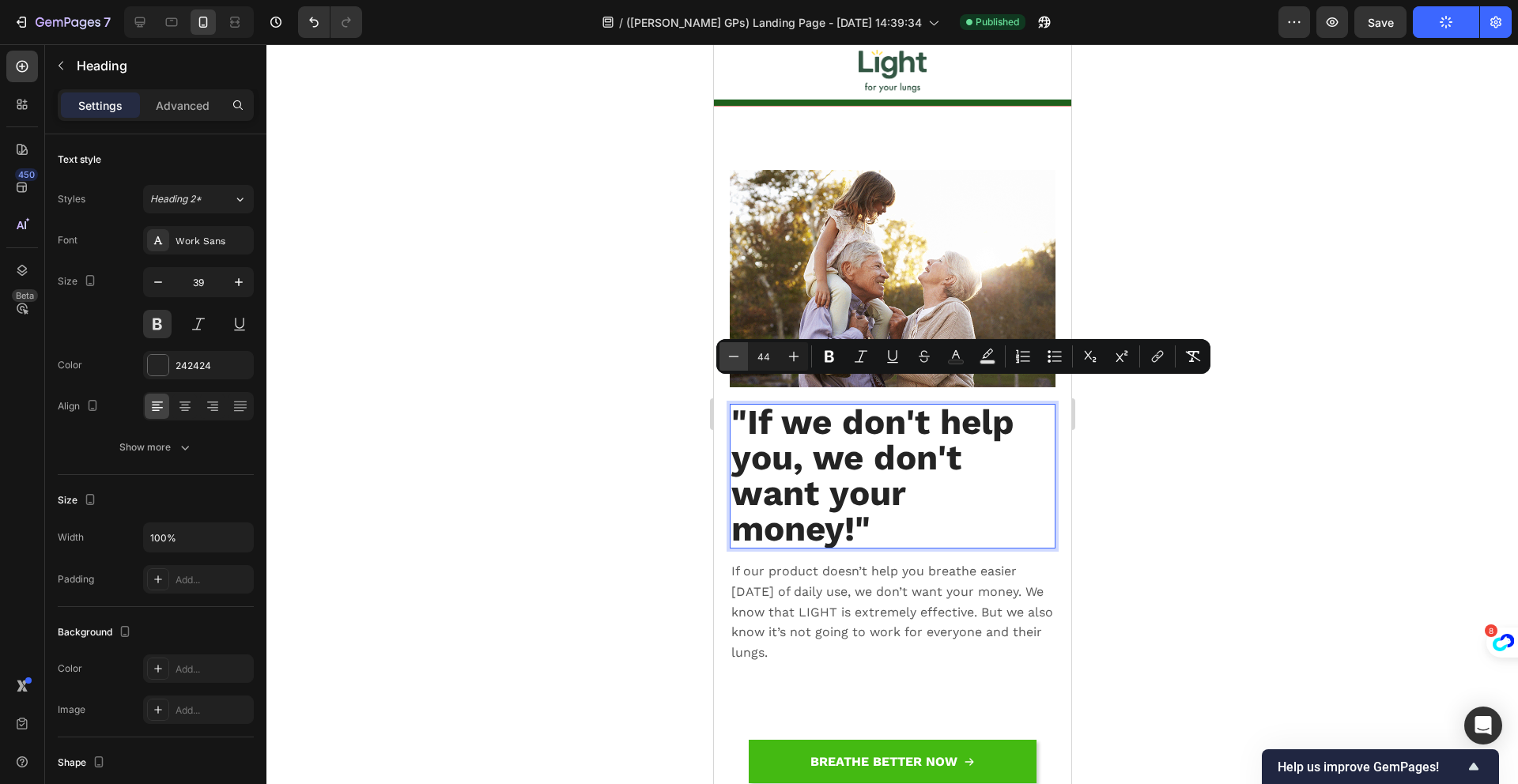
click at [741, 359] on icon "Editor contextual toolbar" at bounding box center [734, 356] width 16 height 16
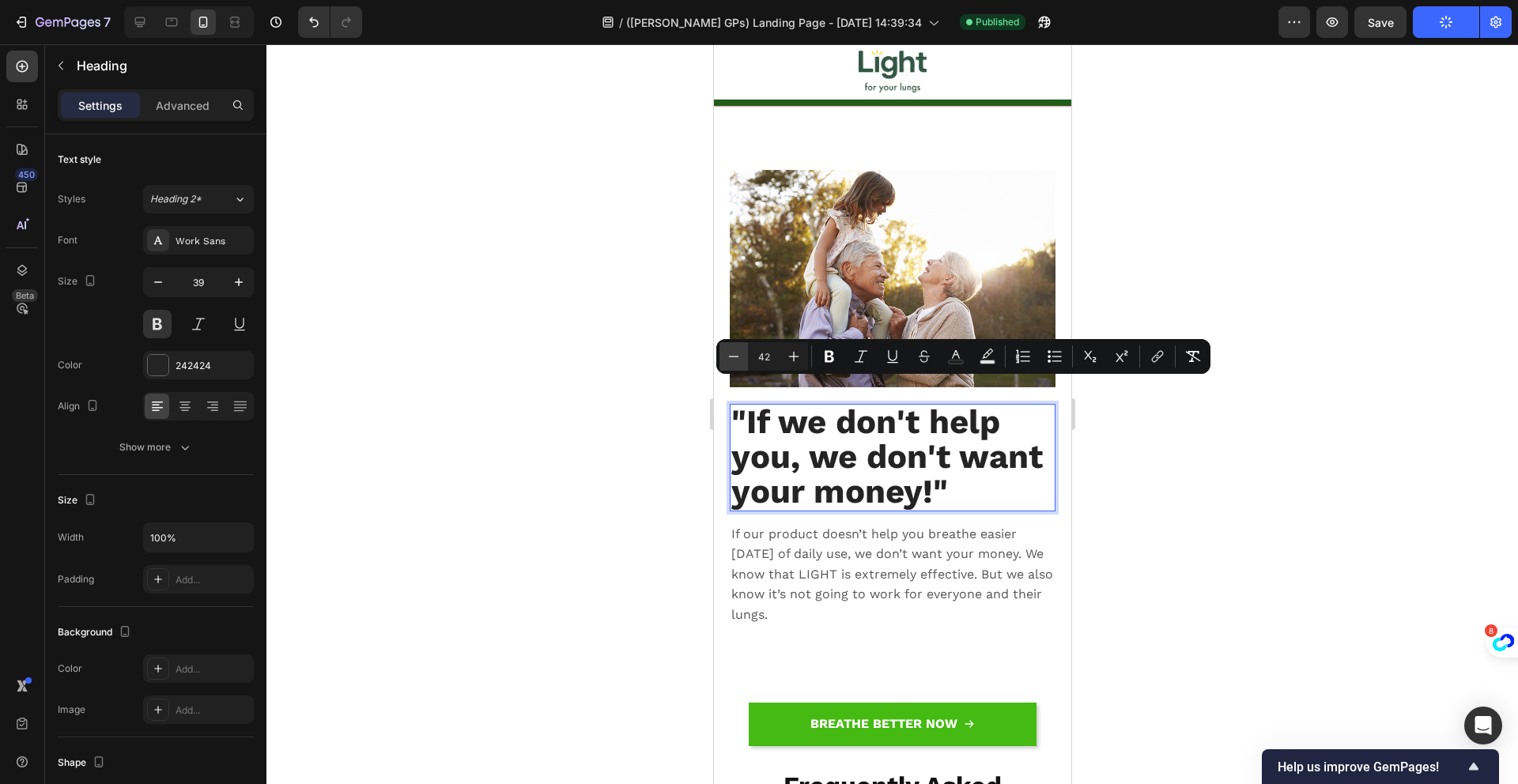
click at [741, 359] on icon "Editor contextual toolbar" at bounding box center [734, 356] width 16 height 16
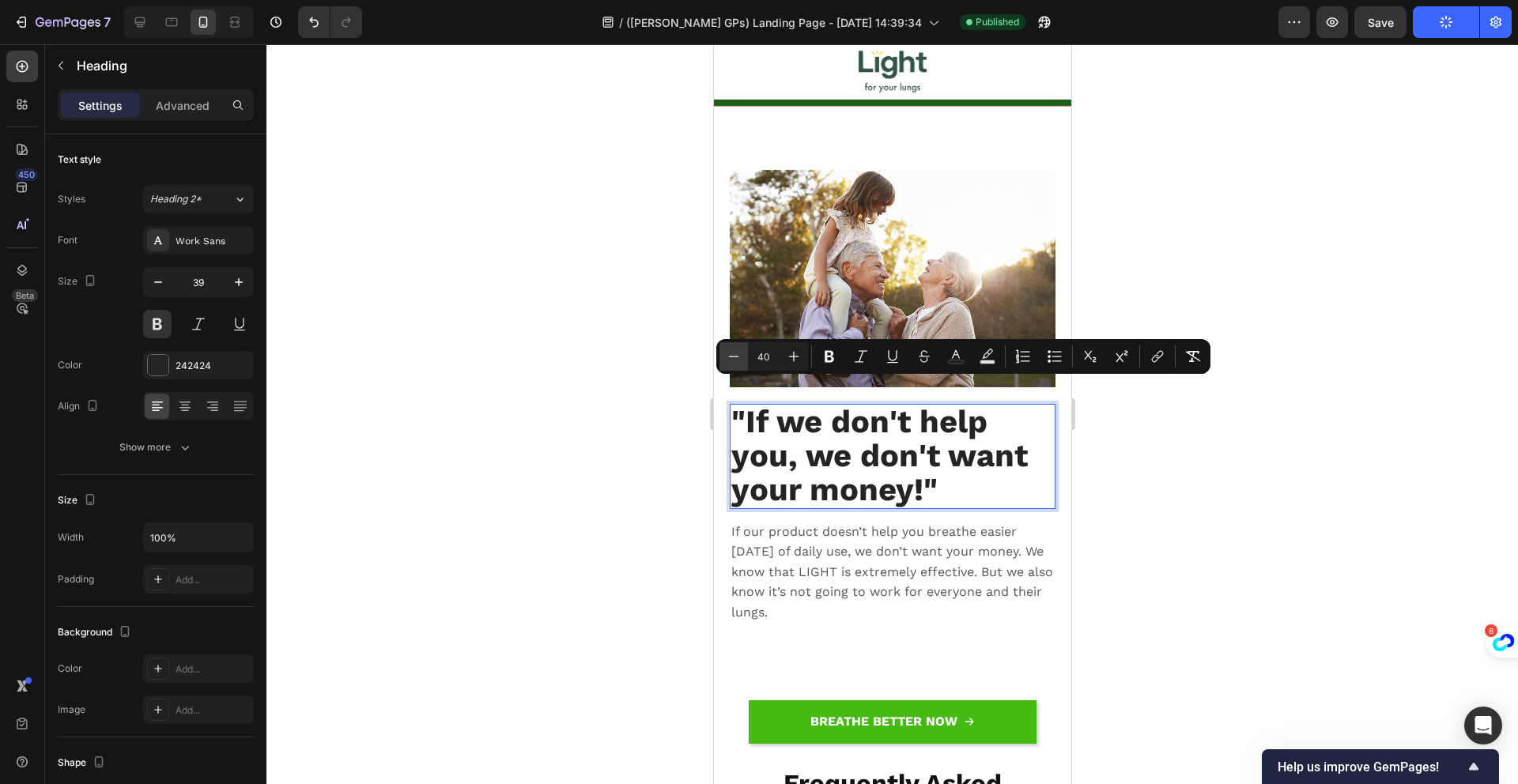
click at [741, 359] on icon "Editor contextual toolbar" at bounding box center [734, 356] width 16 height 16
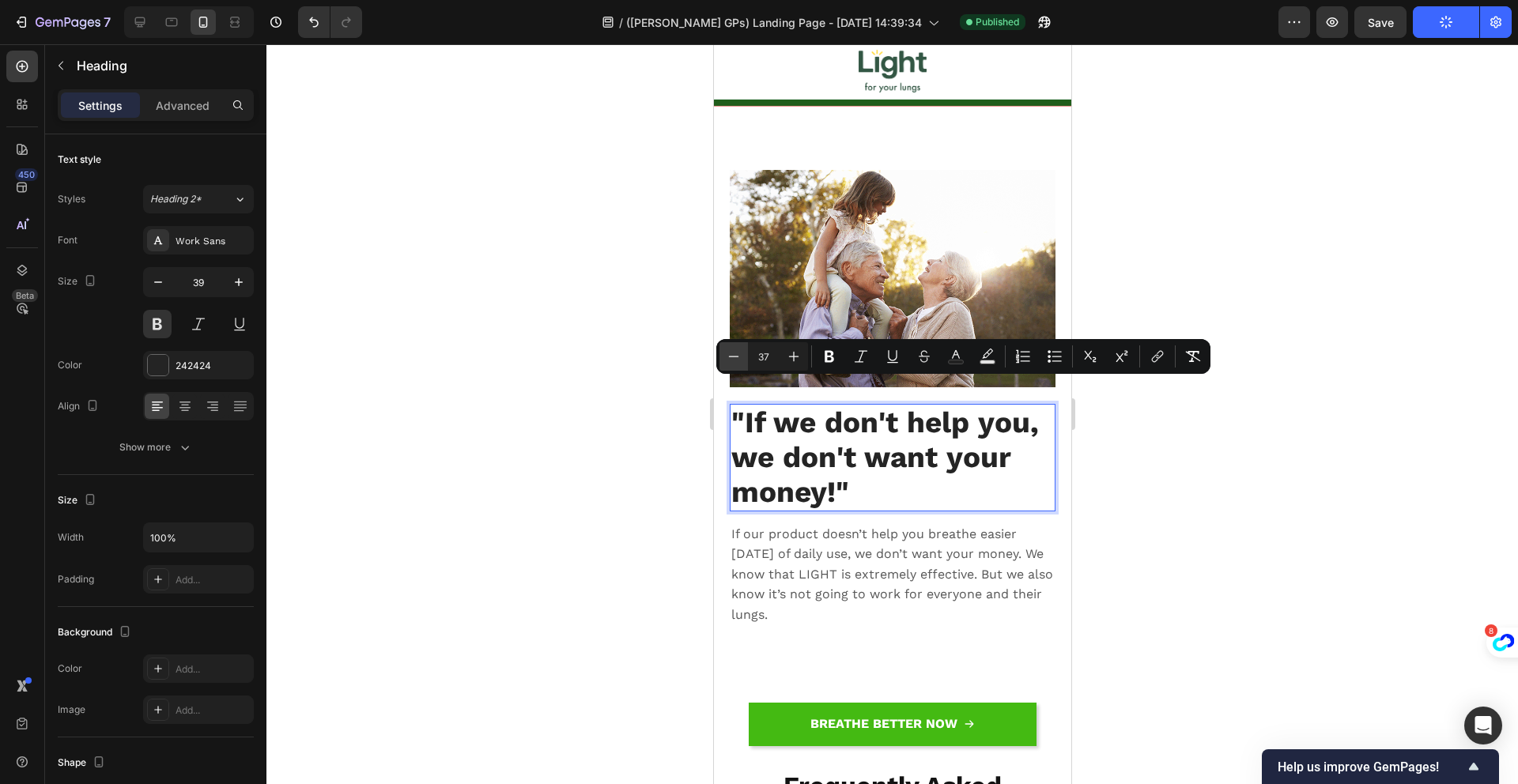
click at [741, 359] on icon "Editor contextual toolbar" at bounding box center [734, 356] width 16 height 16
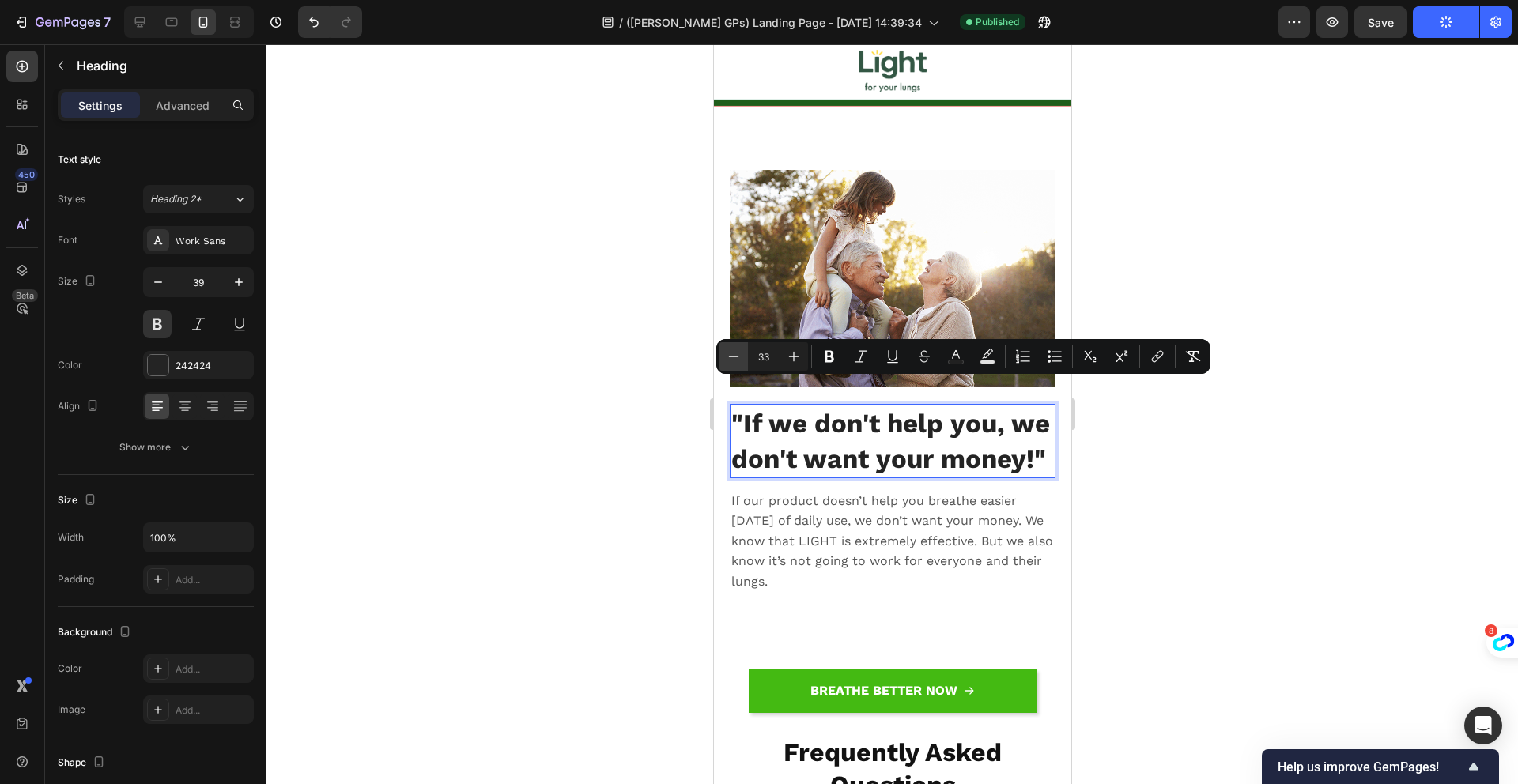
click at [741, 359] on icon "Editor contextual toolbar" at bounding box center [734, 356] width 16 height 16
type input "32"
click at [924, 521] on p "If our product doesn’t help you breathe easier [DATE] of daily use, we don’t wa…" at bounding box center [891, 541] width 322 height 101
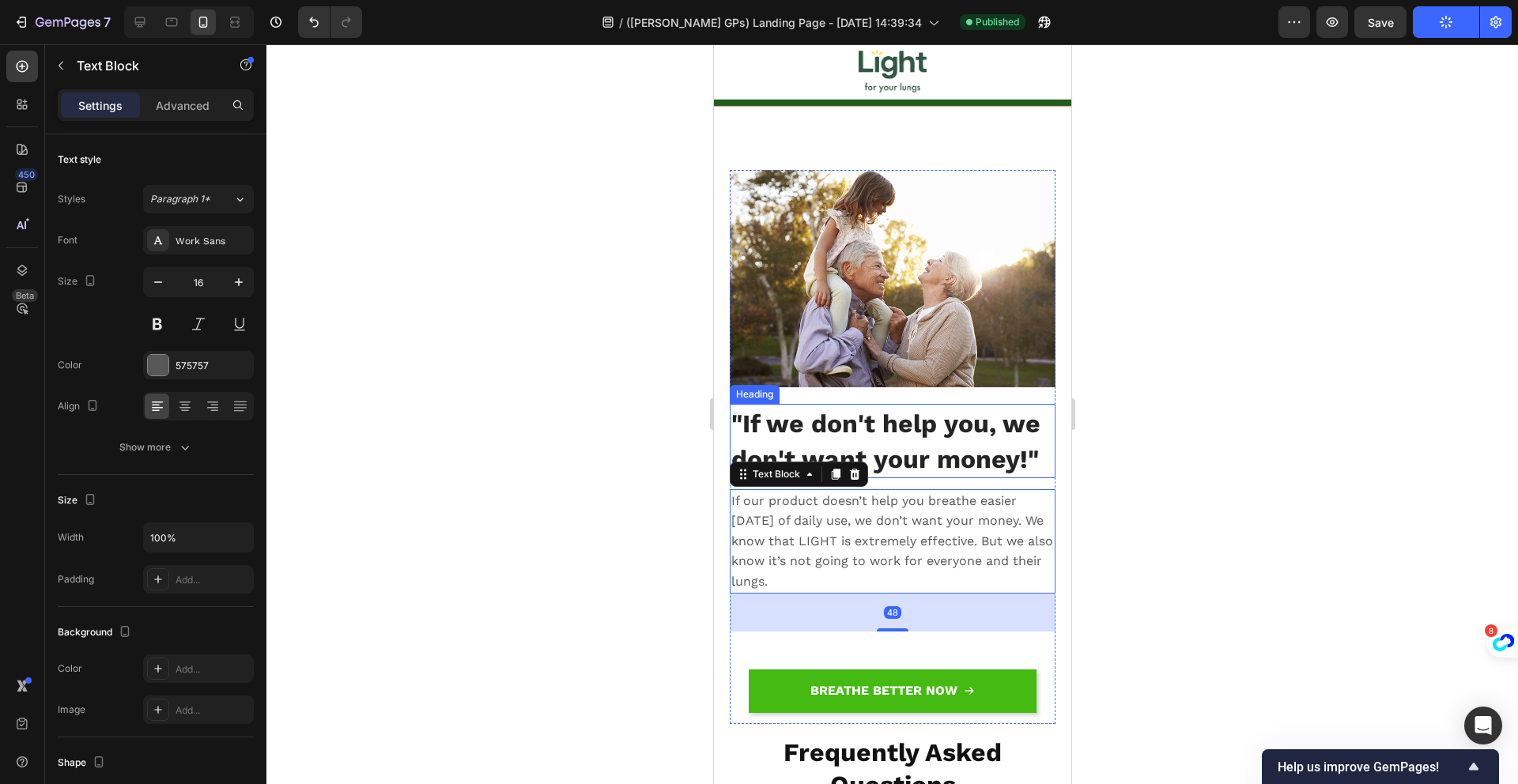
click at [896, 237] on img at bounding box center [892, 277] width 326 height 217
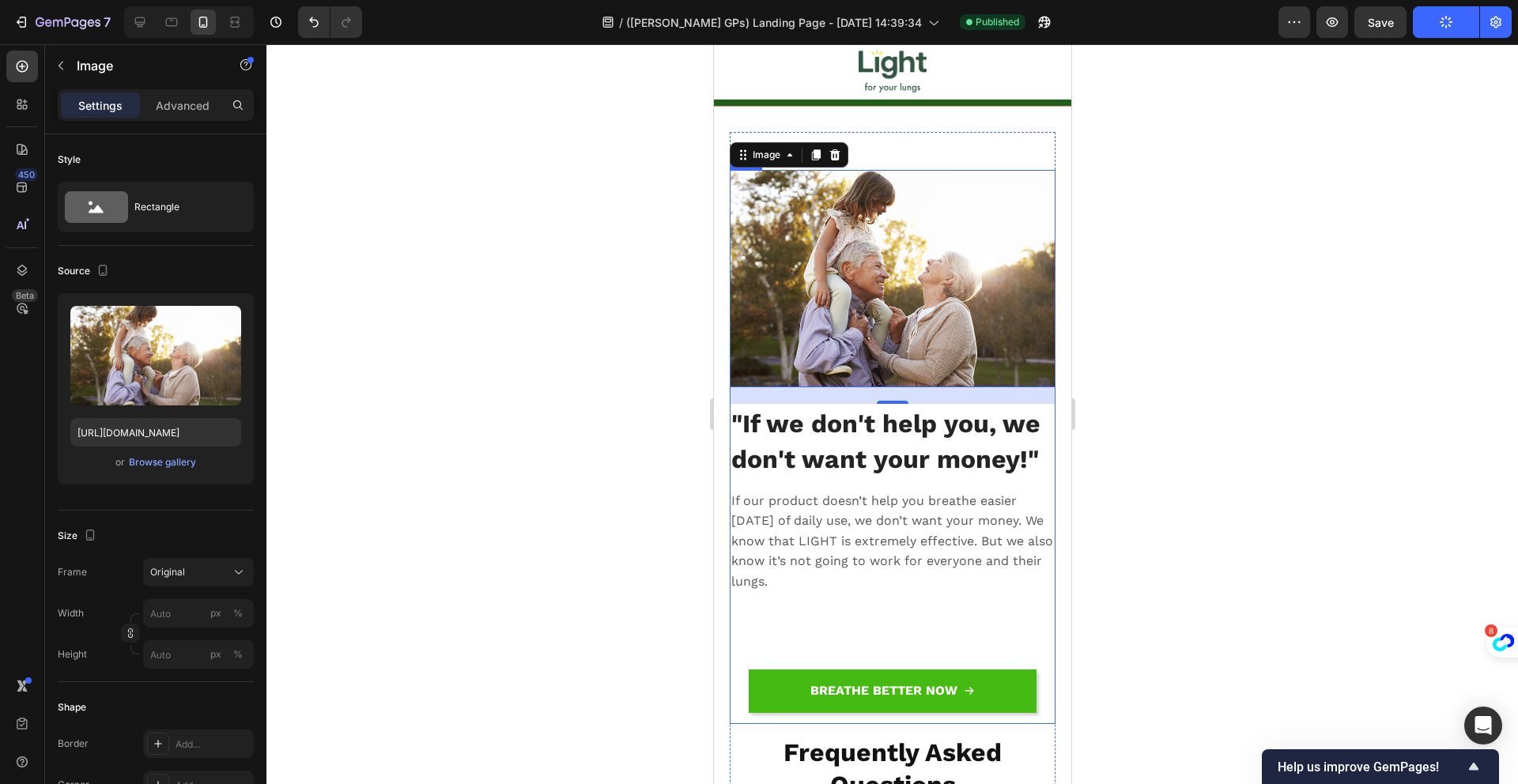
click at [1020, 597] on div "⁠⁠⁠⁠⁠⁠⁠ "If we don't help you, we don't want your money!" Heading If our produc…" at bounding box center [892, 564] width 326 height 320
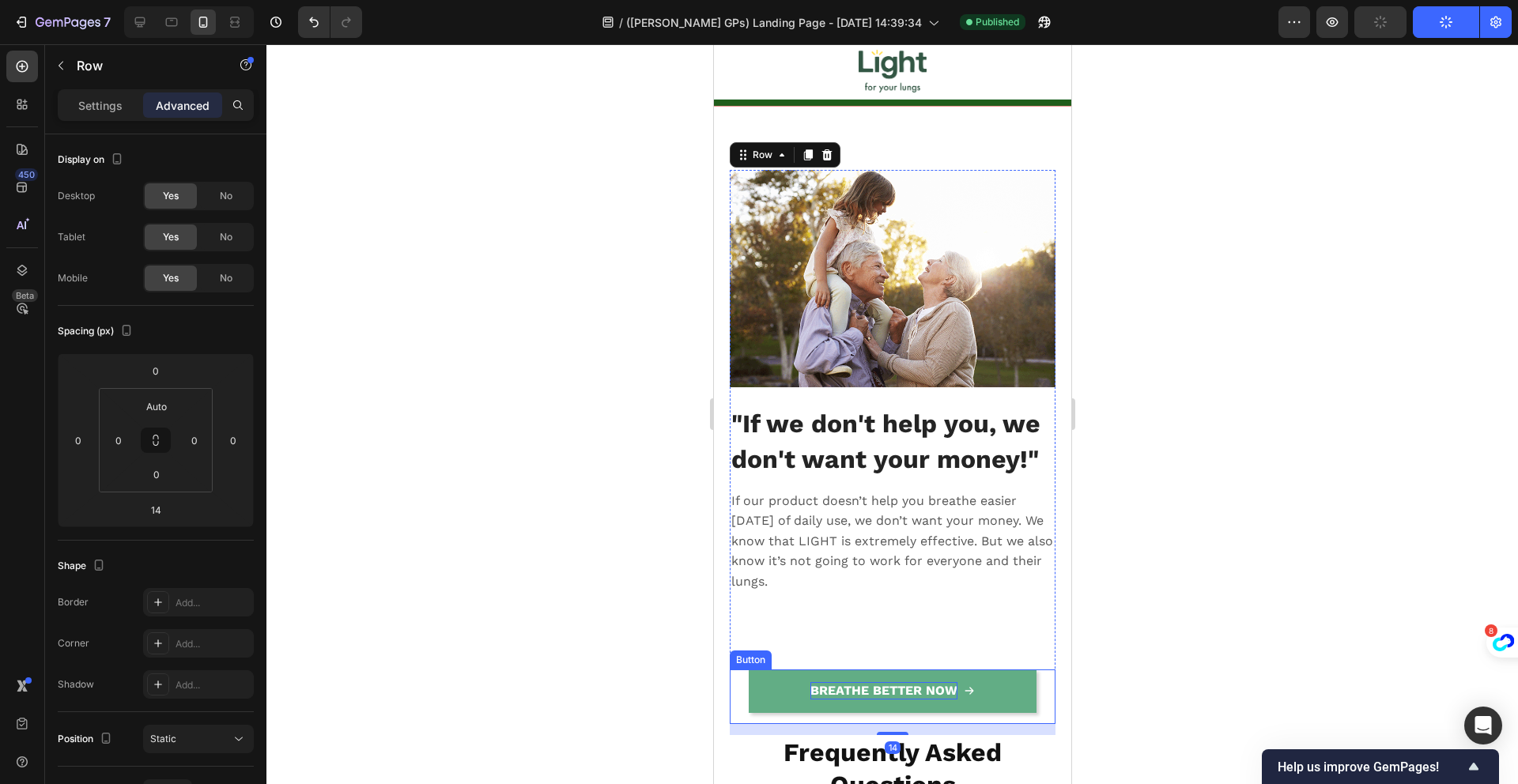
click at [891, 682] on strong "BREATHE BETTER NOW" at bounding box center [882, 689] width 147 height 15
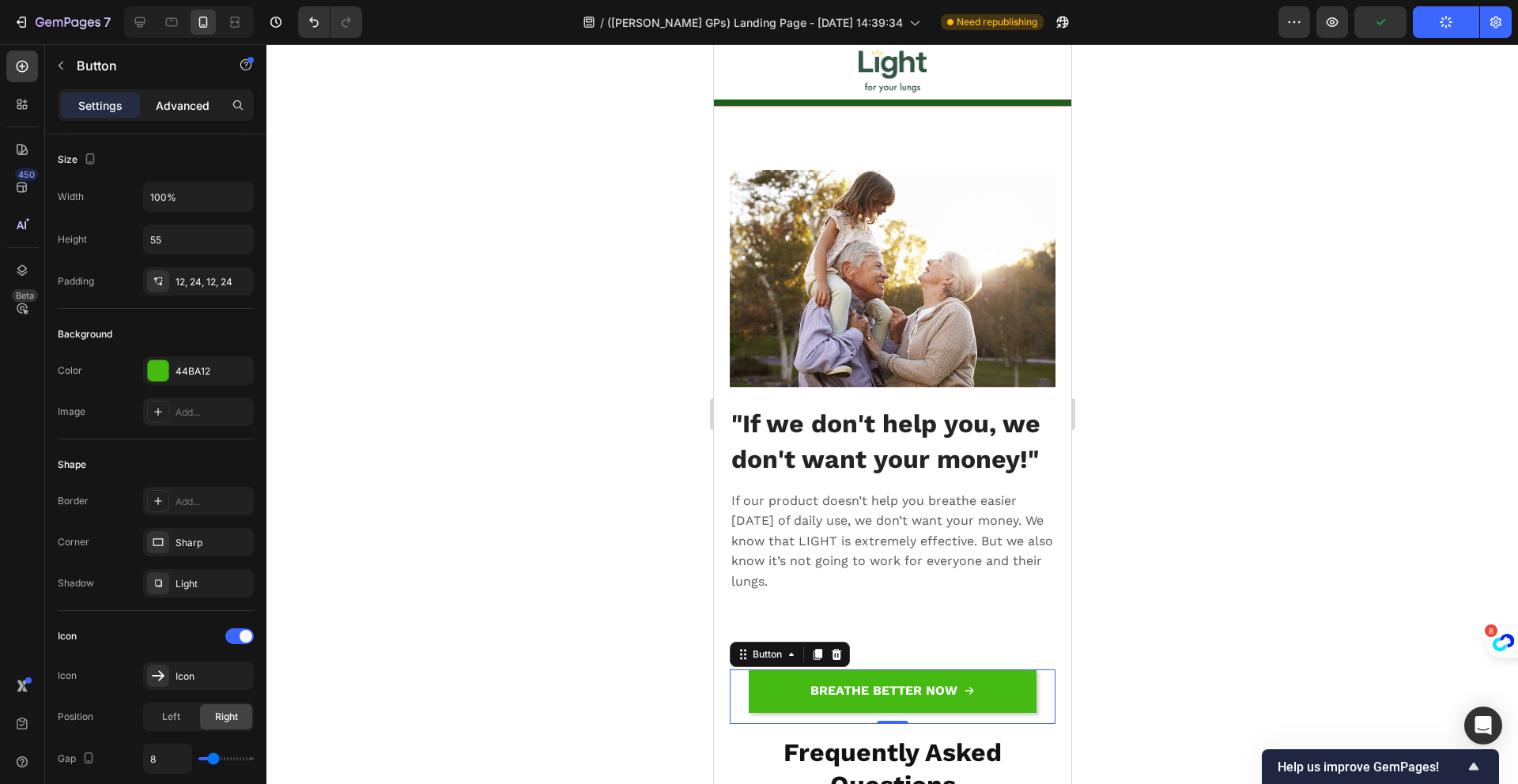
click at [163, 109] on p "Advanced" at bounding box center [182, 105] width 54 height 17
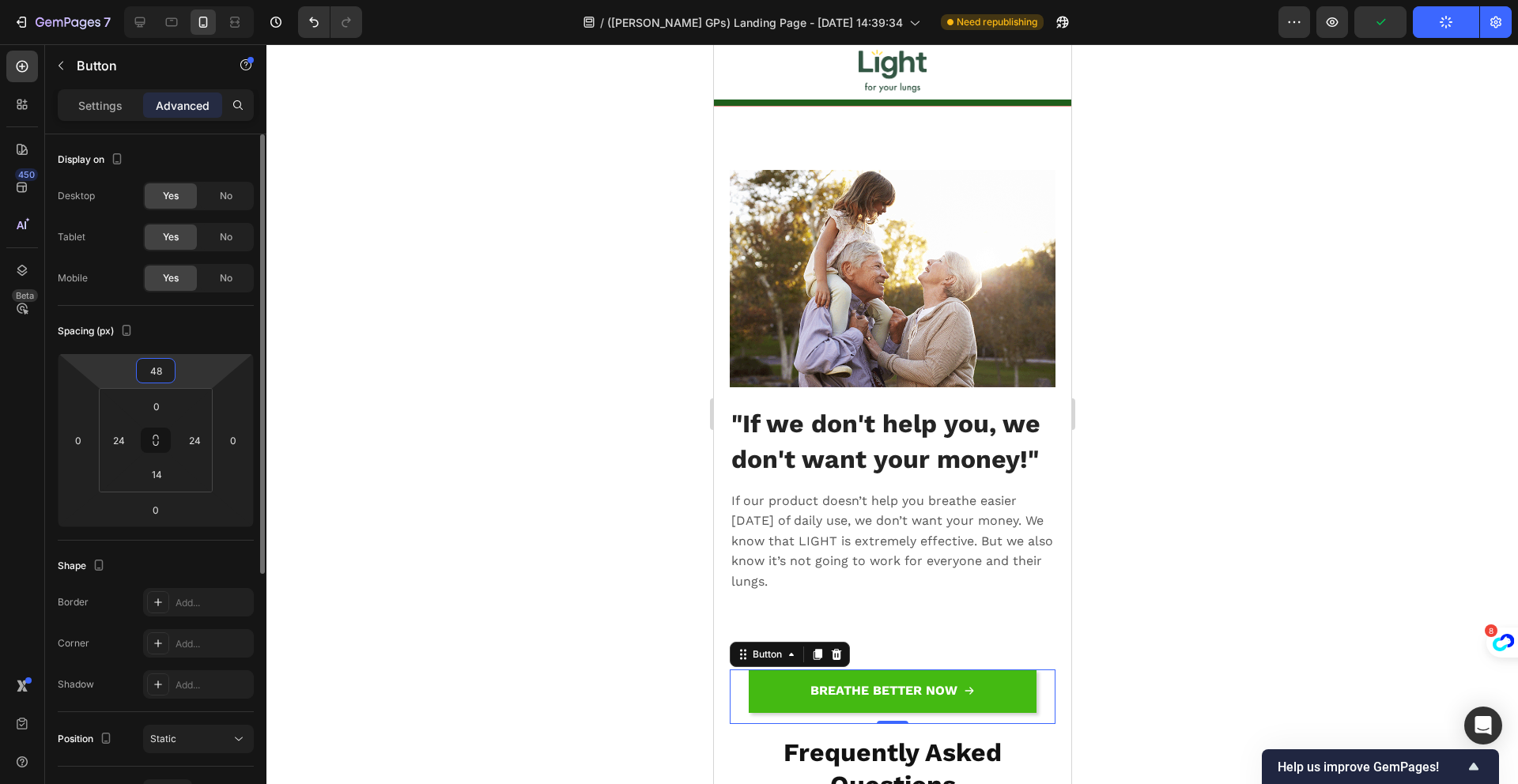
click at [164, 367] on input "48" at bounding box center [155, 370] width 32 height 24
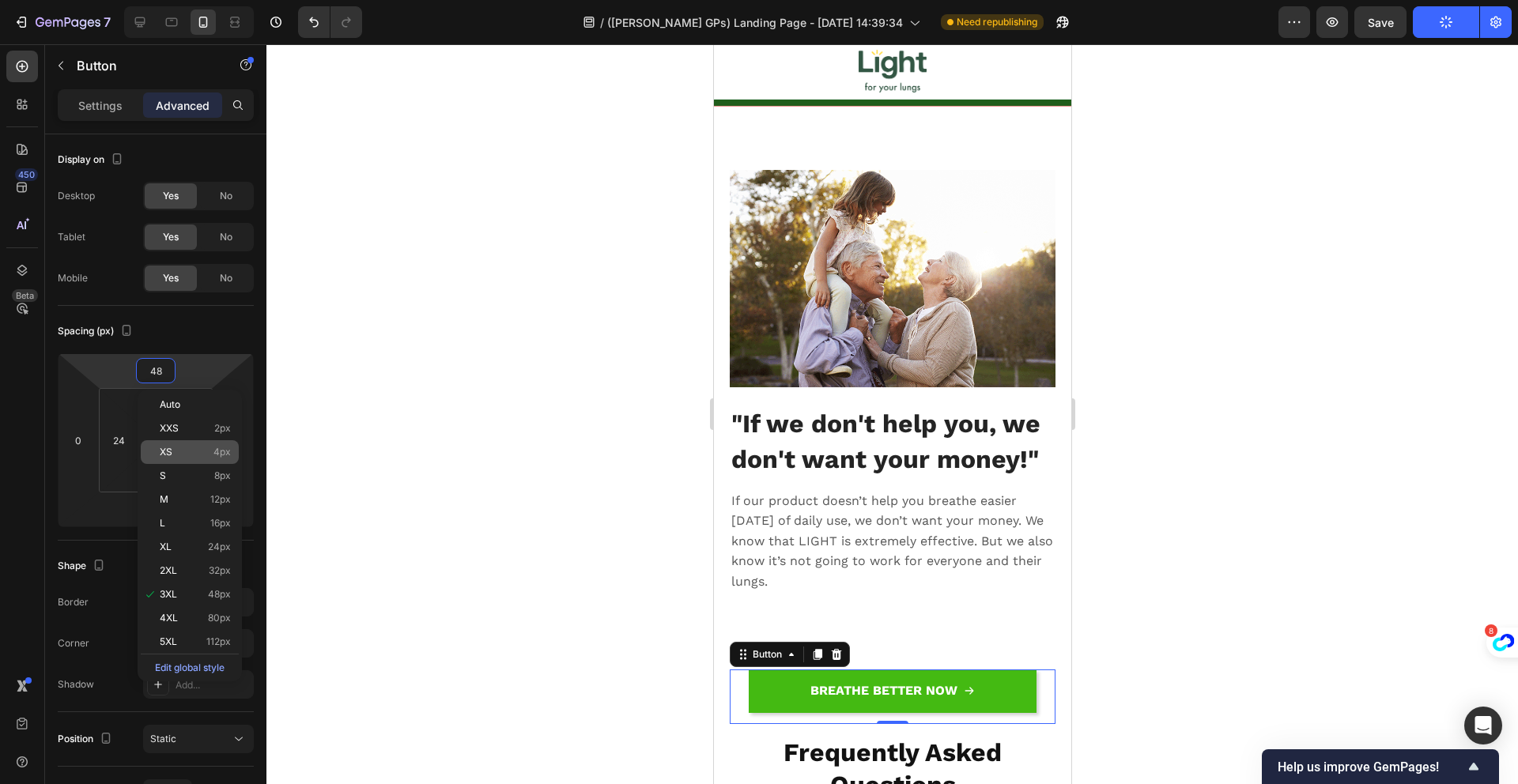
type input "0"
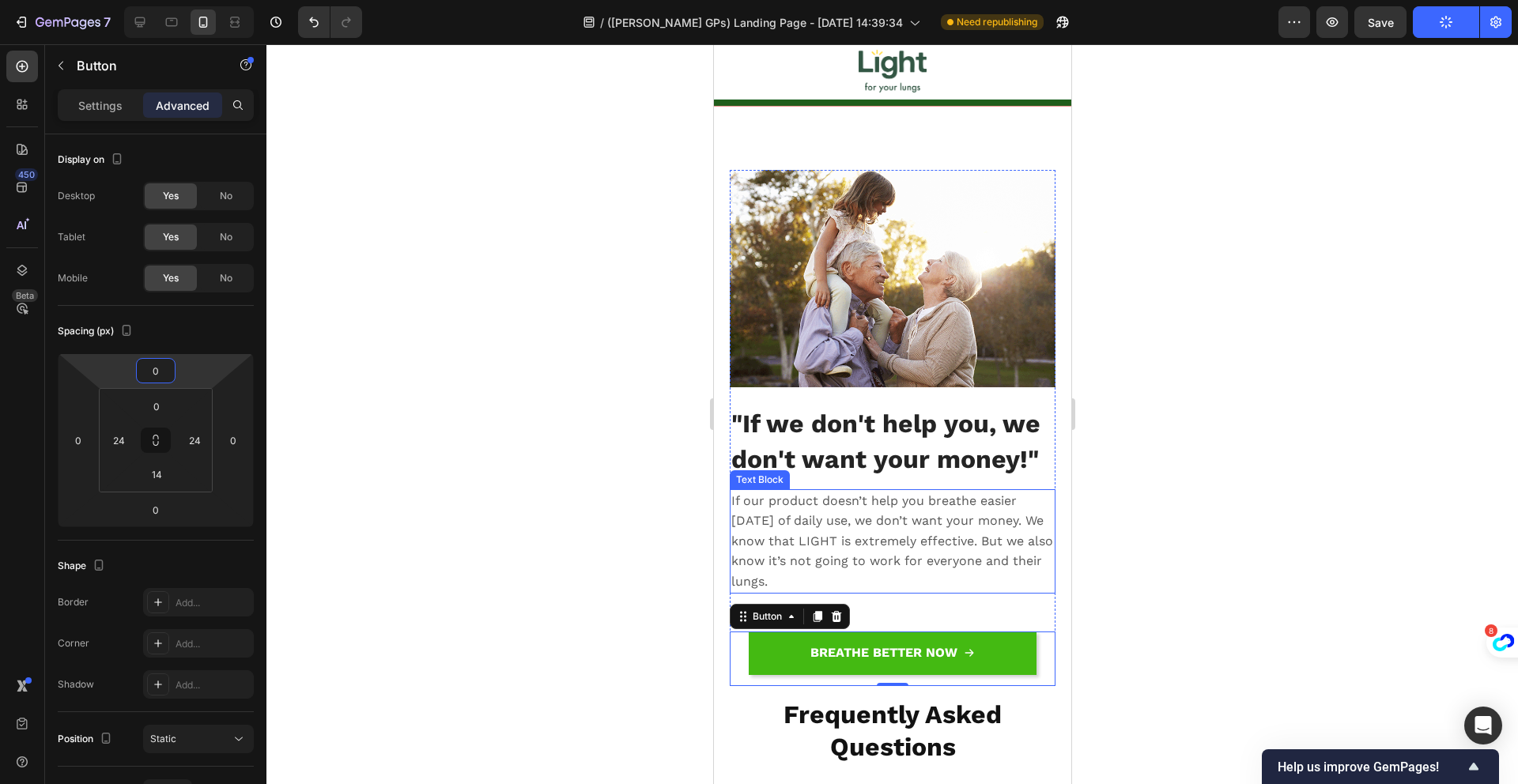
click at [869, 558] on p "If our product doesn’t help you breathe easier [DATE] of daily use, we don’t wa…" at bounding box center [891, 541] width 322 height 101
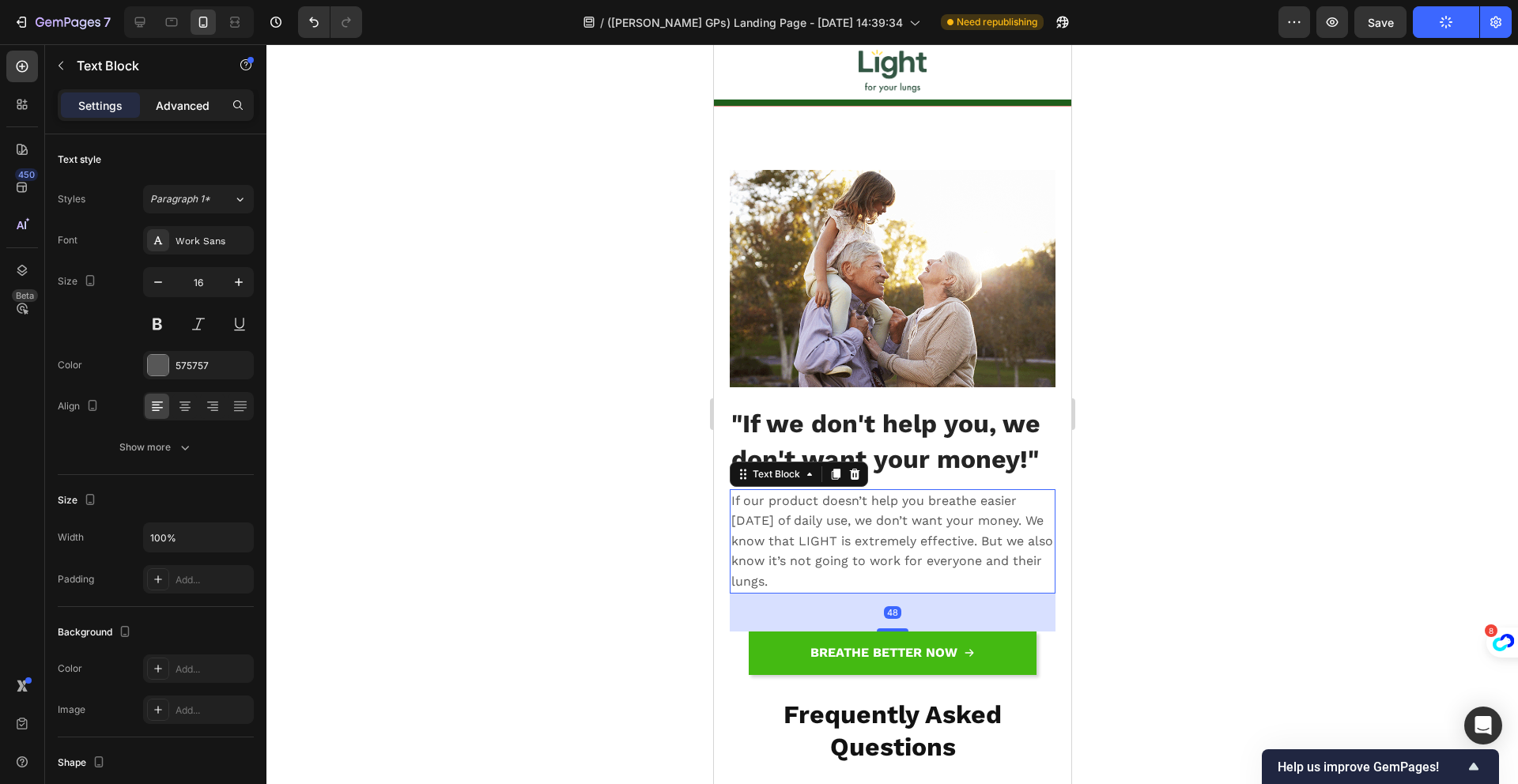
click at [170, 105] on p "Advanced" at bounding box center [182, 105] width 54 height 17
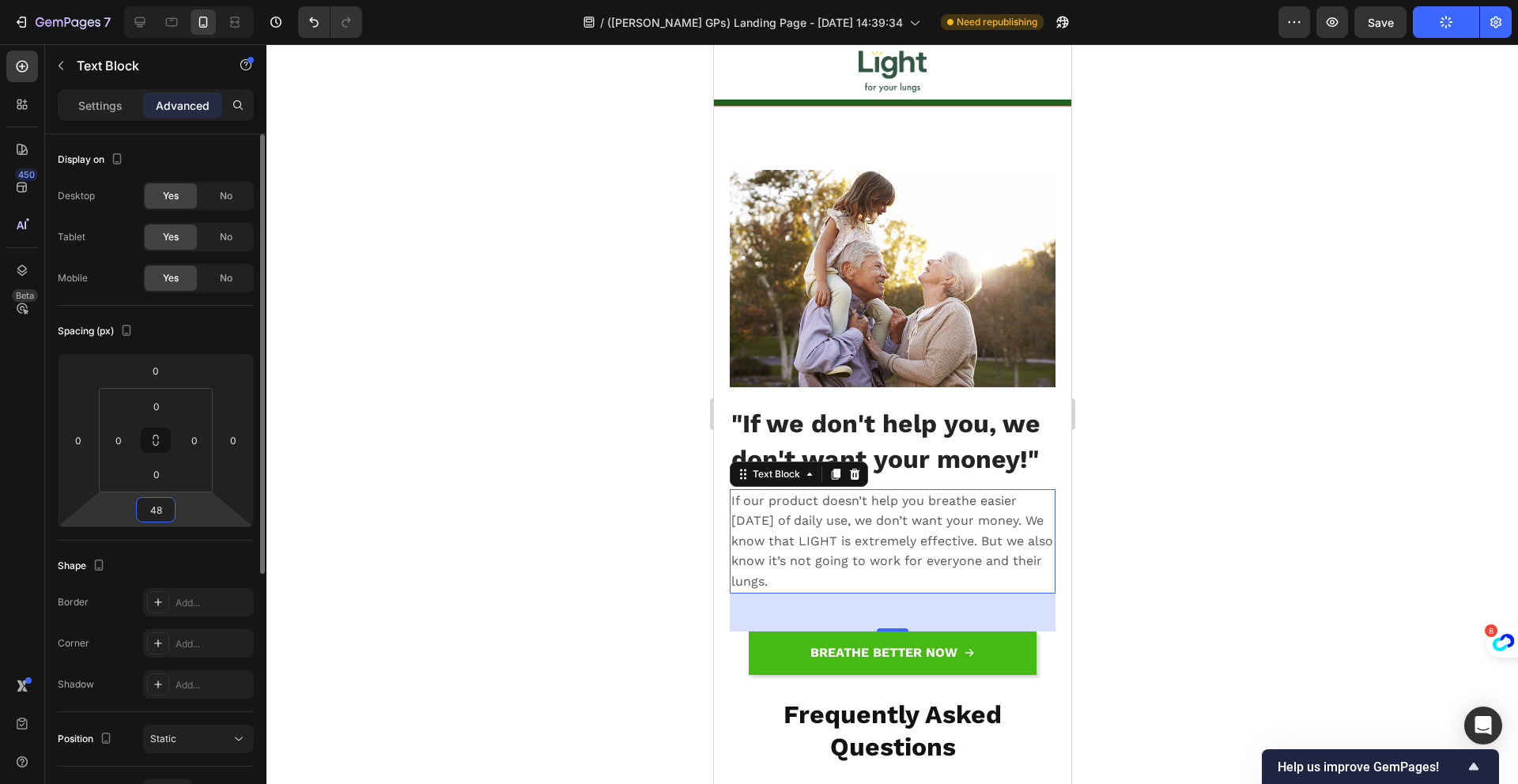
click at [164, 511] on input "48" at bounding box center [155, 509] width 32 height 24
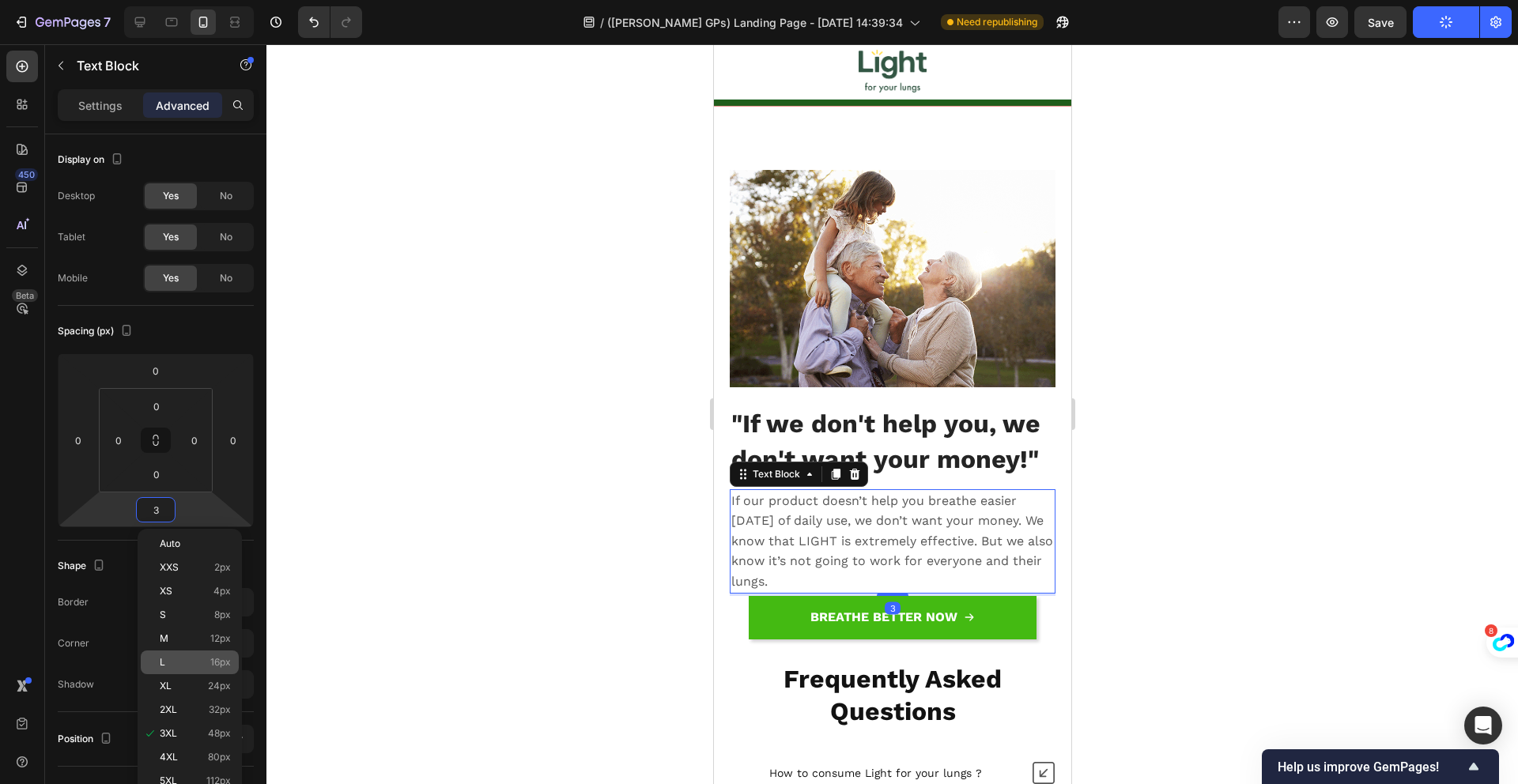
click at [213, 666] on span "16px" at bounding box center [220, 662] width 20 height 11
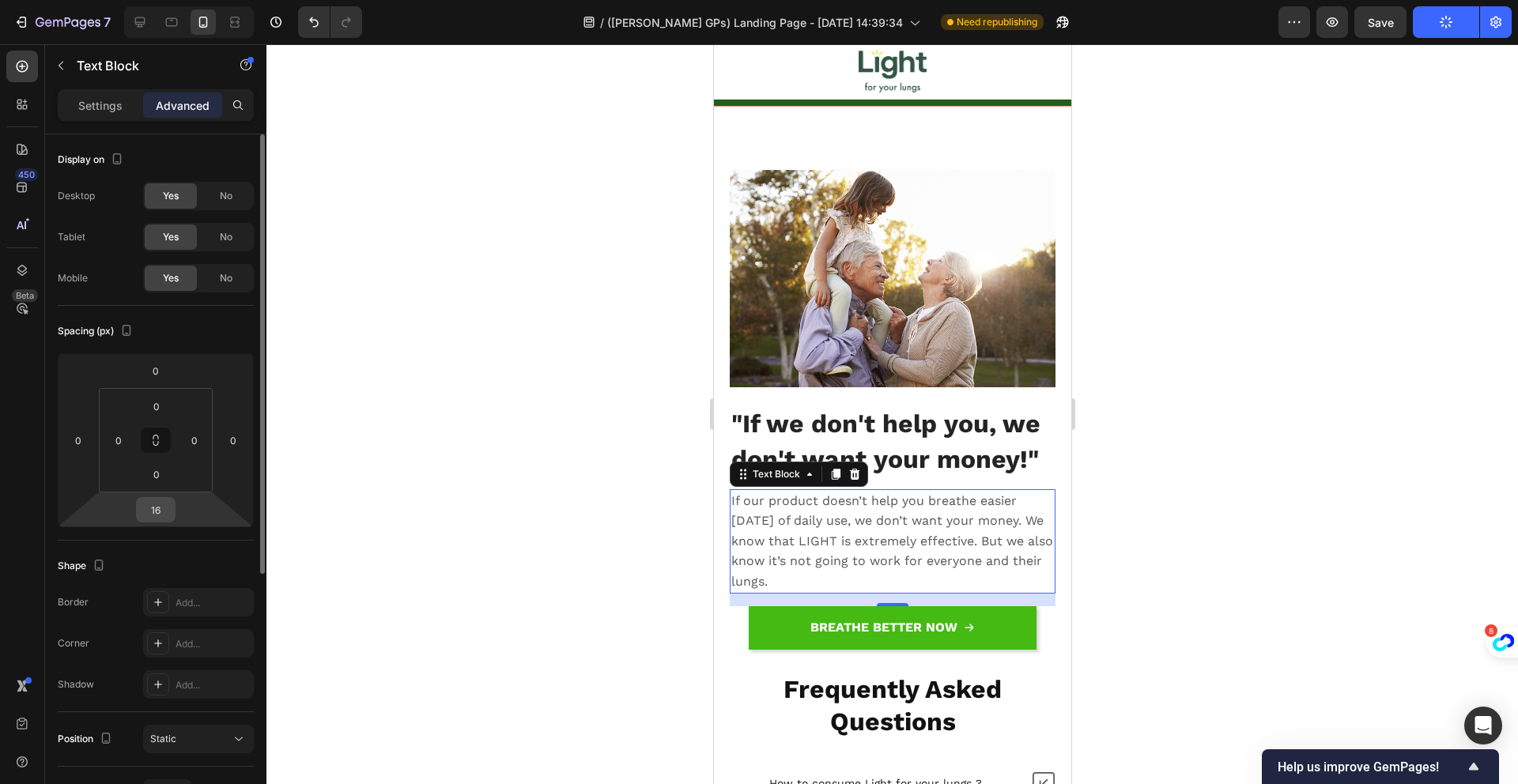
click at [156, 506] on input "16" at bounding box center [155, 509] width 32 height 24
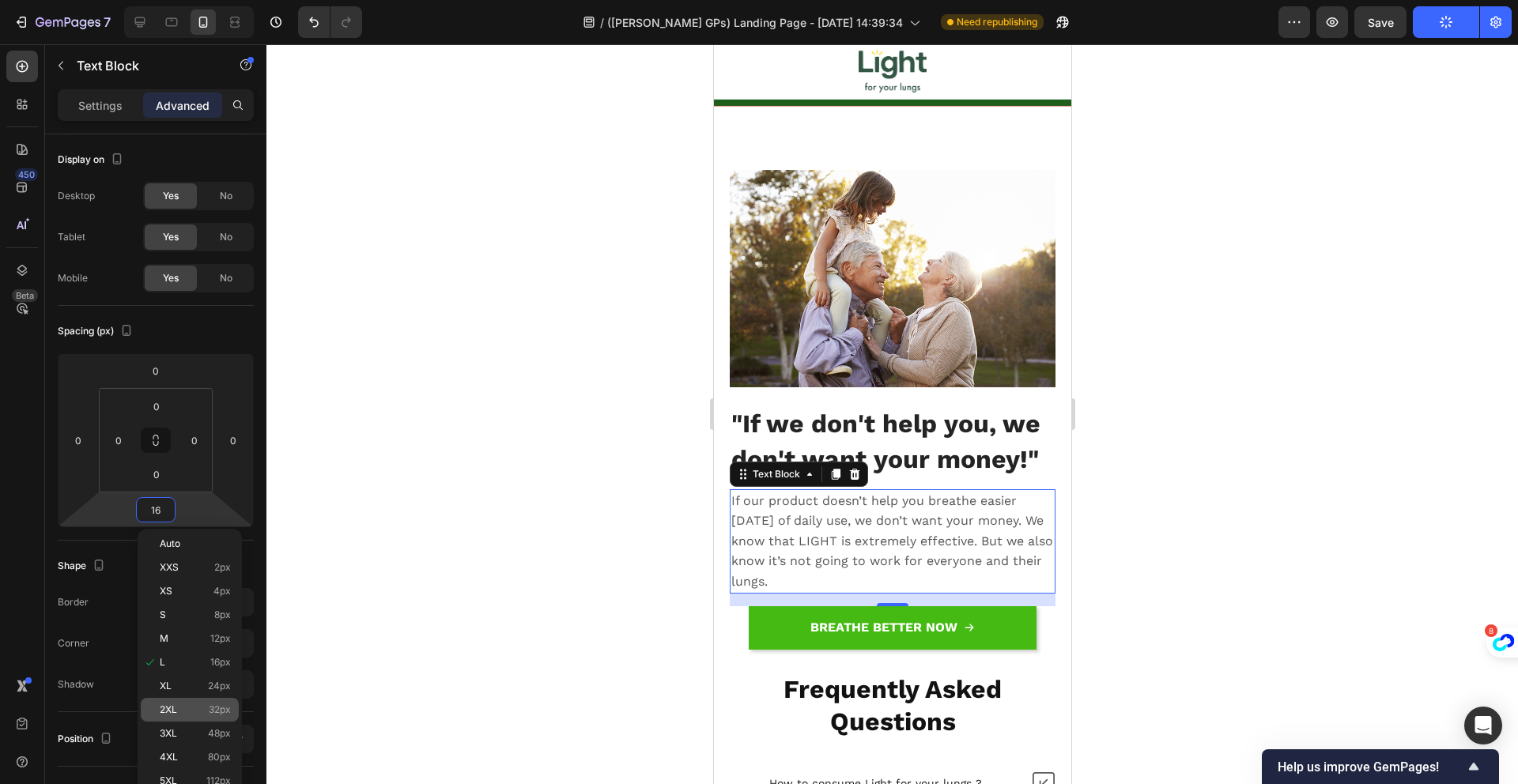
click at [209, 702] on div "2XL 32px" at bounding box center [190, 709] width 98 height 24
type input "32"
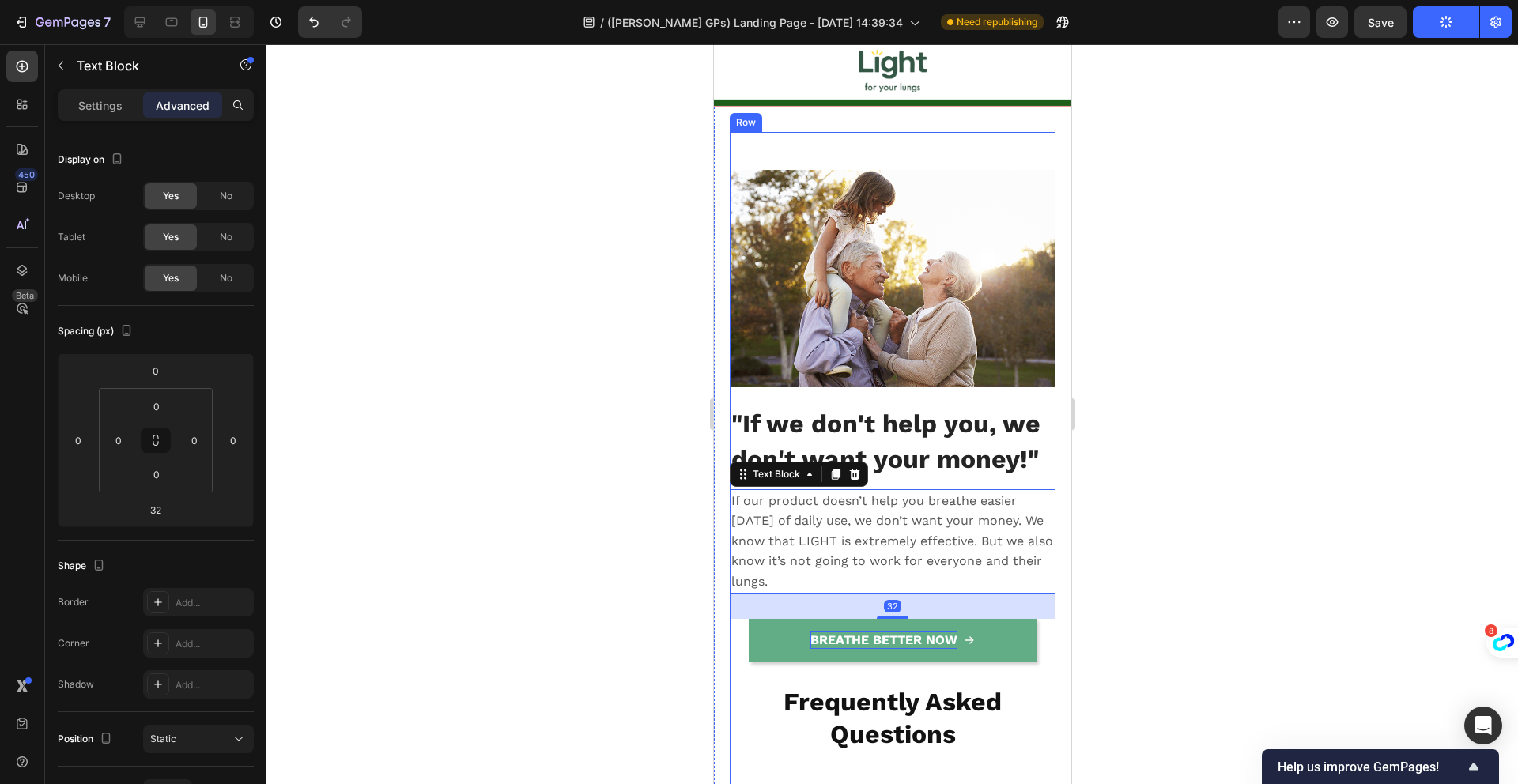
click at [872, 632] on strong "BREATHE BETTER NOW" at bounding box center [882, 639] width 147 height 15
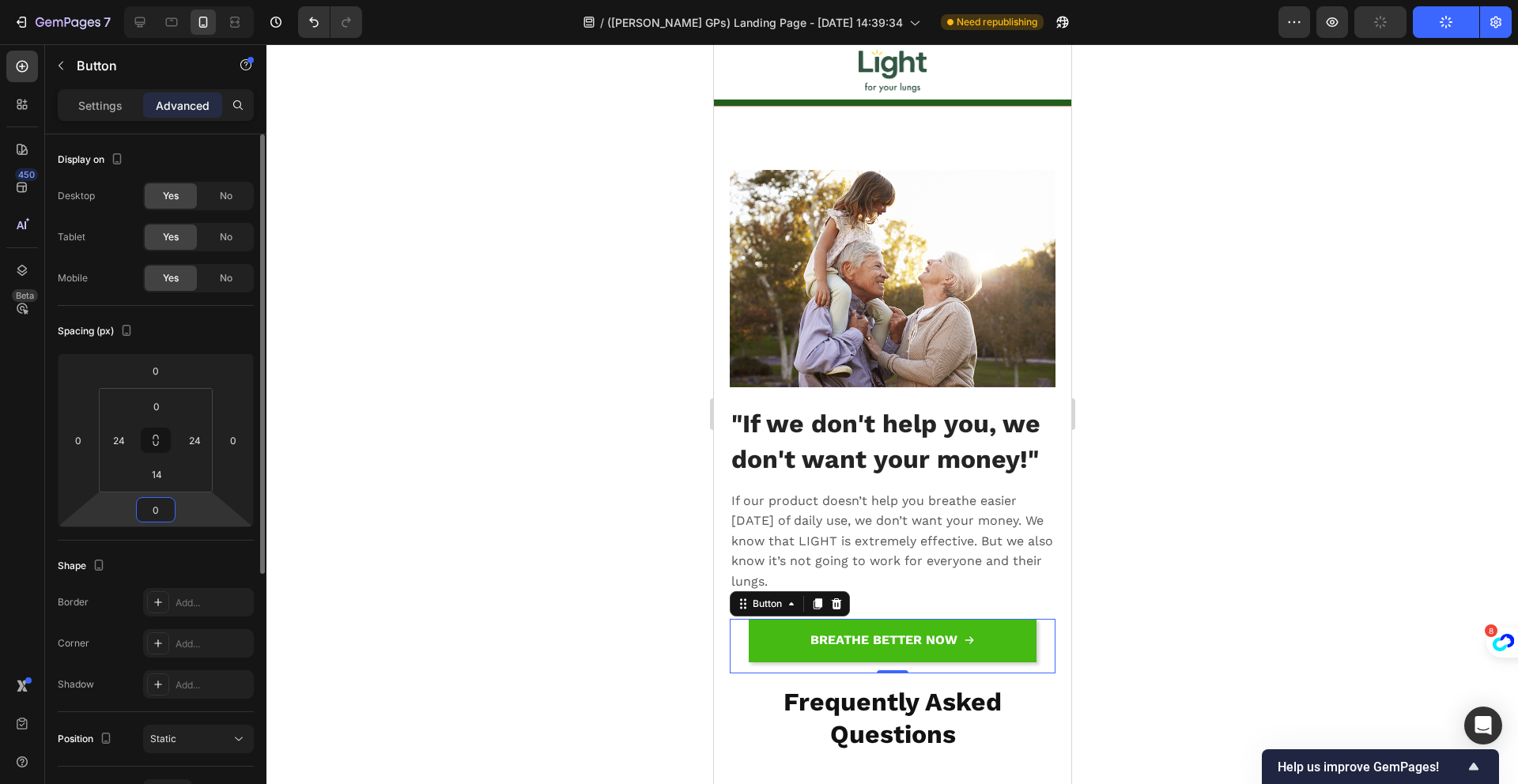
click at [154, 514] on input "0" at bounding box center [155, 509] width 32 height 24
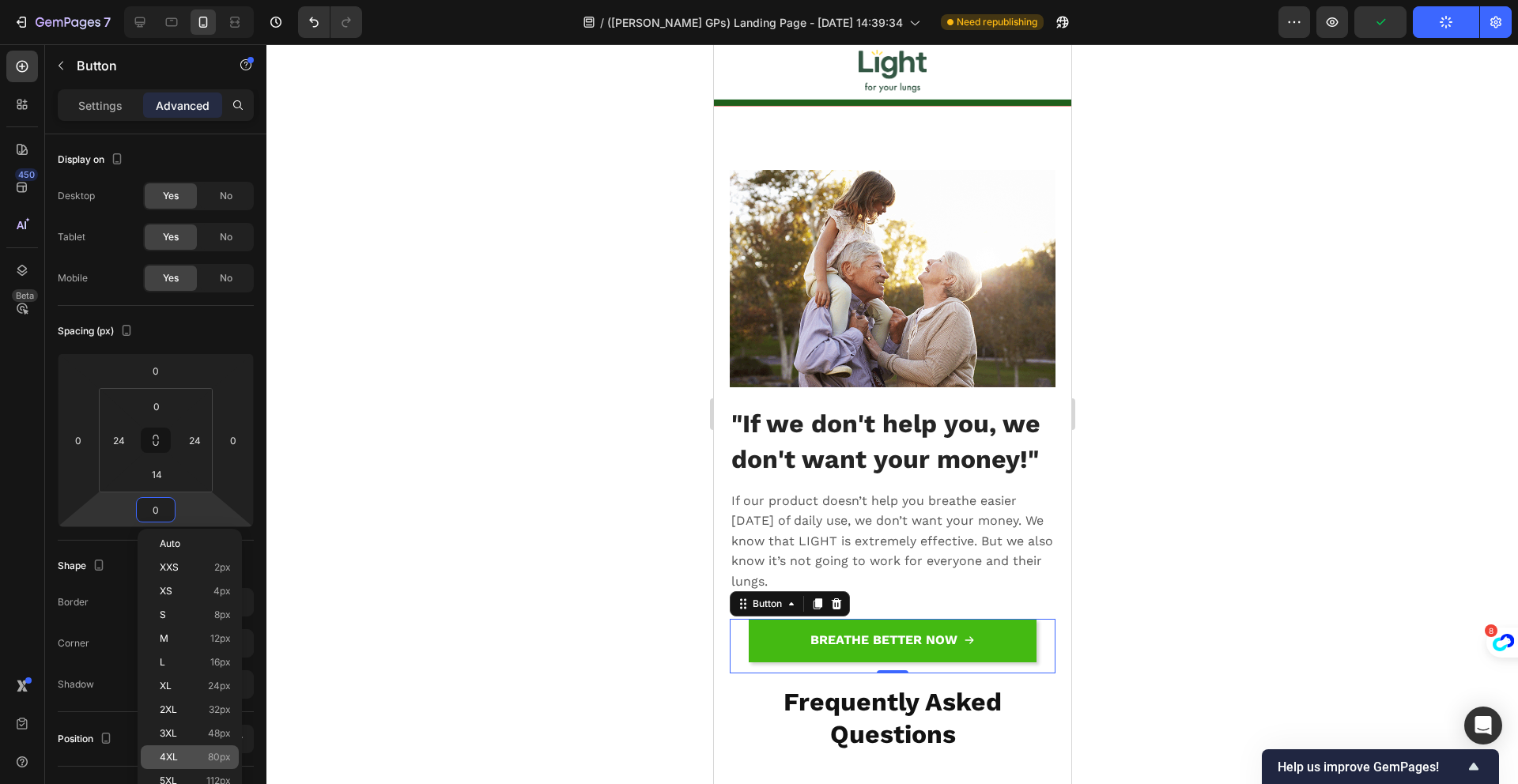
click at [217, 761] on span "80px" at bounding box center [220, 757] width 23 height 11
type input "80"
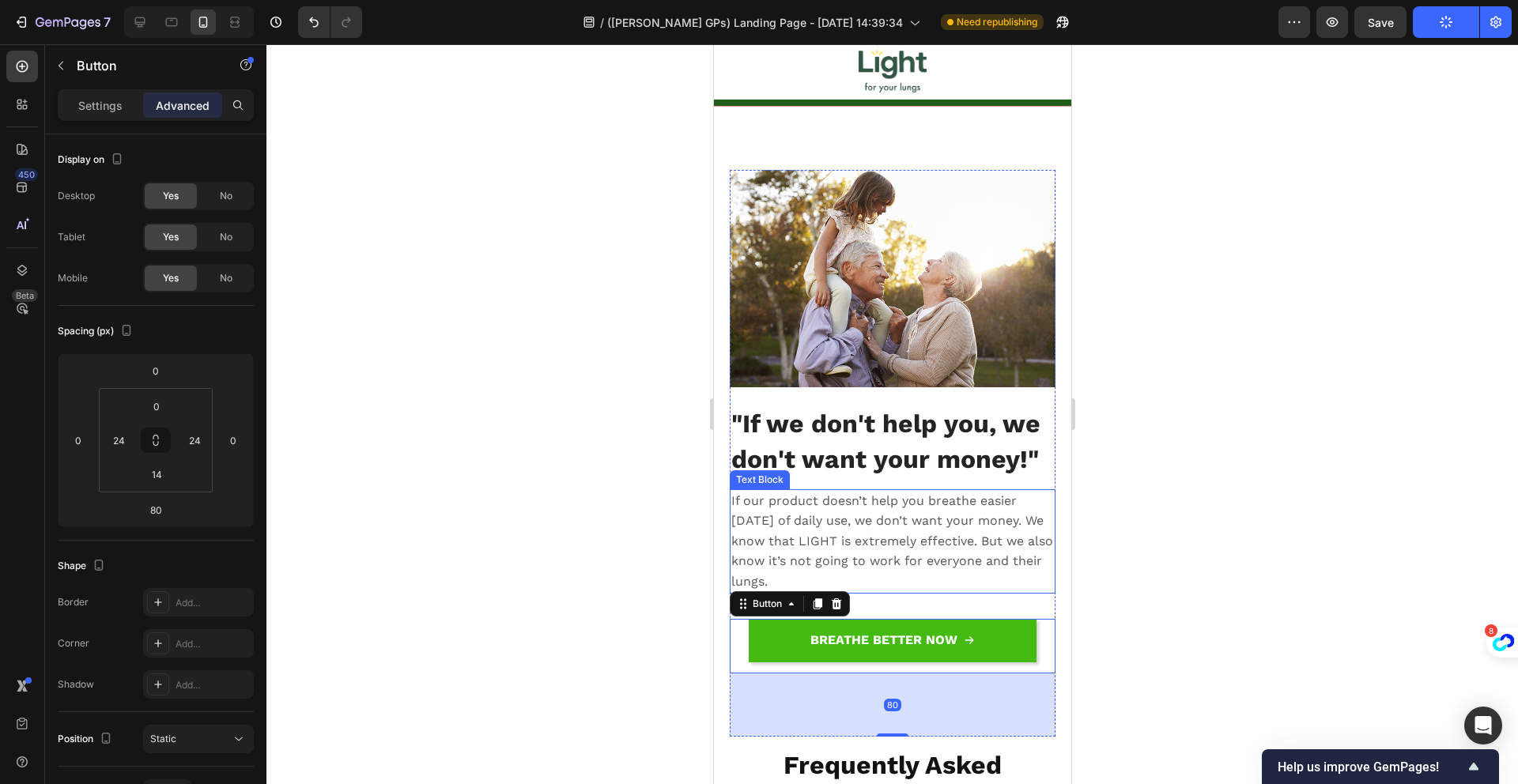
click at [878, 491] on p "If our product doesn’t help you breathe easier [DATE] of daily use, we don’t wa…" at bounding box center [891, 541] width 322 height 101
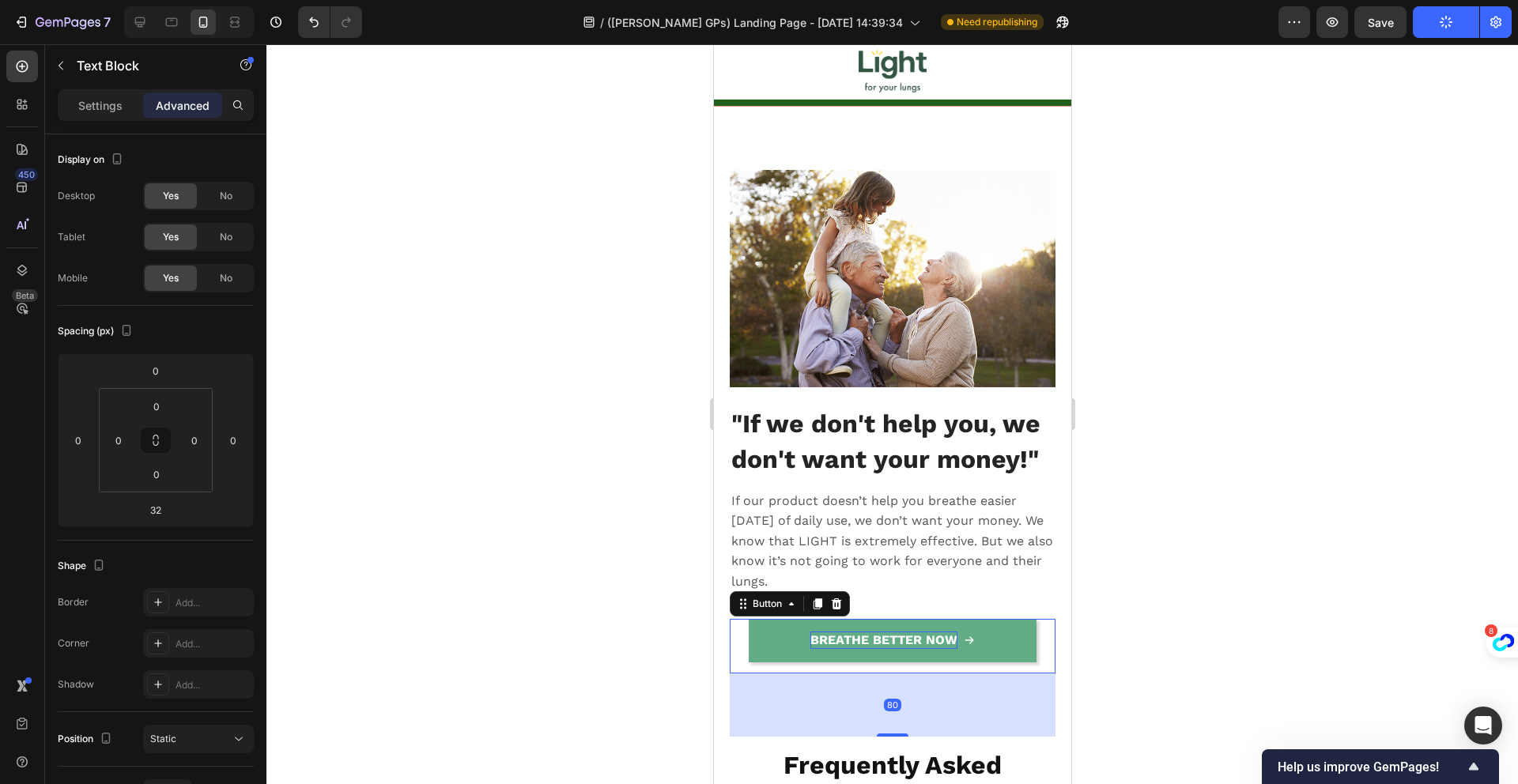
click at [913, 629] on link "BREATHE BETTER NOW" at bounding box center [892, 640] width 288 height 43
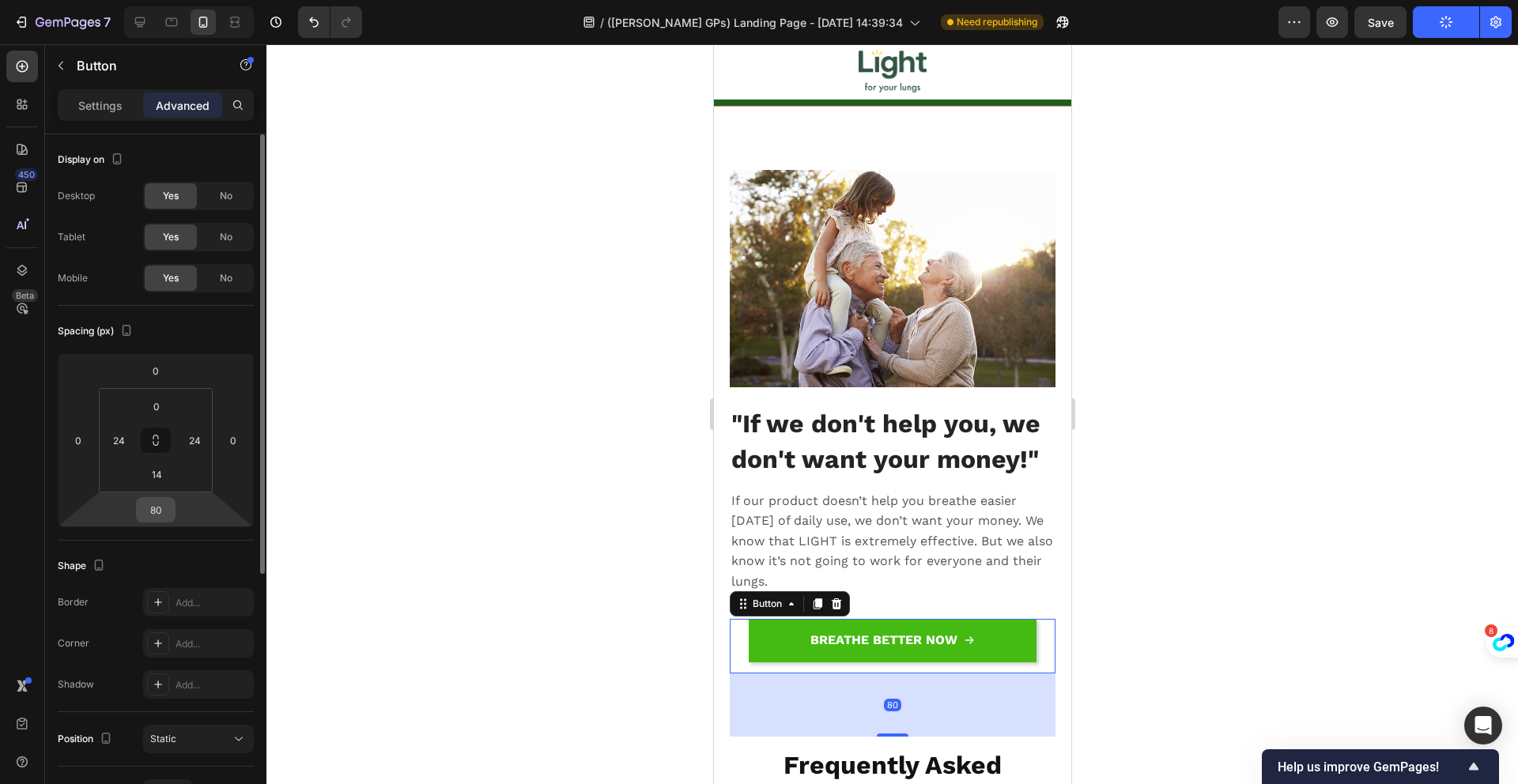
click at [163, 512] on input "80" at bounding box center [155, 509] width 32 height 24
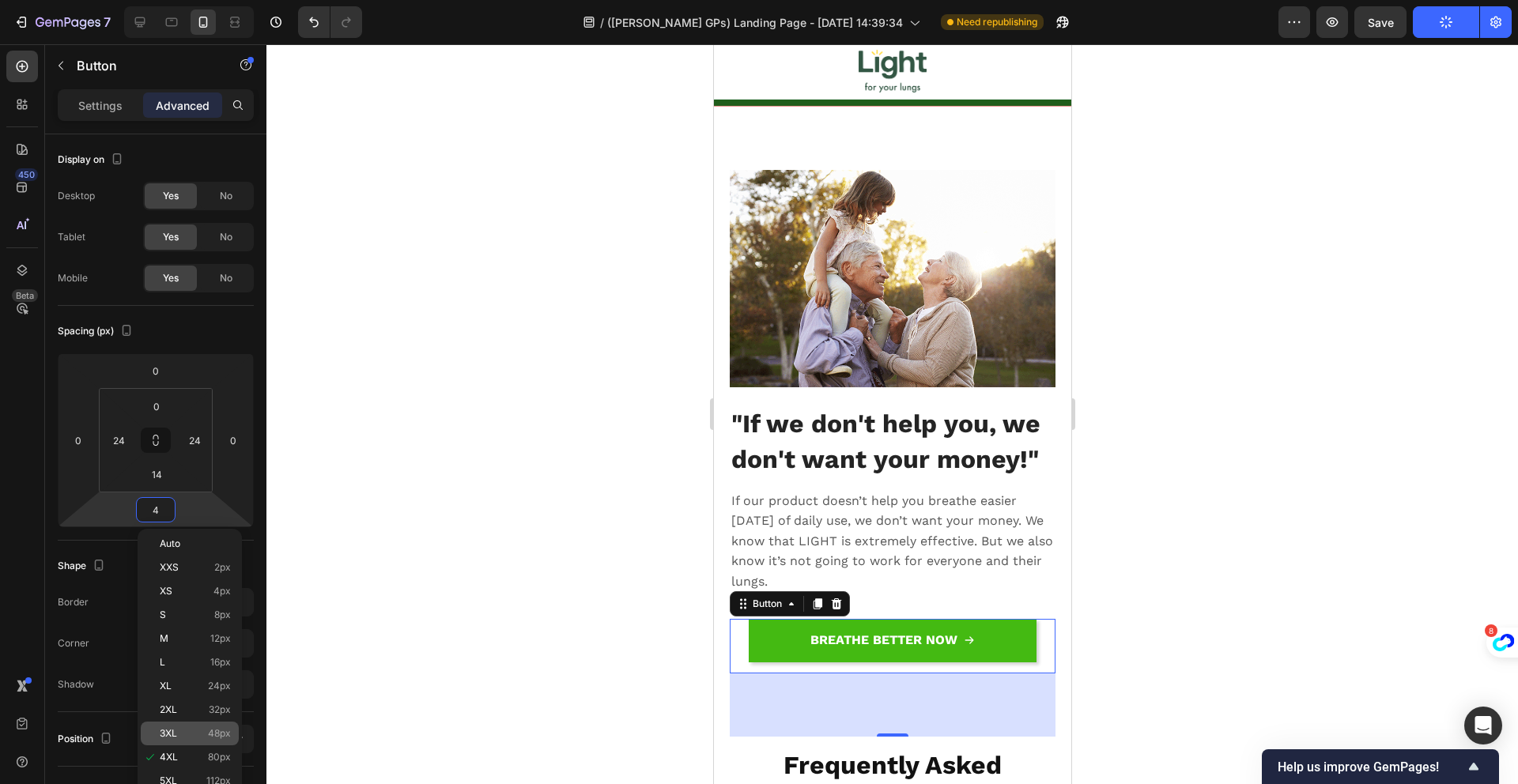
click at [215, 731] on span "48px" at bounding box center [220, 733] width 23 height 11
type input "48"
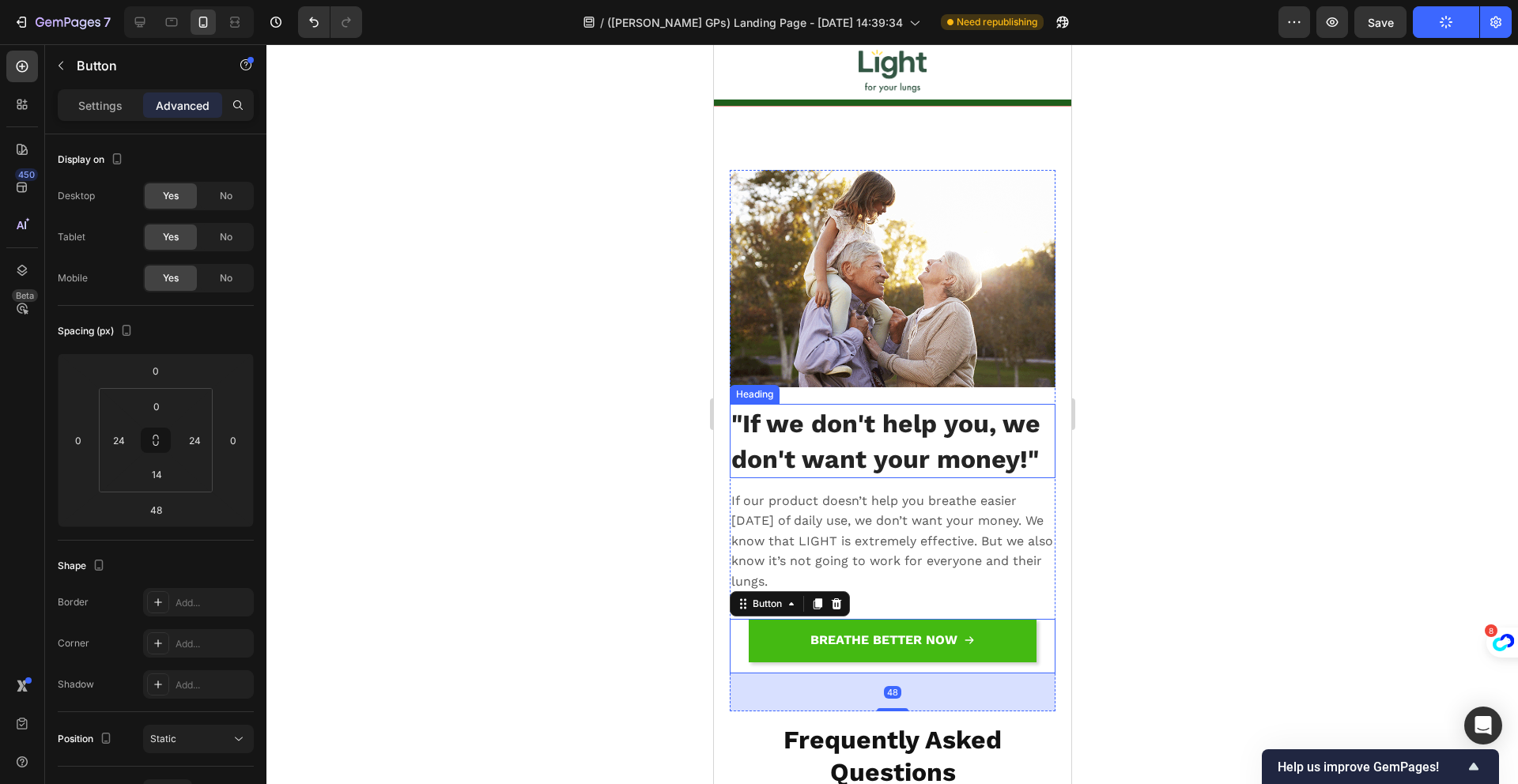
click at [894, 421] on p "⁠⁠⁠⁠⁠⁠⁠ "If we don't help you, we don't want your money!"" at bounding box center [891, 441] width 322 height 71
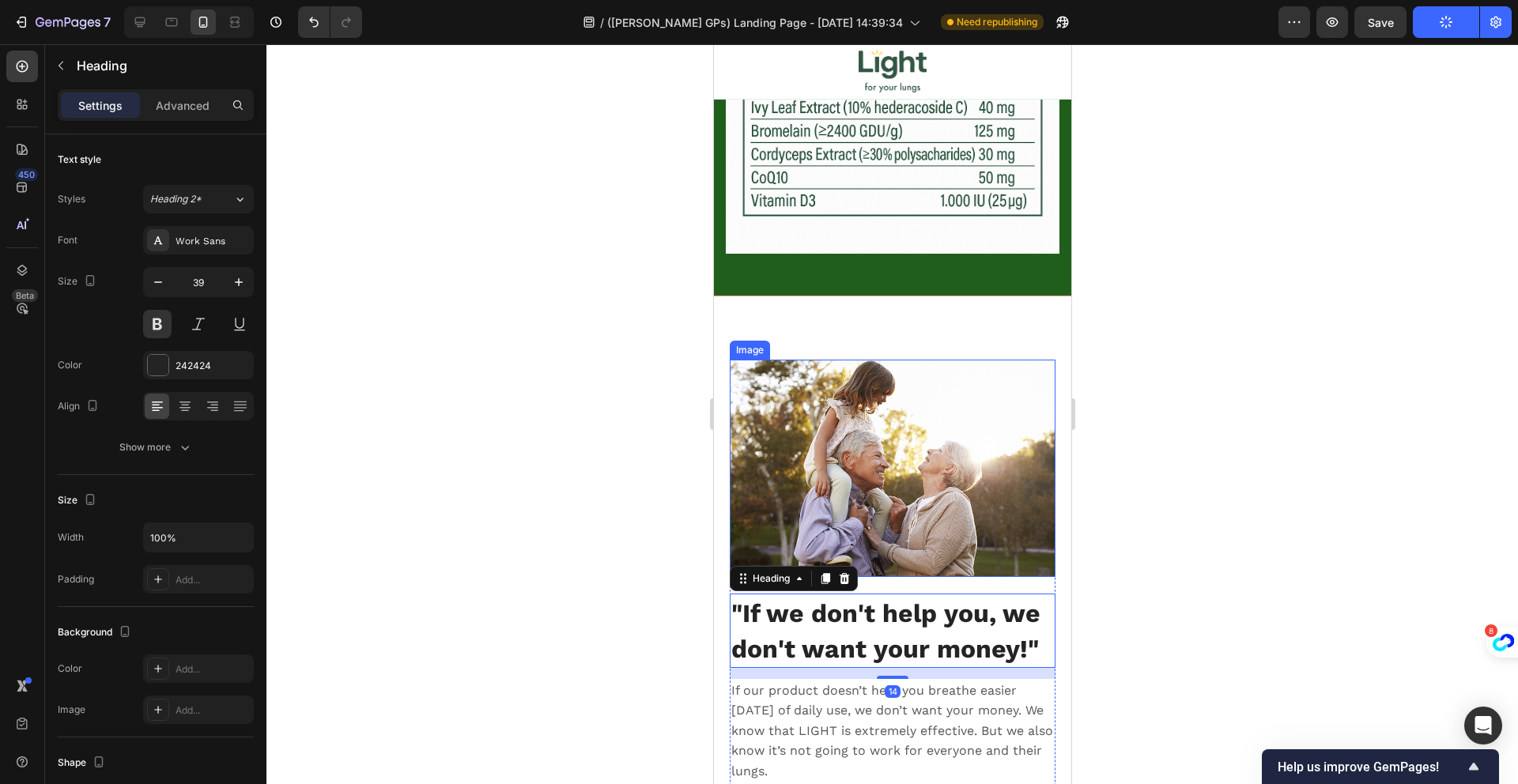
scroll to position [15699, 0]
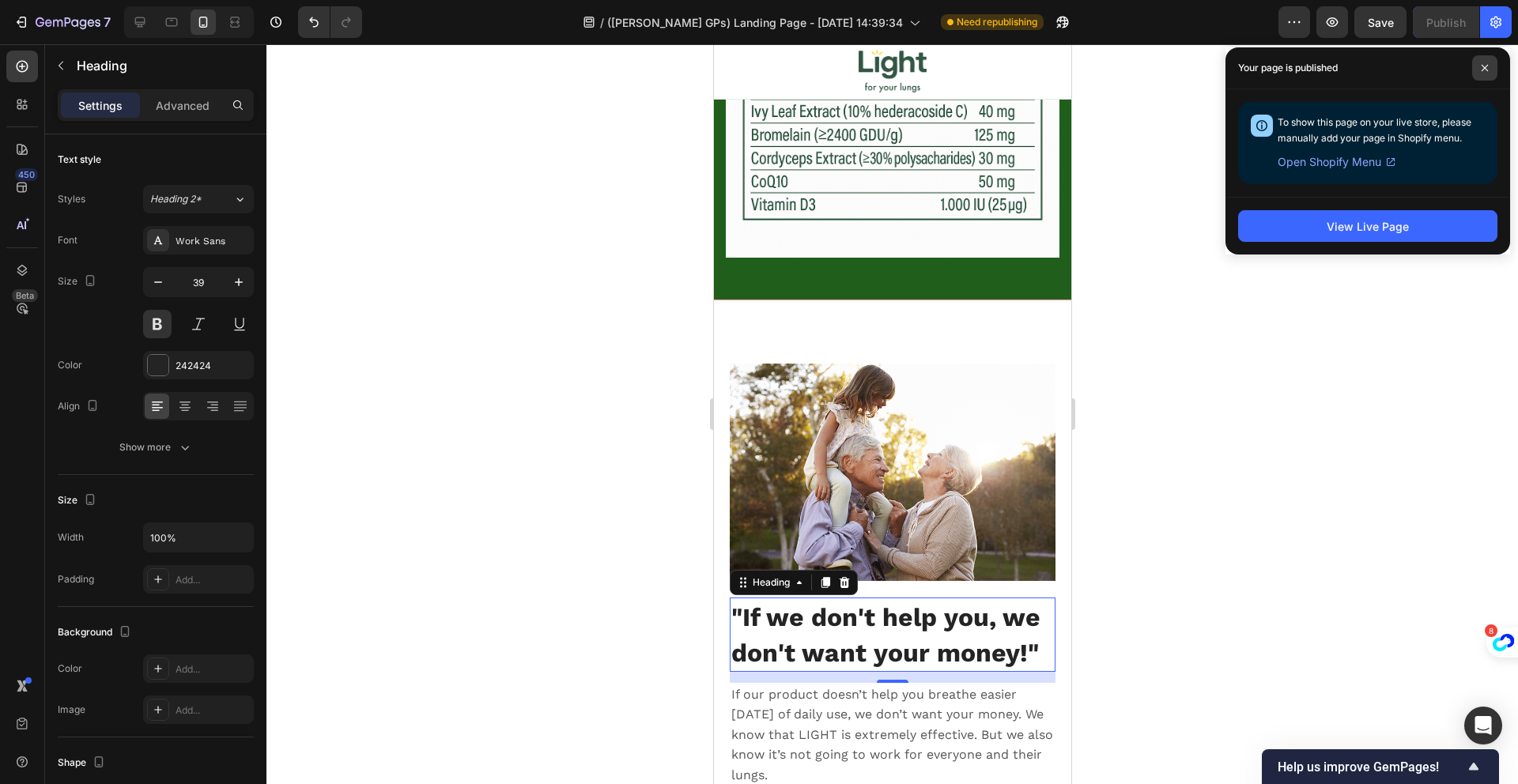
click at [1488, 61] on span at bounding box center [1485, 68] width 25 height 25
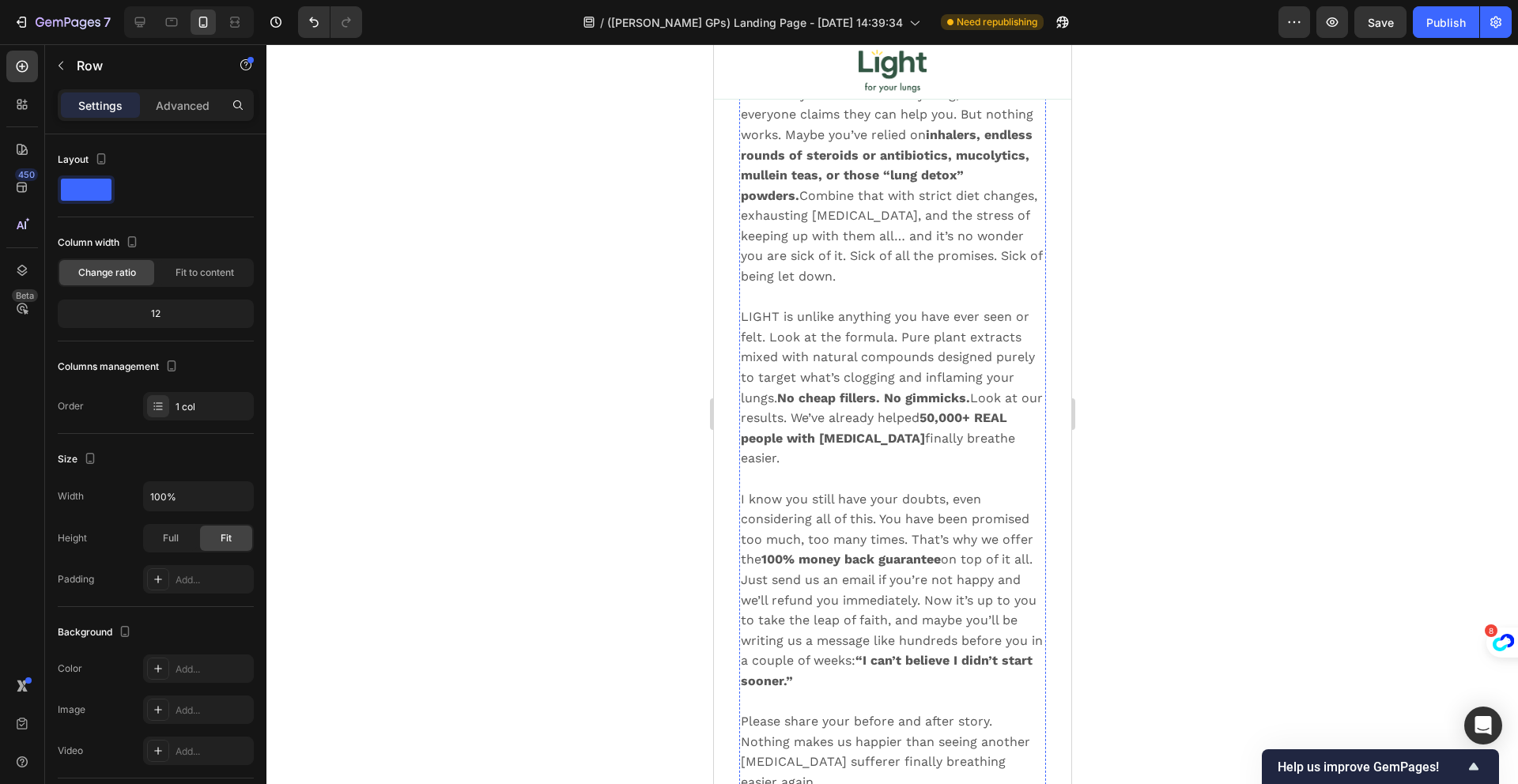
scroll to position [14014, 0]
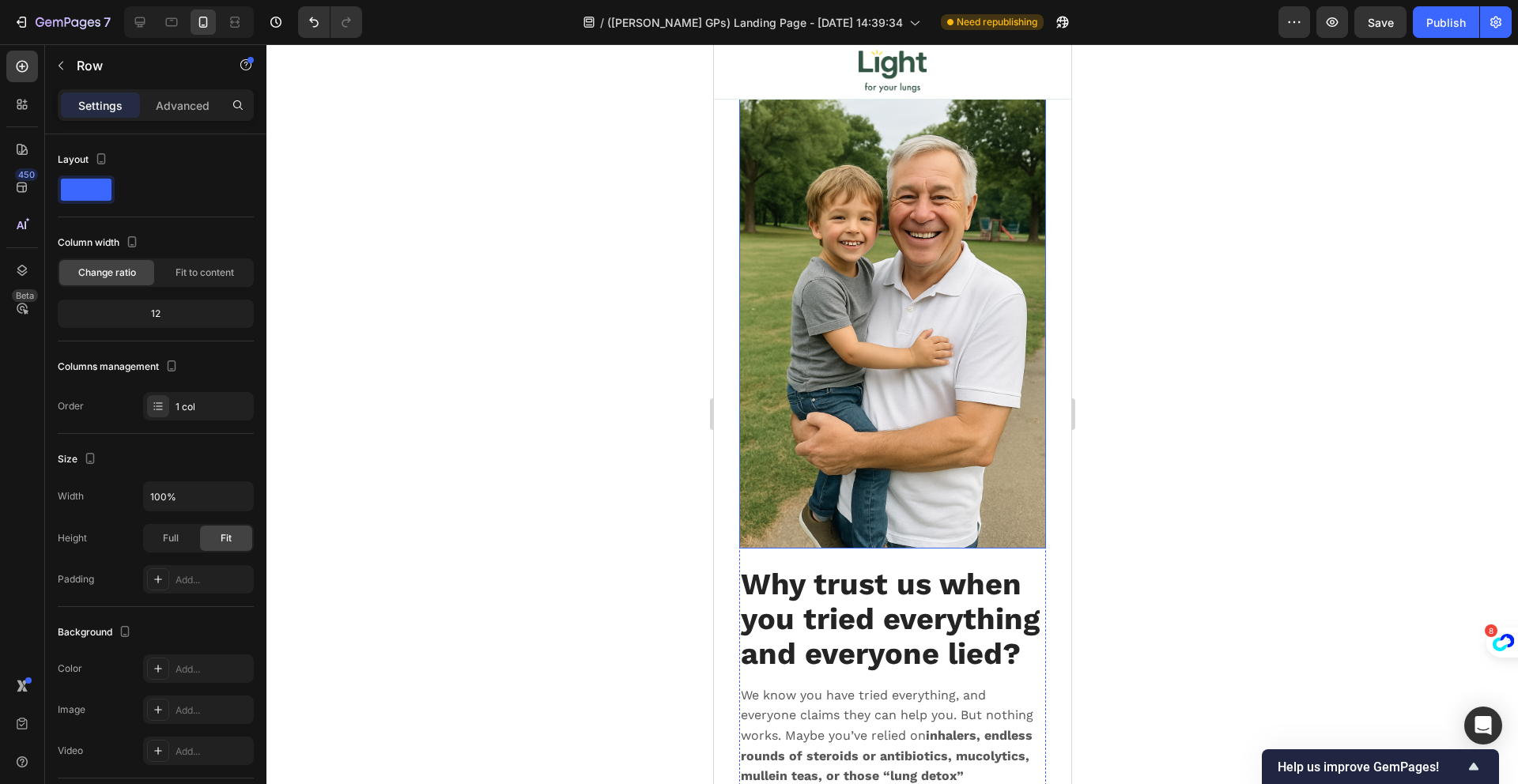
click at [957, 320] on img at bounding box center [891, 319] width 307 height 460
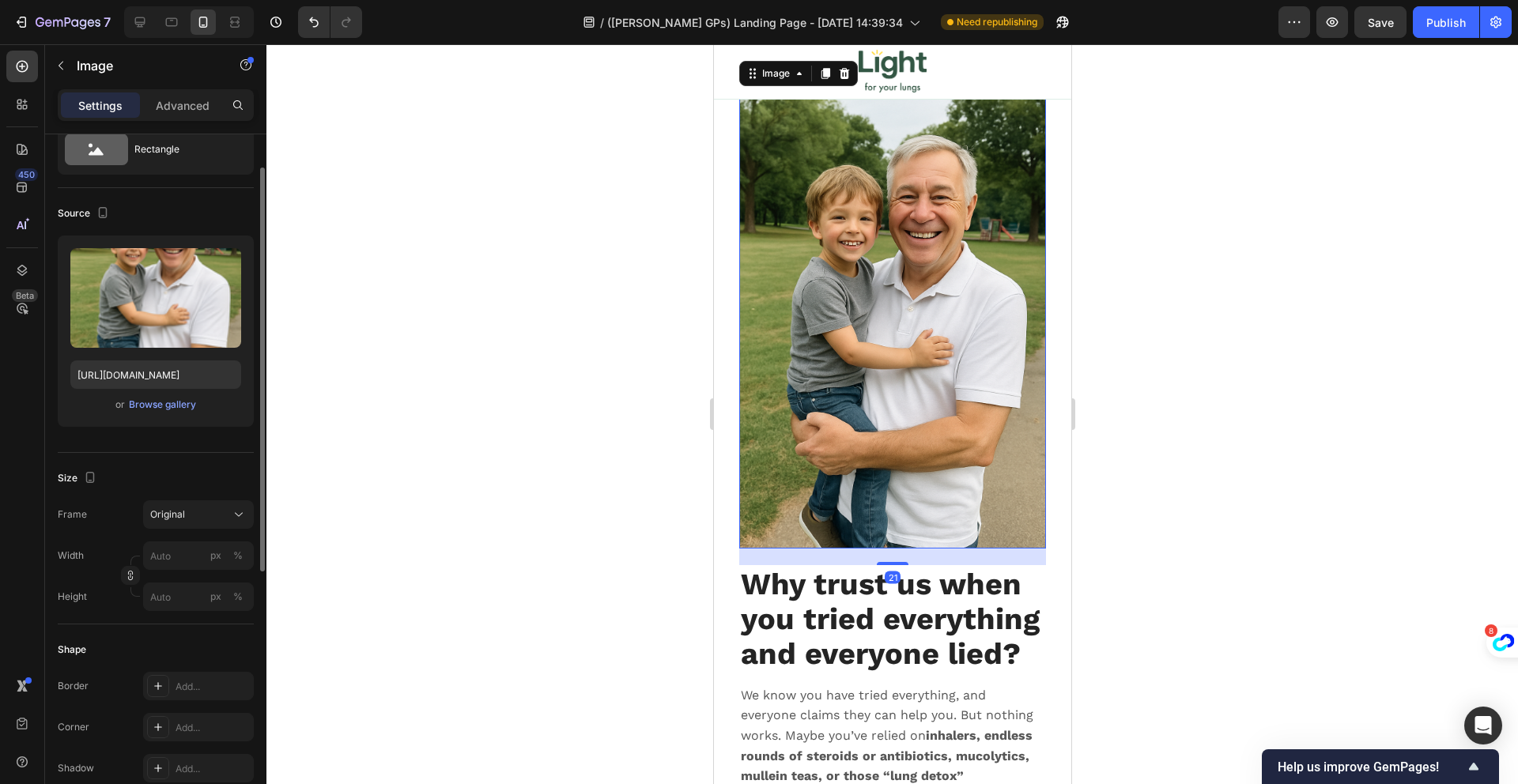
scroll to position [121, 0]
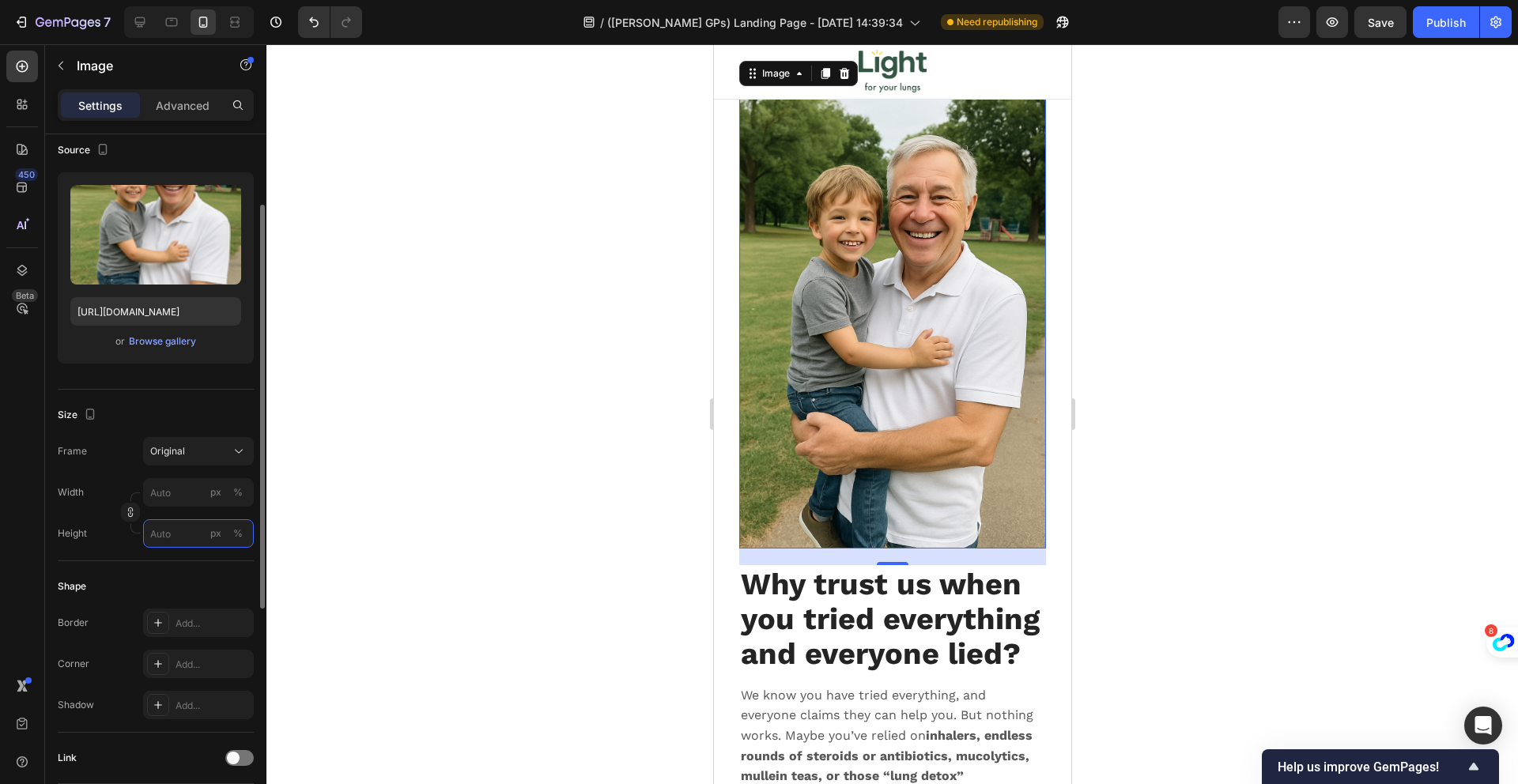
click at [166, 527] on input "px %" at bounding box center [199, 533] width 111 height 28
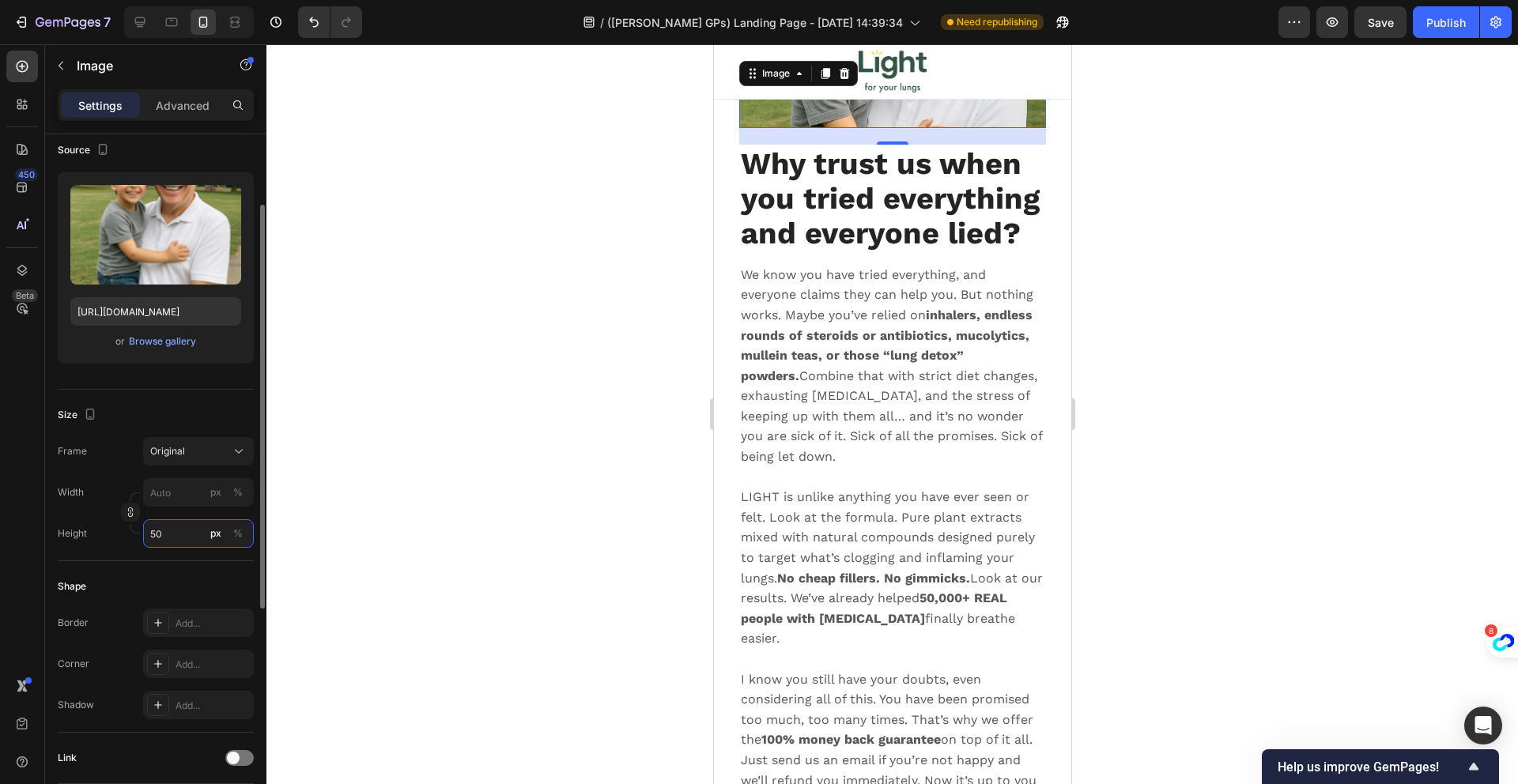
type input "5"
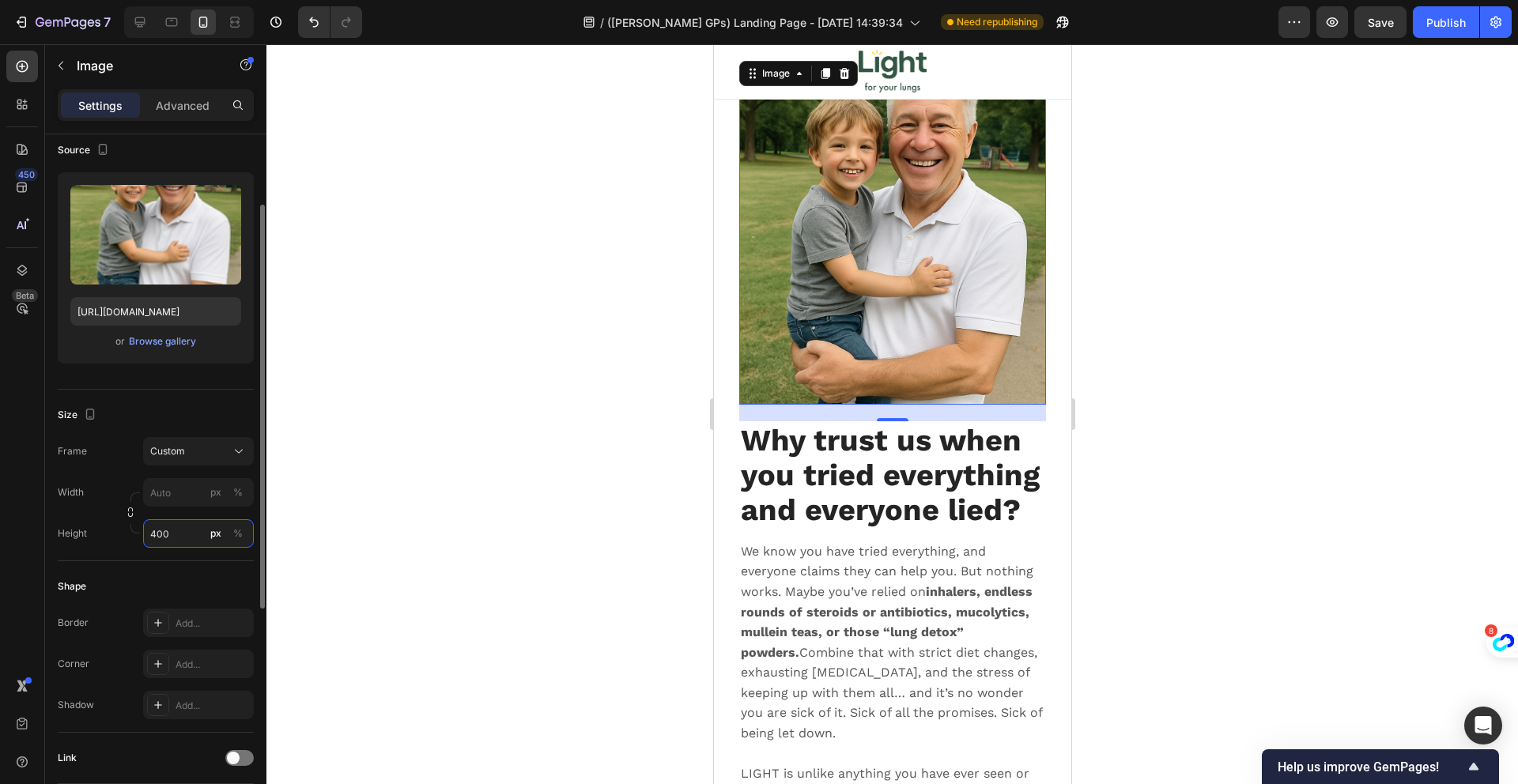
type input "5"
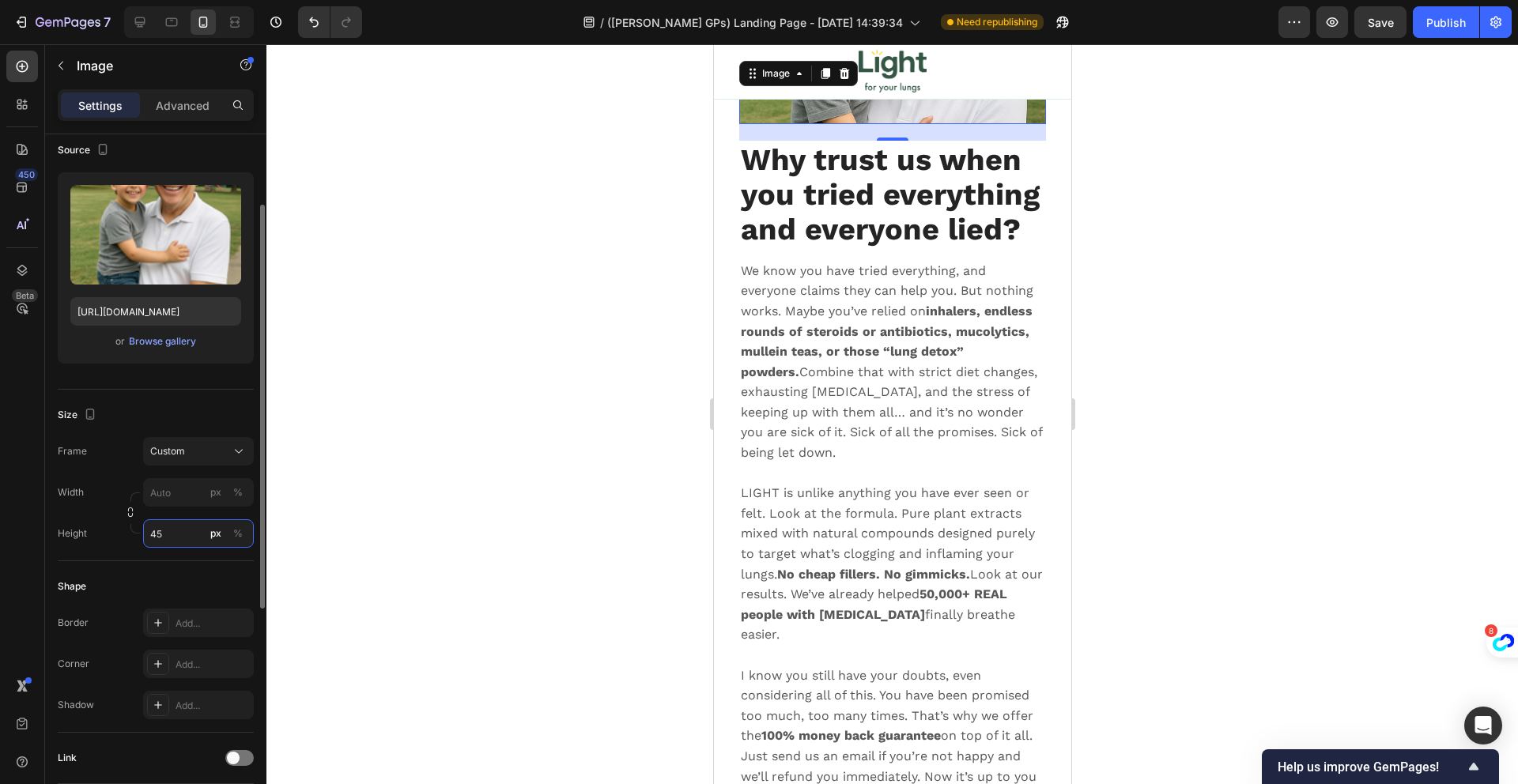
type input "450"
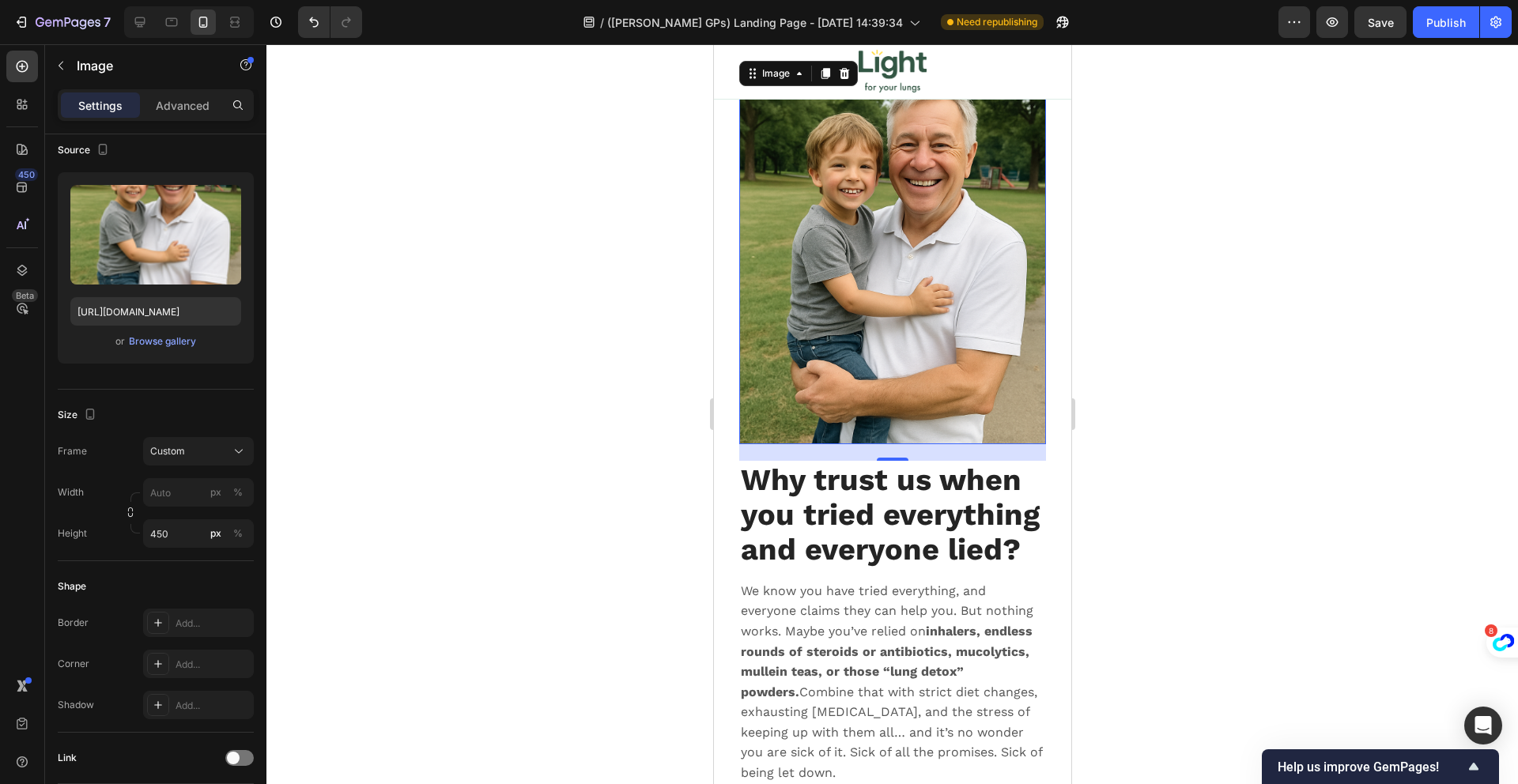
click at [885, 566] on strong "Why trust us when you tried everything and everyone lied?" at bounding box center [889, 514] width 299 height 104
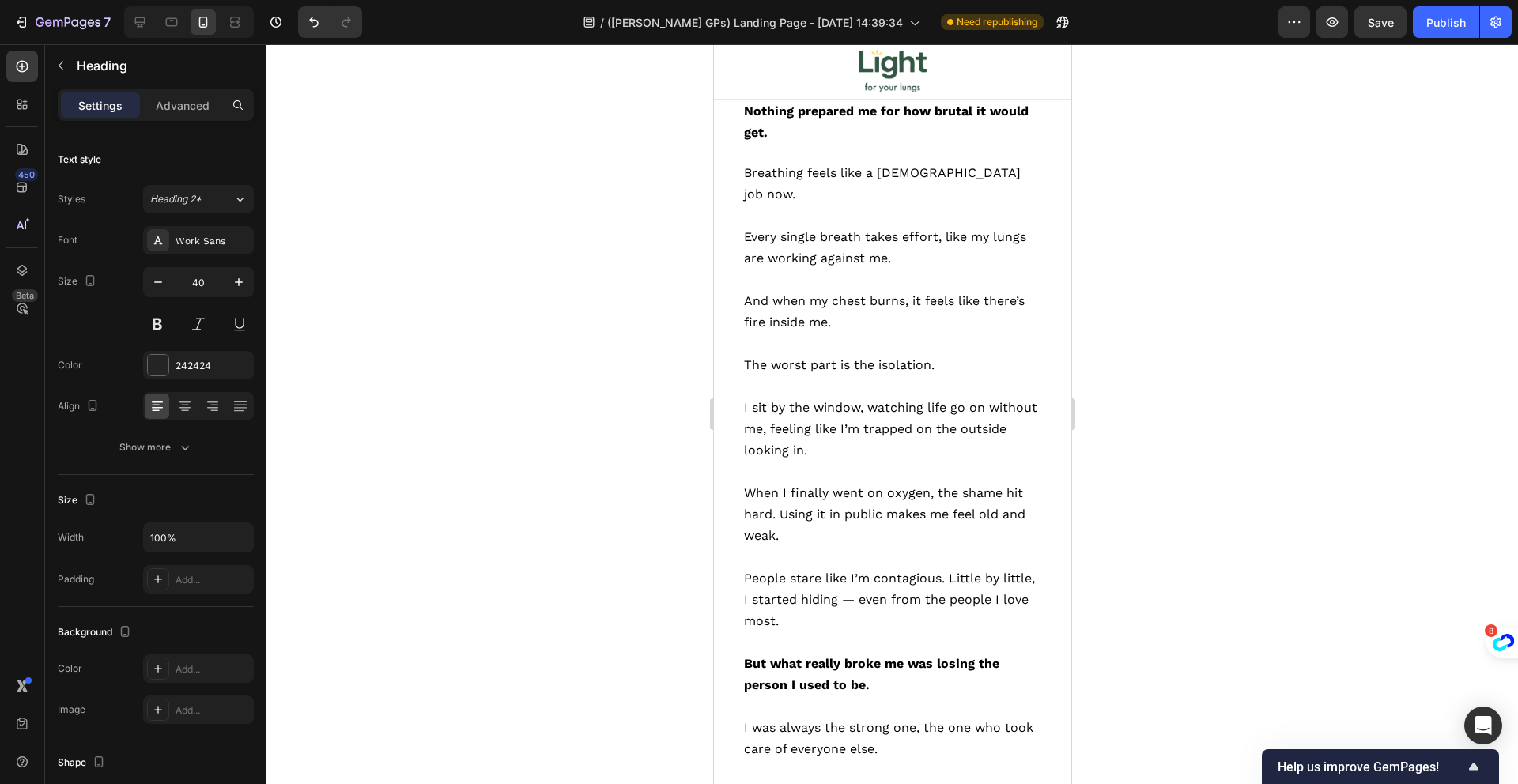
scroll to position [0, 0]
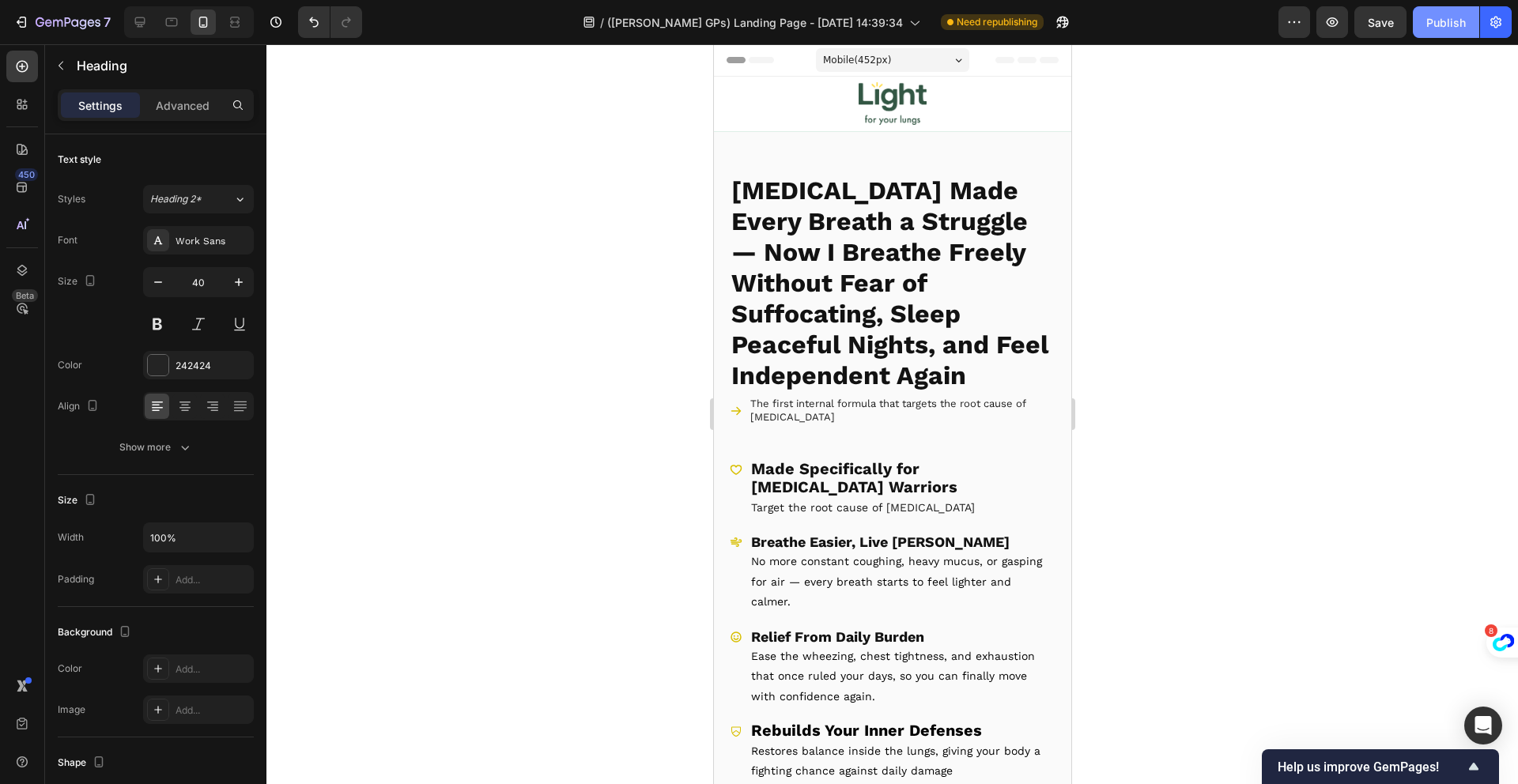
click at [1425, 27] on button "Publish" at bounding box center [1446, 22] width 67 height 32
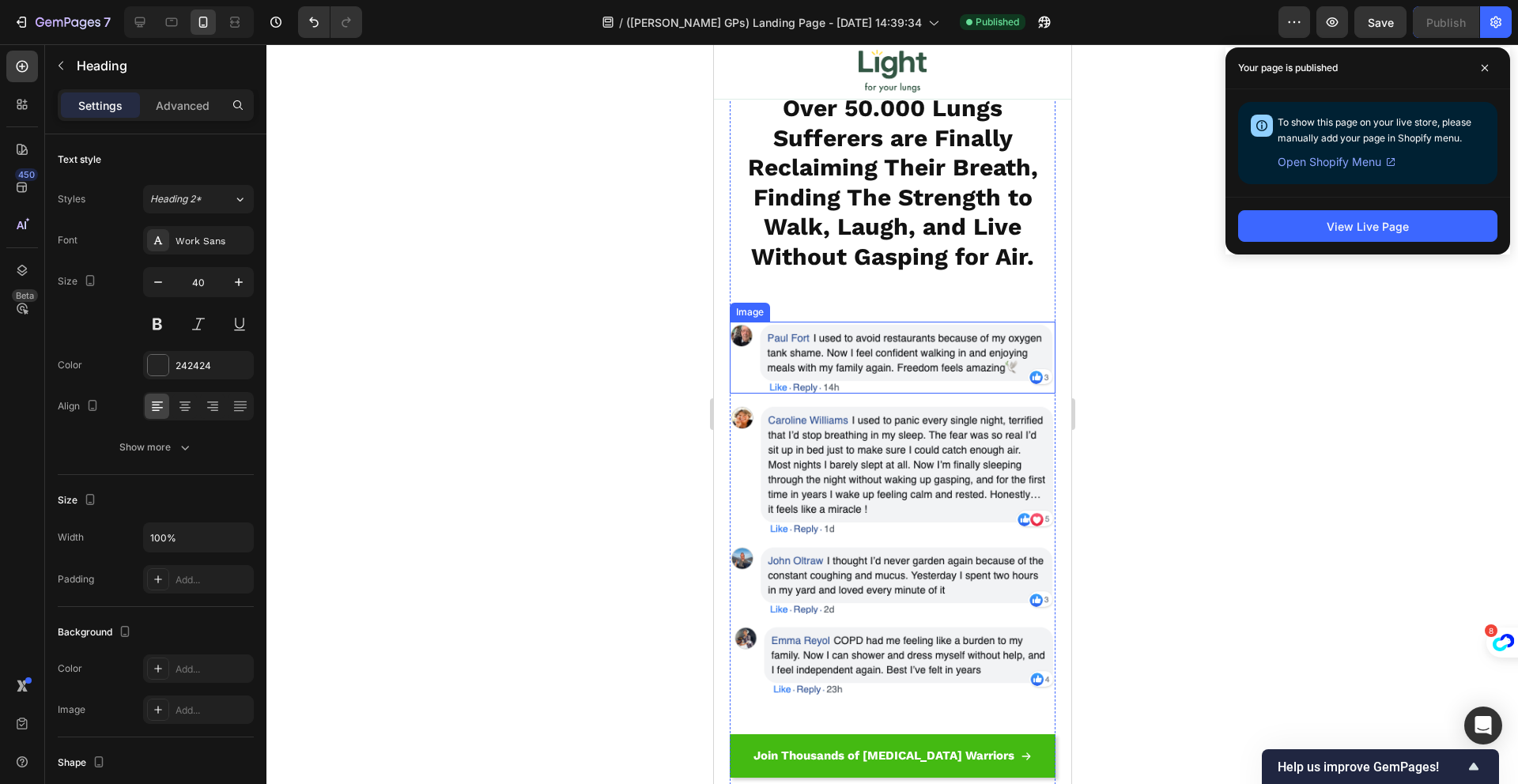
scroll to position [1613, 0]
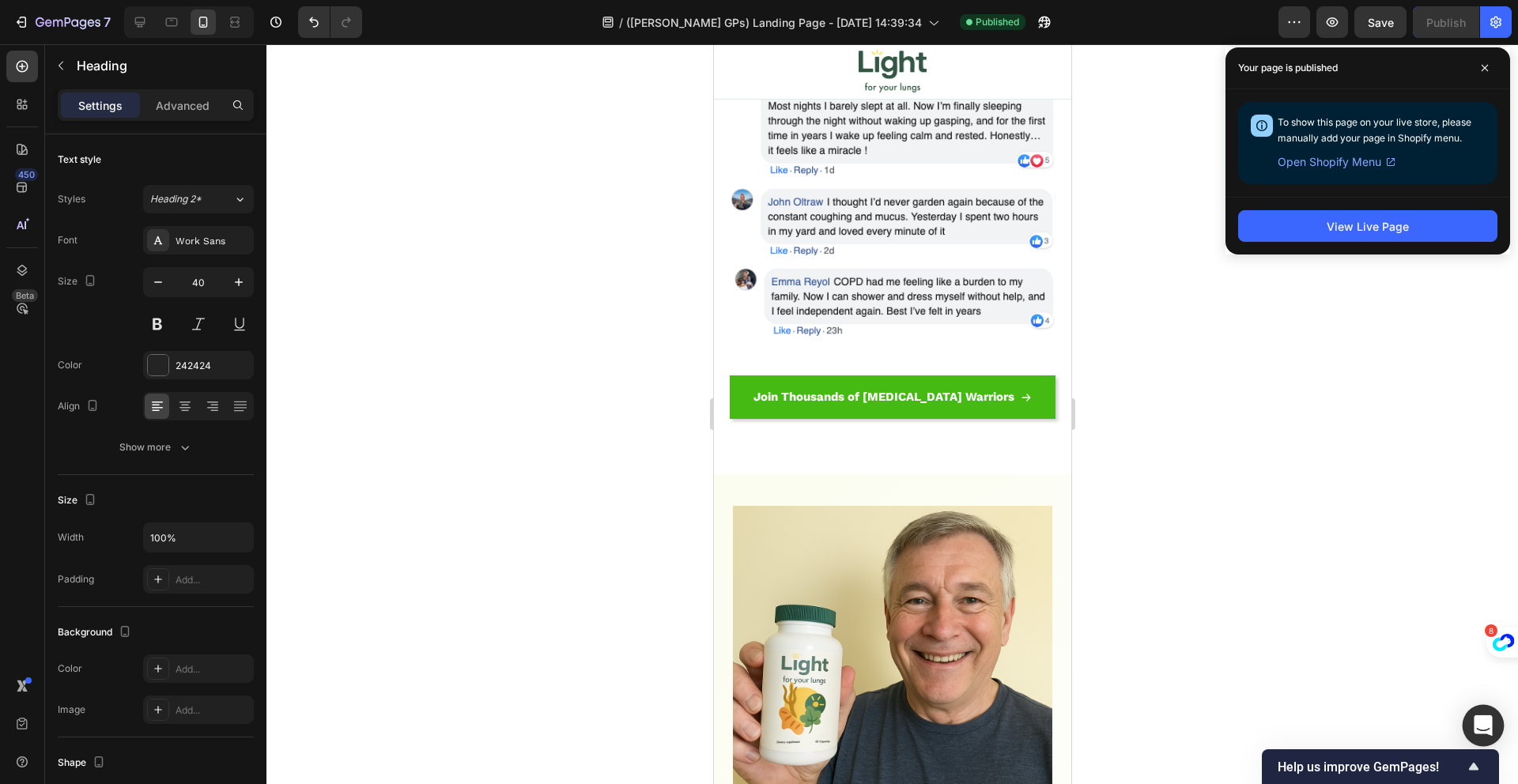
click at [1490, 727] on icon "Open Intercom Messenger" at bounding box center [1482, 724] width 20 height 20
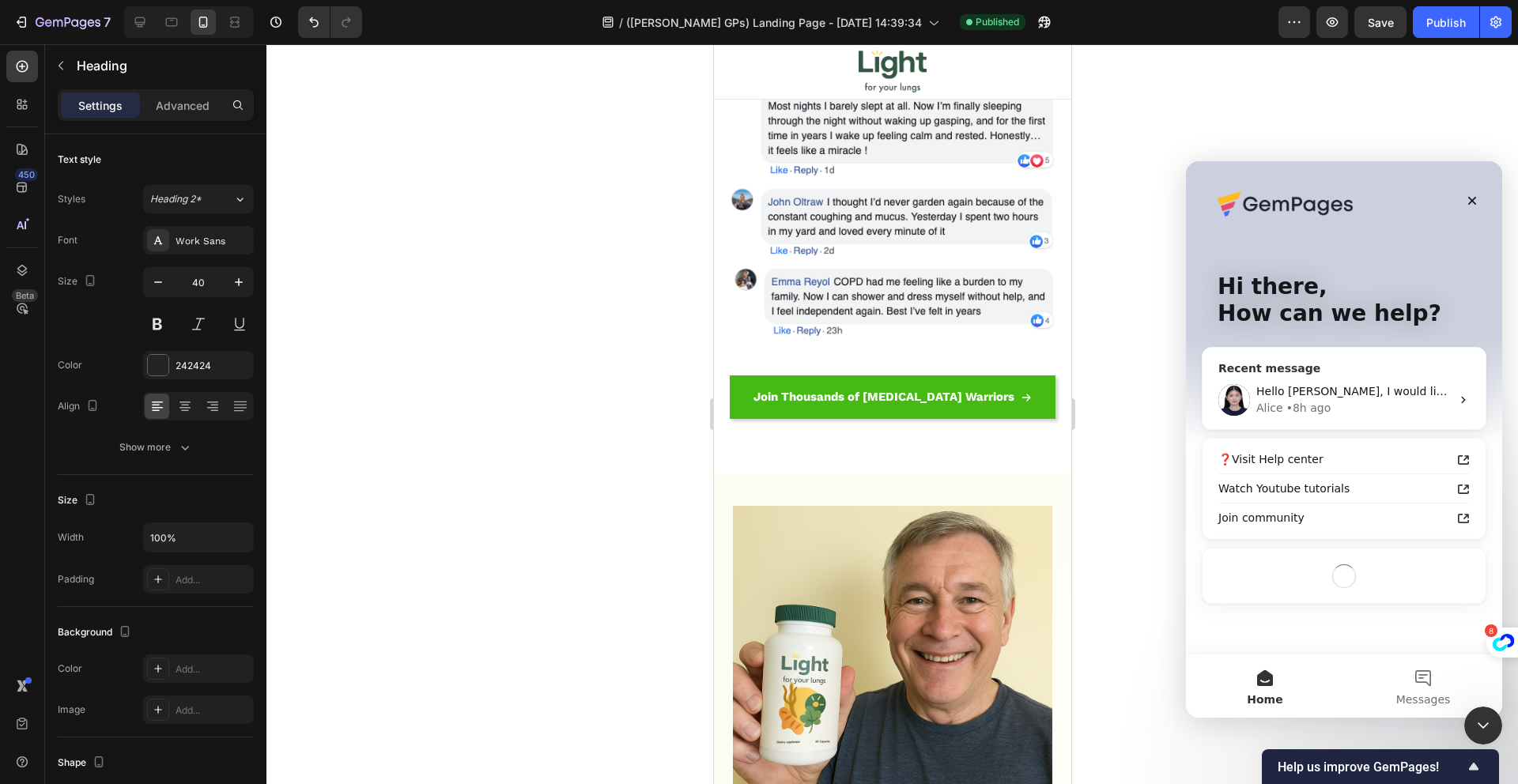
scroll to position [0, 0]
click at [1350, 384] on div "Hello [PERSON_NAME], I would like to follow up on this case. Should you have an…" at bounding box center [1353, 391] width 194 height 17
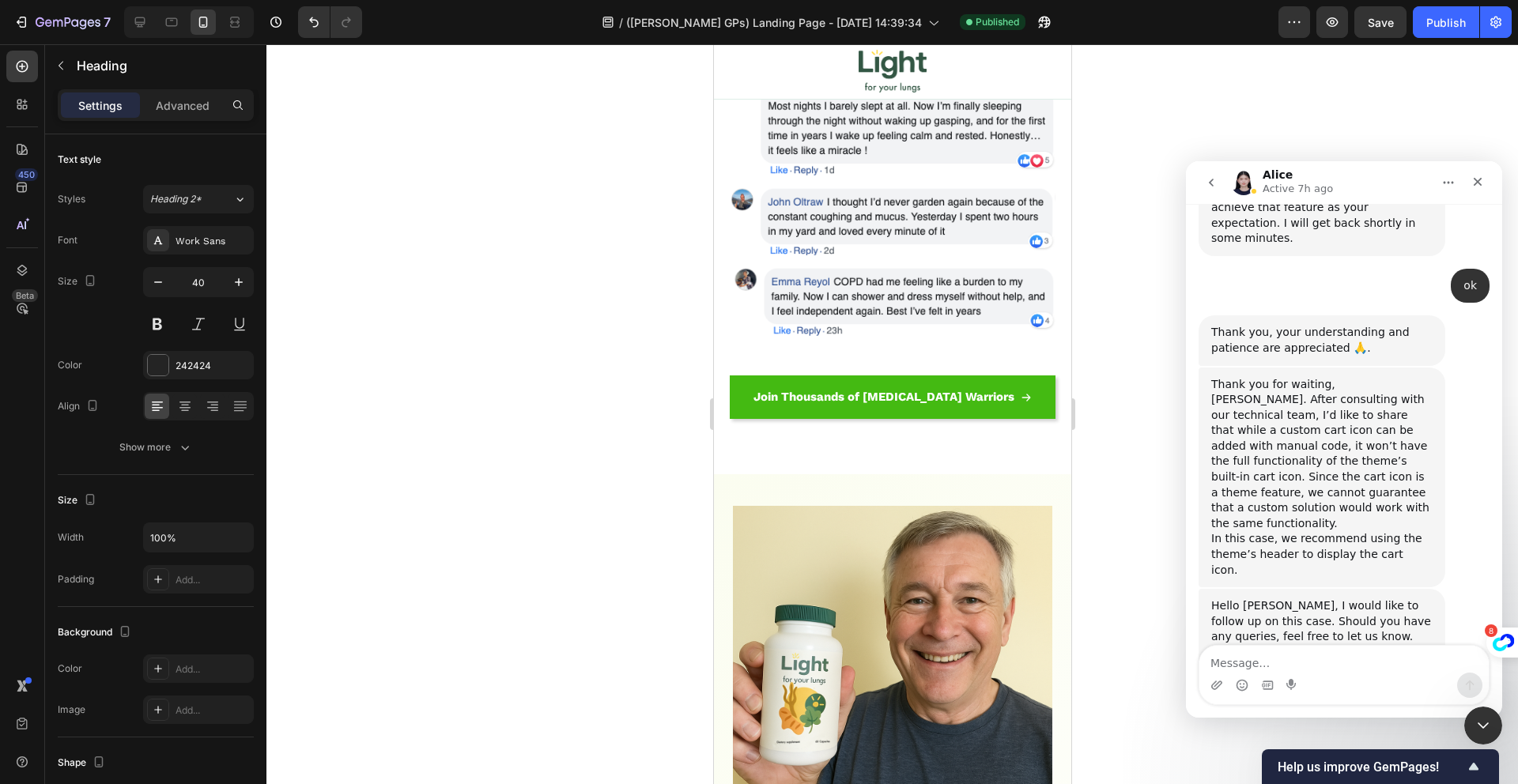
scroll to position [1443, 0]
click at [1274, 659] on textarea "Message…" at bounding box center [1343, 658] width 289 height 27
type textarea "how can I use the theme's header ?"
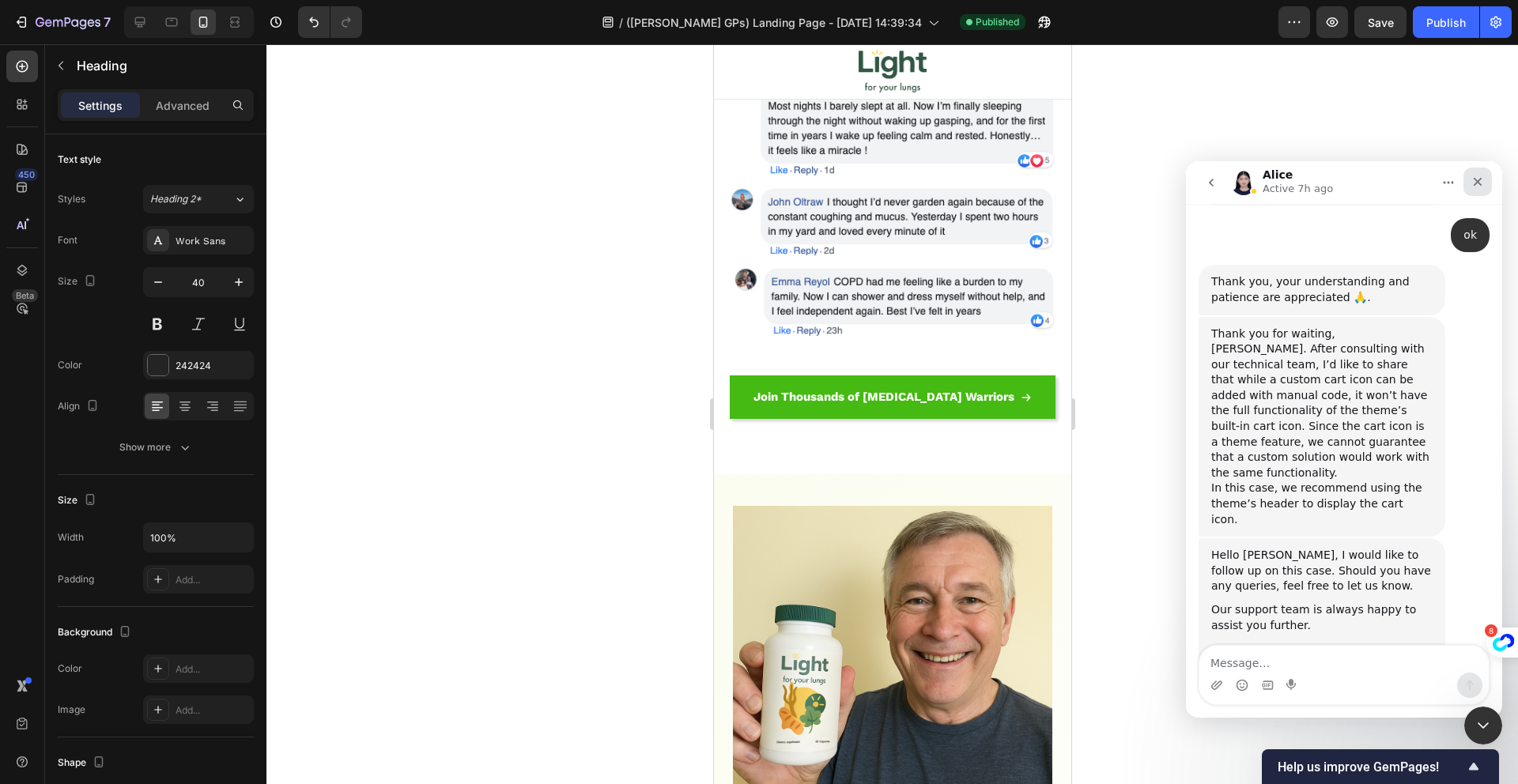
click at [1475, 179] on icon "Close" at bounding box center [1478, 182] width 9 height 9
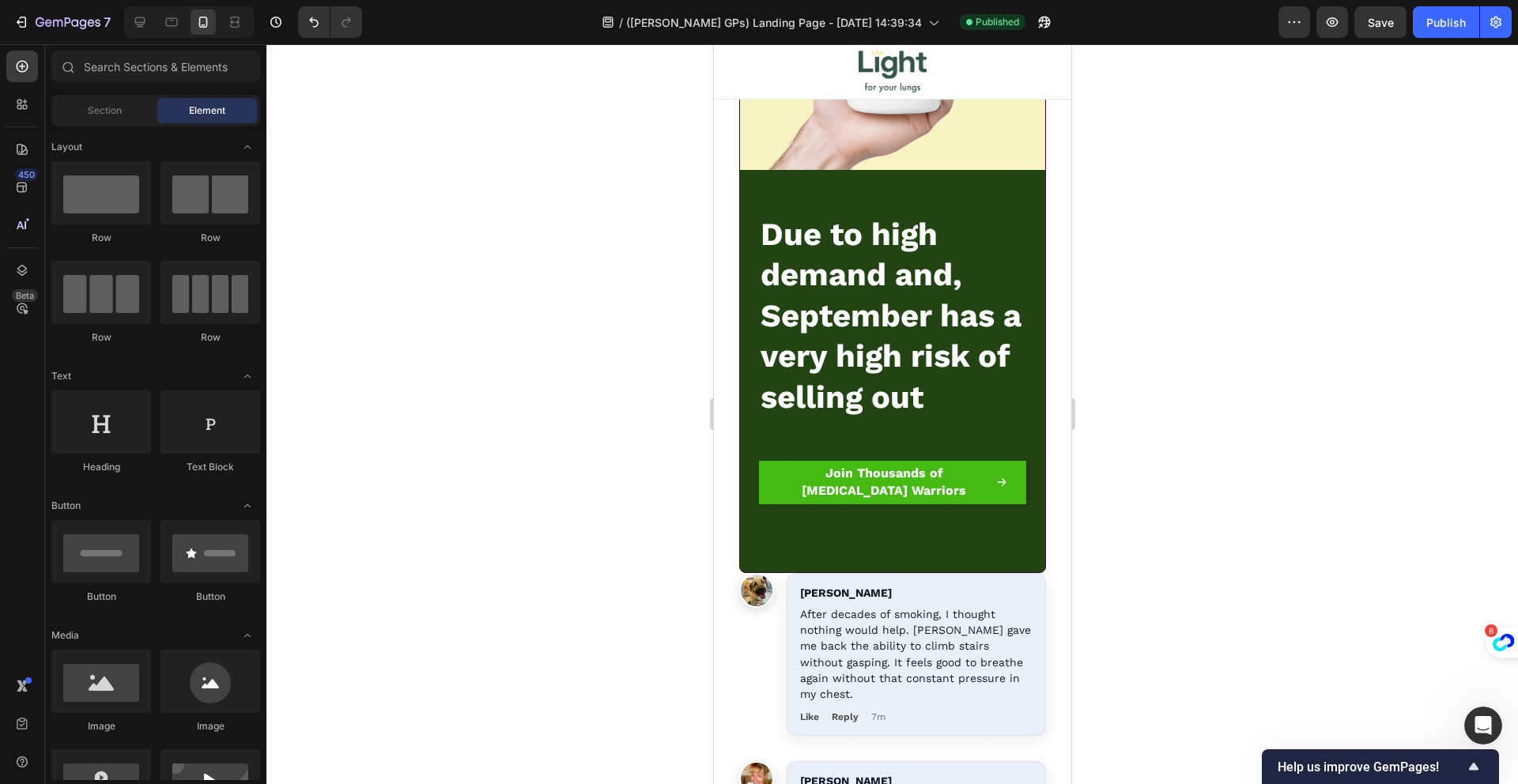
scroll to position [20064, 0]
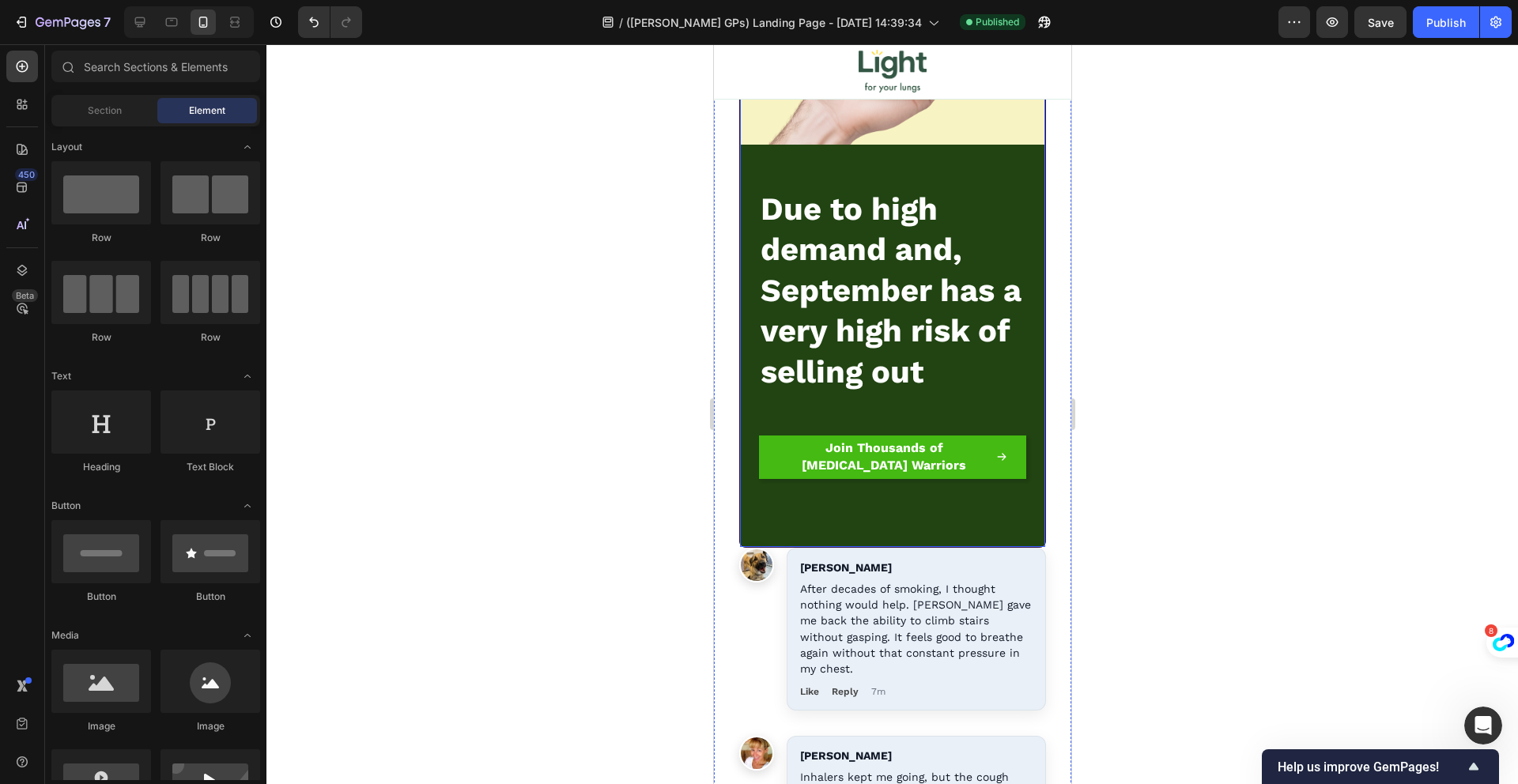
click at [958, 517] on div "Image Due to high demand and, September has a very high risk of selling out Hea…" at bounding box center [891, 192] width 307 height 708
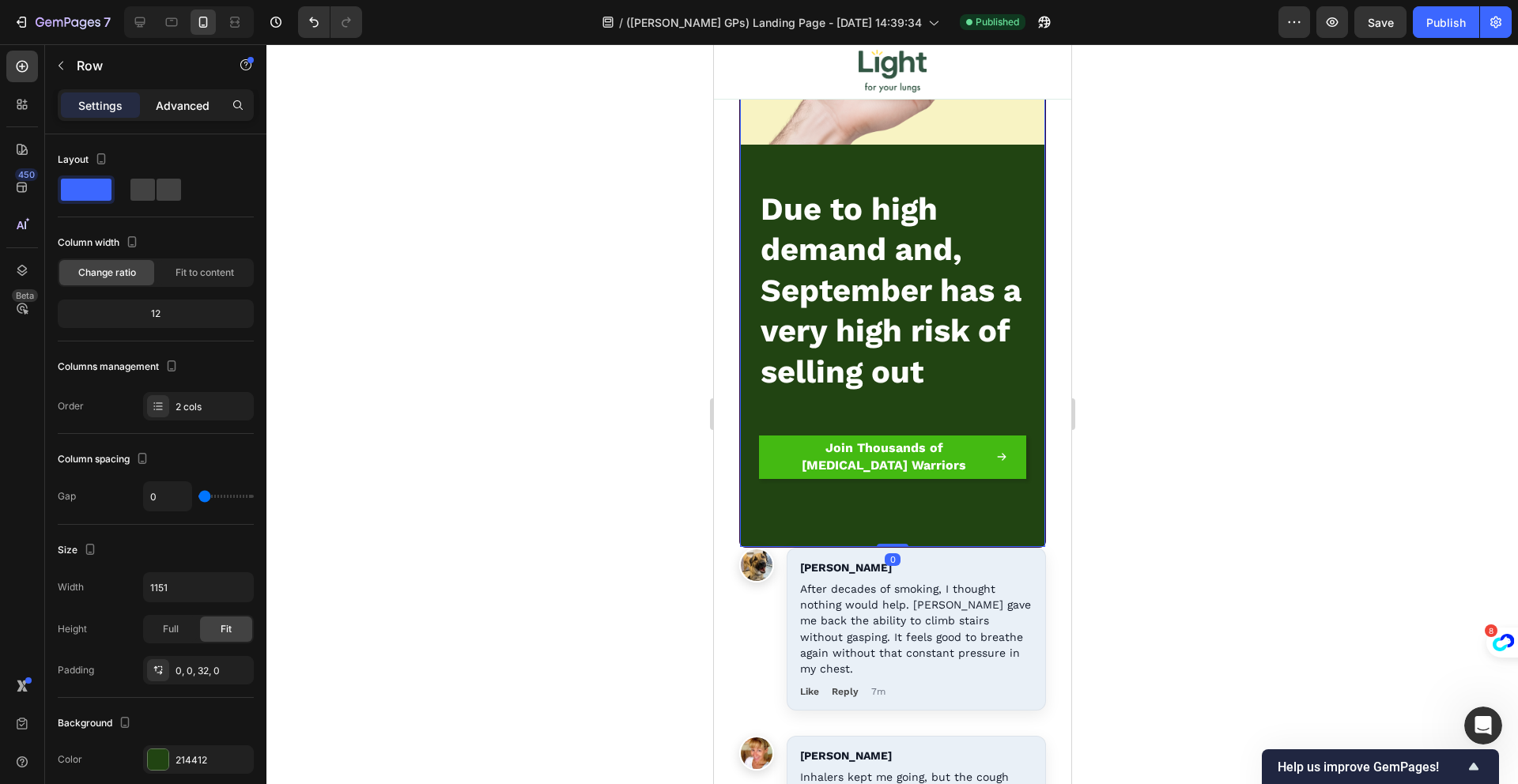
click at [194, 114] on div "Advanced" at bounding box center [183, 104] width 79 height 25
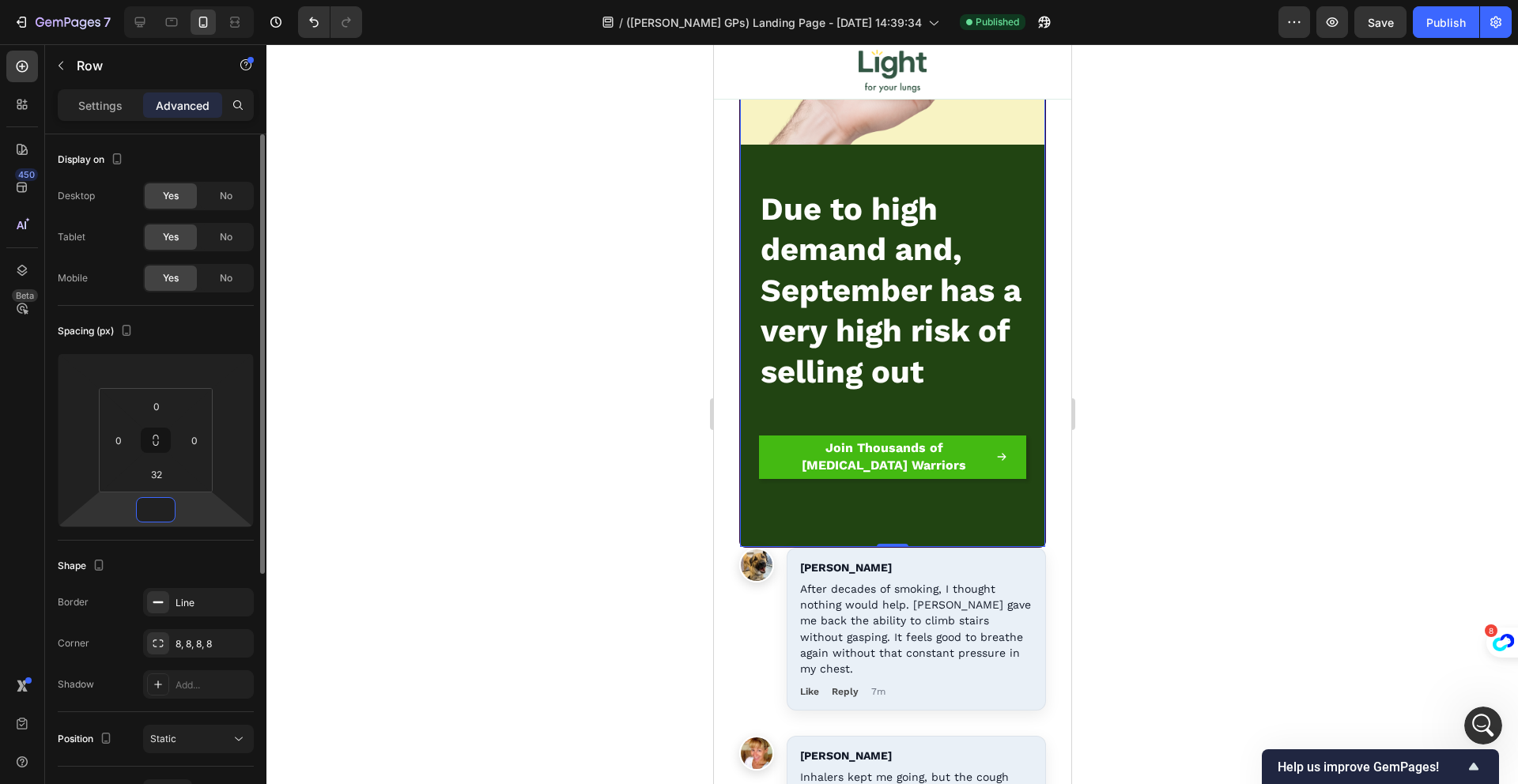
click at [163, 520] on input "number" at bounding box center [155, 509] width 32 height 24
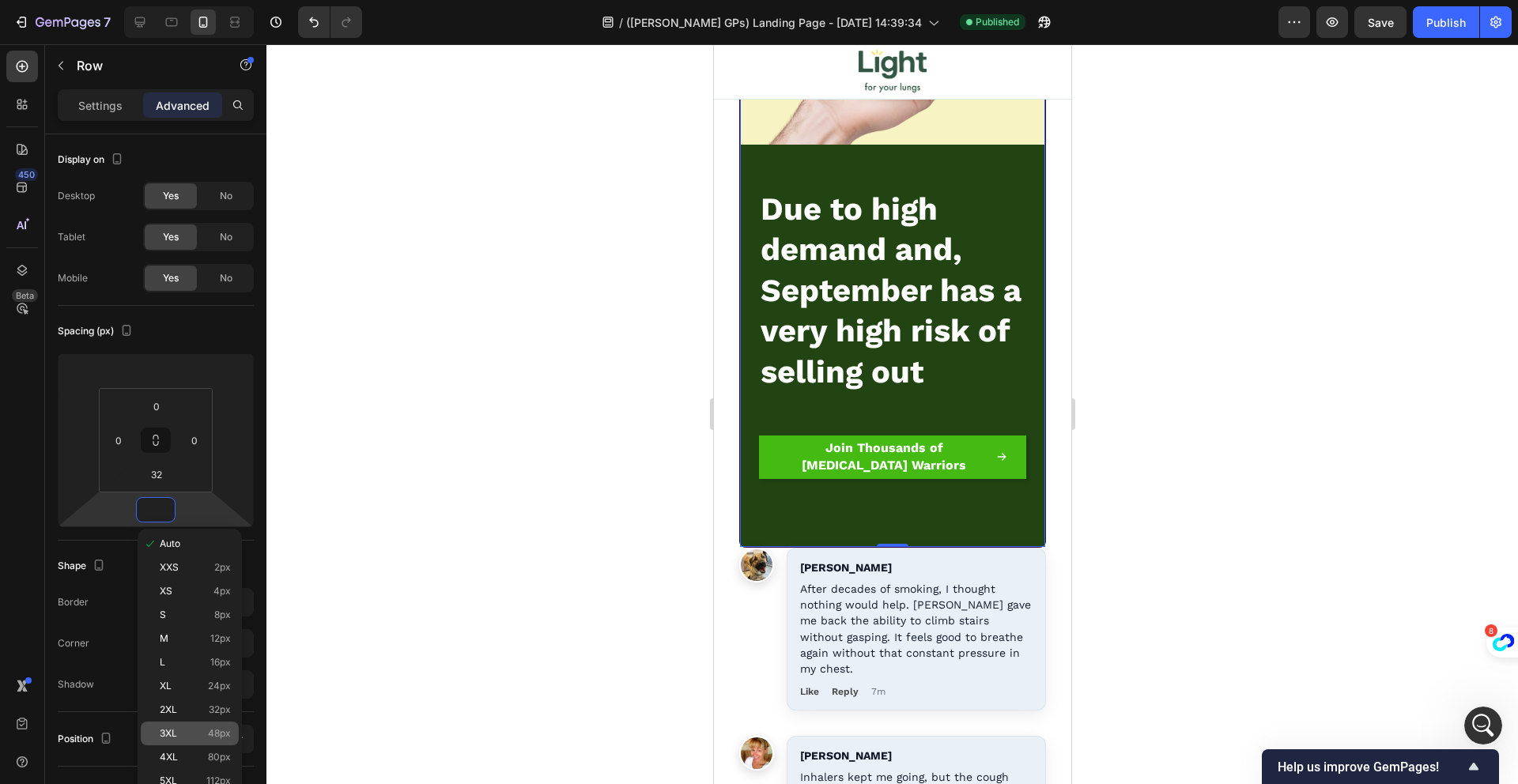
click at [217, 734] on span "48px" at bounding box center [220, 733] width 23 height 11
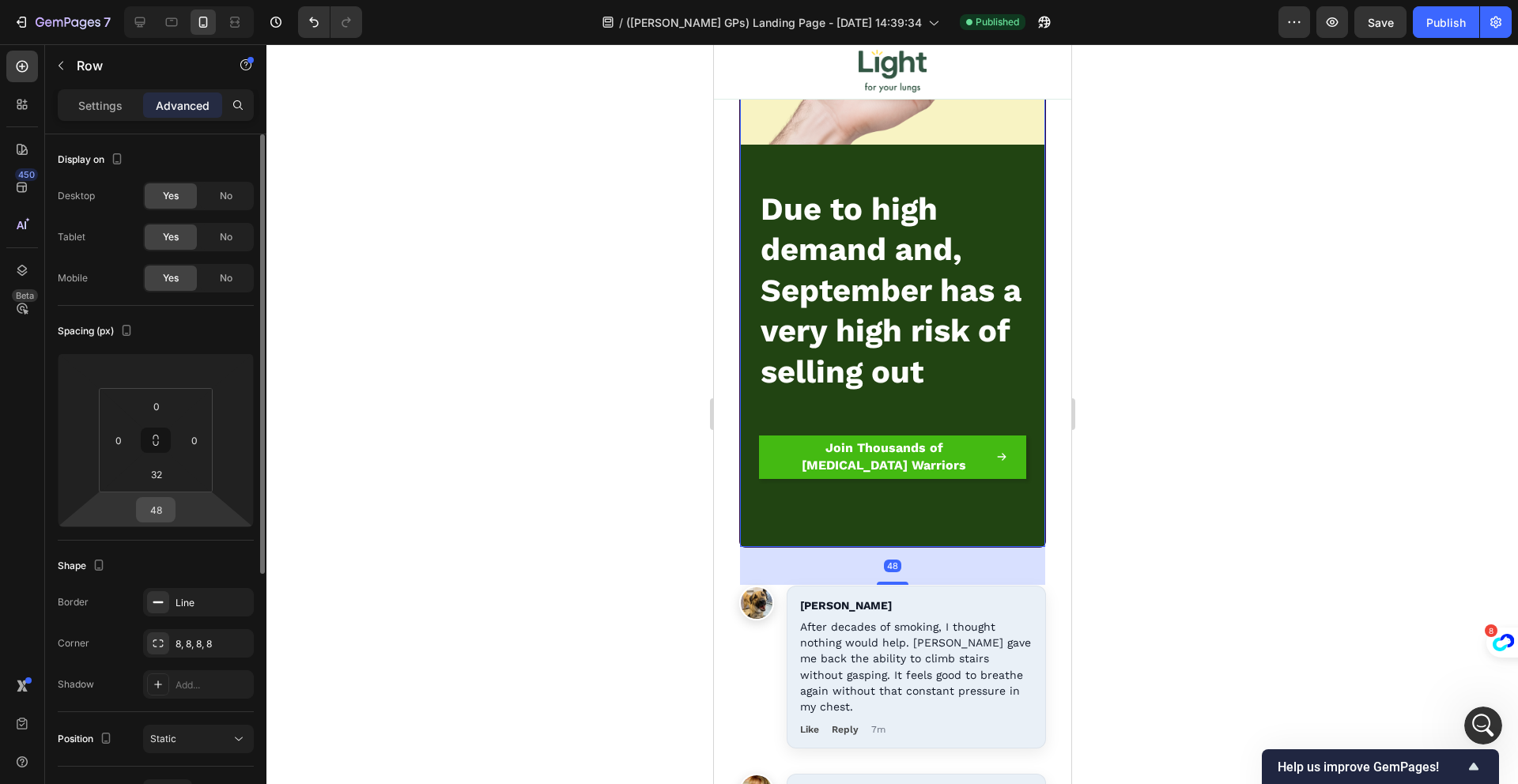
click at [158, 517] on input "48" at bounding box center [155, 509] width 32 height 24
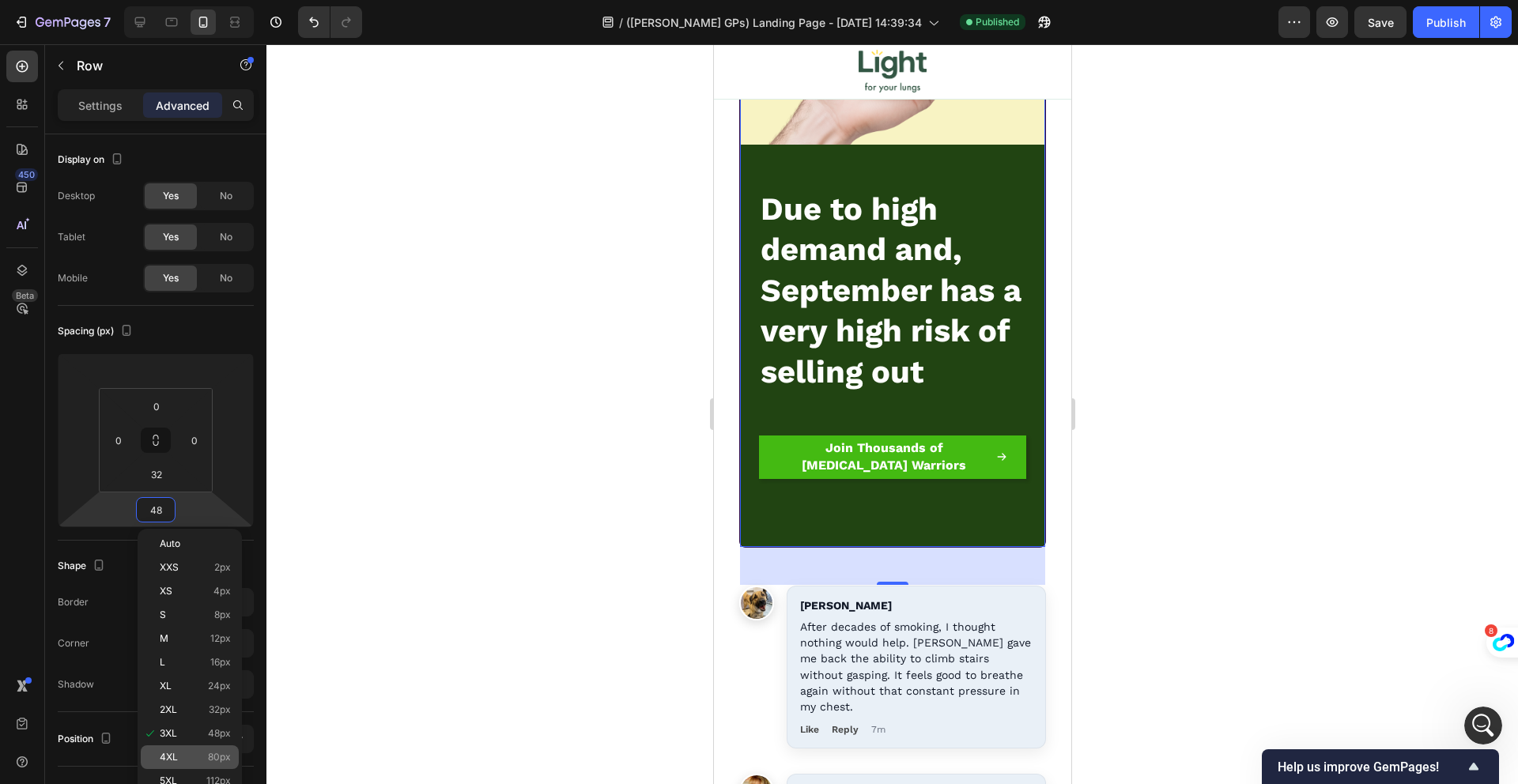
click at [201, 751] on div "4XL 80px" at bounding box center [190, 757] width 98 height 24
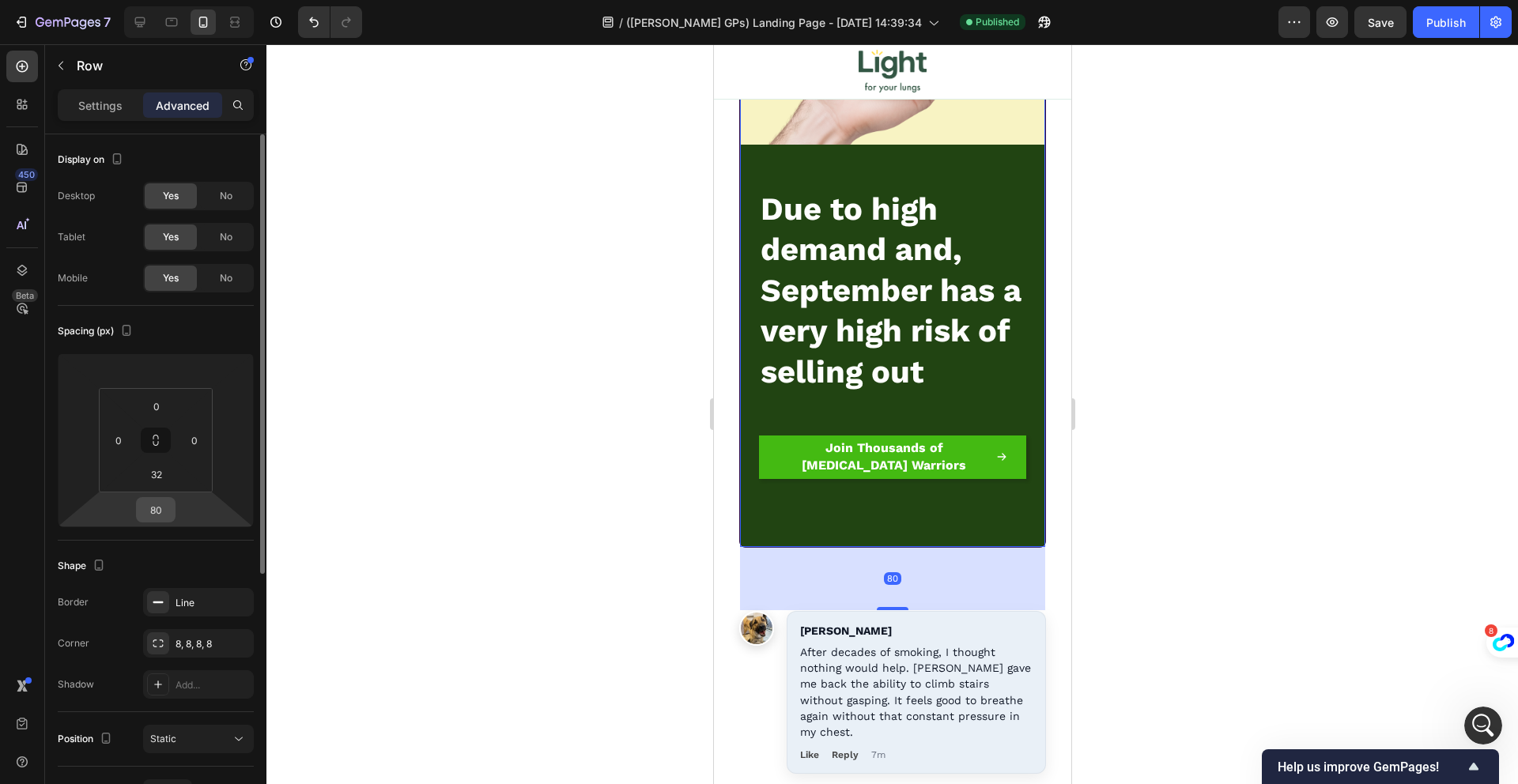
click at [160, 513] on input "80" at bounding box center [155, 509] width 32 height 24
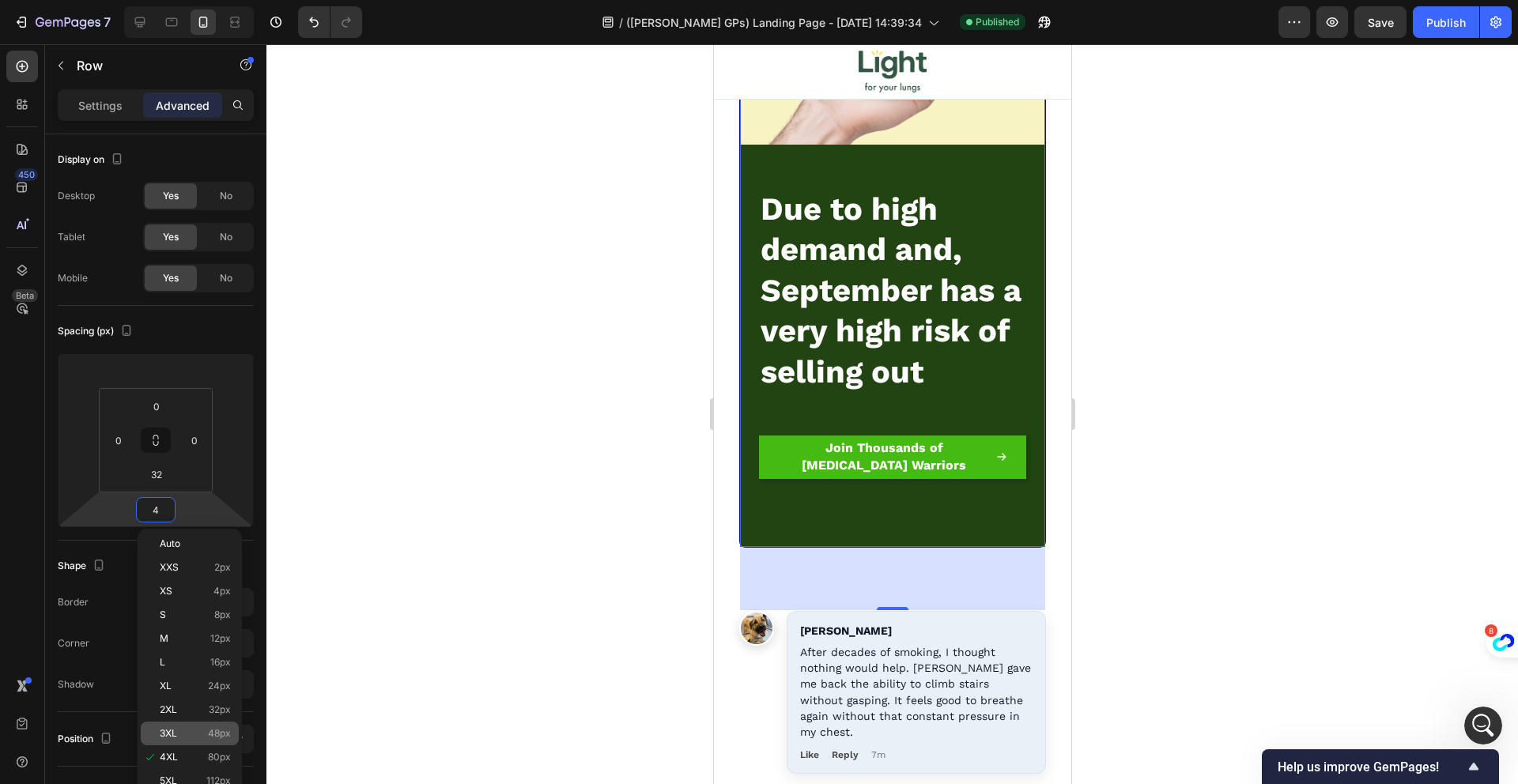
click at [205, 729] on p "3XL 48px" at bounding box center [195, 733] width 71 height 11
type input "48"
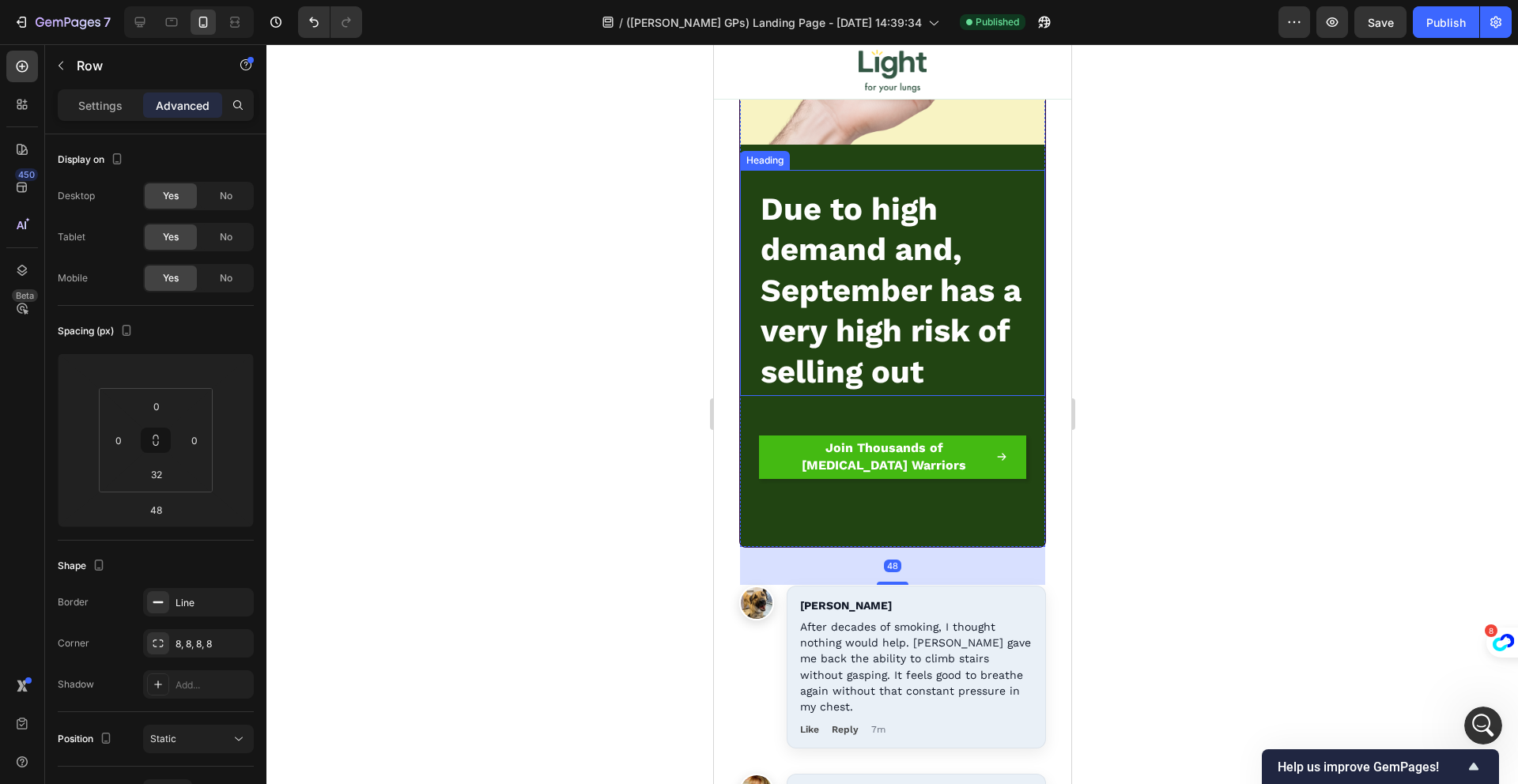
click at [935, 280] on span "Due to high demand and, September has a very high risk of selling out" at bounding box center [890, 291] width 261 height 200
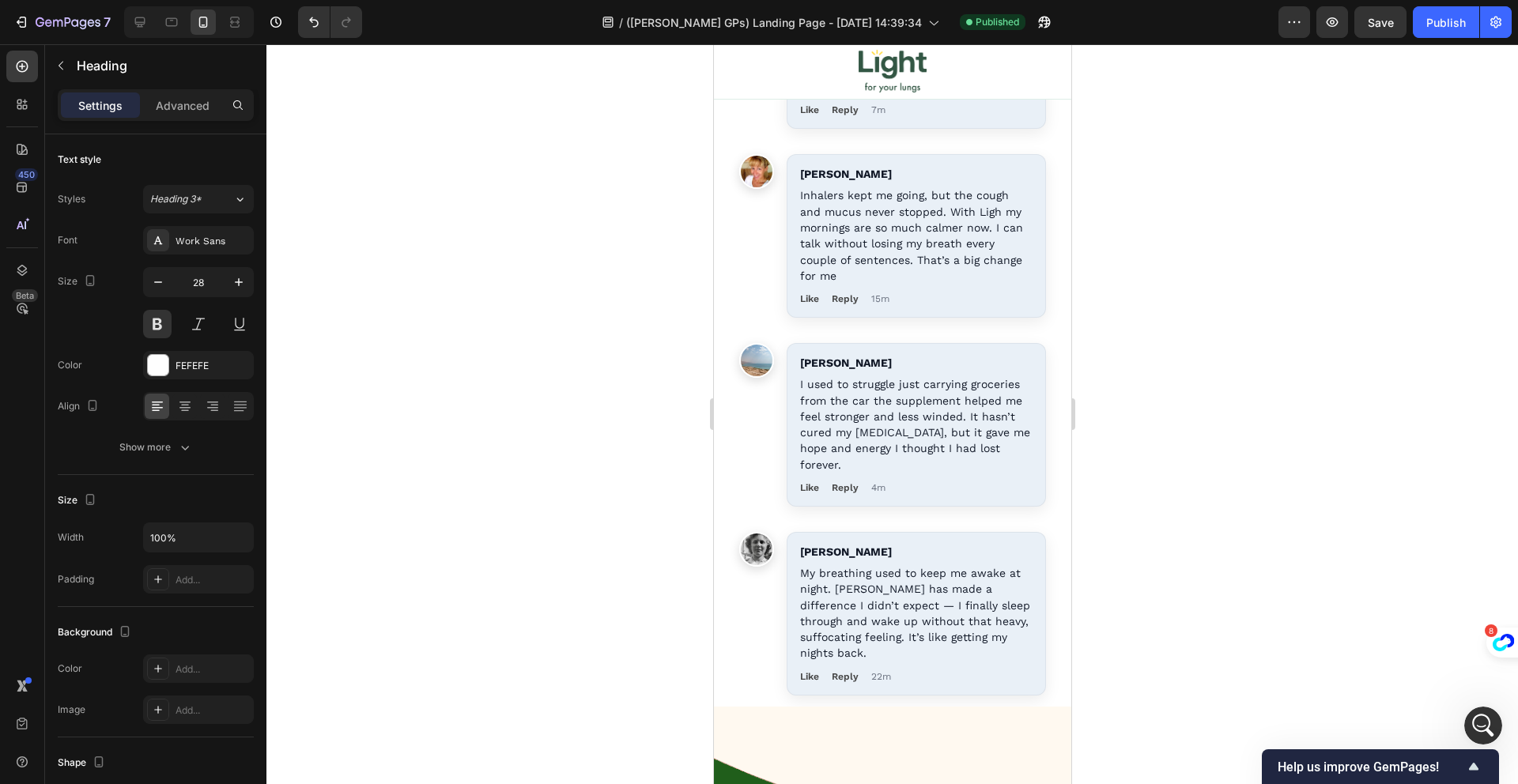
scroll to position [21450, 0]
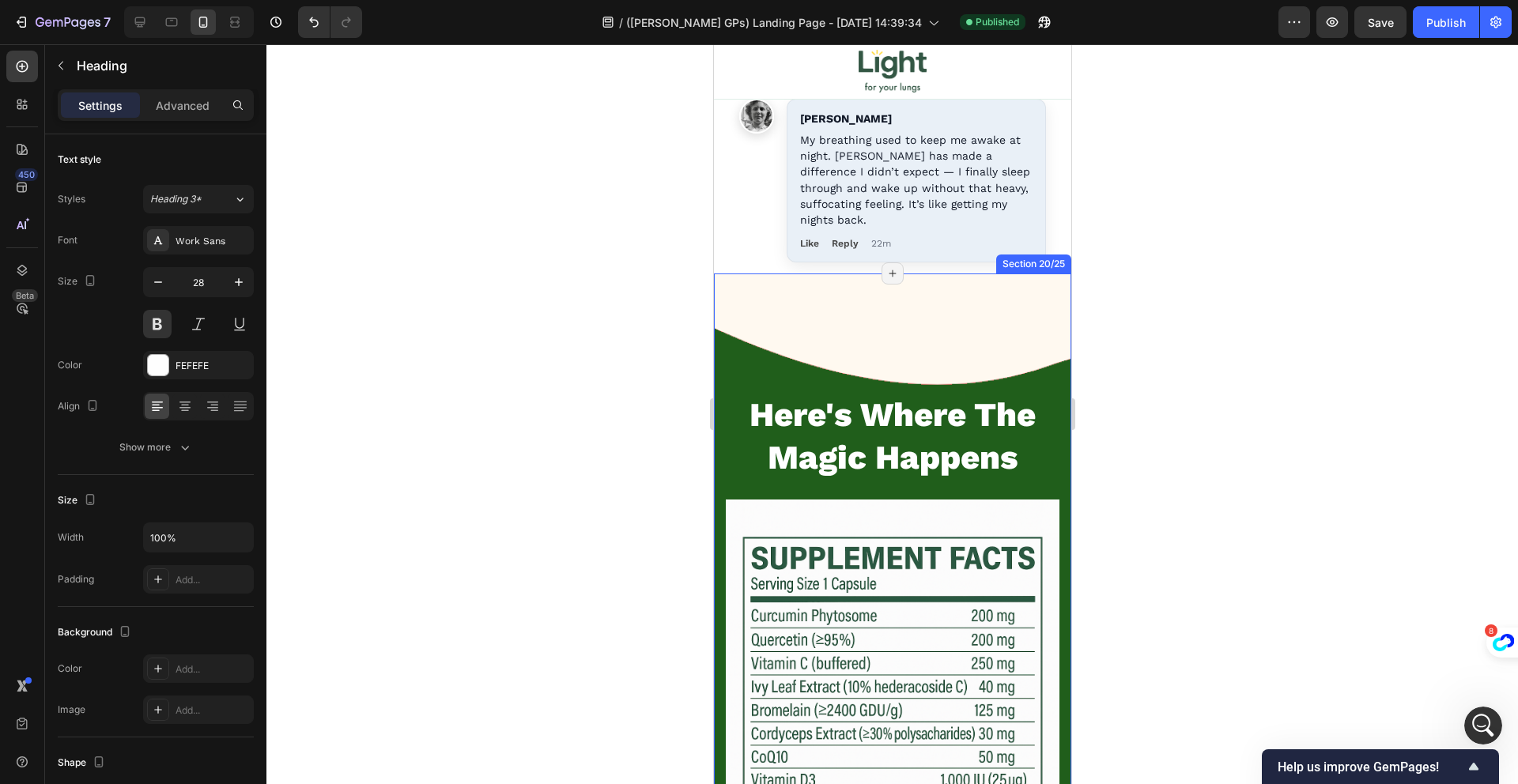
scroll to position [1491, 0]
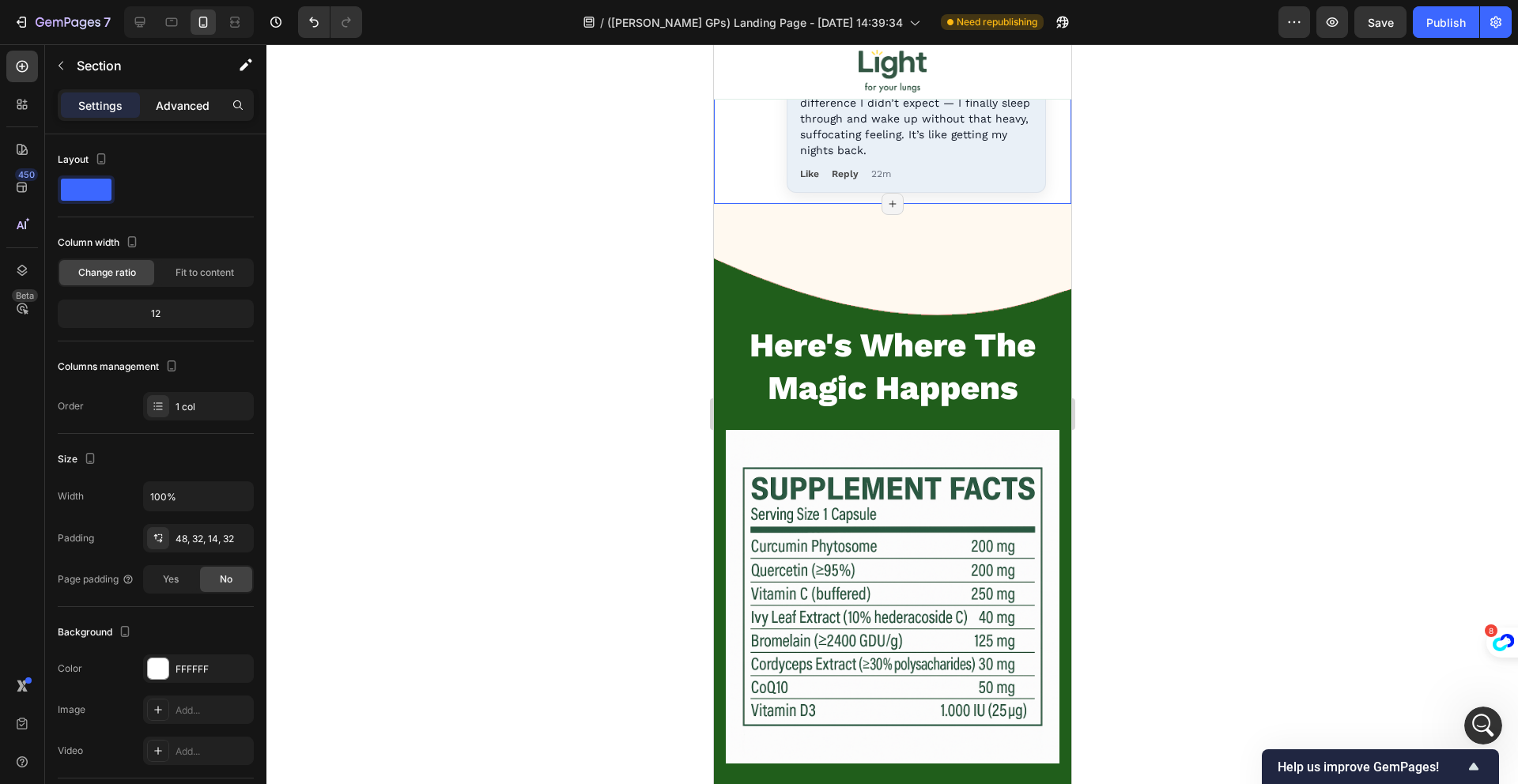
click at [165, 107] on p "Advanced" at bounding box center [182, 105] width 54 height 17
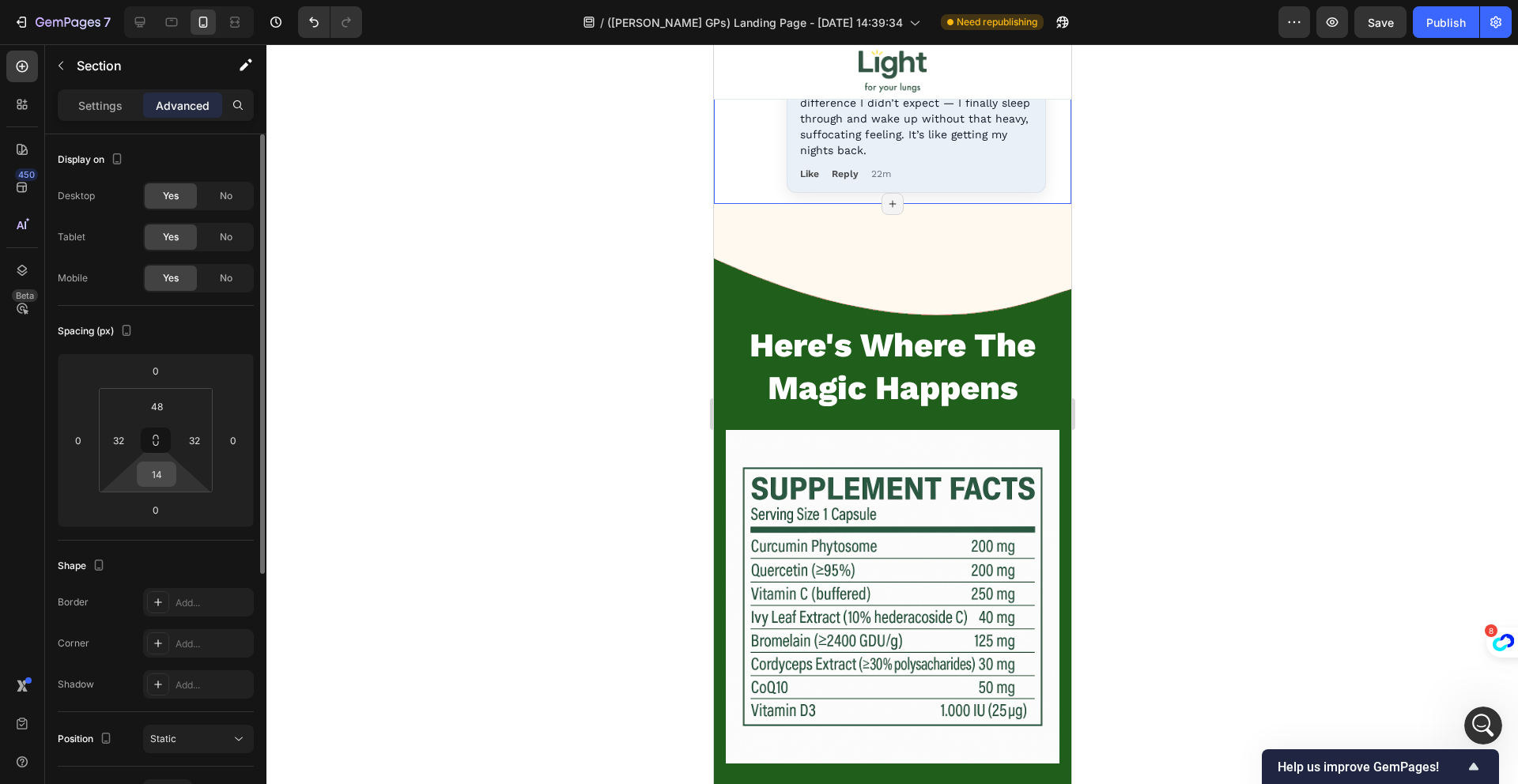
click at [148, 470] on input "14" at bounding box center [156, 473] width 32 height 24
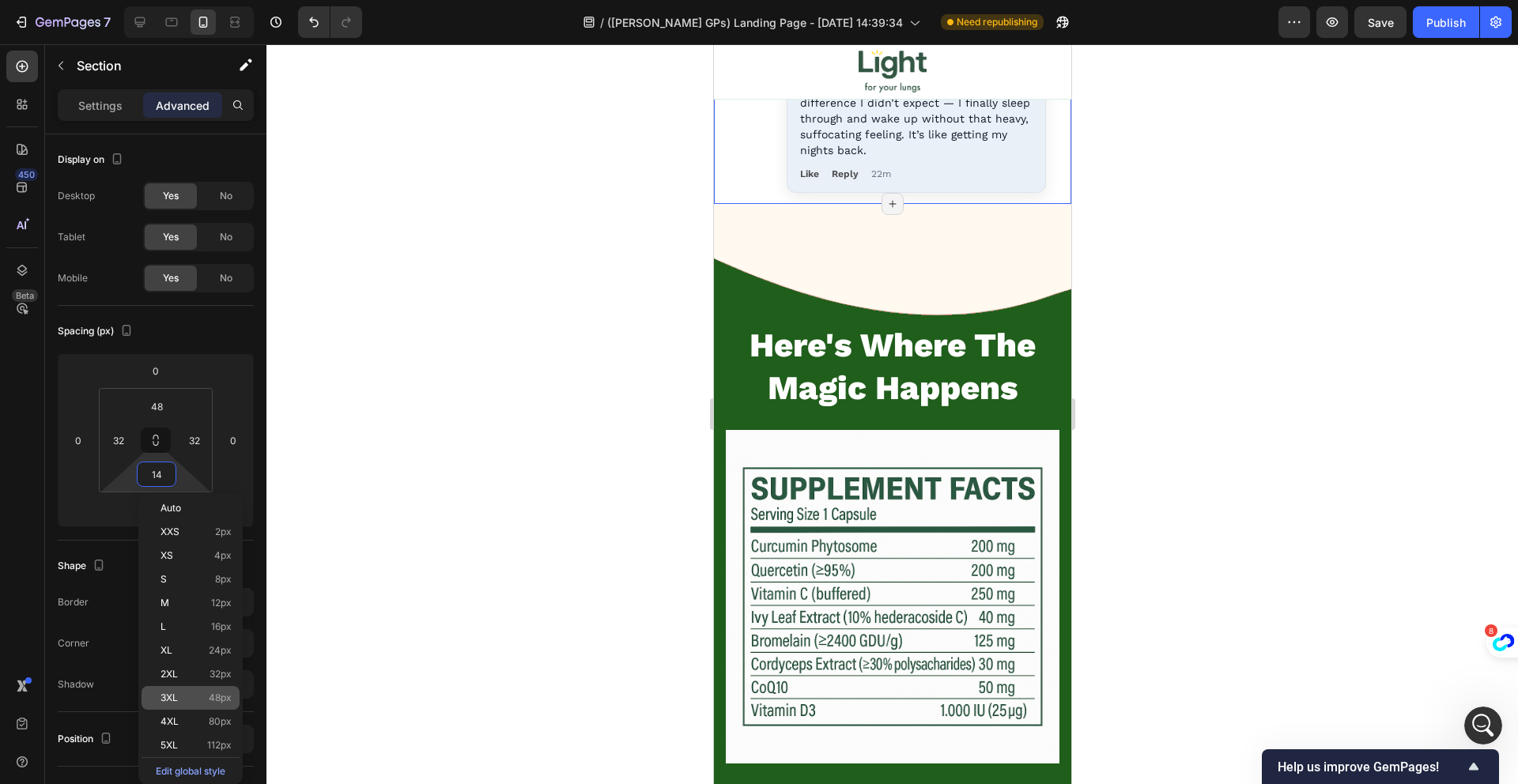
click at [206, 699] on p "3XL 48px" at bounding box center [196, 697] width 71 height 11
type input "48"
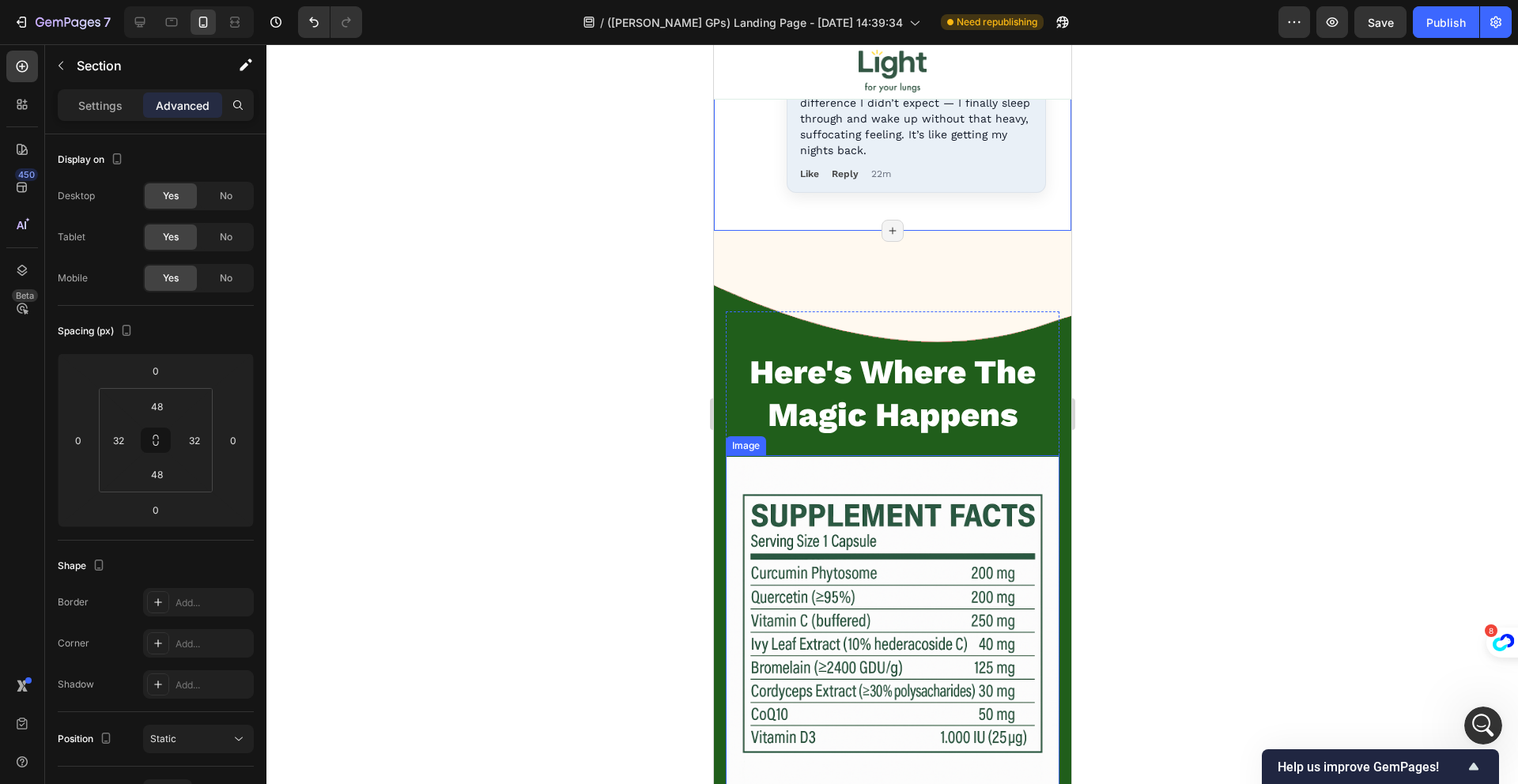
click at [886, 525] on img at bounding box center [892, 623] width 334 height 334
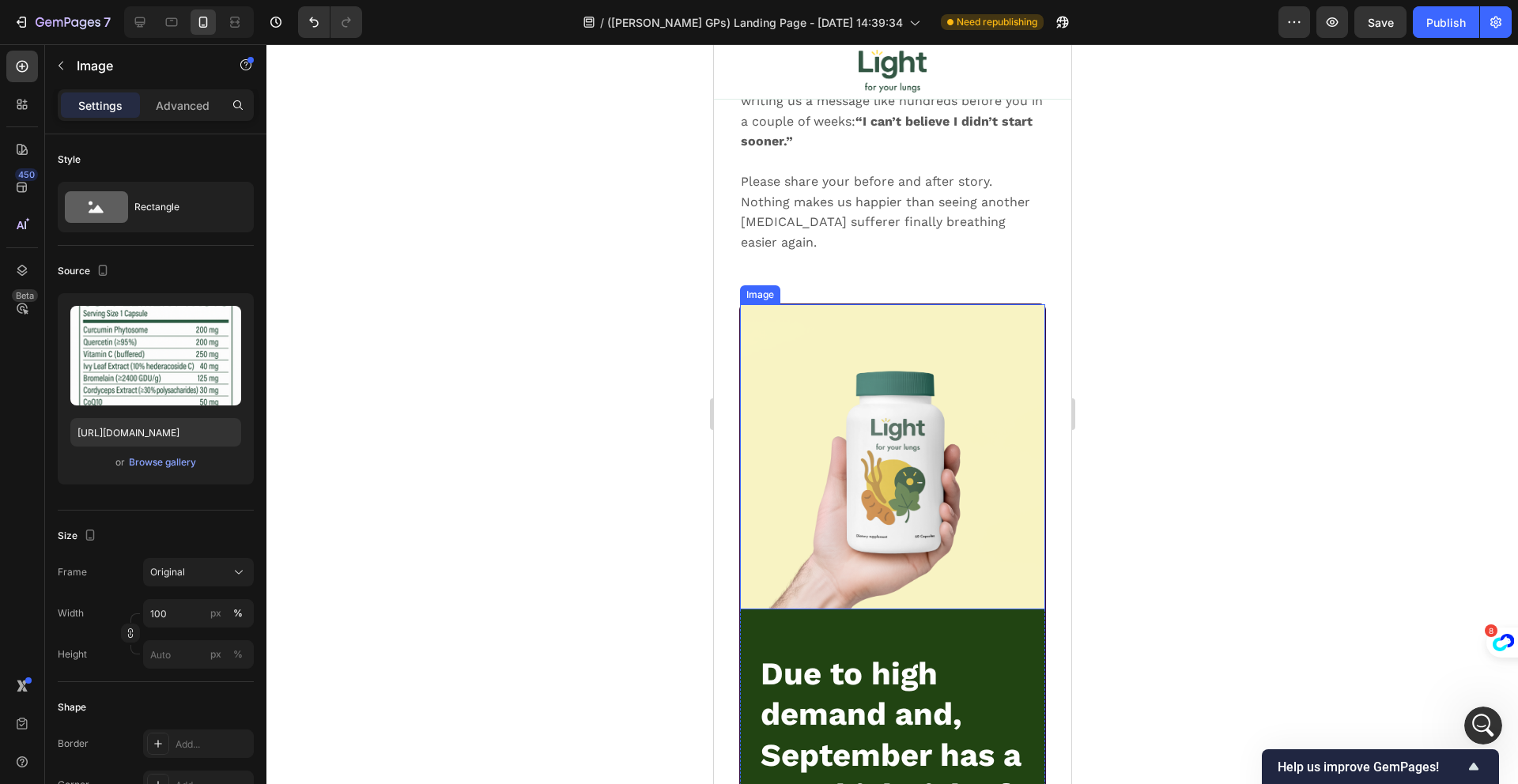
scroll to position [20024, 0]
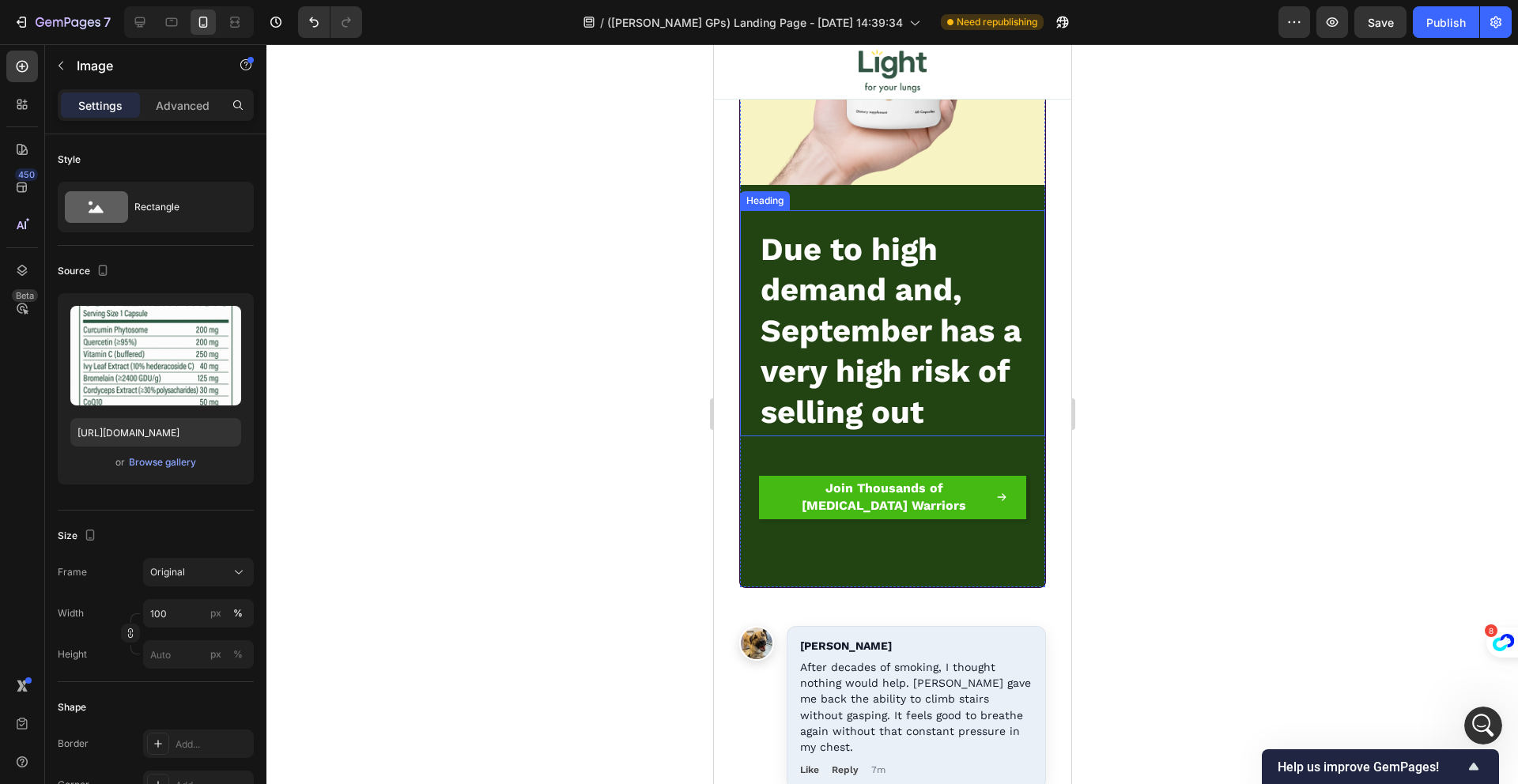
click at [908, 348] on span "Due to high demand and, September has a very high risk of selling out" at bounding box center [890, 331] width 261 height 200
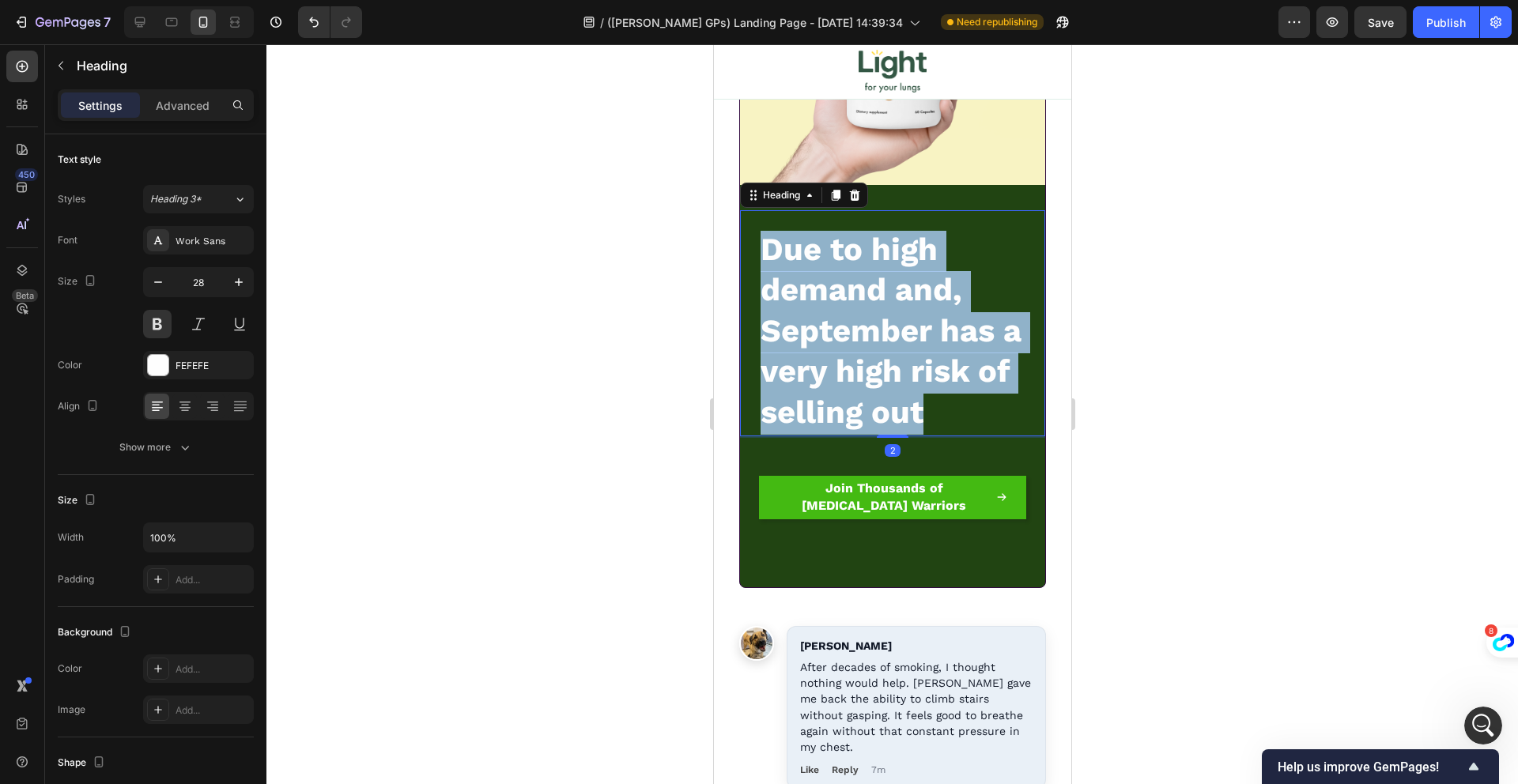
click at [908, 348] on span "Due to high demand and, September has a very high risk of selling out" at bounding box center [890, 331] width 261 height 200
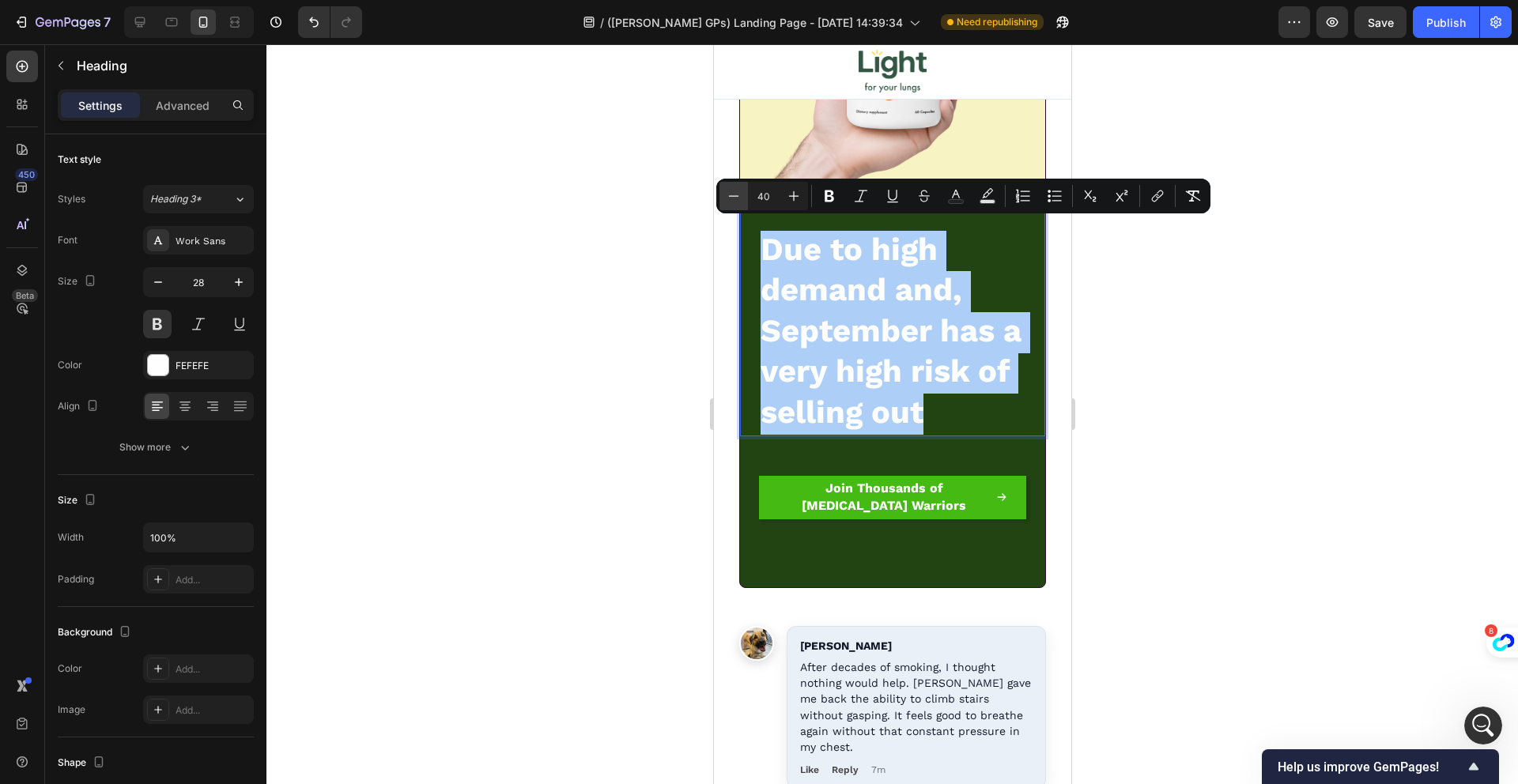
click at [738, 191] on icon "Editor contextual toolbar" at bounding box center [734, 196] width 16 height 16
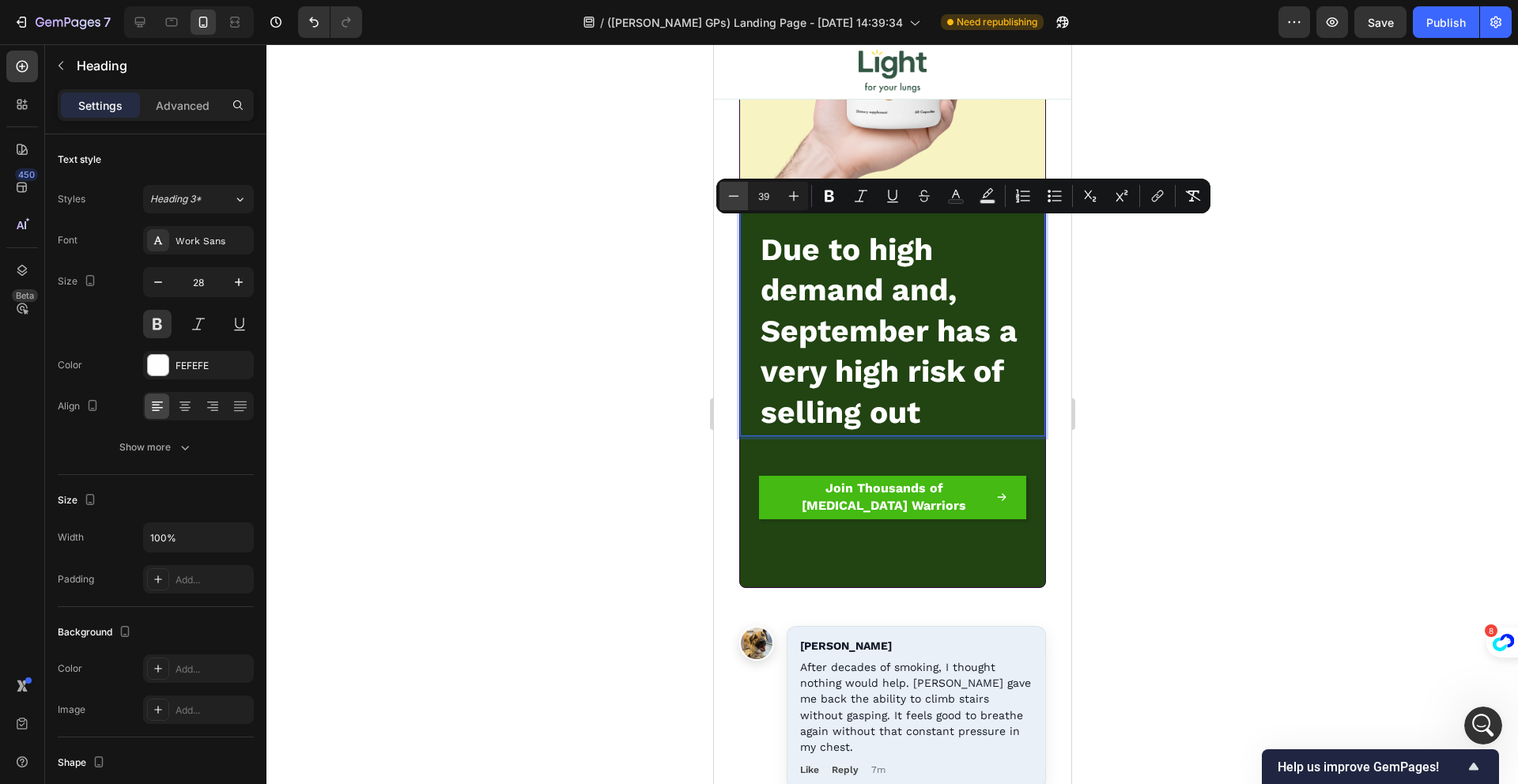
click at [738, 192] on icon "Editor contextual toolbar" at bounding box center [734, 196] width 16 height 16
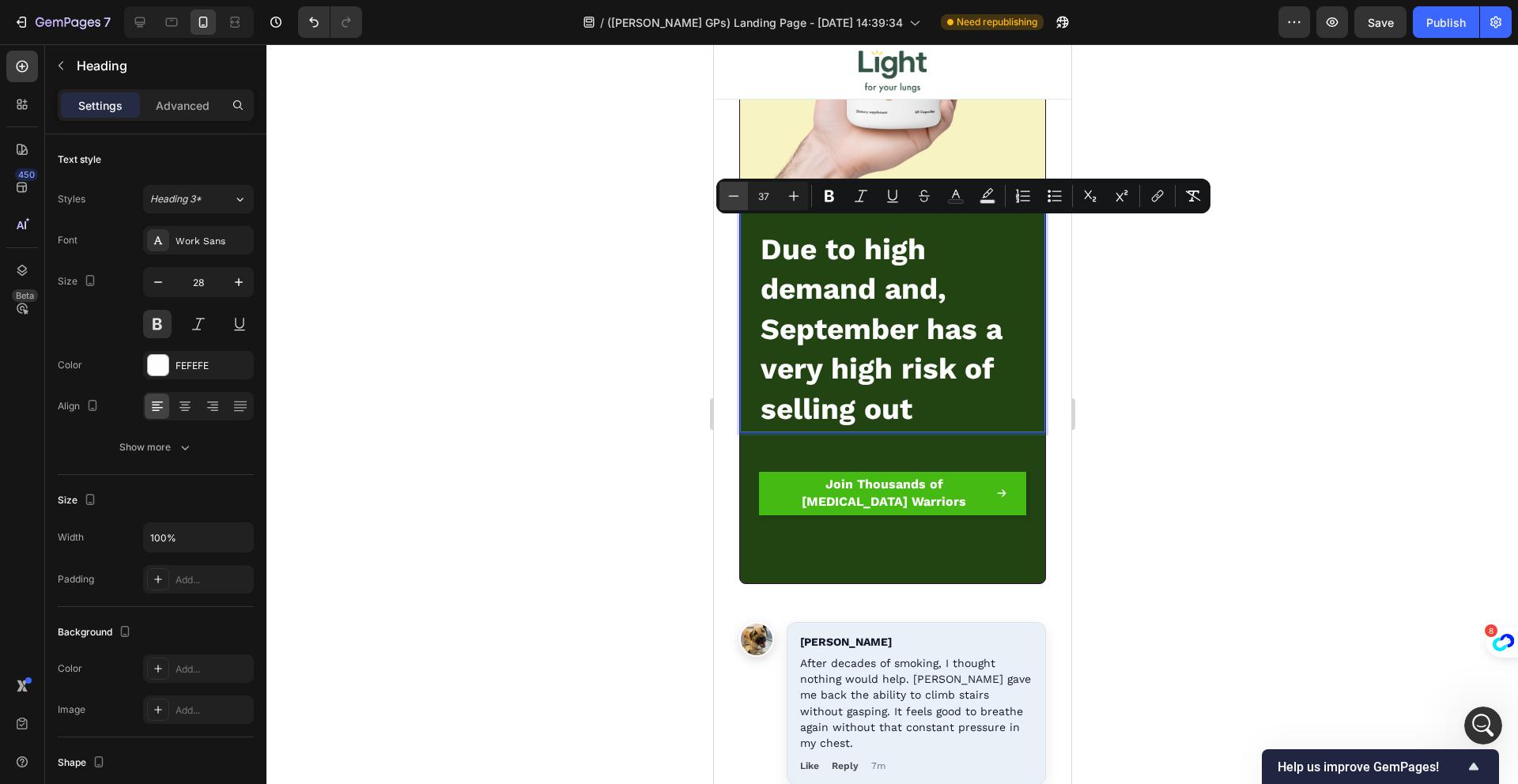
click at [738, 192] on icon "Editor contextual toolbar" at bounding box center [734, 196] width 16 height 16
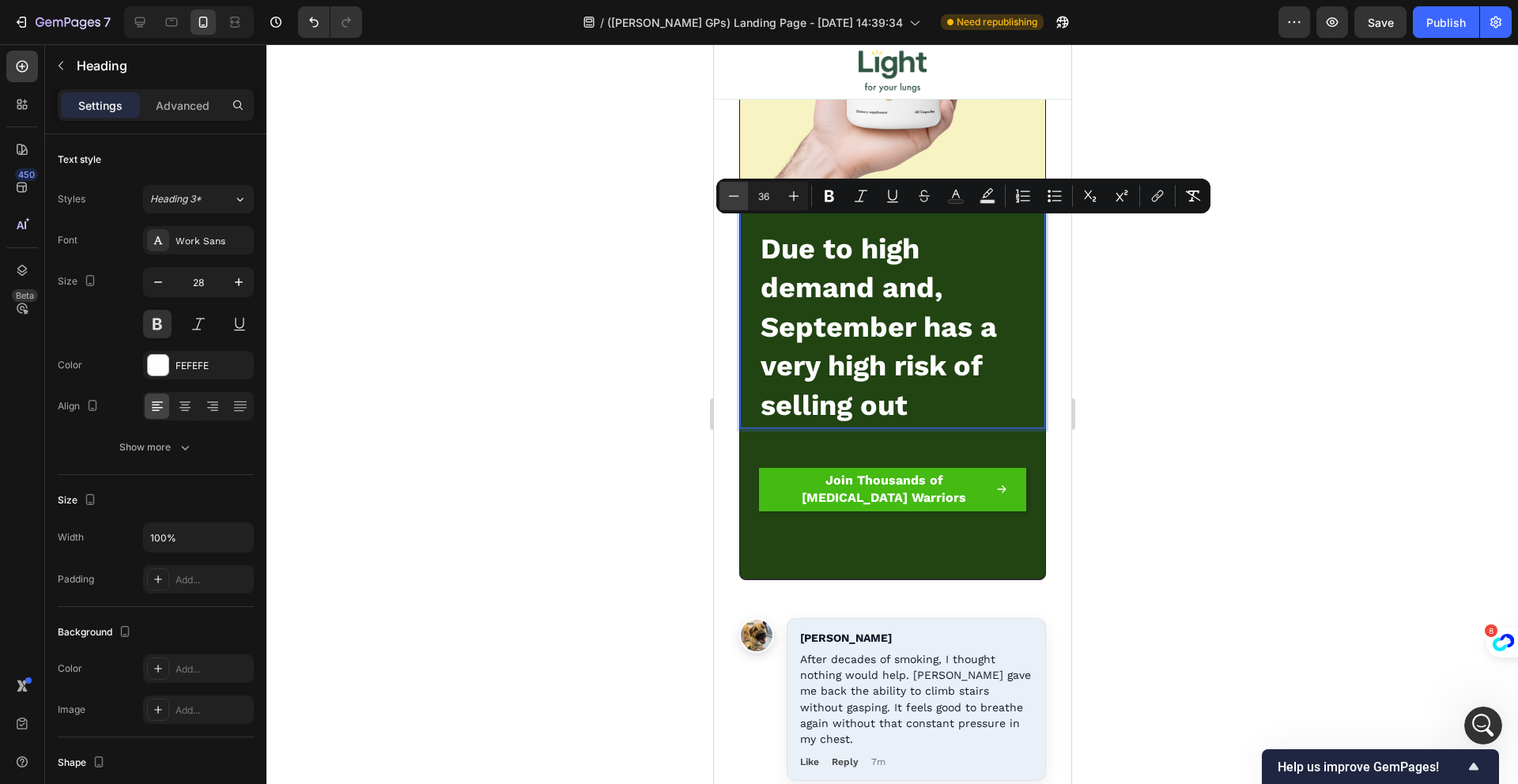
click at [738, 192] on icon "Editor contextual toolbar" at bounding box center [734, 196] width 16 height 16
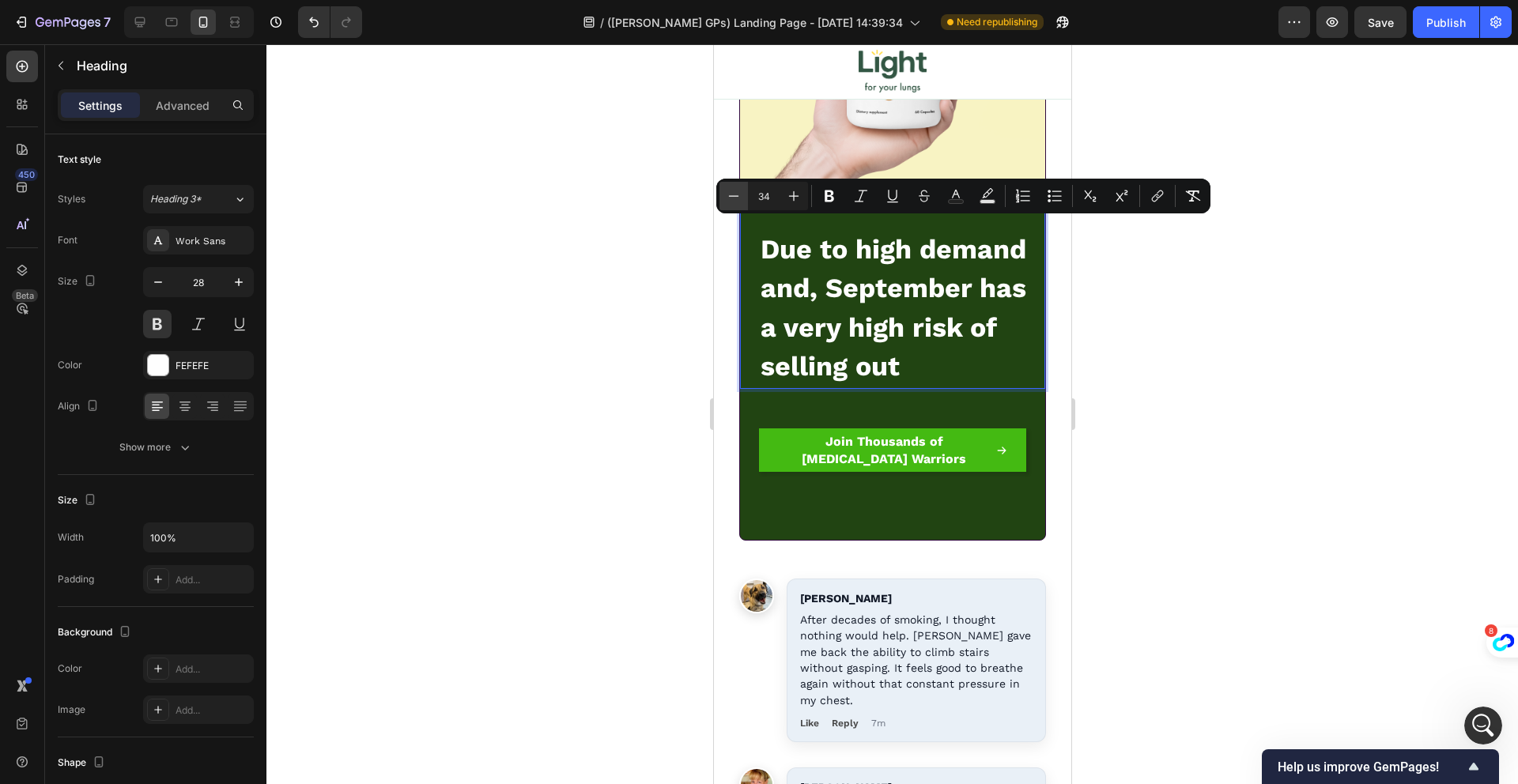
click at [739, 192] on icon "Editor contextual toolbar" at bounding box center [734, 196] width 16 height 16
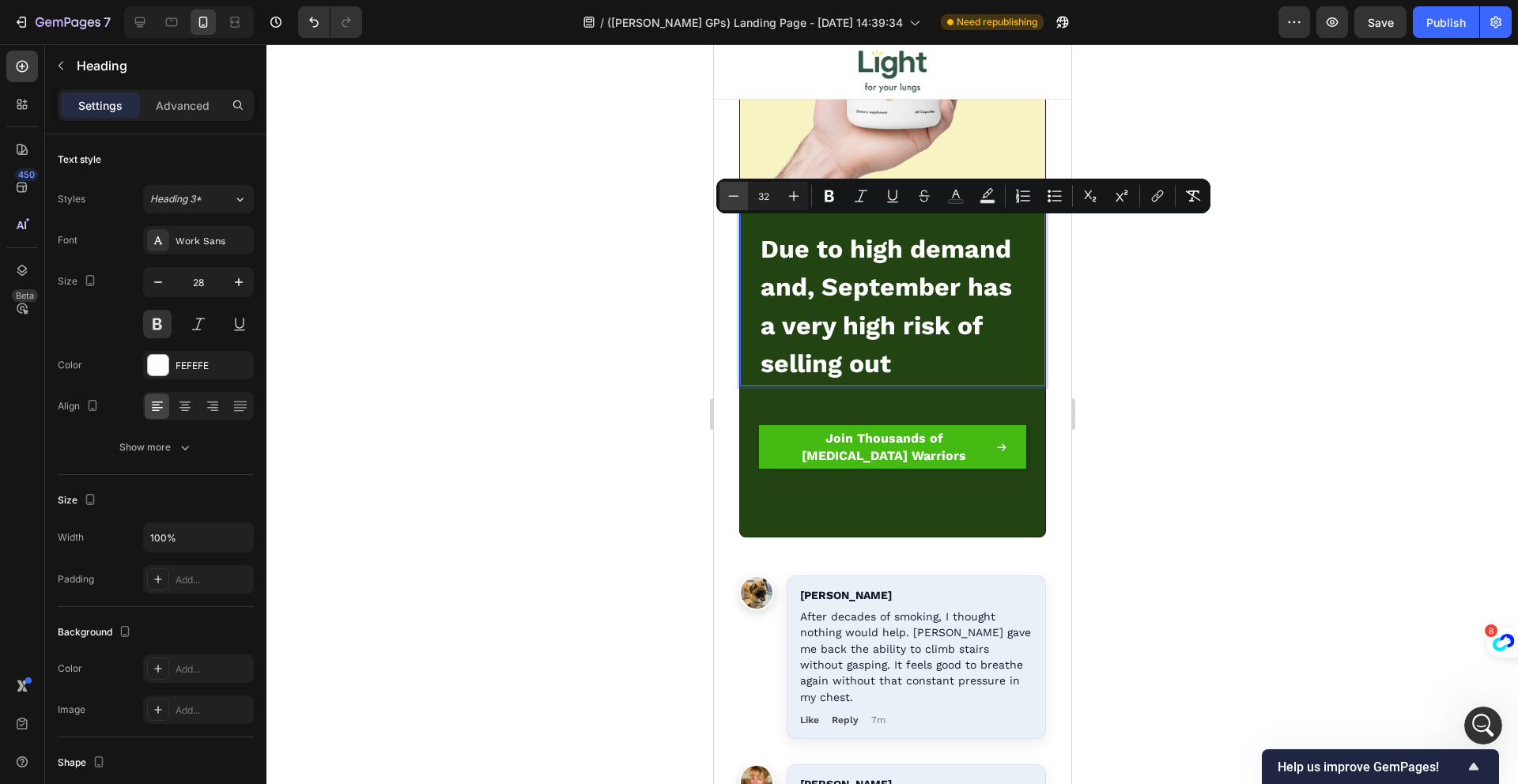
click at [739, 192] on icon "Editor contextual toolbar" at bounding box center [734, 196] width 16 height 16
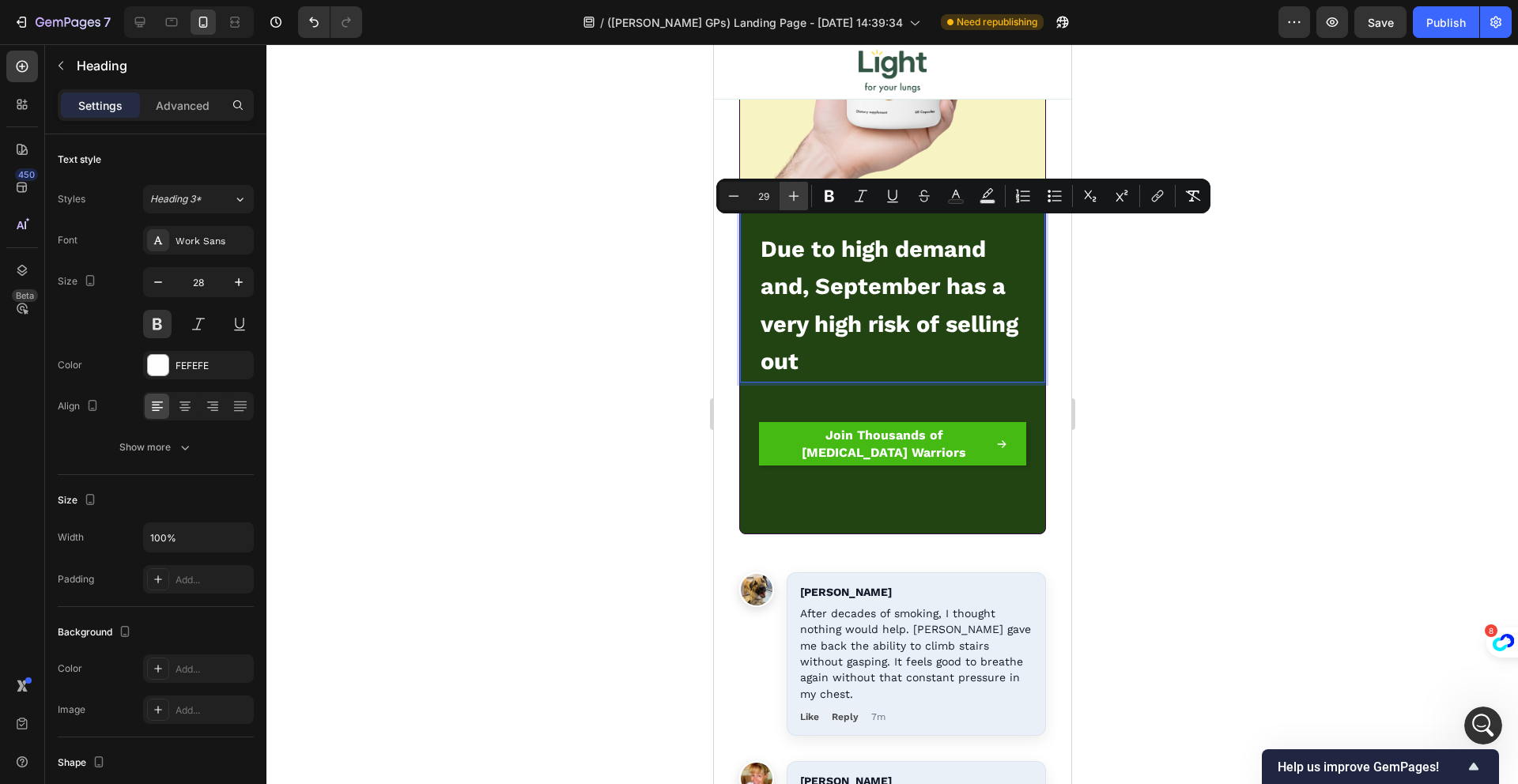
click at [791, 193] on icon "Editor contextual toolbar" at bounding box center [793, 196] width 16 height 16
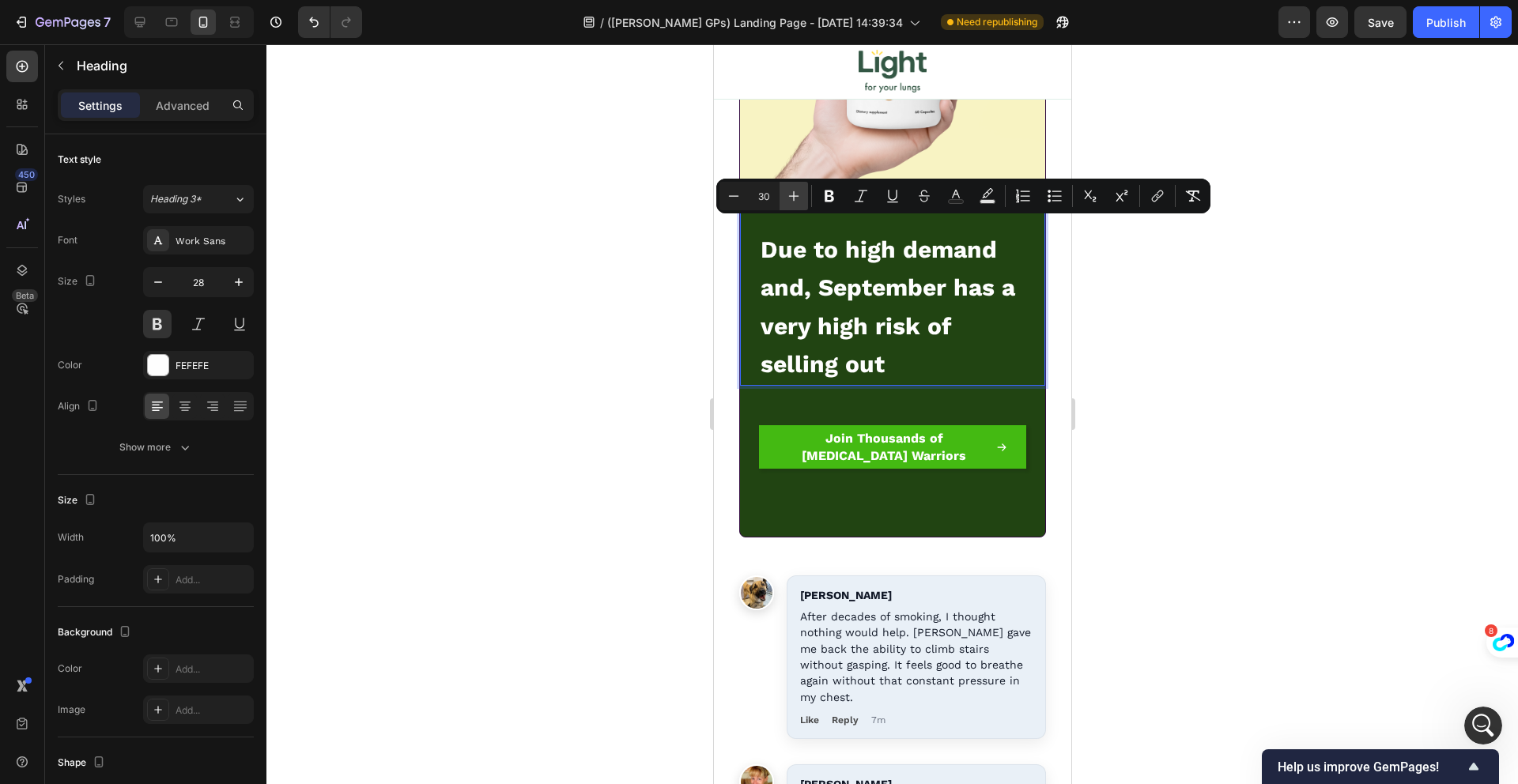
click at [791, 193] on icon "Editor contextual toolbar" at bounding box center [793, 196] width 16 height 16
type input "32"
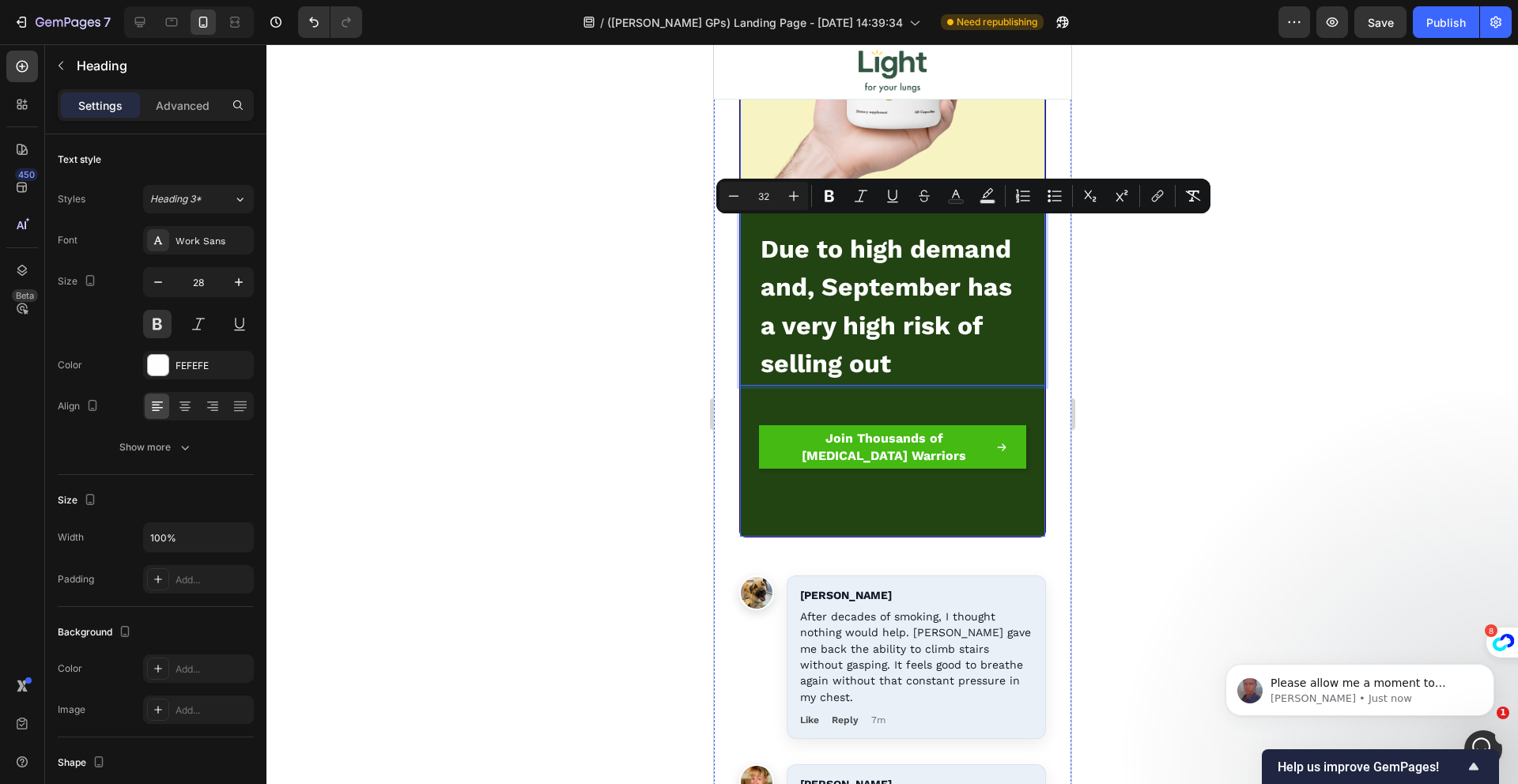
scroll to position [1687, 0]
